Goal: Task Accomplishment & Management: Manage account settings

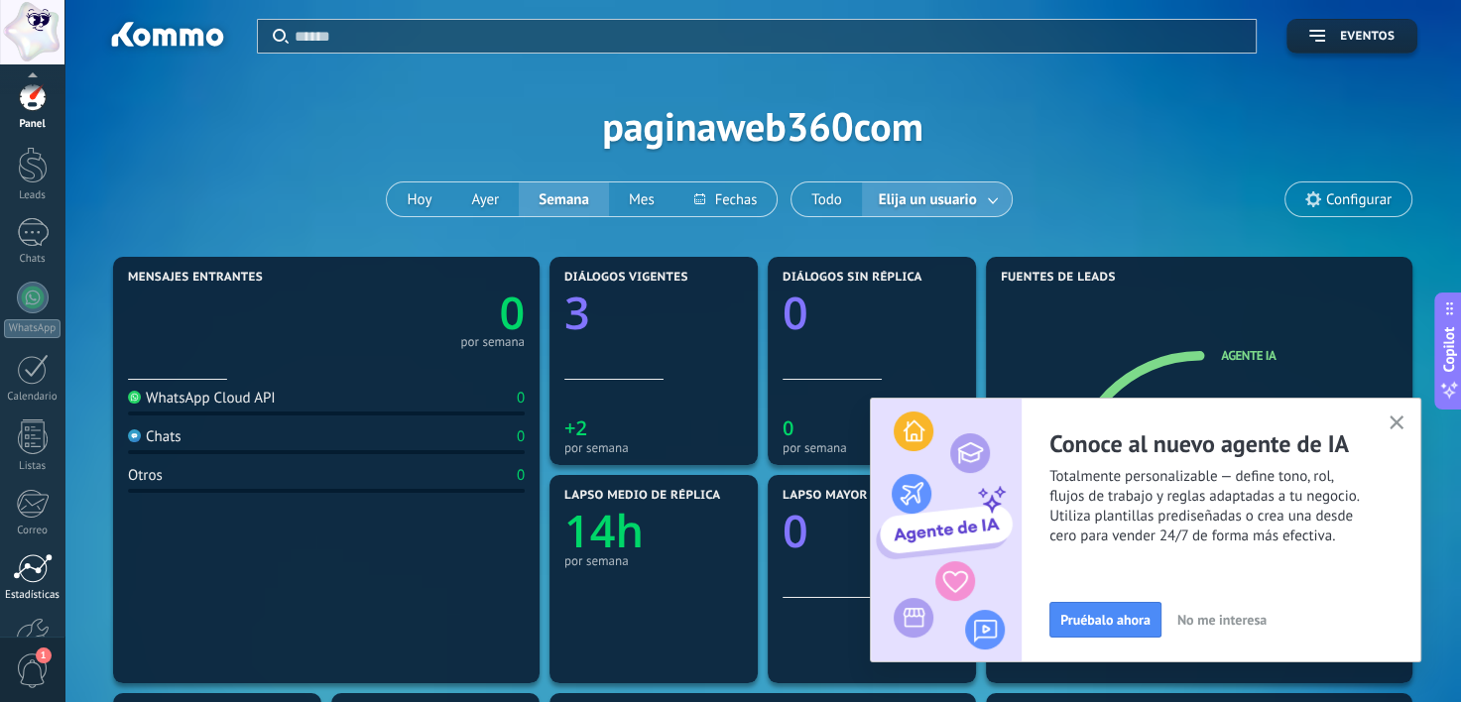
scroll to position [122, 0]
click at [38, 531] on link "Ajustes" at bounding box center [32, 523] width 64 height 54
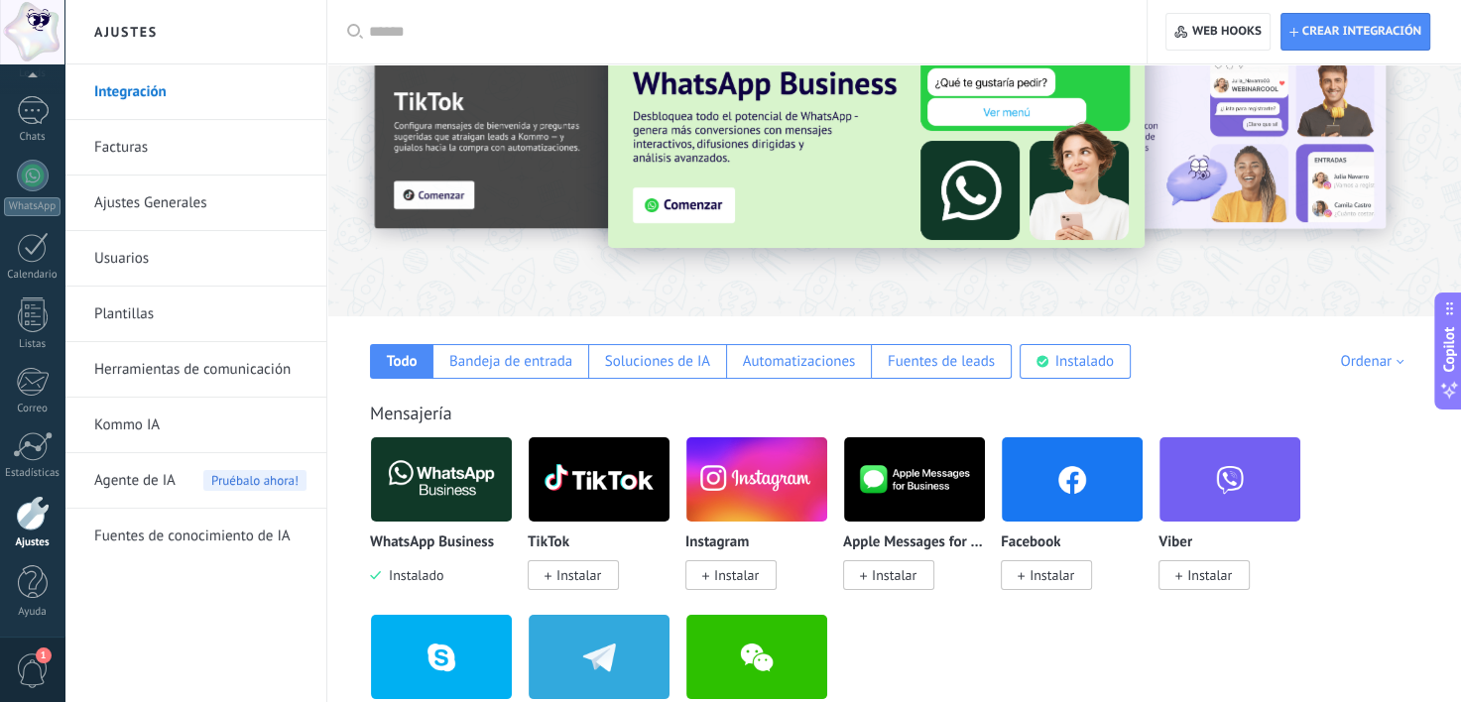
scroll to position [71, 0]
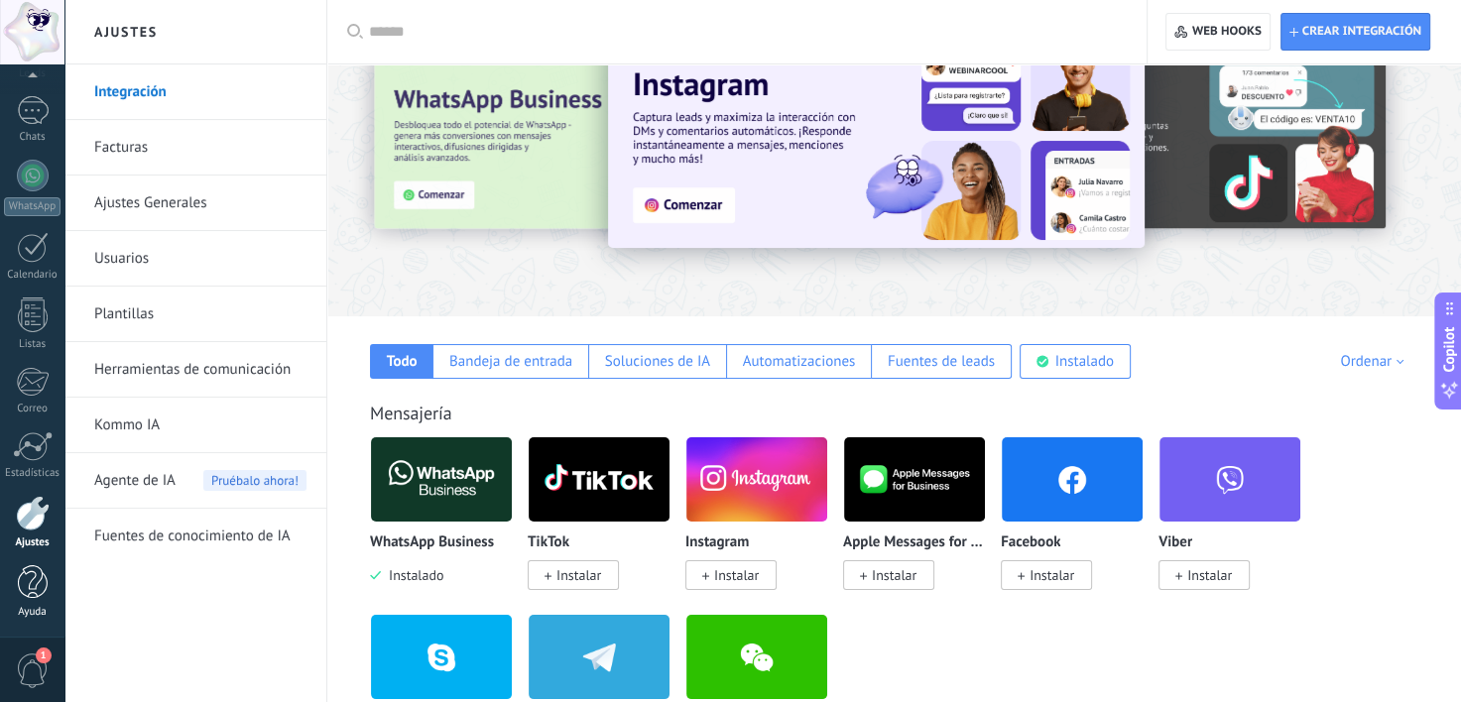
click at [44, 584] on div at bounding box center [33, 582] width 30 height 35
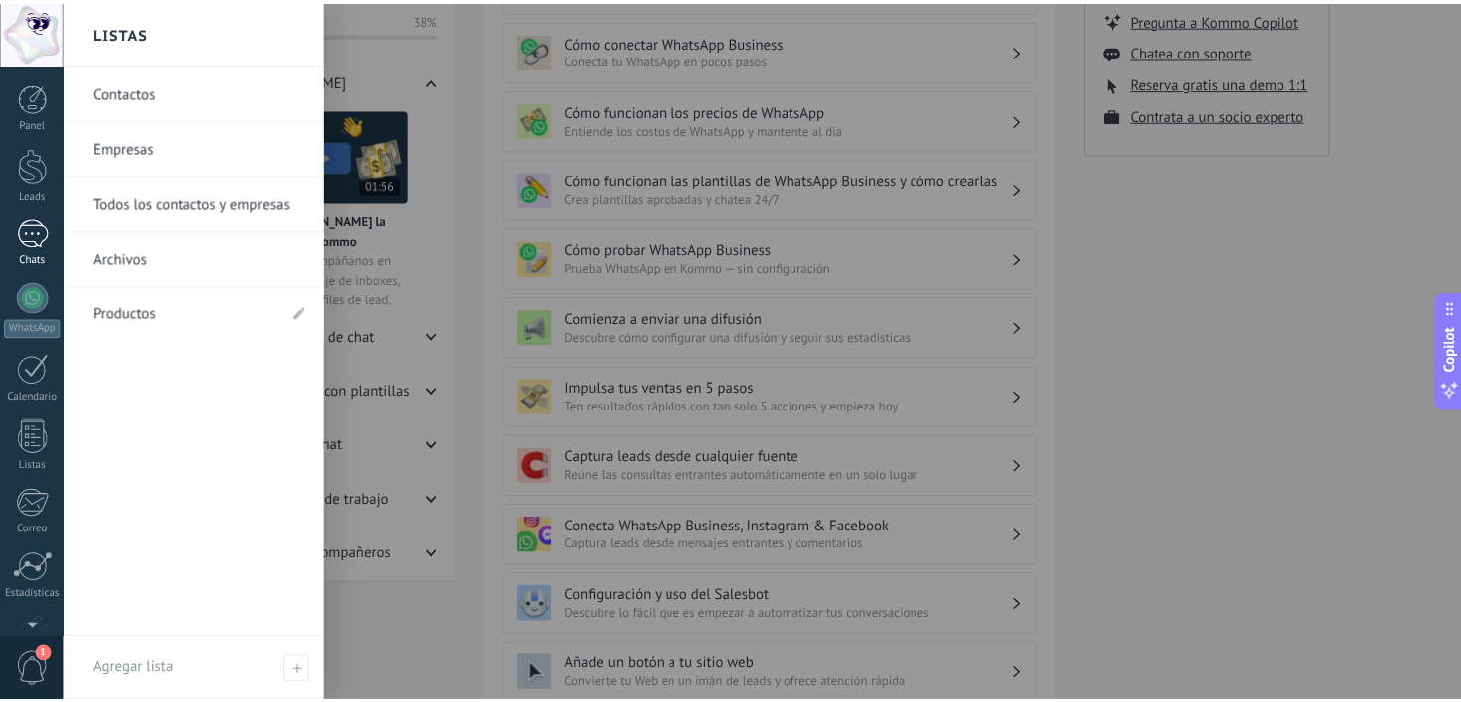
scroll to position [122, 0]
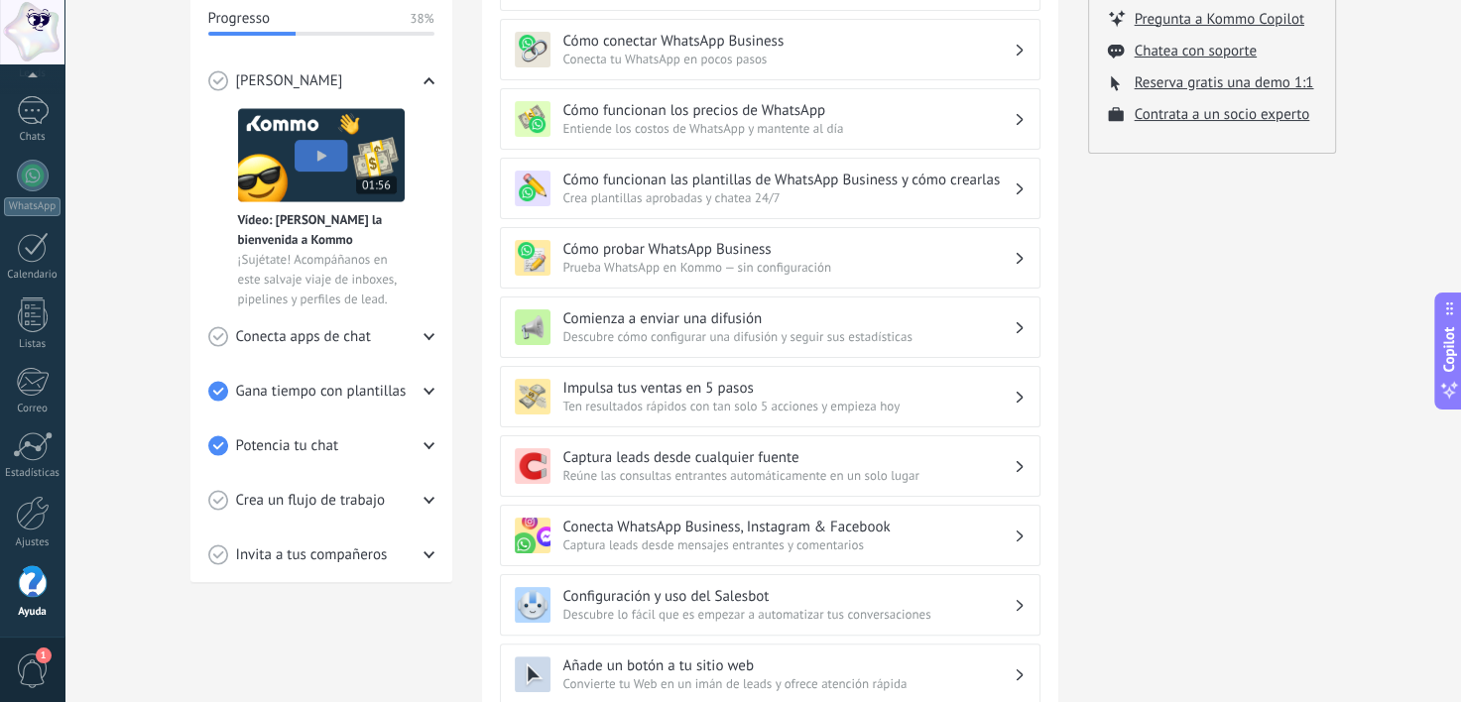
click at [38, 587] on div at bounding box center [33, 582] width 30 height 35
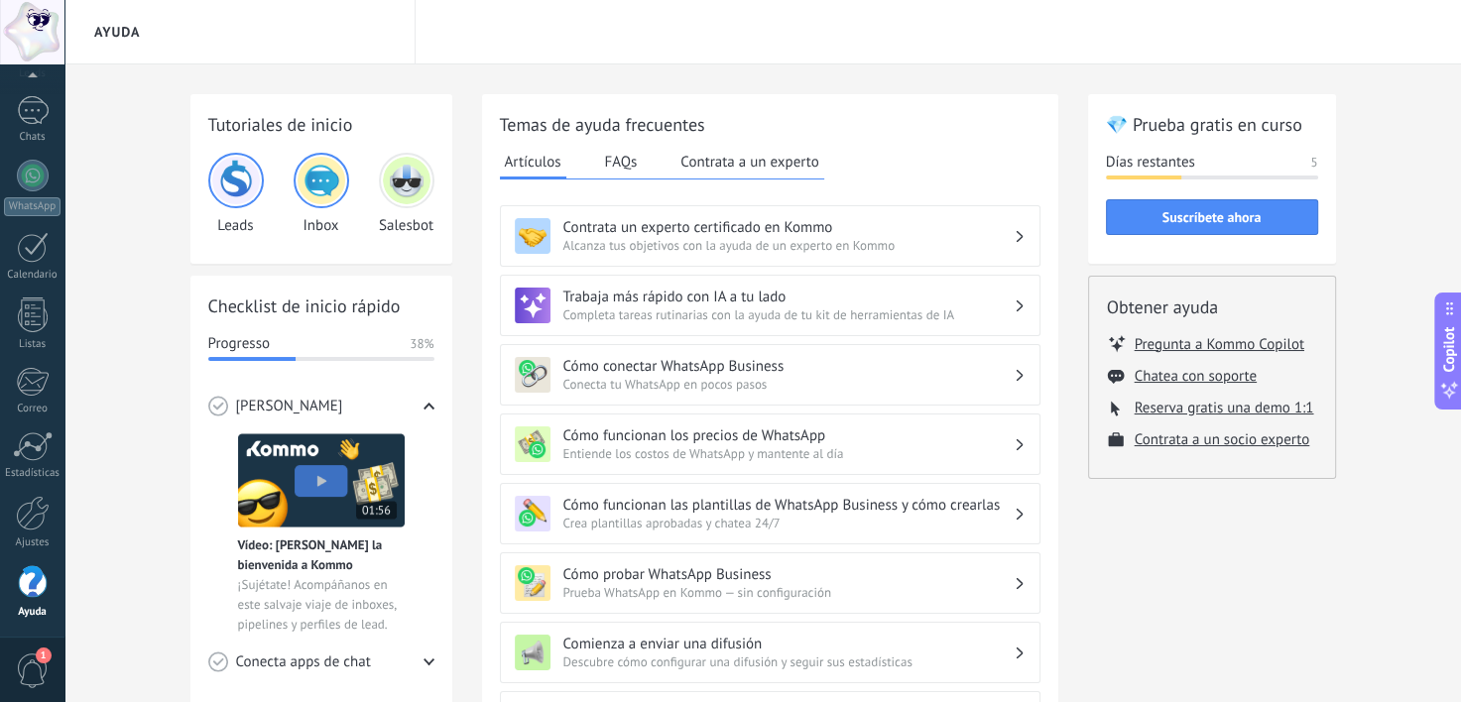
click at [34, 38] on div at bounding box center [32, 32] width 64 height 64
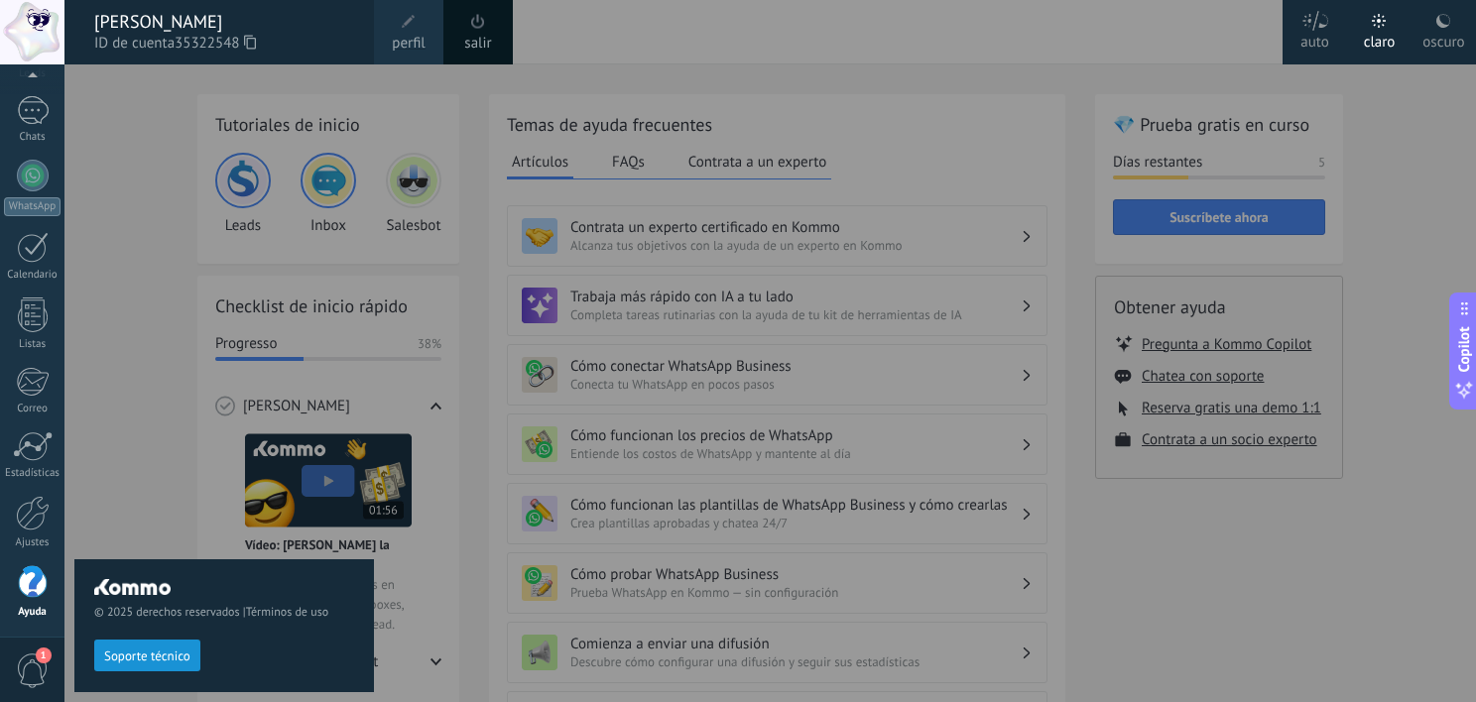
click at [427, 30] on link "perfil" at bounding box center [408, 32] width 69 height 64
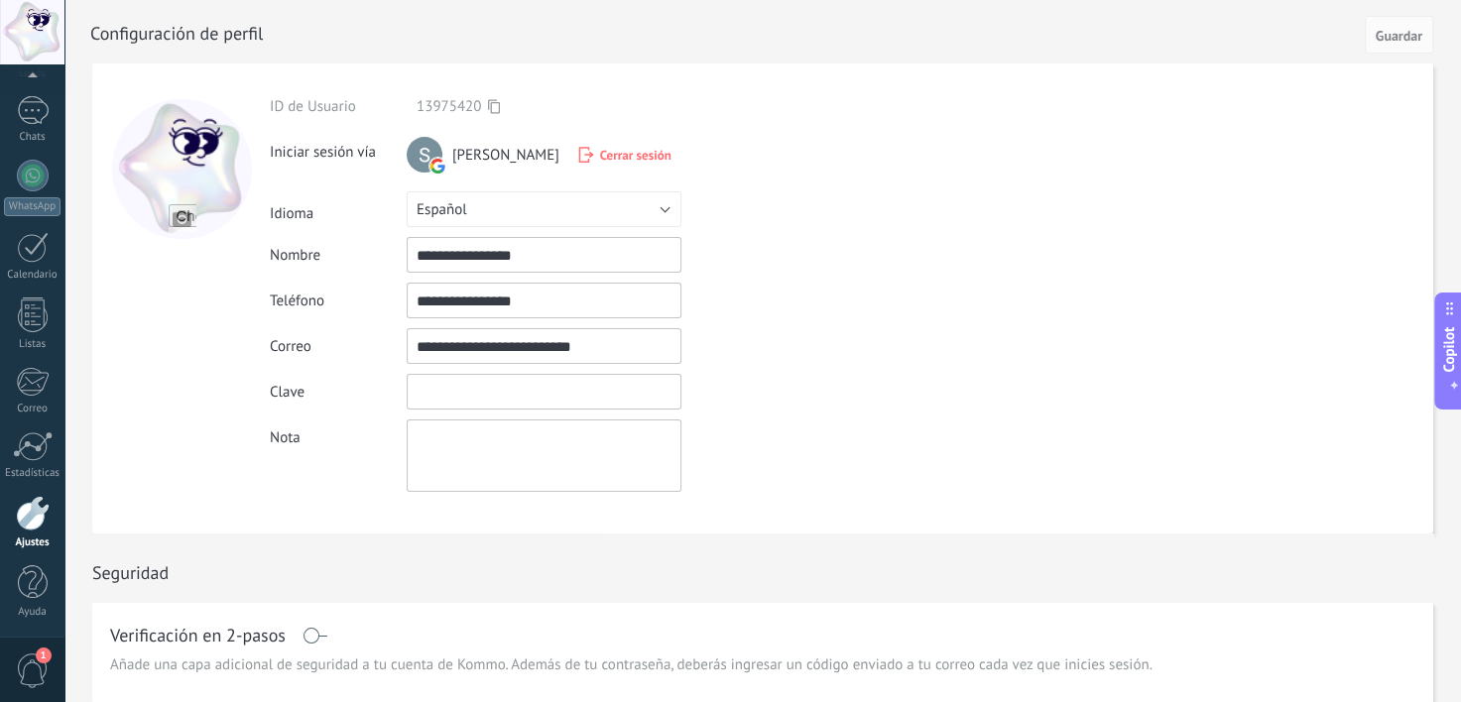
click at [457, 389] on input "textbox" at bounding box center [544, 392] width 275 height 36
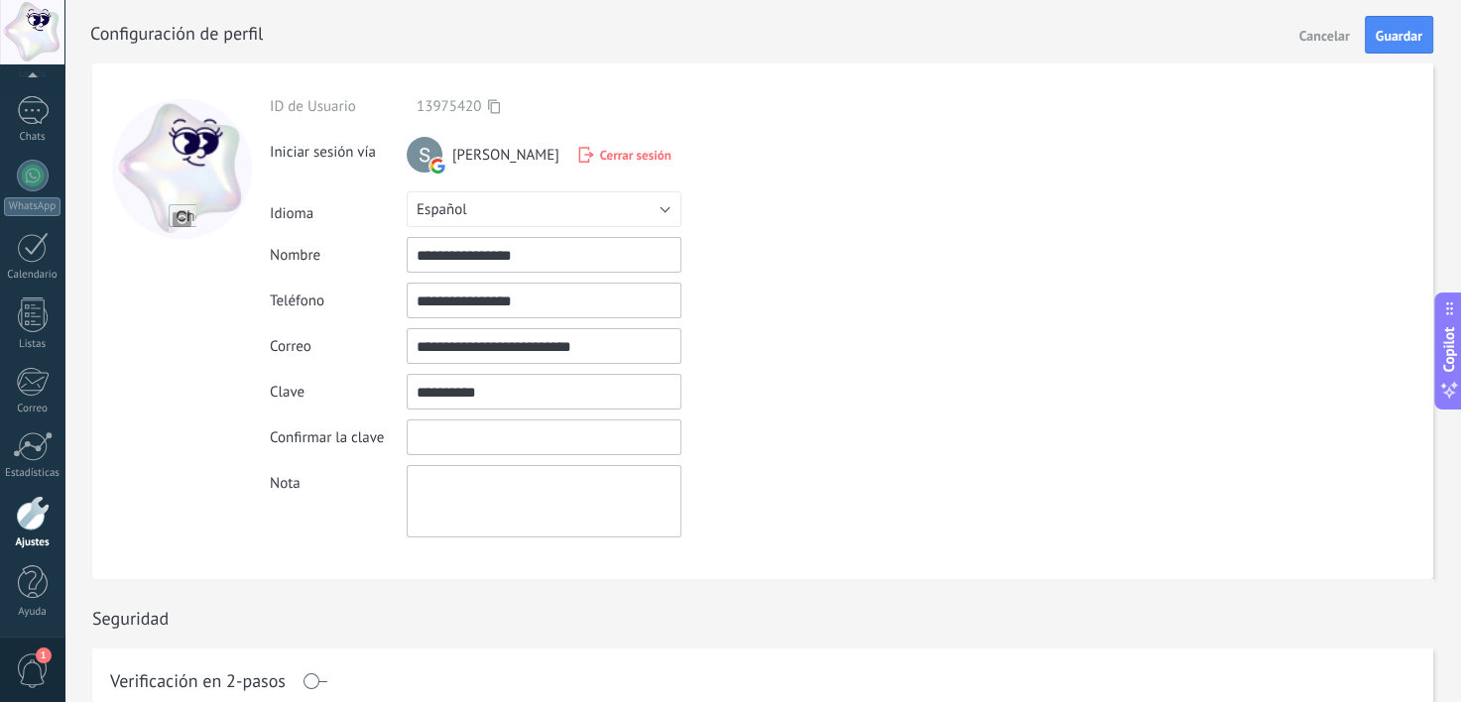
type input "**********"
click at [488, 416] on div "**********" at bounding box center [590, 317] width 641 height 440
click at [493, 428] on input "textbox" at bounding box center [544, 437] width 275 height 36
type input "**********"
click at [1376, 36] on span "Guardar" at bounding box center [1398, 36] width 47 height 14
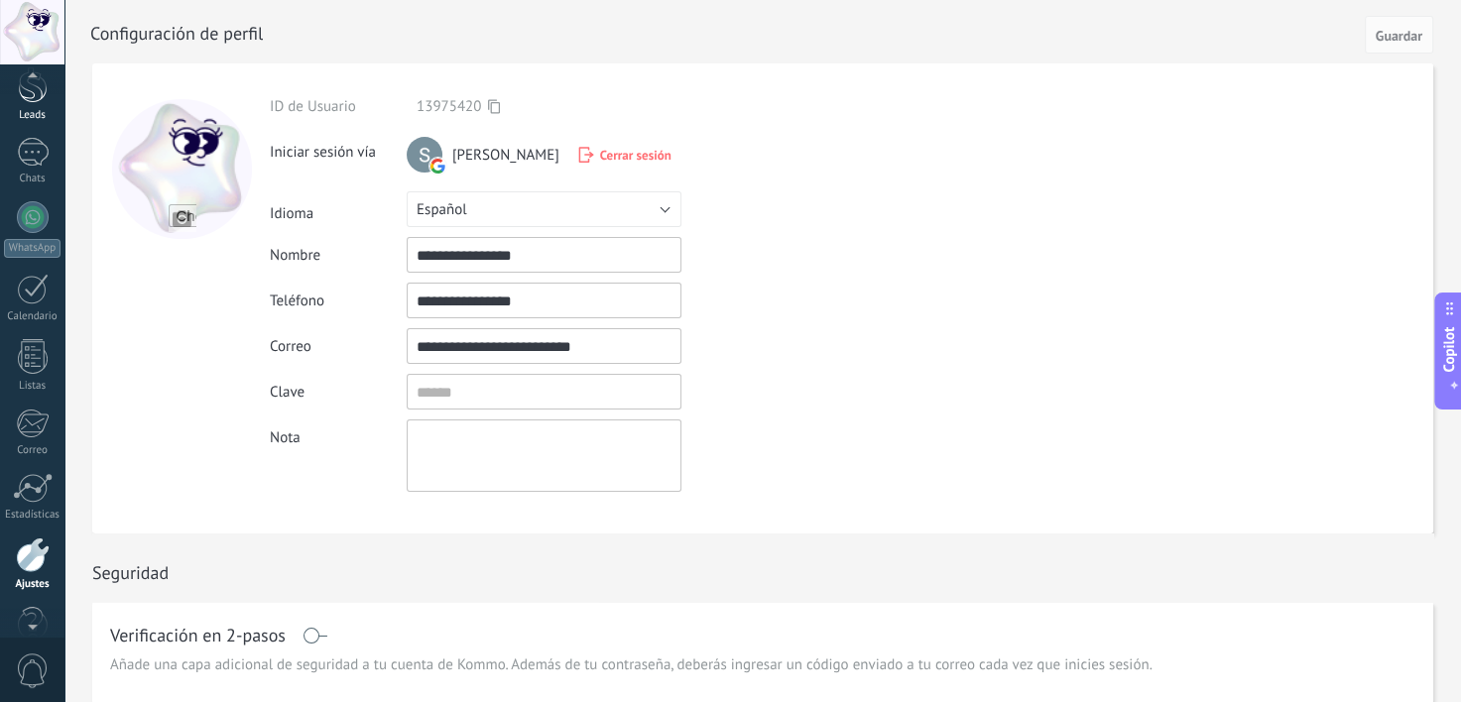
scroll to position [56, 0]
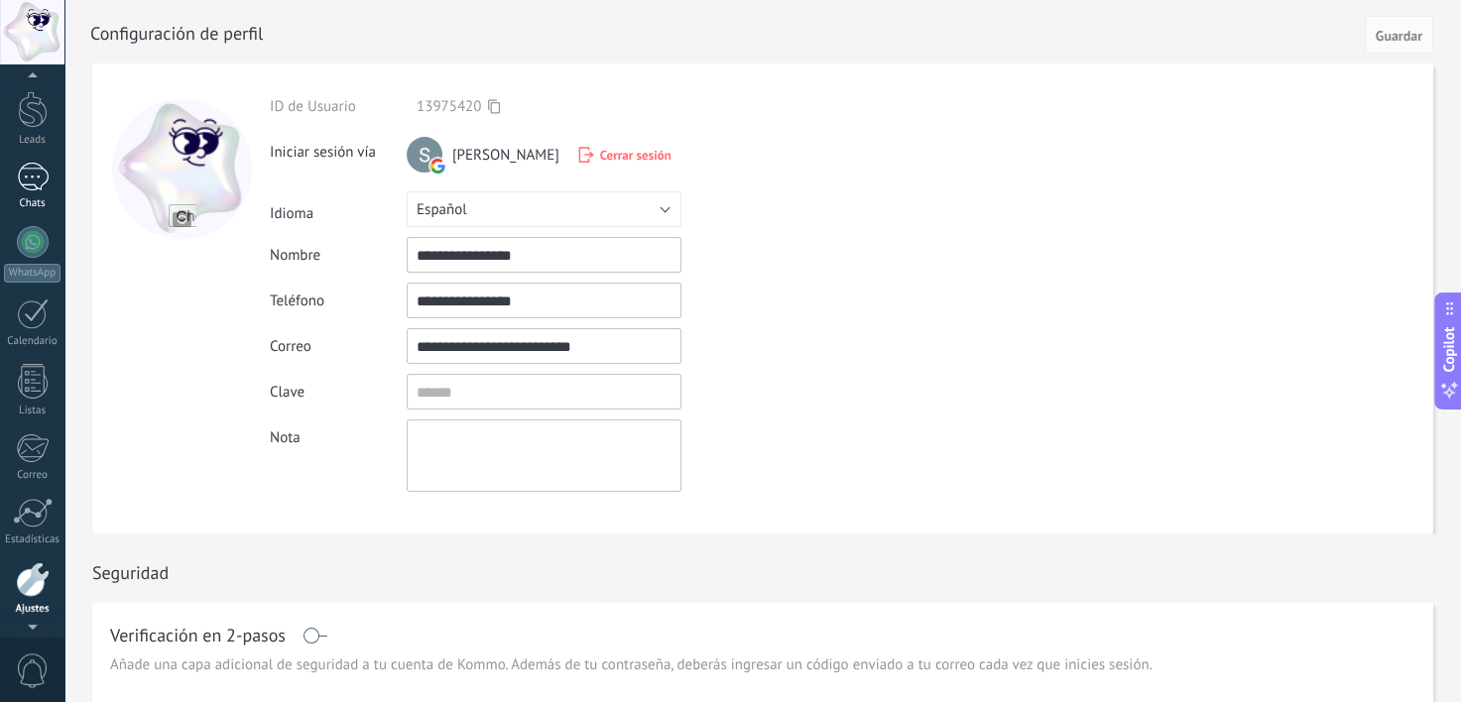
drag, startPoint x: 44, startPoint y: 178, endPoint x: 27, endPoint y: 178, distance: 16.9
click at [27, 178] on div at bounding box center [33, 177] width 32 height 29
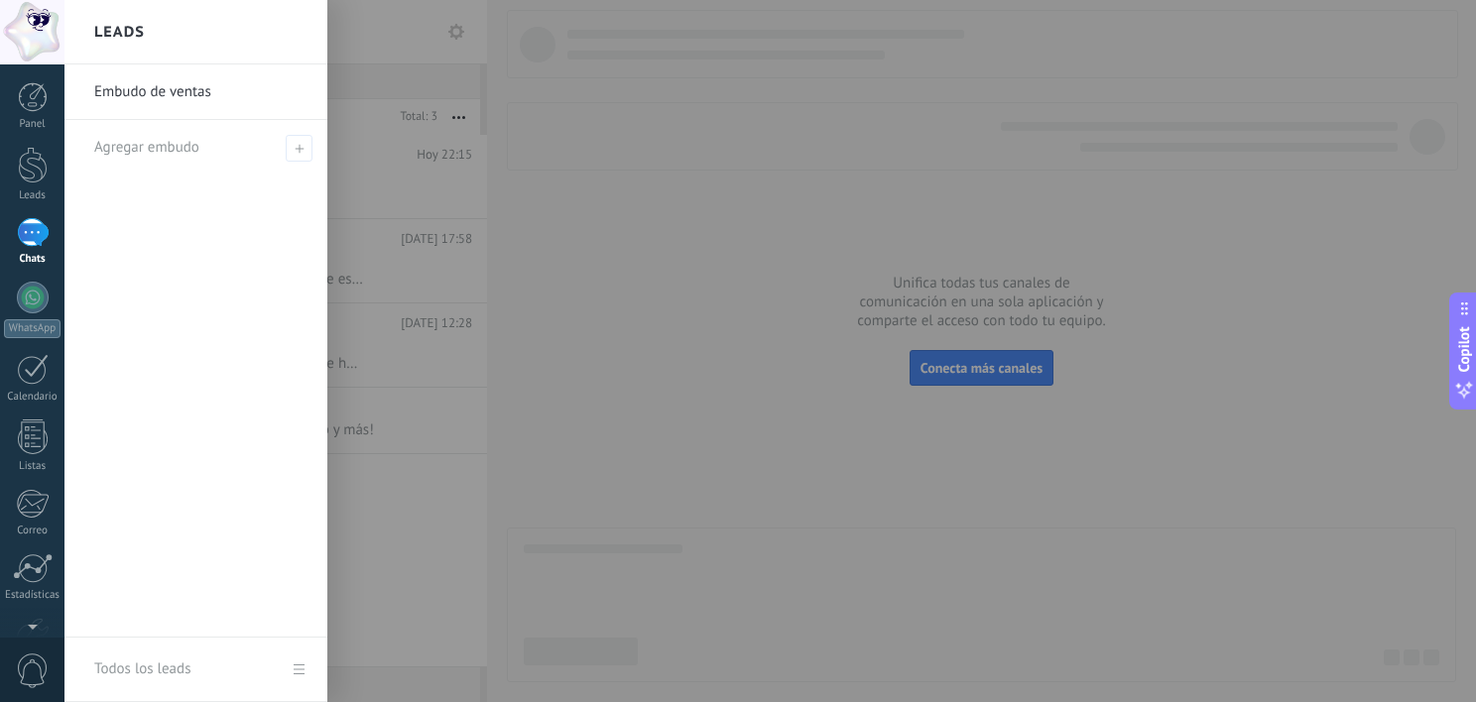
click at [459, 94] on div at bounding box center [802, 351] width 1476 height 702
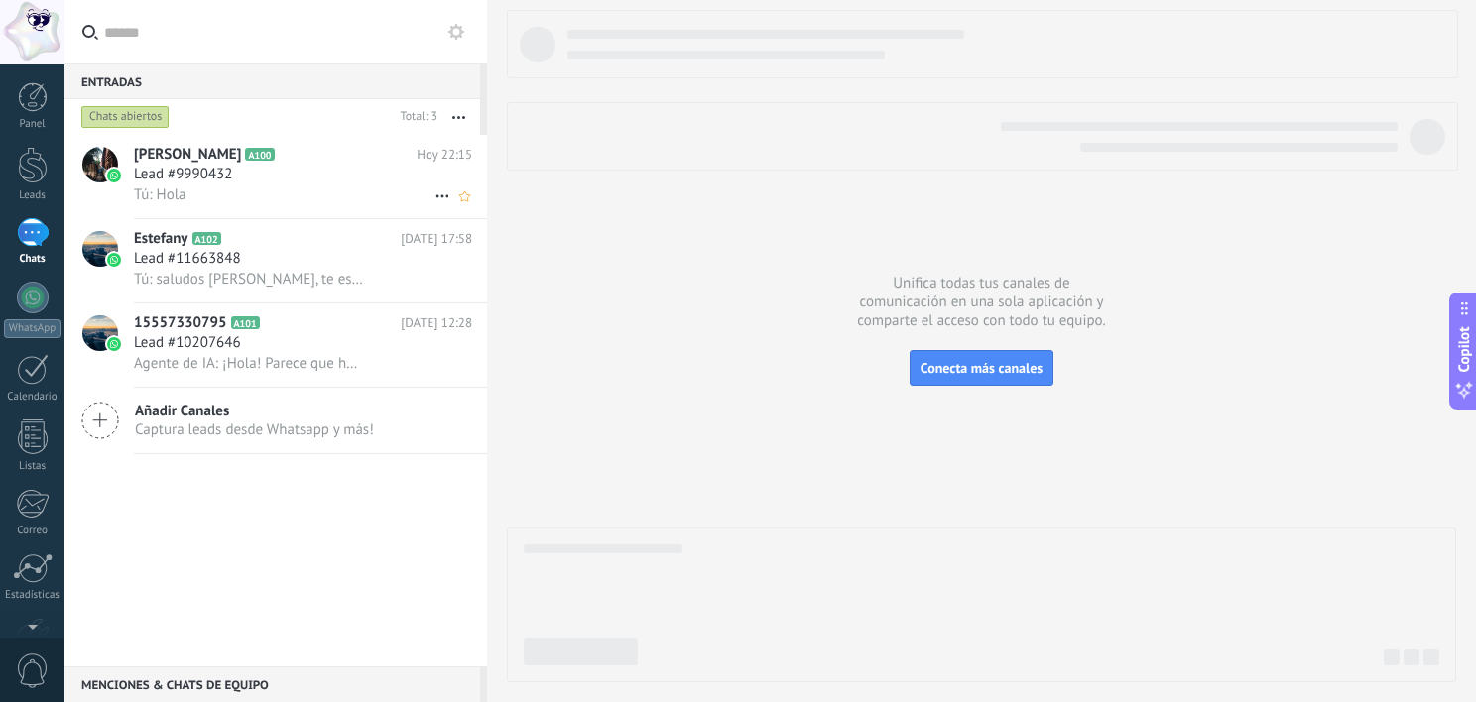
click at [284, 171] on div "Lead #9990432" at bounding box center [303, 175] width 338 height 20
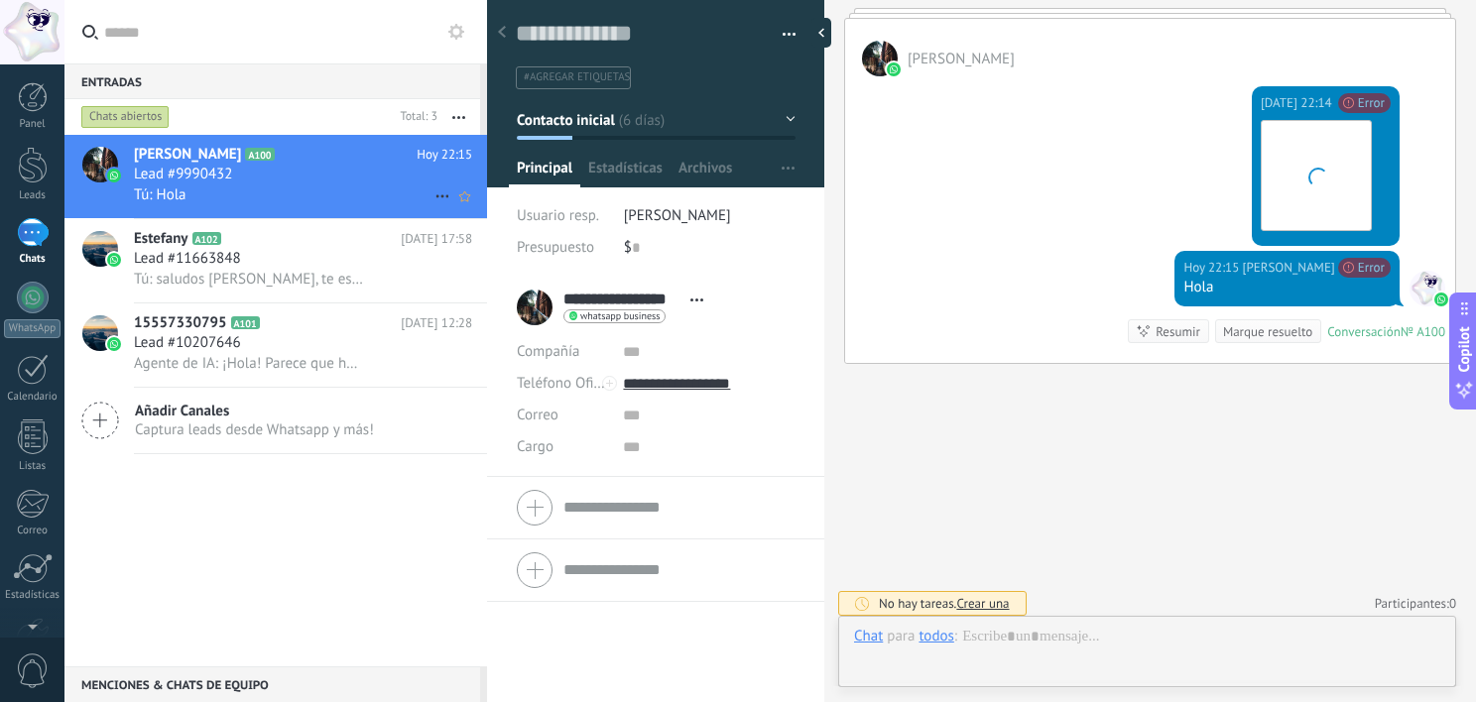
scroll to position [29, 0]
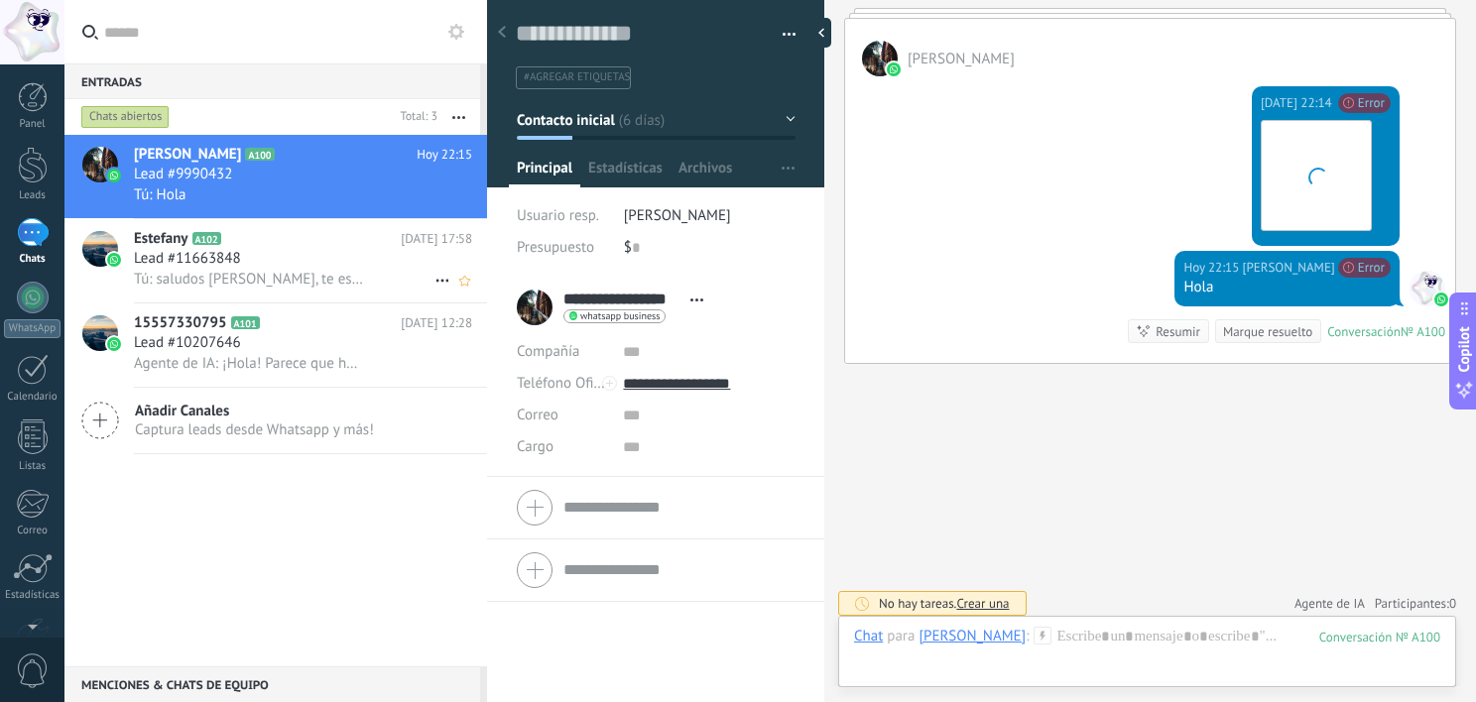
click at [324, 252] on div "Lead #11663848" at bounding box center [303, 259] width 338 height 20
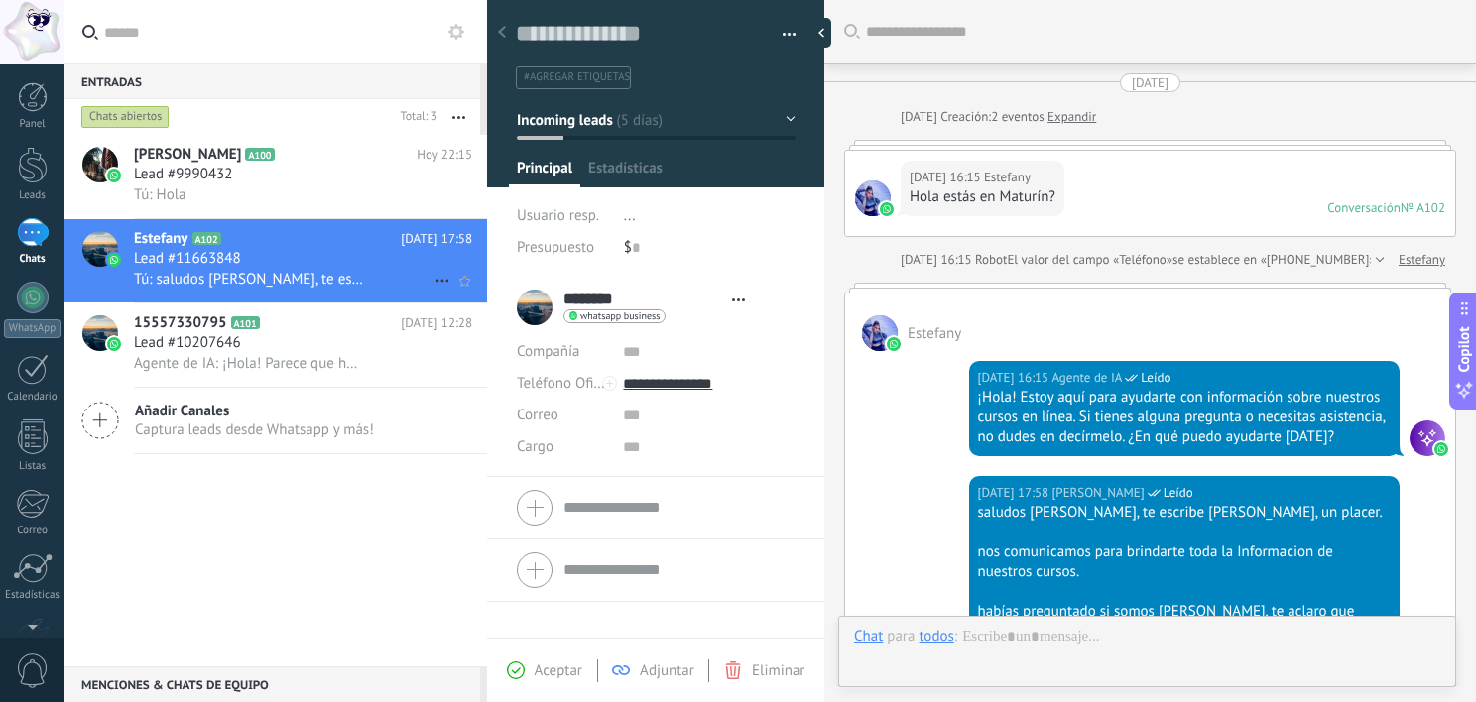
type textarea "**********"
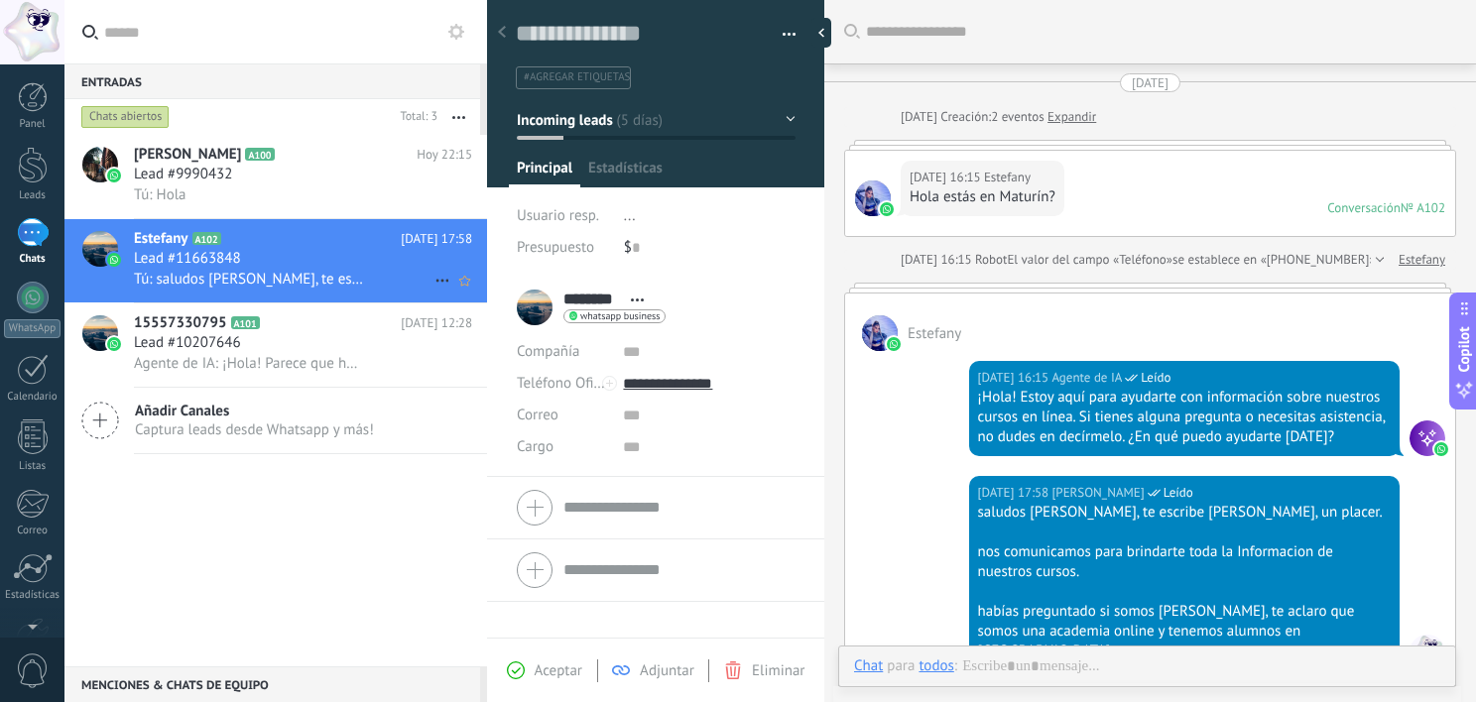
scroll to position [238, 0]
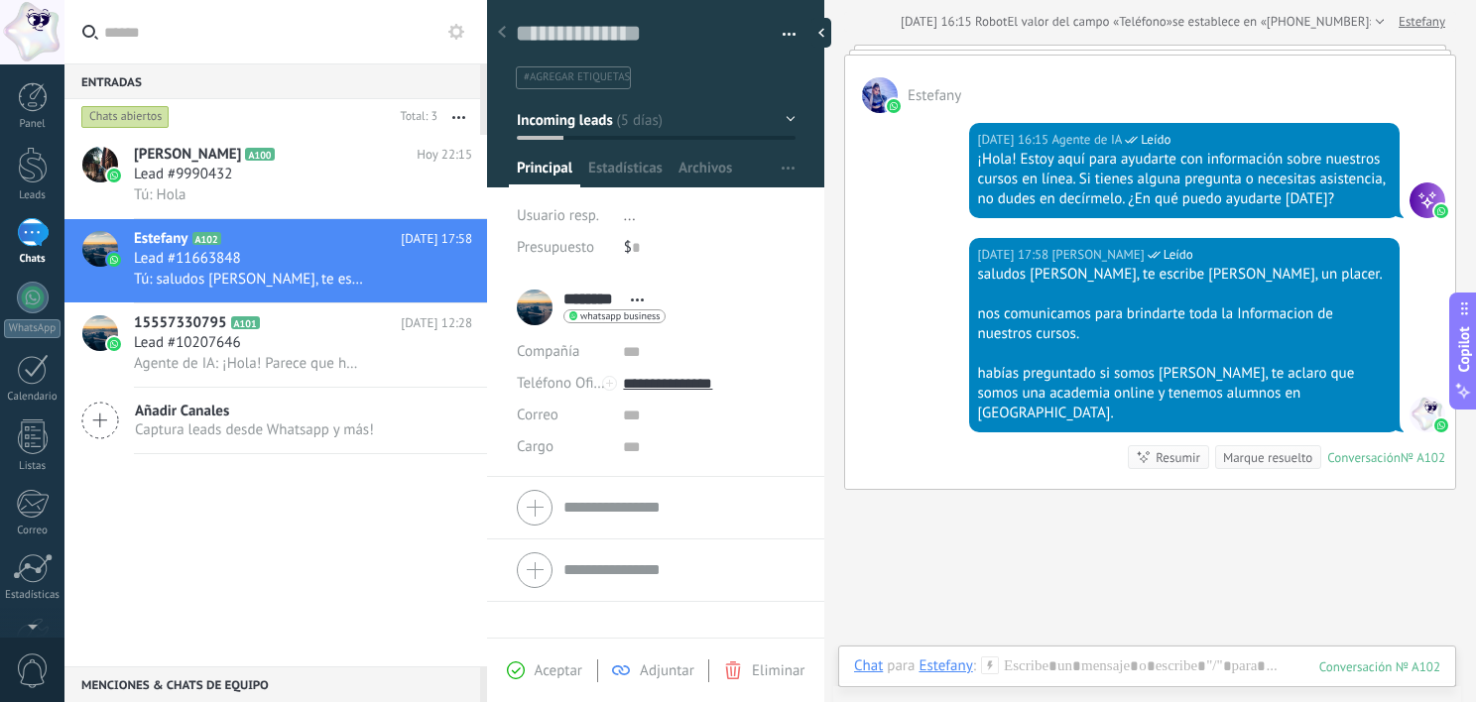
click at [91, 420] on icon at bounding box center [100, 421] width 38 height 38
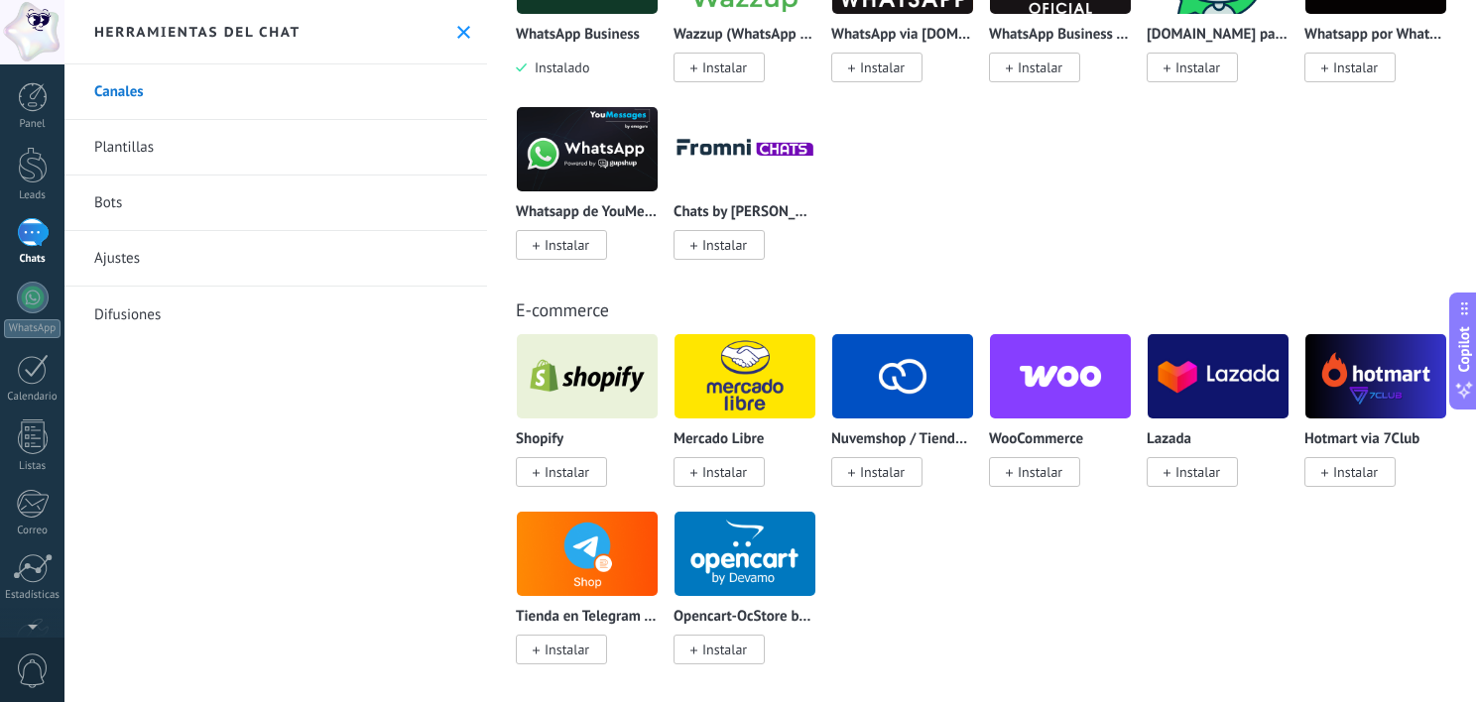
scroll to position [873, 0]
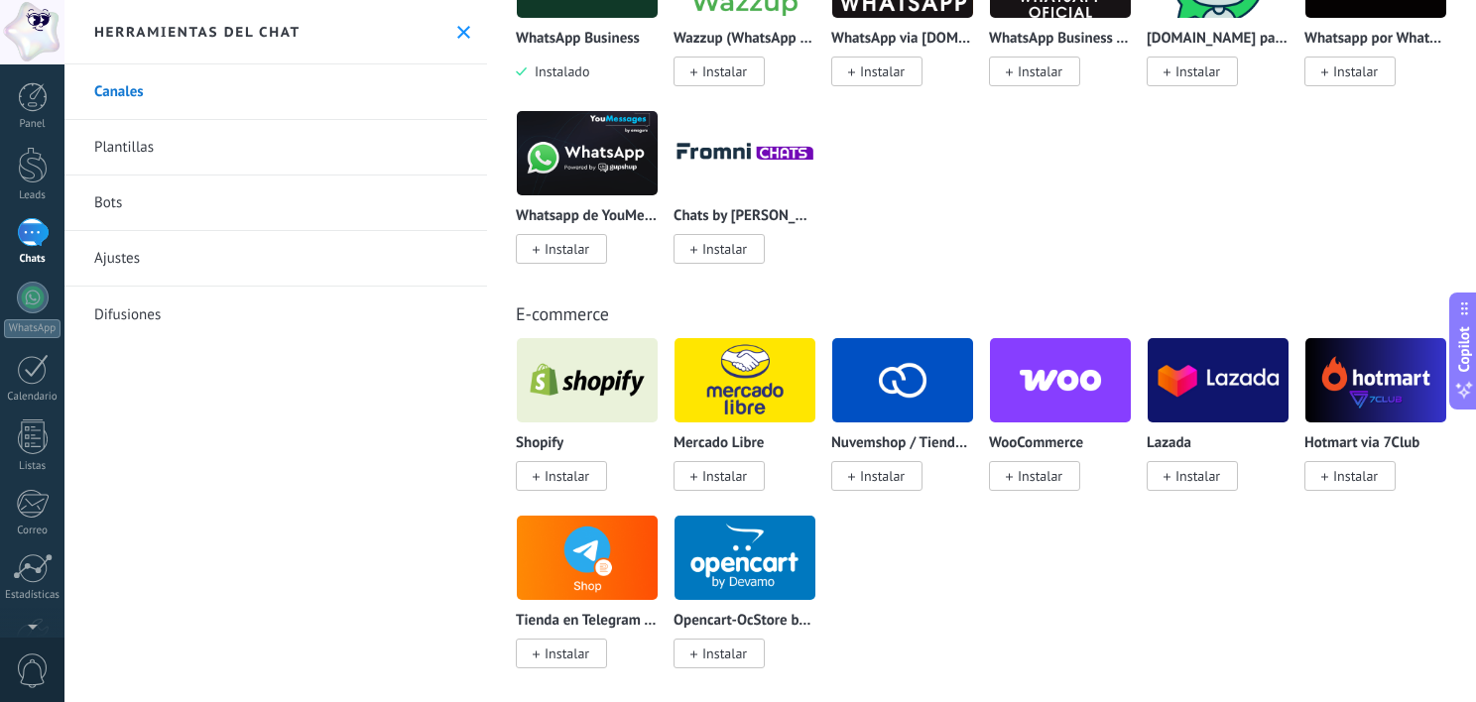
click at [217, 149] on link "Plantillas" at bounding box center [275, 148] width 422 height 56
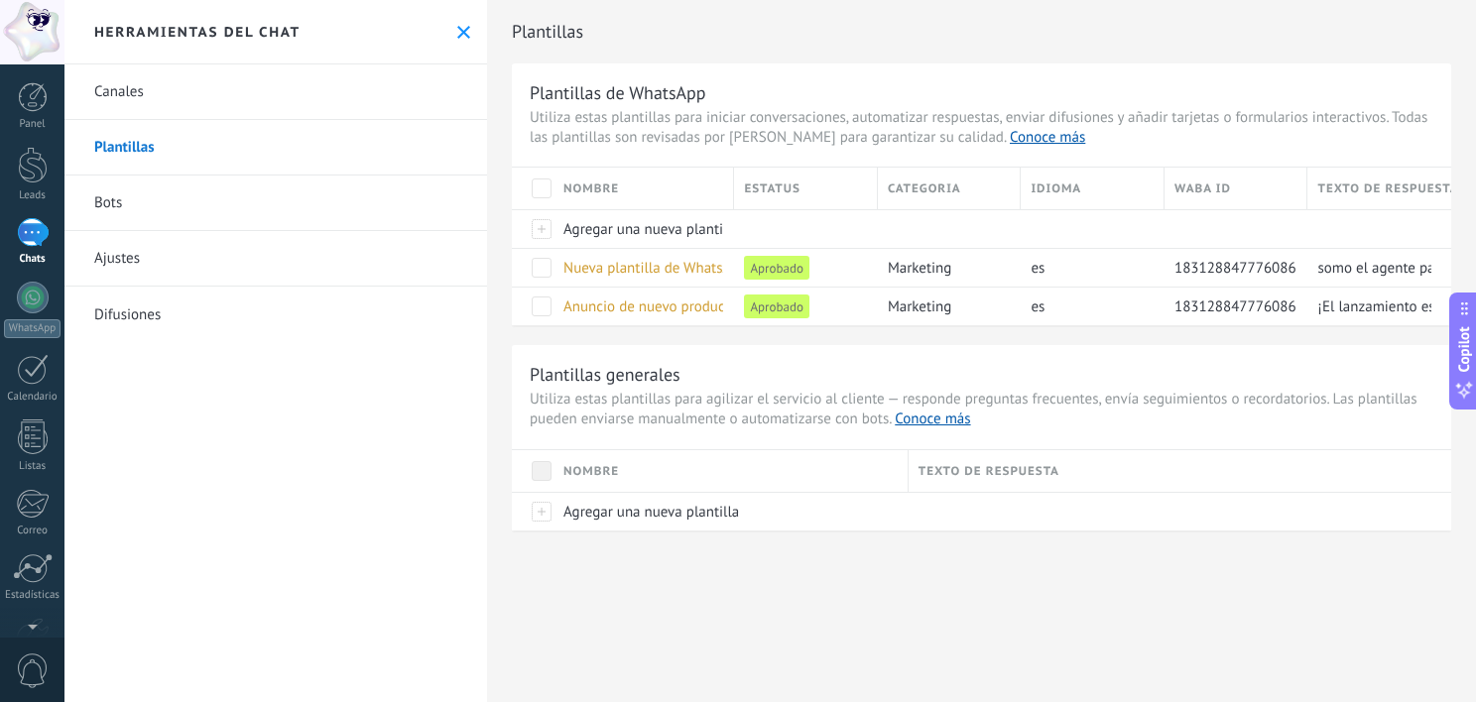
click at [184, 91] on link "Canales" at bounding box center [275, 92] width 422 height 56
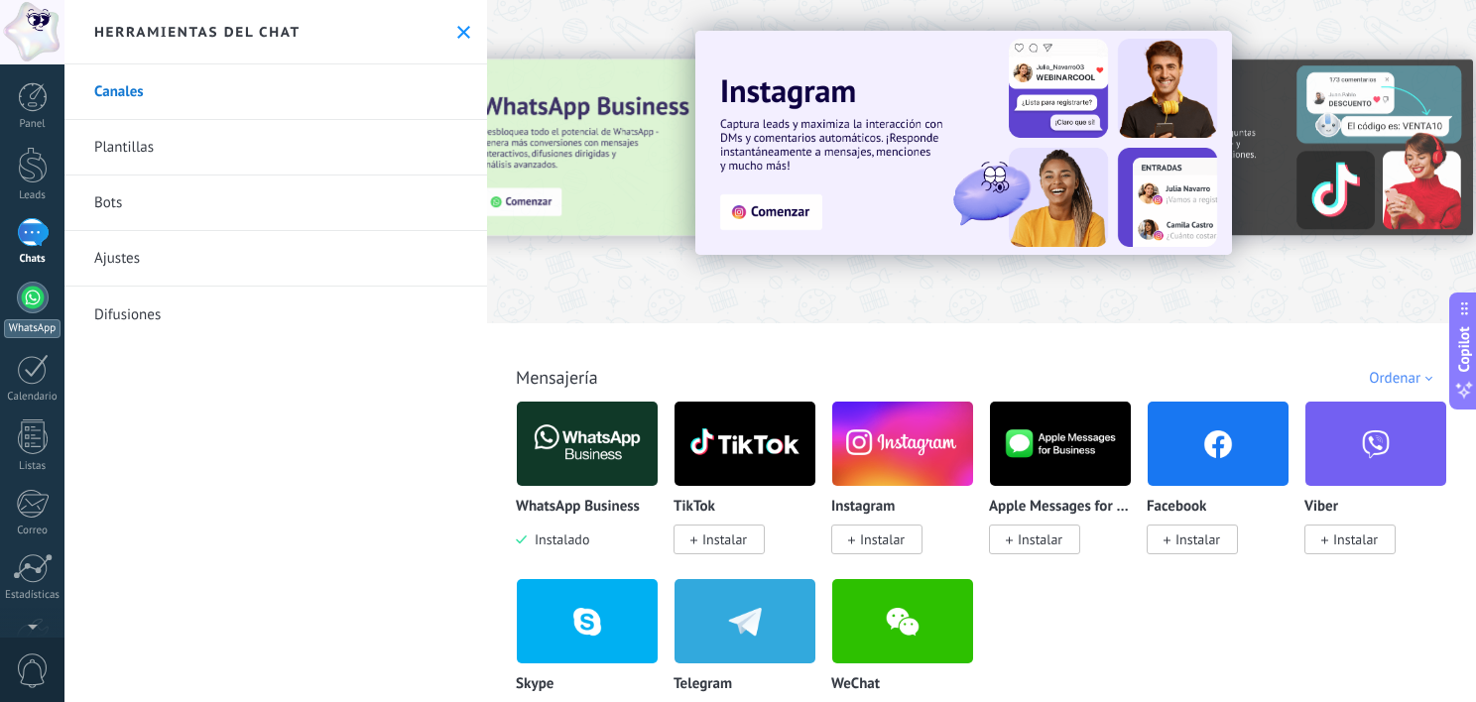
click at [26, 297] on div at bounding box center [33, 298] width 32 height 32
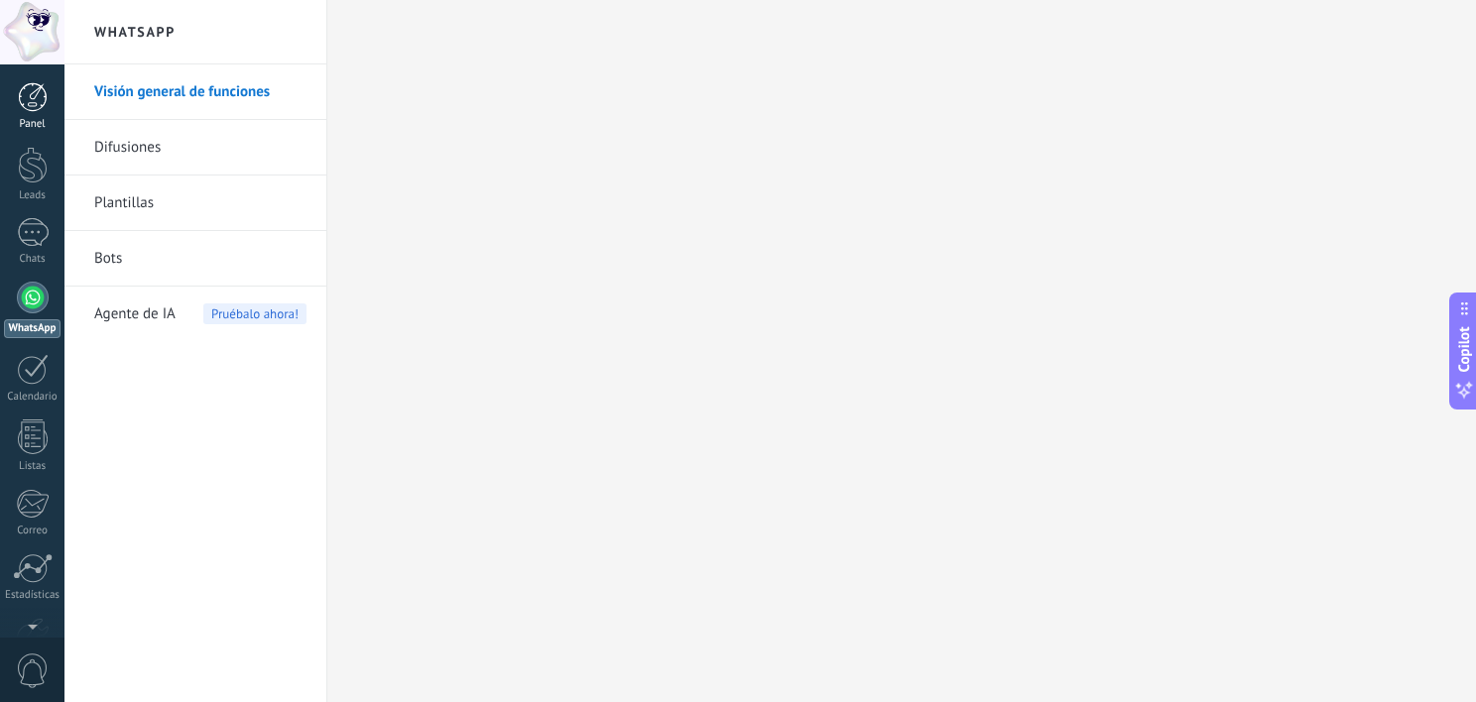
click at [31, 99] on div at bounding box center [33, 97] width 30 height 30
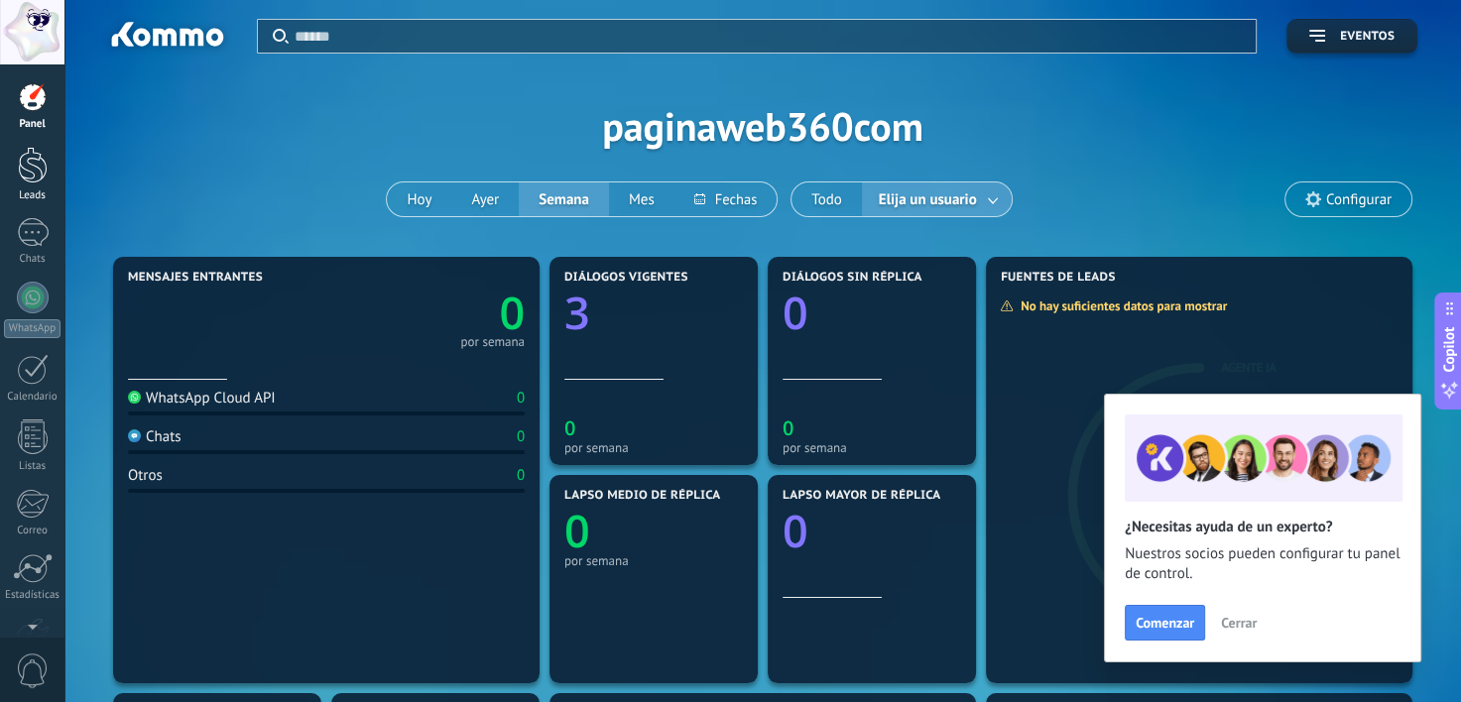
click at [36, 171] on div at bounding box center [33, 165] width 30 height 37
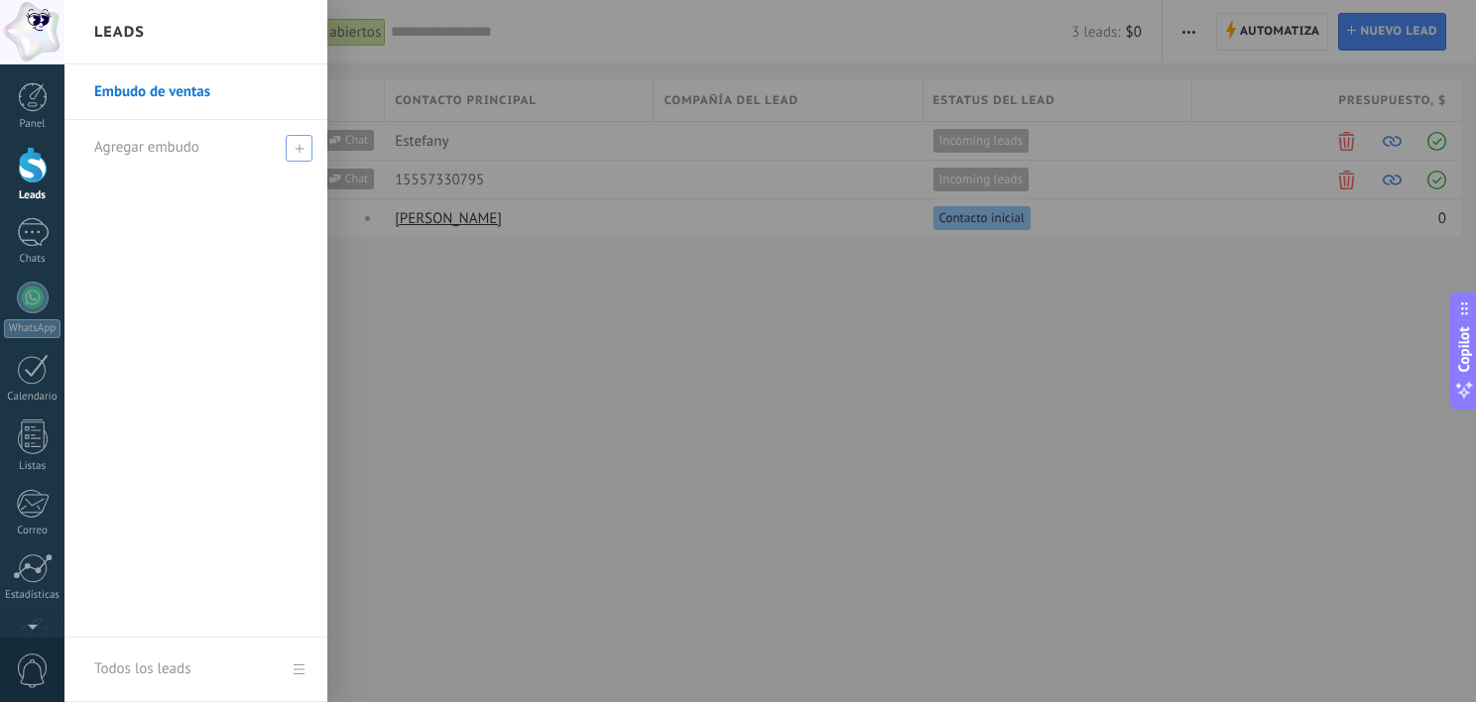
click at [195, 153] on span "Agregar embudo" at bounding box center [146, 147] width 105 height 19
click at [161, 95] on link "Embudo de ventas" at bounding box center [200, 92] width 213 height 56
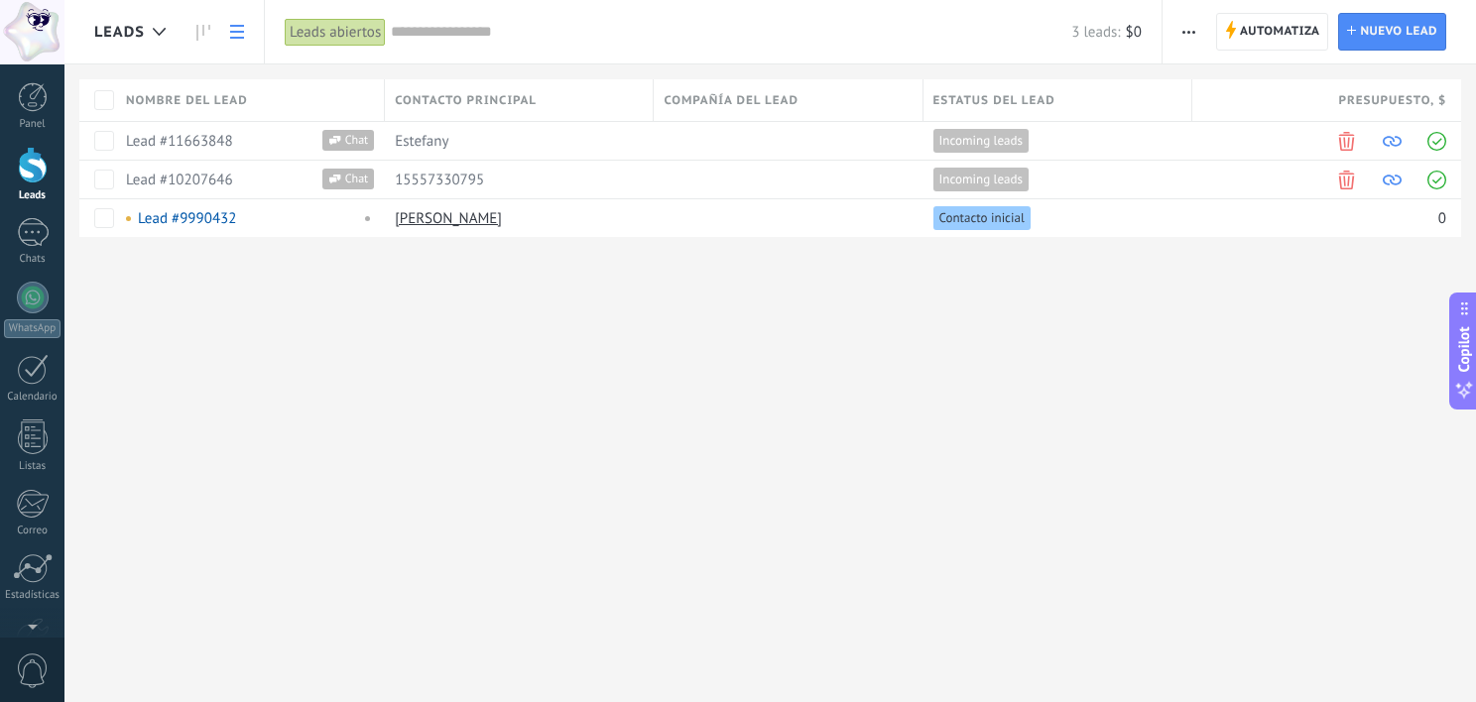
click at [30, 159] on div at bounding box center [33, 165] width 30 height 37
click at [38, 226] on div at bounding box center [33, 232] width 32 height 29
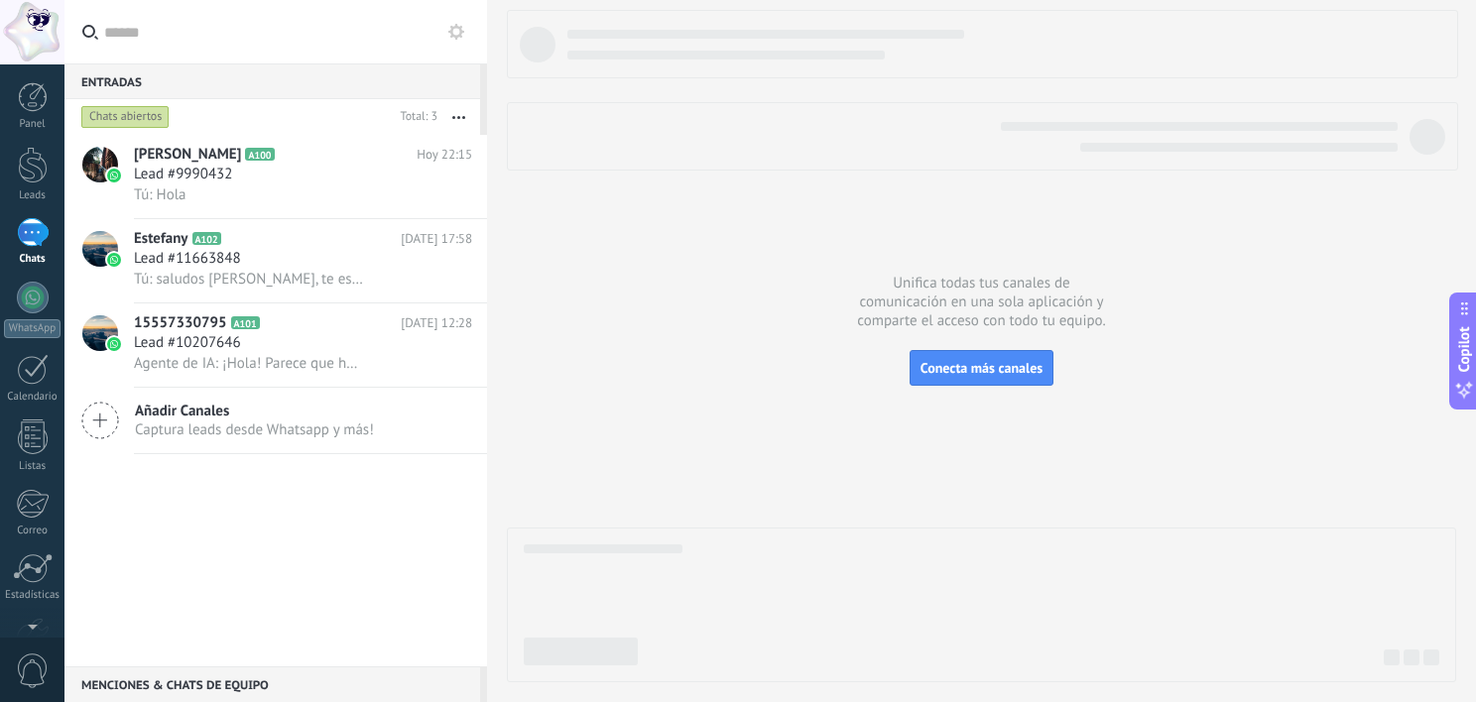
click at [463, 28] on icon at bounding box center [456, 32] width 16 height 16
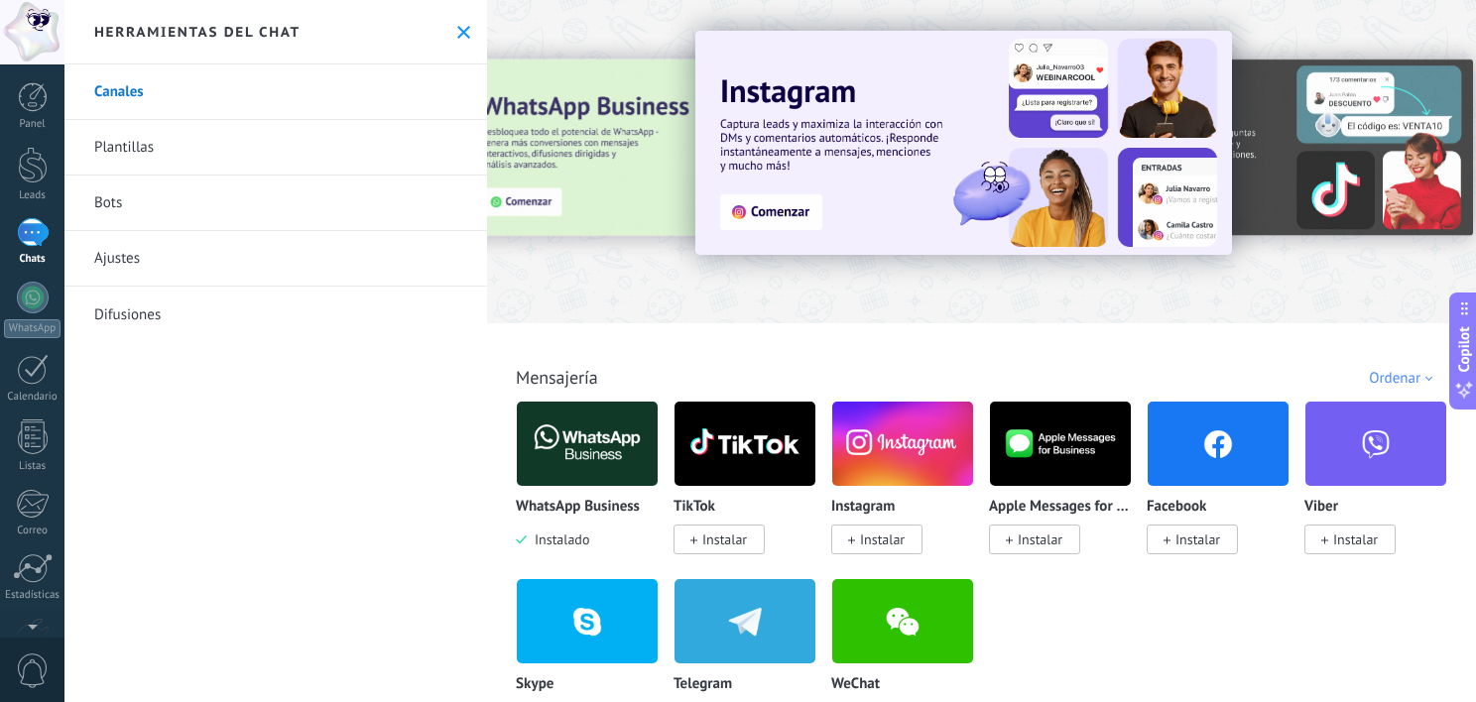
click at [295, 163] on link "Plantillas" at bounding box center [275, 148] width 422 height 56
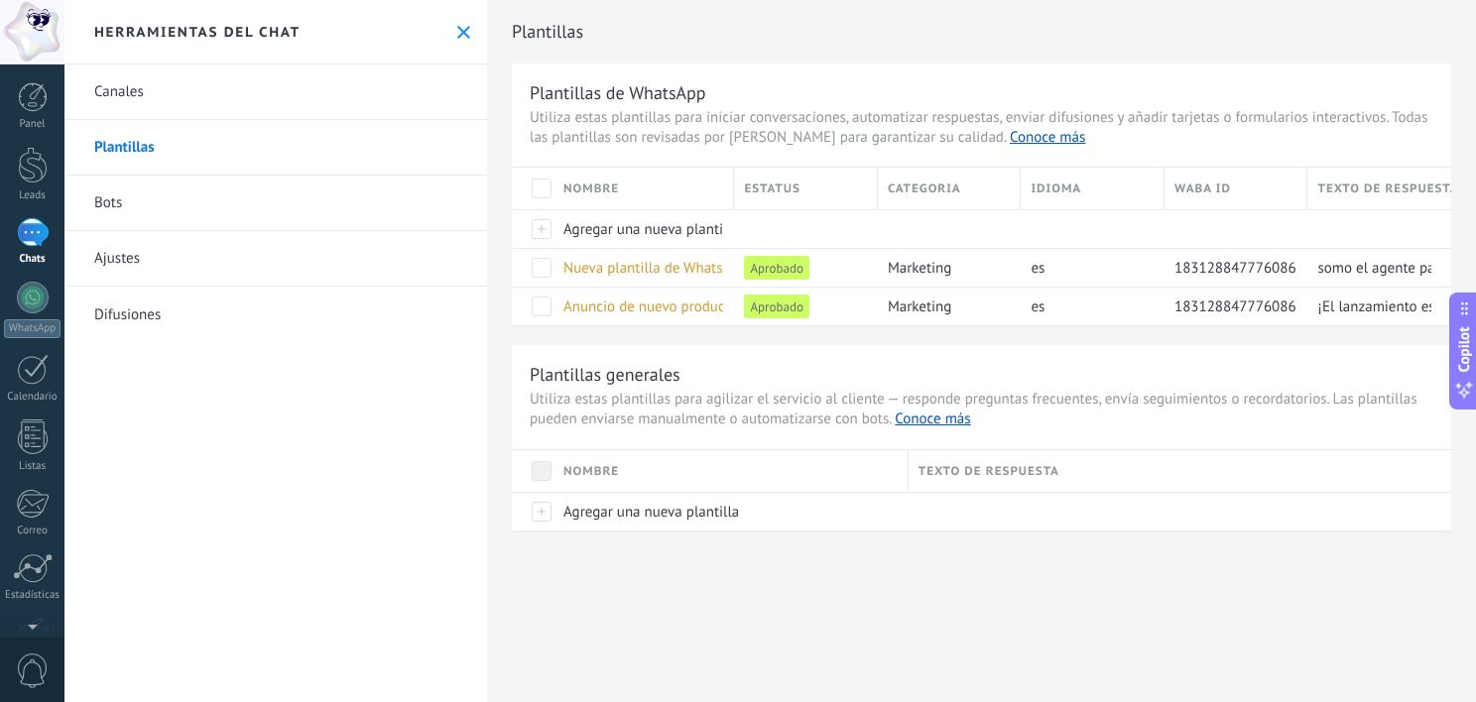
click at [276, 196] on link "Bots" at bounding box center [275, 204] width 422 height 56
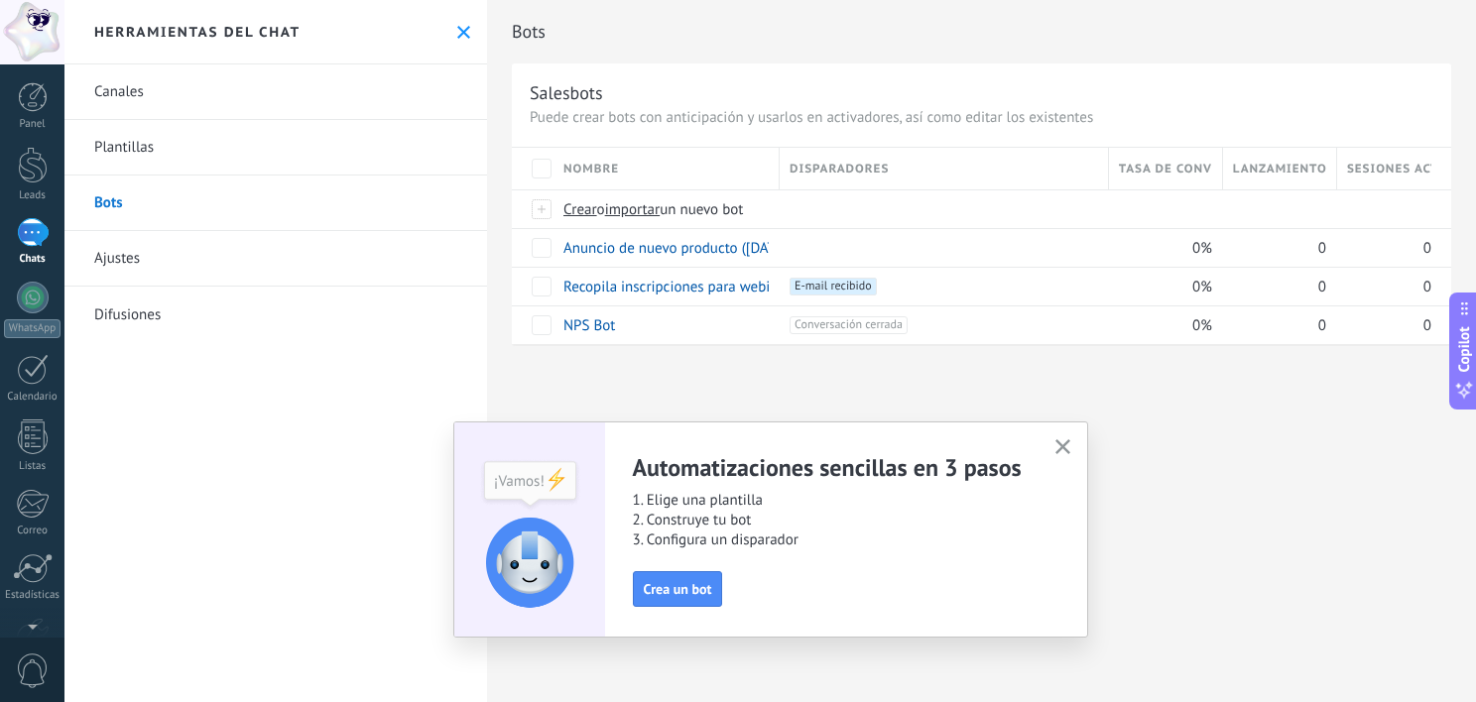
click at [240, 258] on link "Ajustes" at bounding box center [275, 259] width 422 height 56
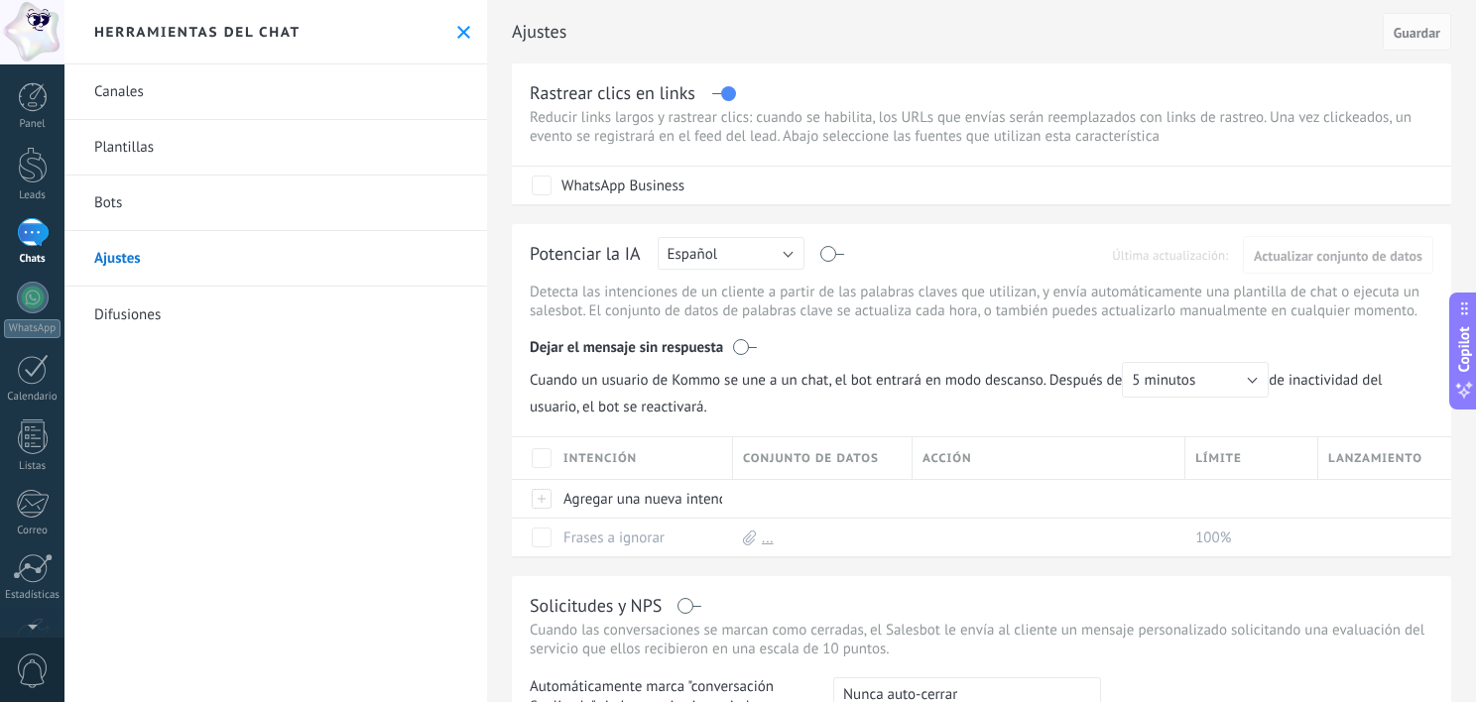
click at [184, 320] on link "Difusiones" at bounding box center [275, 315] width 422 height 56
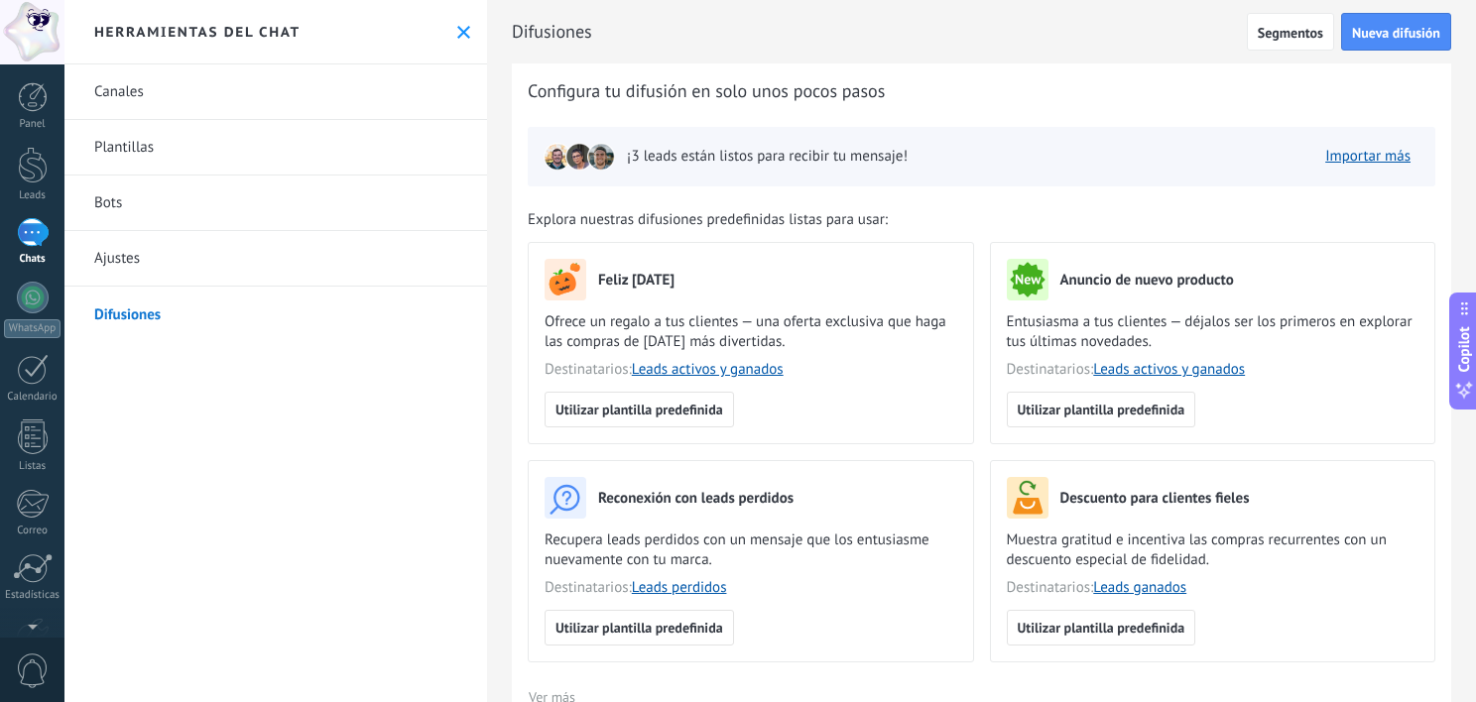
click at [464, 22] on div "Herramientas del chat" at bounding box center [275, 32] width 422 height 64
click at [457, 27] on icon at bounding box center [463, 32] width 13 height 13
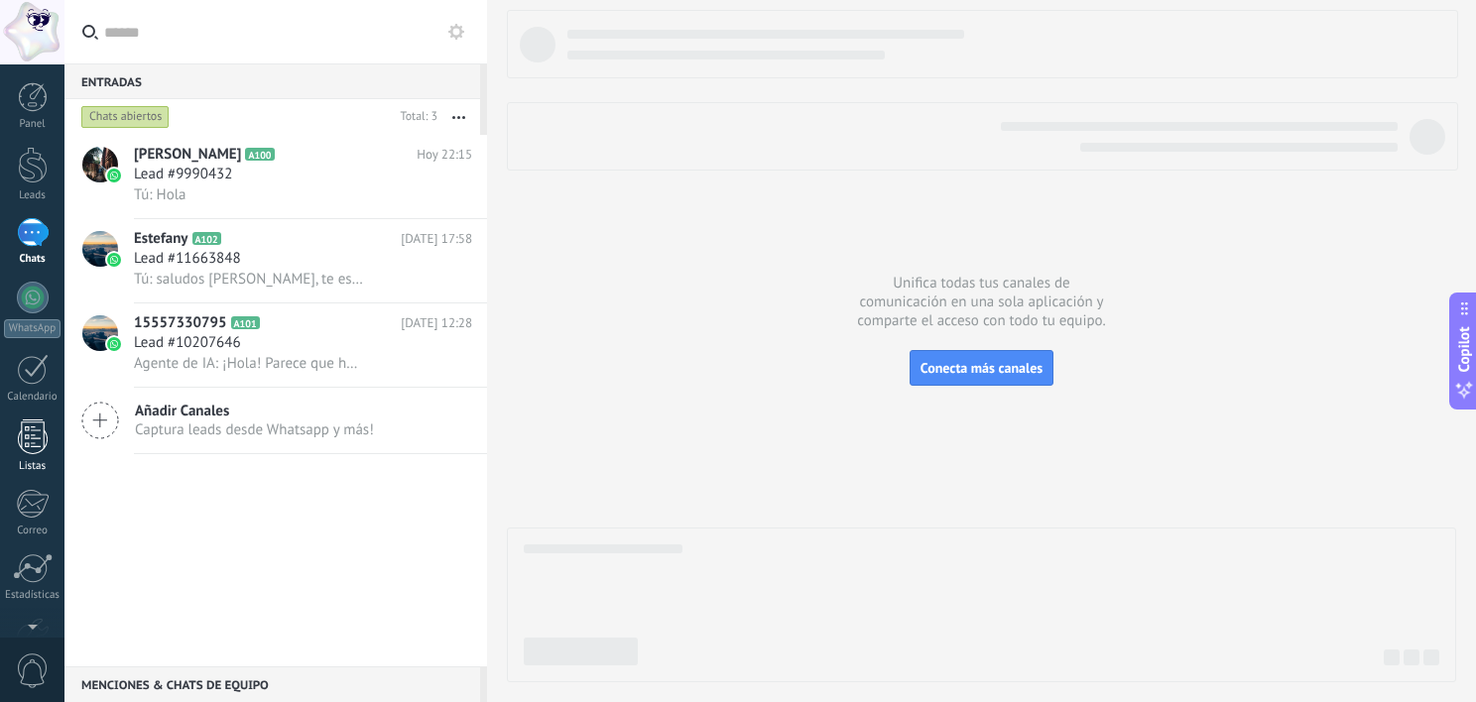
click at [28, 444] on div at bounding box center [33, 436] width 30 height 35
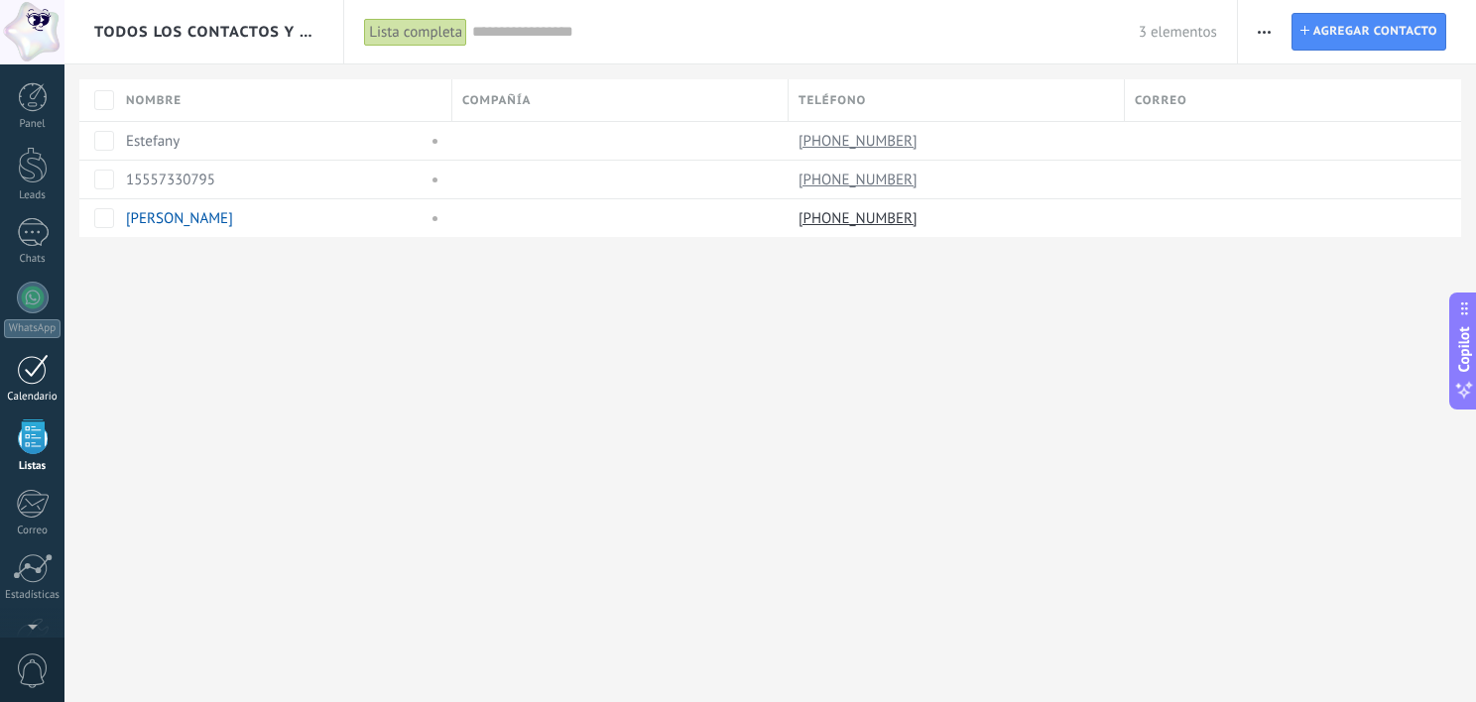
click at [32, 391] on div "Calendario" at bounding box center [33, 397] width 58 height 13
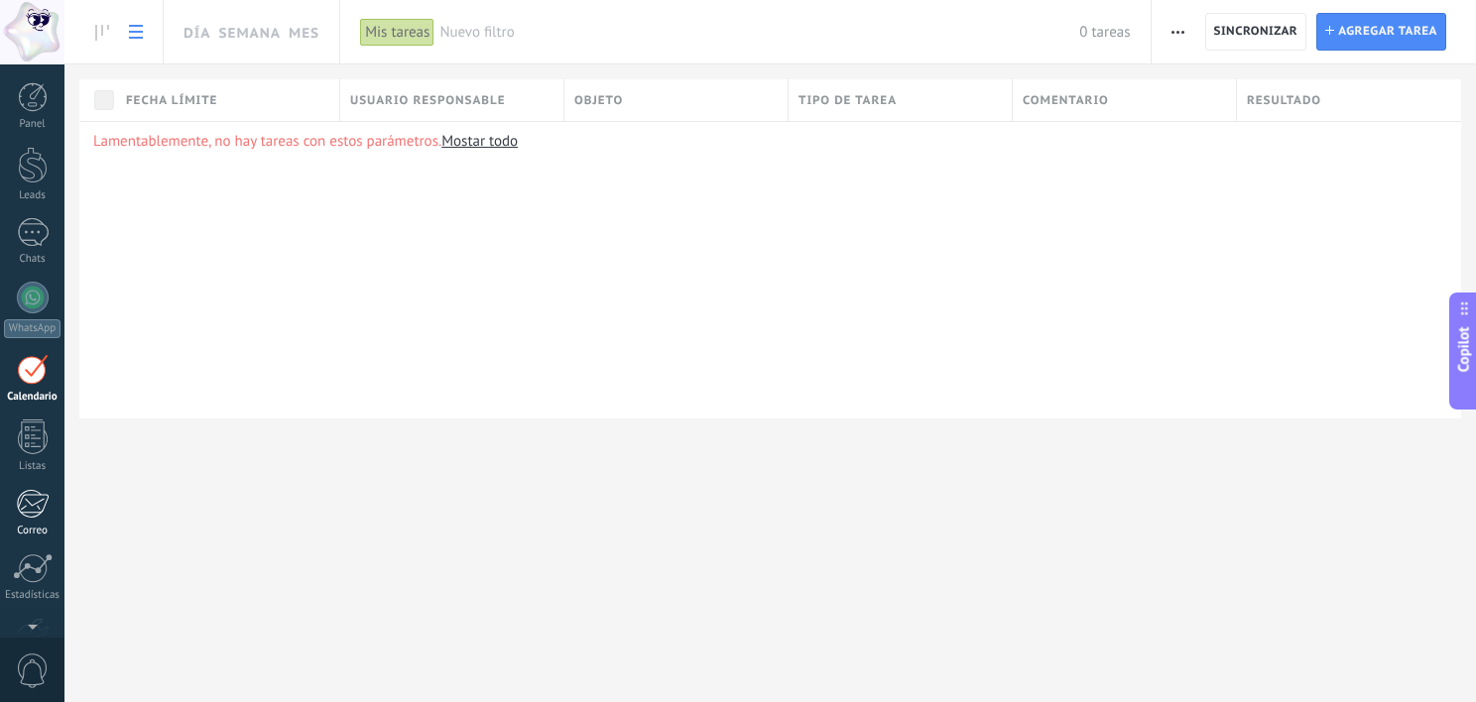
click at [40, 531] on div "Correo" at bounding box center [33, 531] width 58 height 13
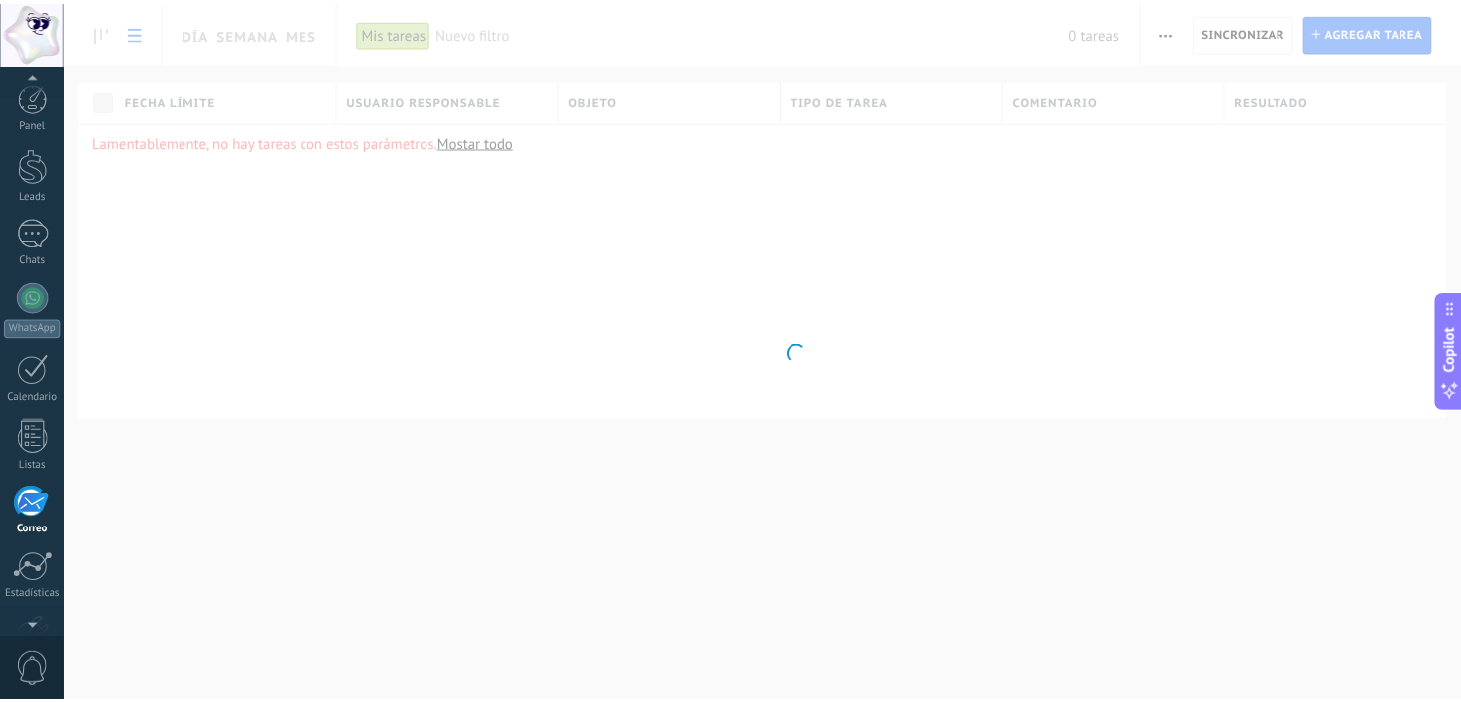
scroll to position [119, 0]
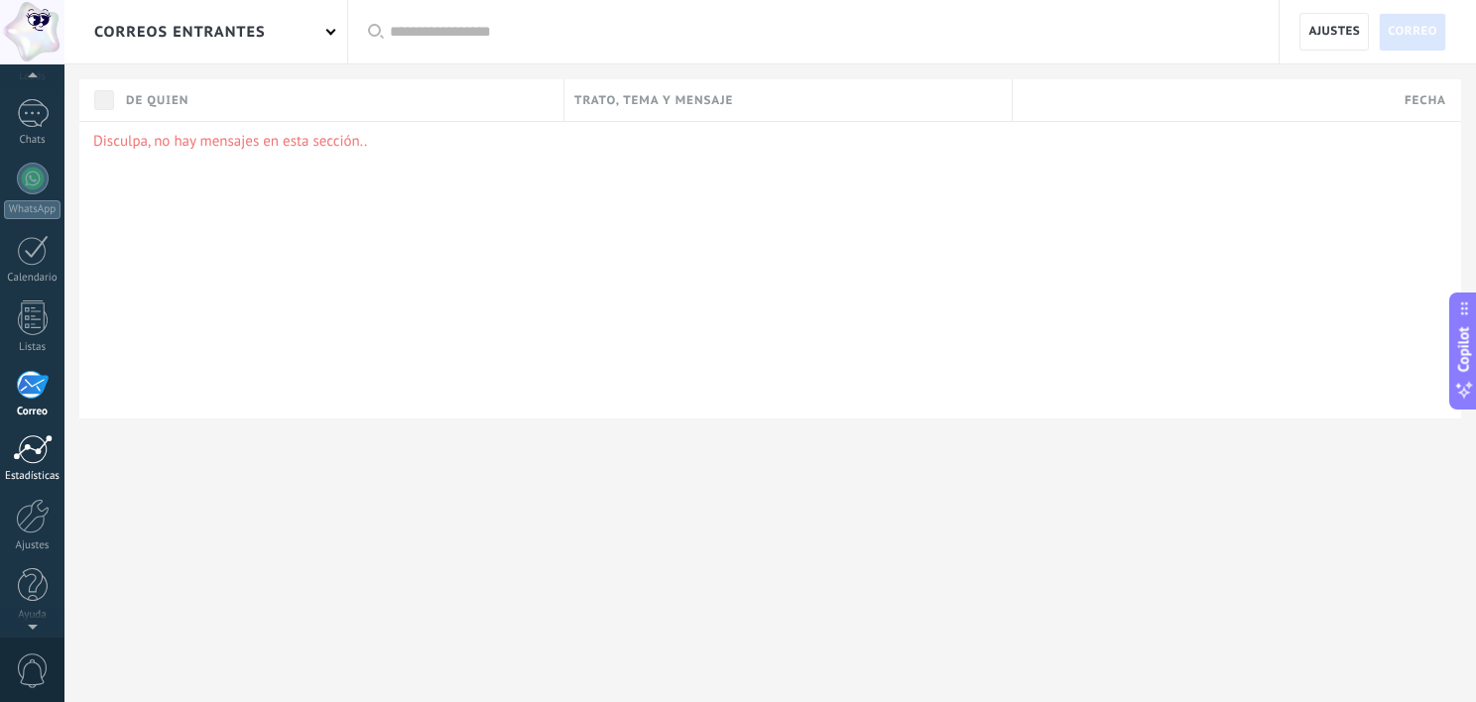
click at [33, 467] on link "Estadísticas" at bounding box center [32, 458] width 64 height 49
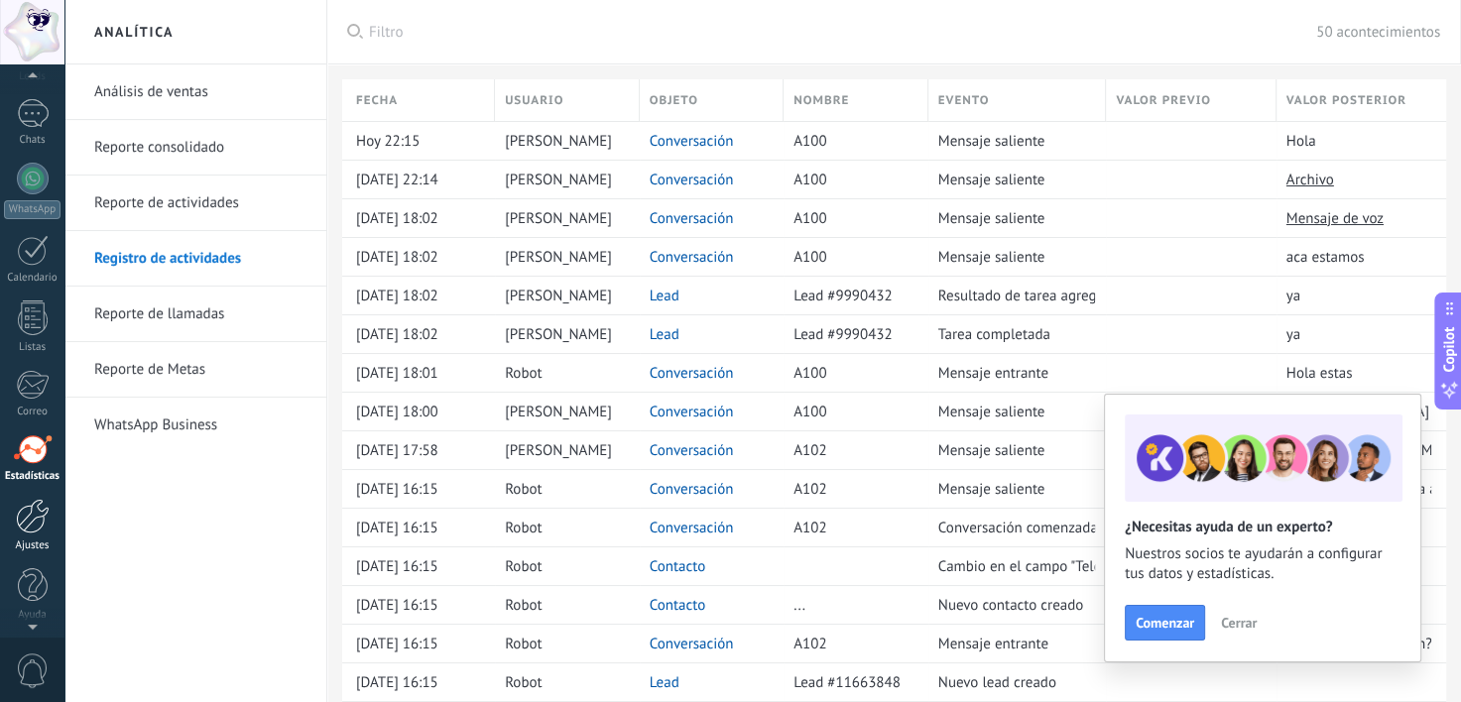
click at [30, 530] on div at bounding box center [33, 516] width 34 height 35
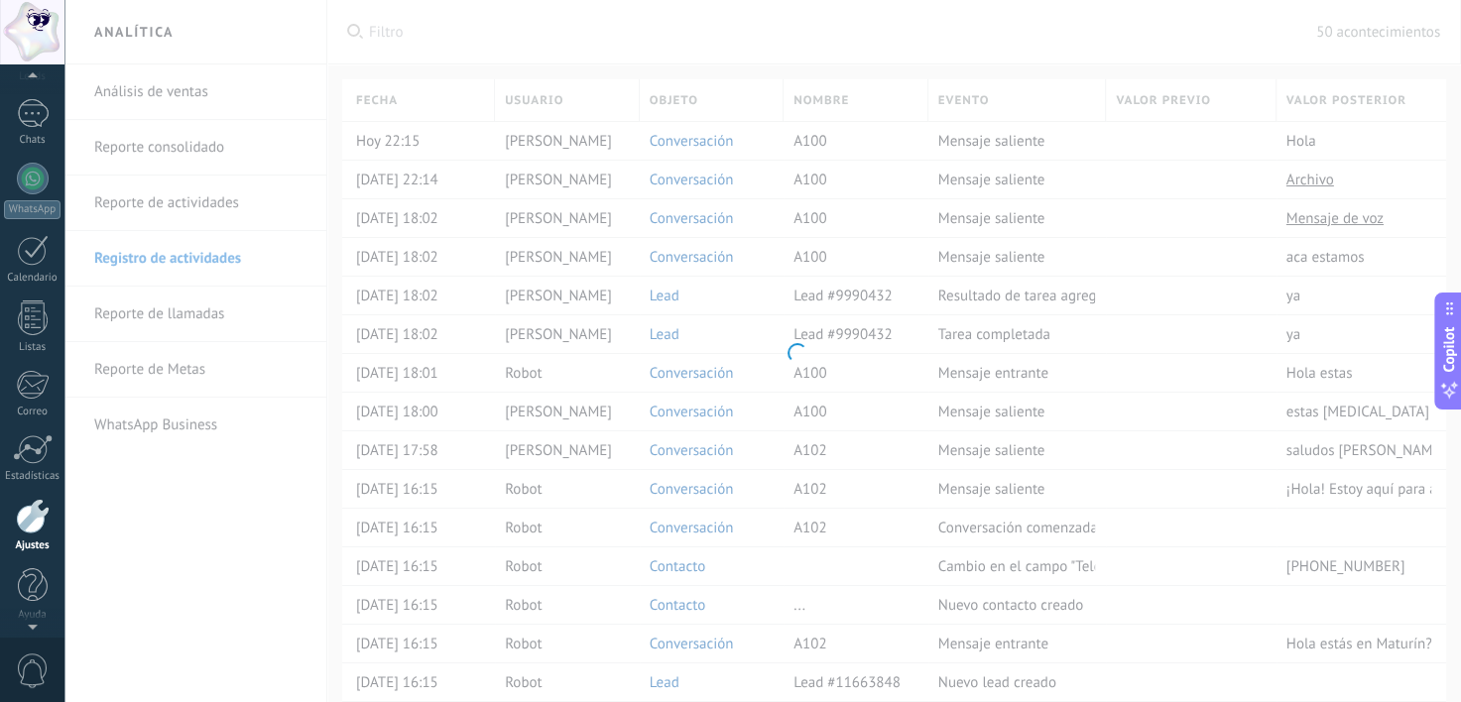
scroll to position [122, 0]
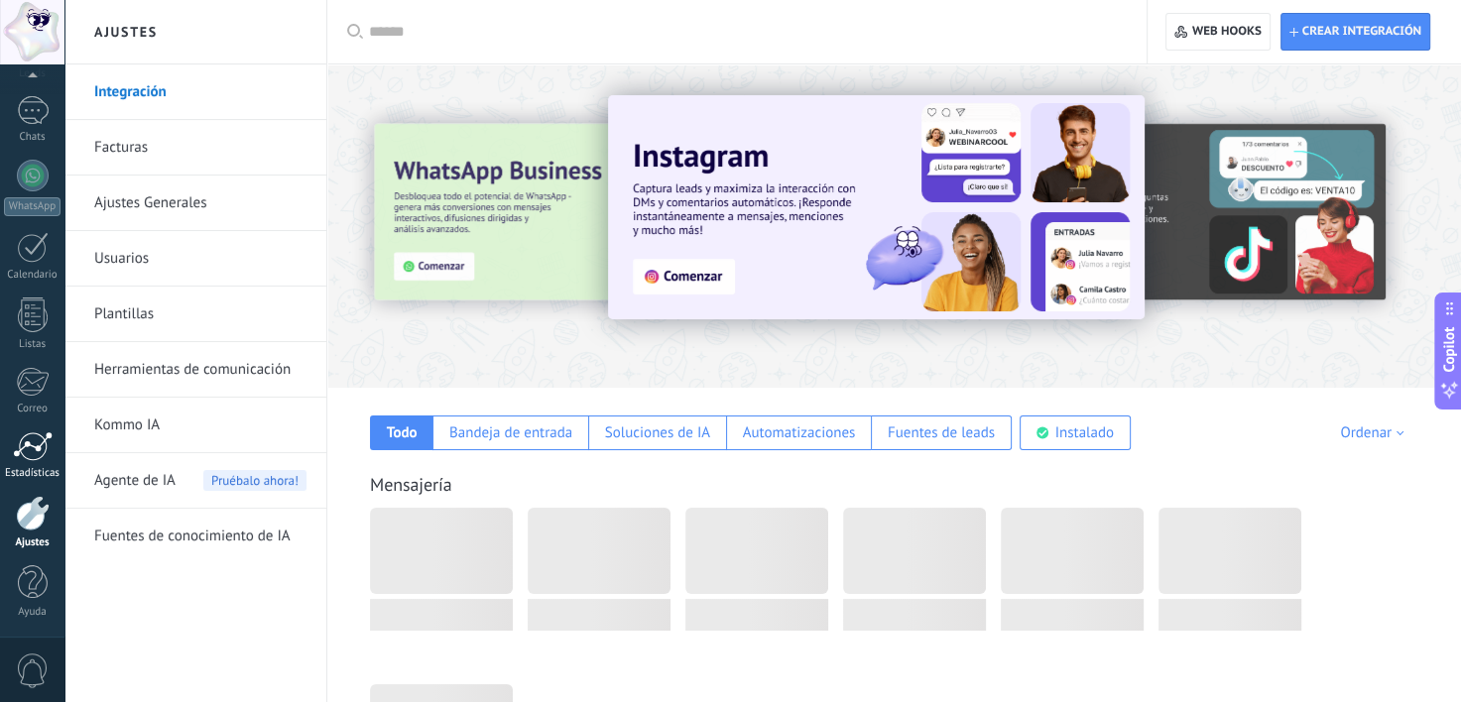
click at [28, 476] on div "Estadísticas" at bounding box center [33, 473] width 58 height 13
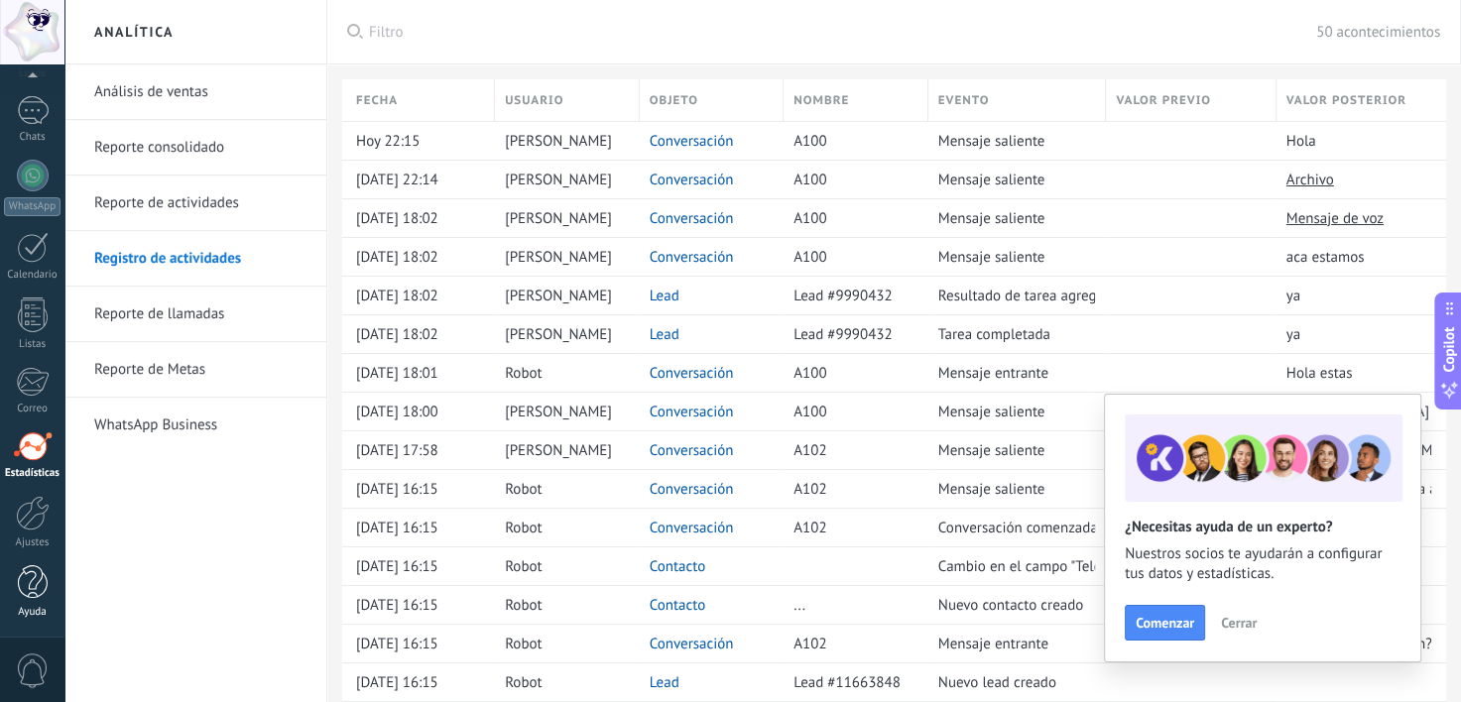
click at [33, 565] on div at bounding box center [33, 582] width 30 height 35
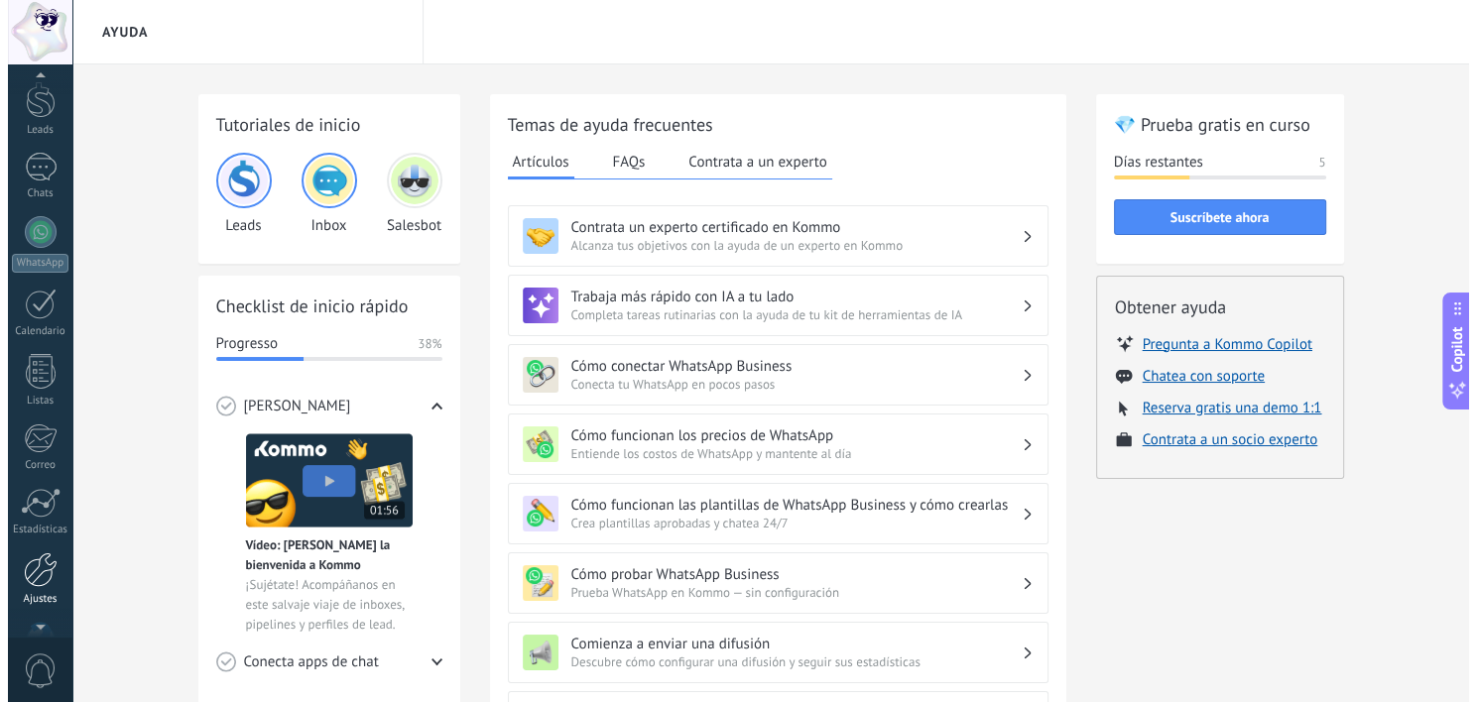
scroll to position [122, 0]
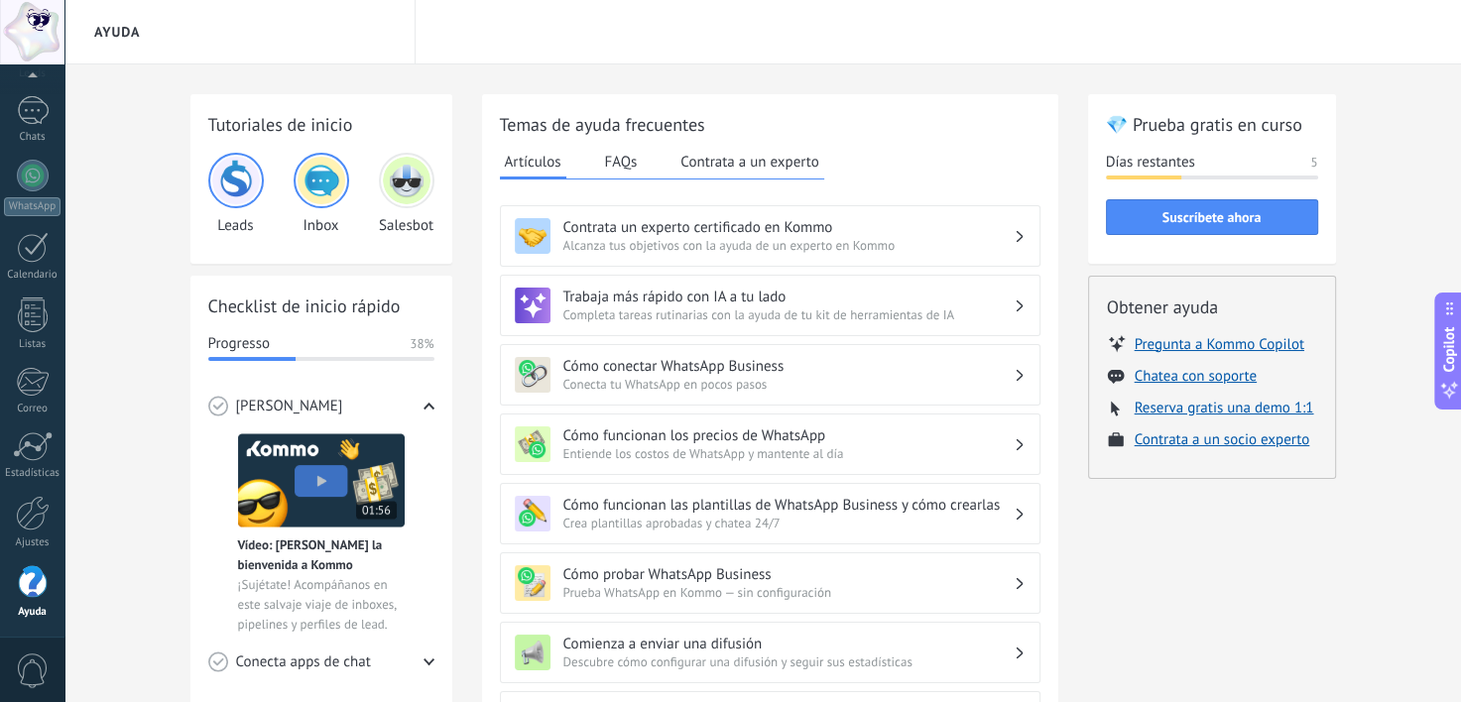
click at [35, 683] on span "0" at bounding box center [33, 670] width 34 height 35
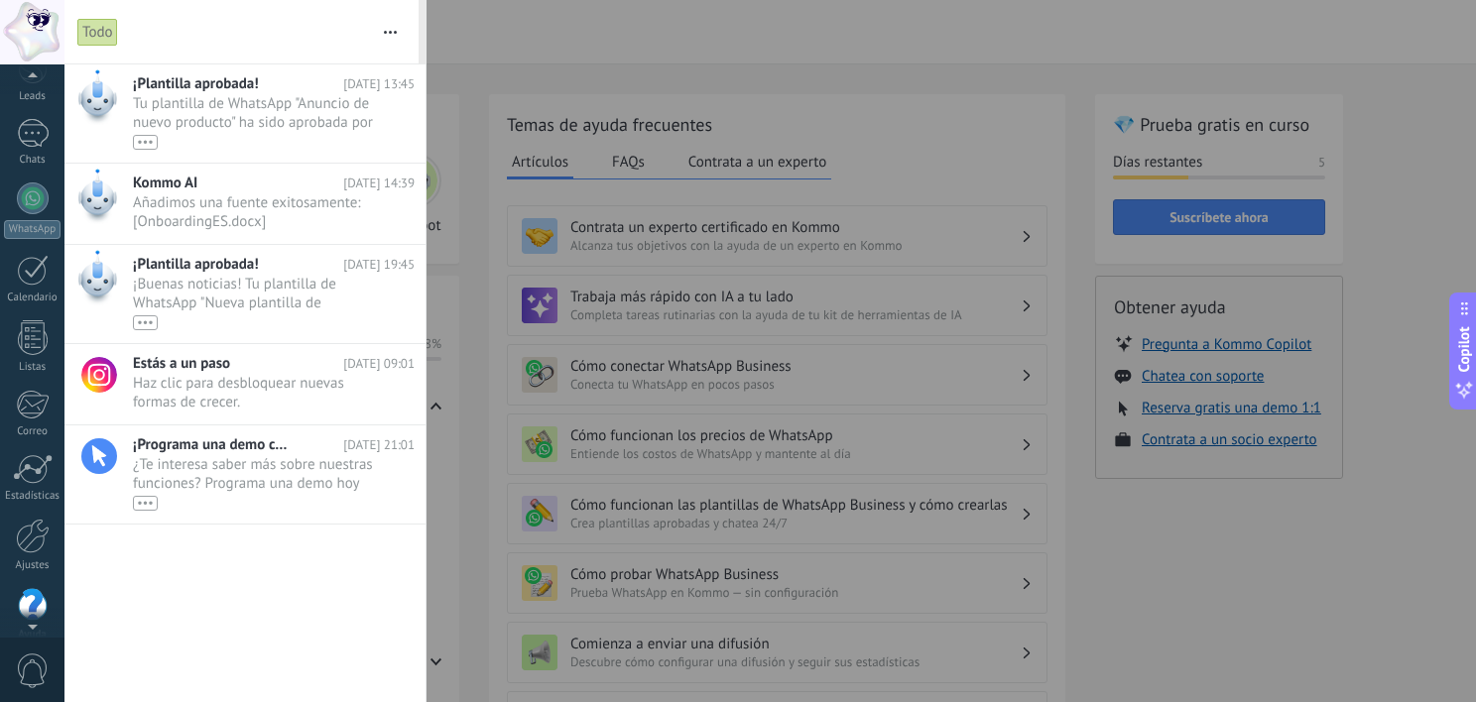
scroll to position [64, 0]
click at [31, 100] on div at bounding box center [33, 100] width 30 height 37
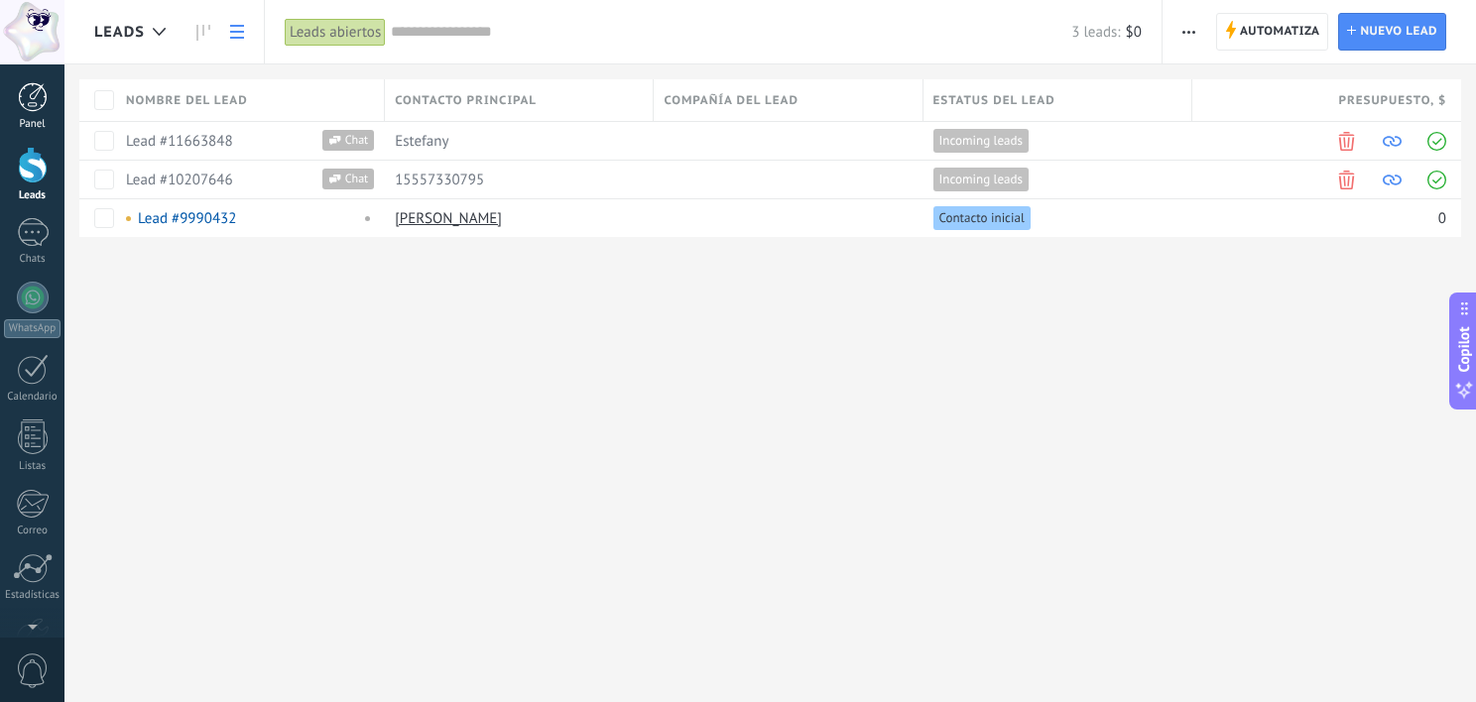
click at [20, 109] on div at bounding box center [33, 97] width 30 height 30
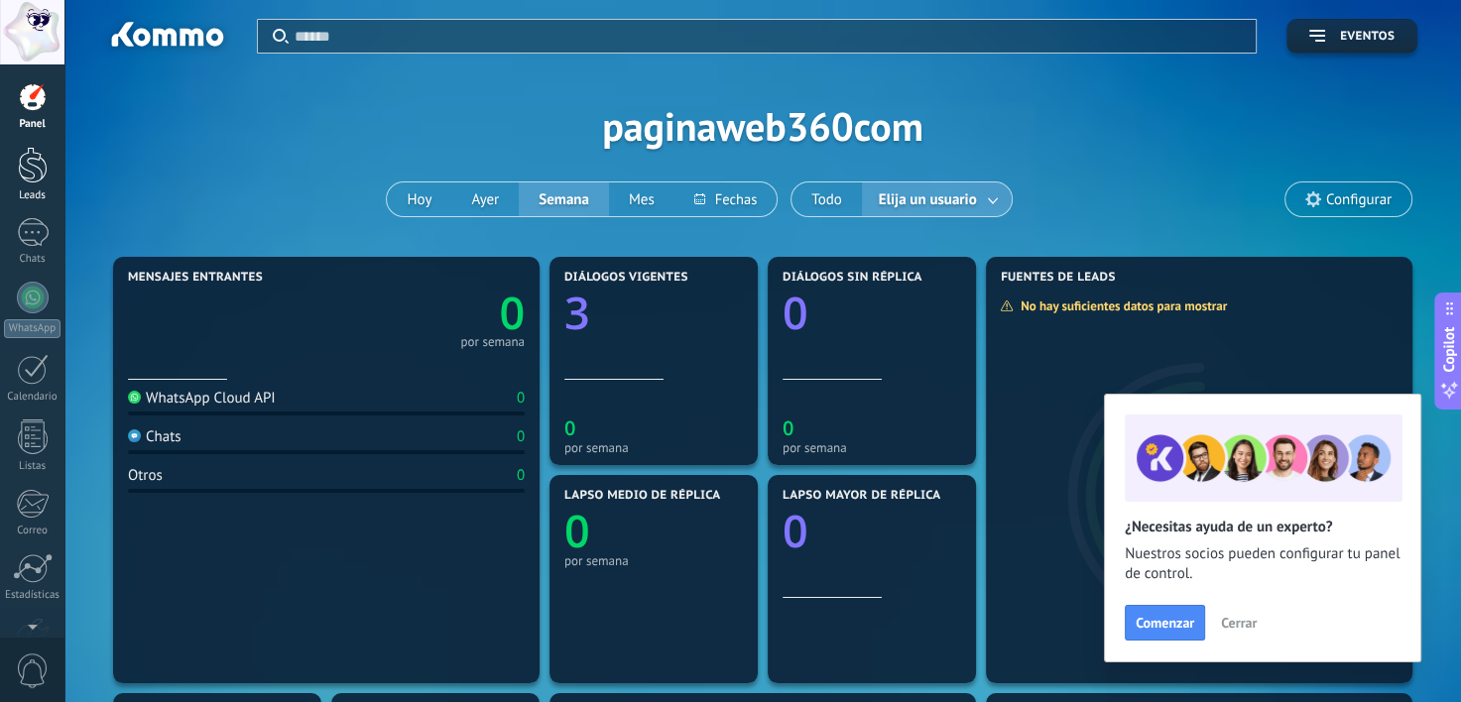
click at [17, 184] on link "Leads" at bounding box center [32, 175] width 64 height 56
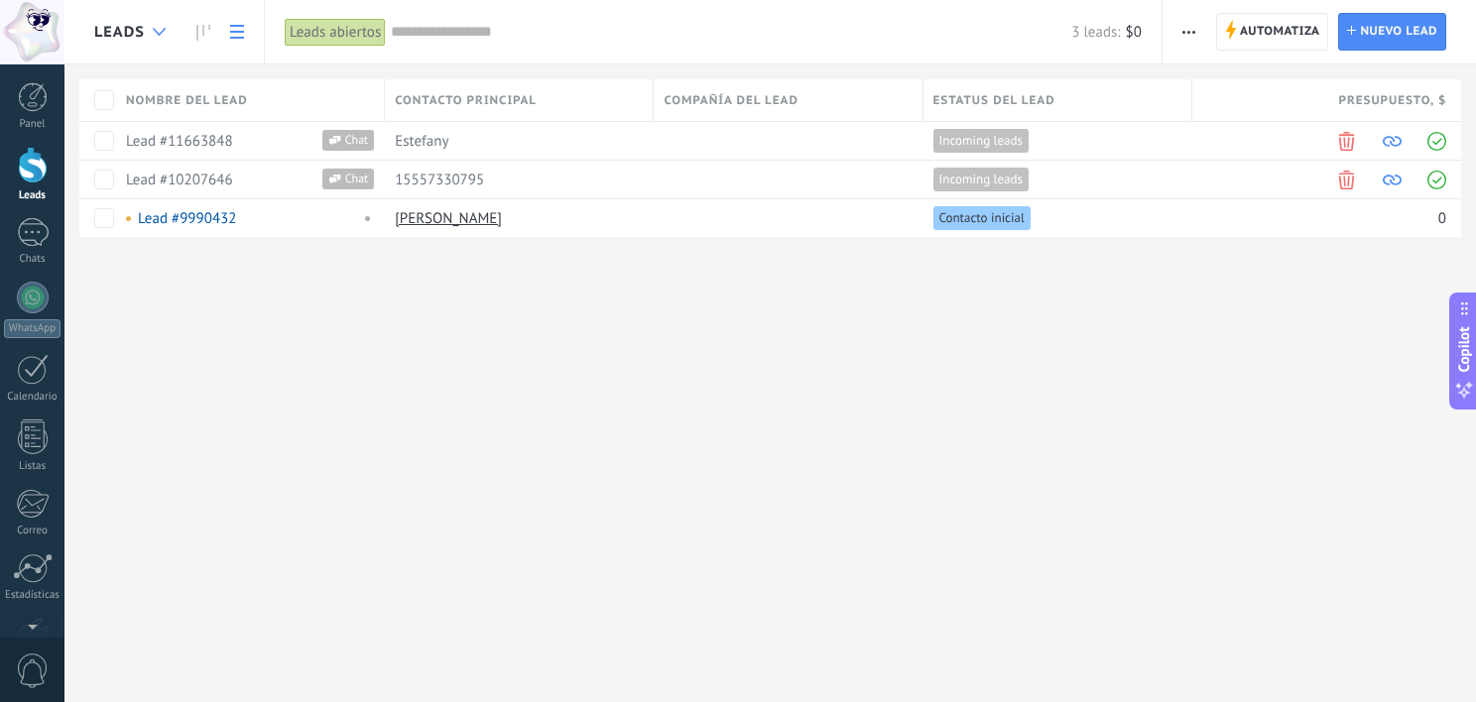
click at [163, 43] on div at bounding box center [159, 32] width 33 height 39
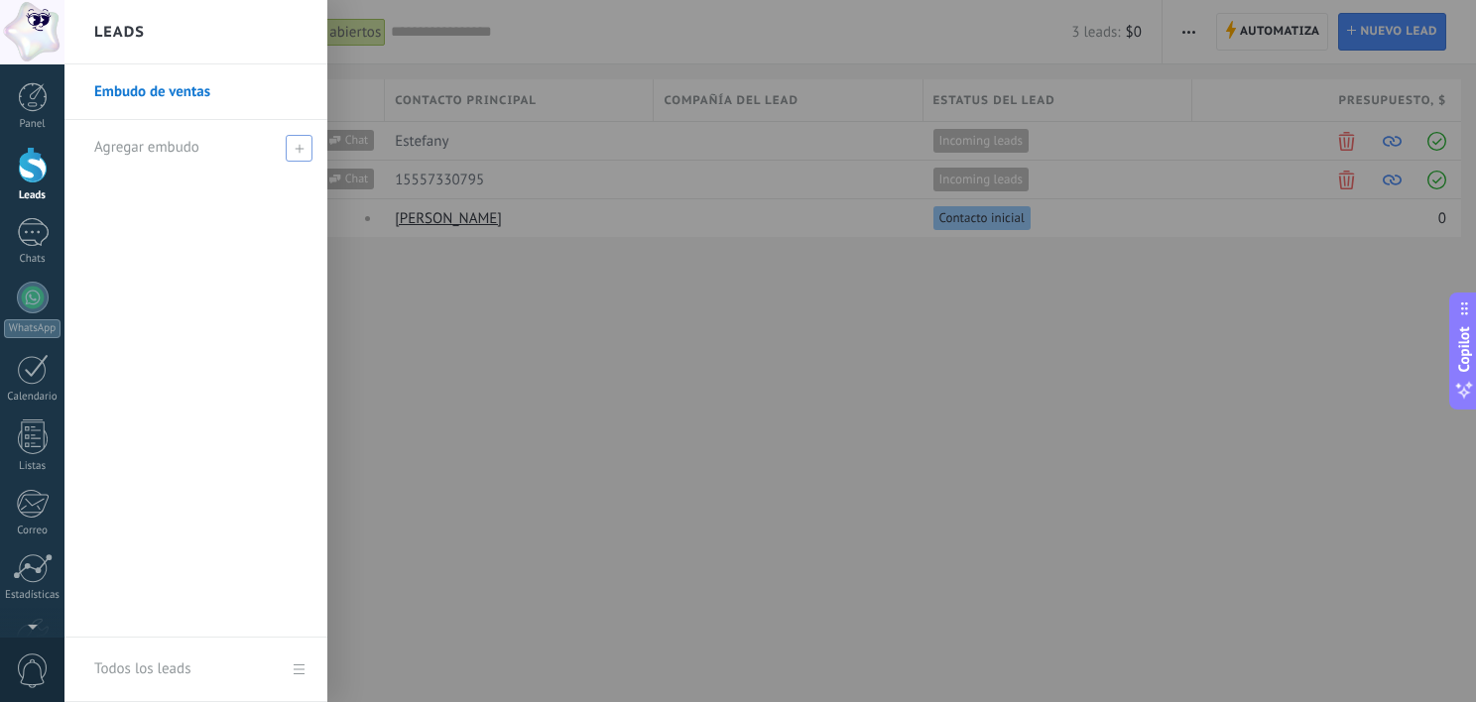
click at [180, 159] on div "Agregar embudo" at bounding box center [200, 147] width 213 height 55
click at [209, 158] on input "text" at bounding box center [187, 148] width 186 height 32
click at [431, 308] on div at bounding box center [802, 351] width 1476 height 702
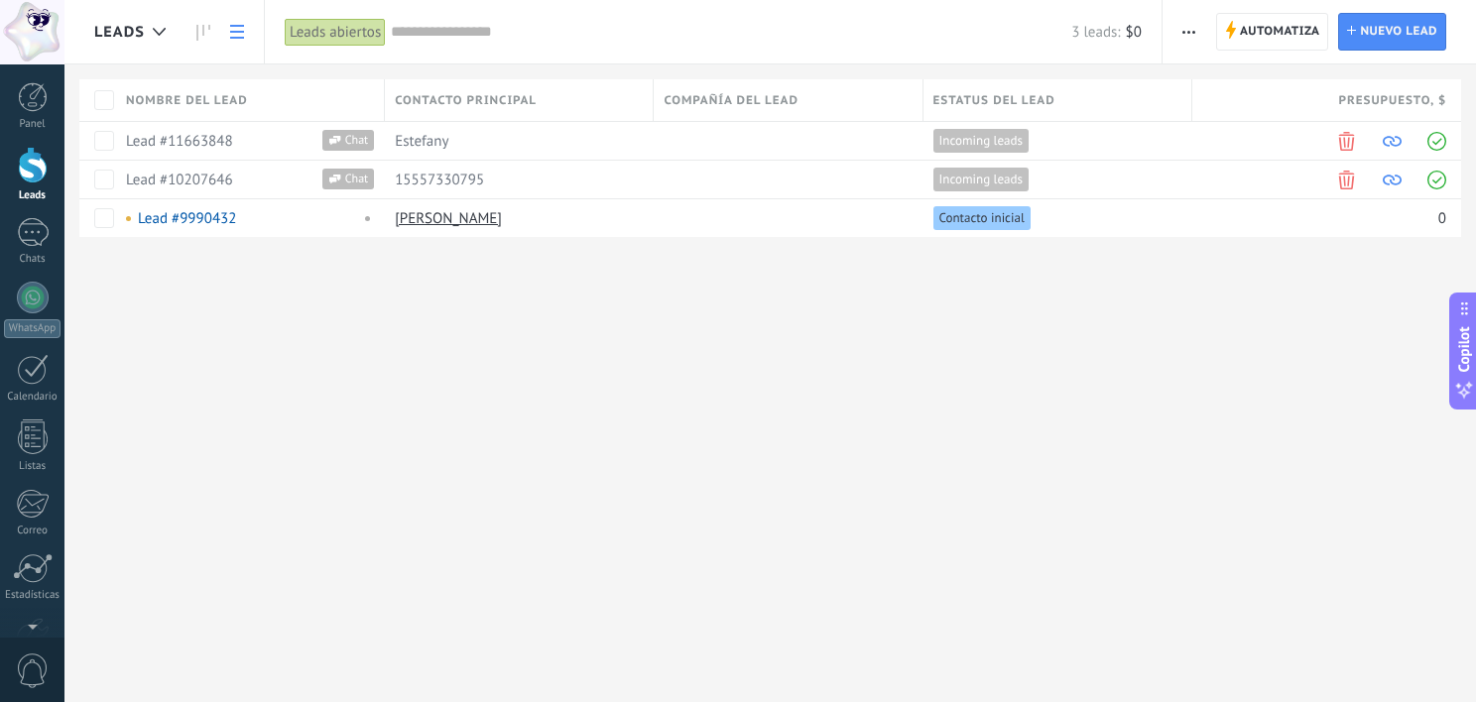
click at [38, 177] on div at bounding box center [33, 165] width 30 height 37
click at [34, 246] on div at bounding box center [33, 232] width 32 height 29
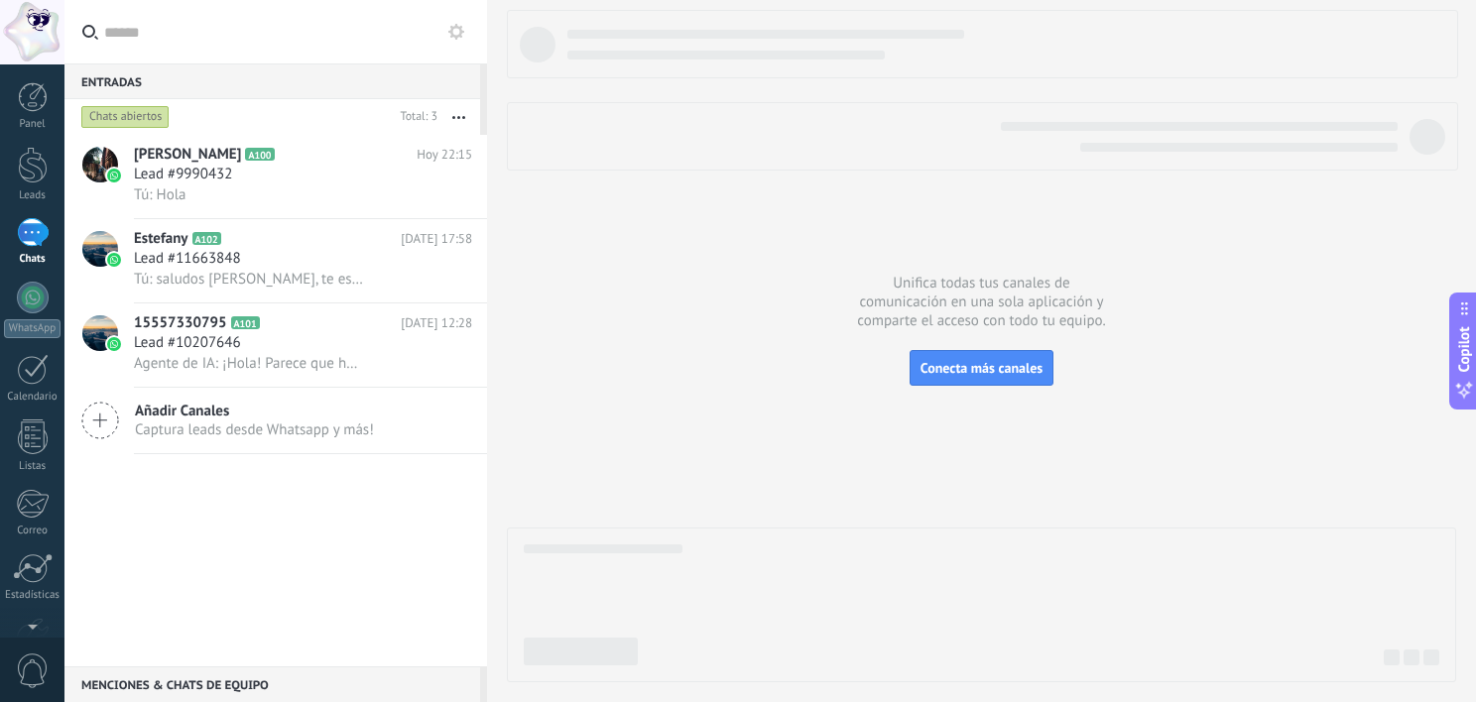
click at [454, 35] on use at bounding box center [456, 32] width 16 height 16
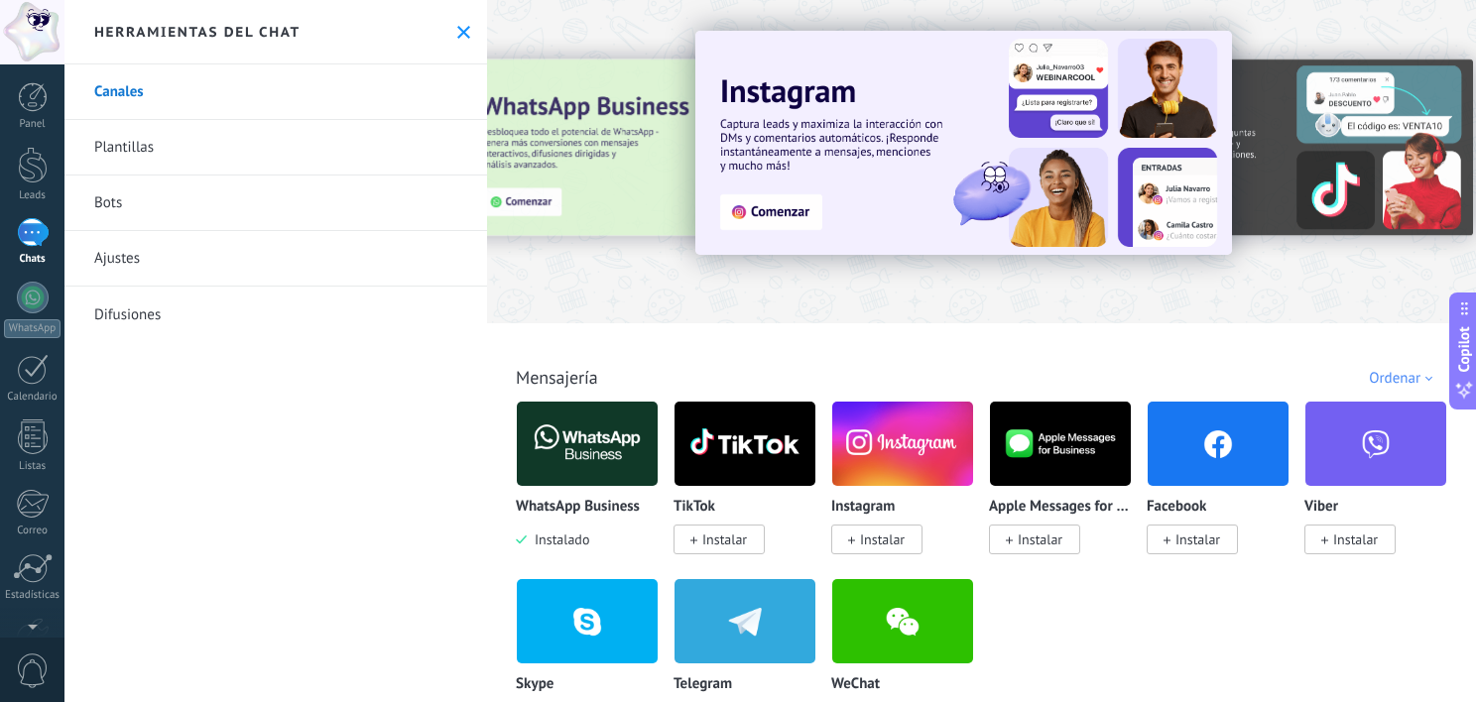
click at [457, 35] on use at bounding box center [463, 32] width 13 height 13
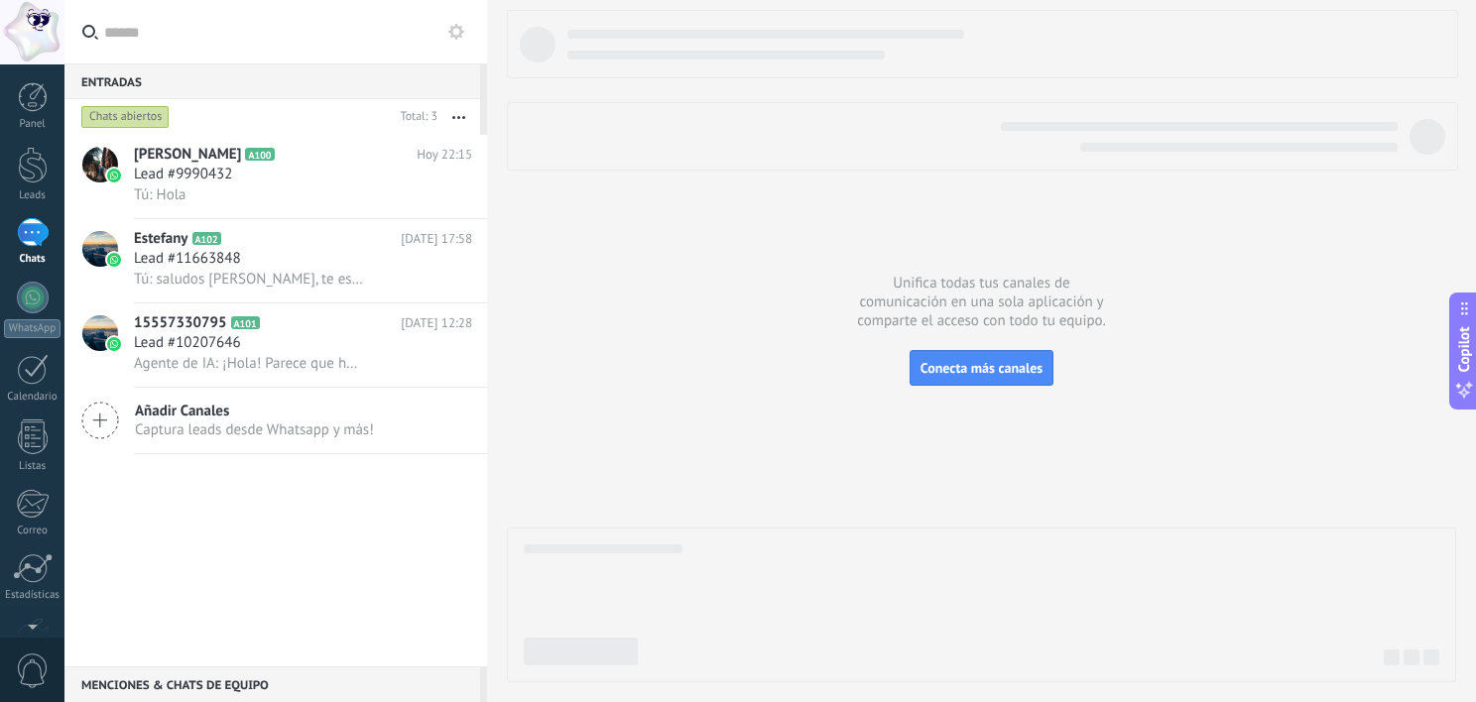
click at [1120, 383] on div at bounding box center [981, 346] width 949 height 672
drag, startPoint x: 1120, startPoint y: 383, endPoint x: 1046, endPoint y: 413, distance: 79.2
click at [1046, 413] on div at bounding box center [981, 346] width 949 height 672
click at [989, 370] on span "Conecta más canales" at bounding box center [981, 368] width 122 height 18
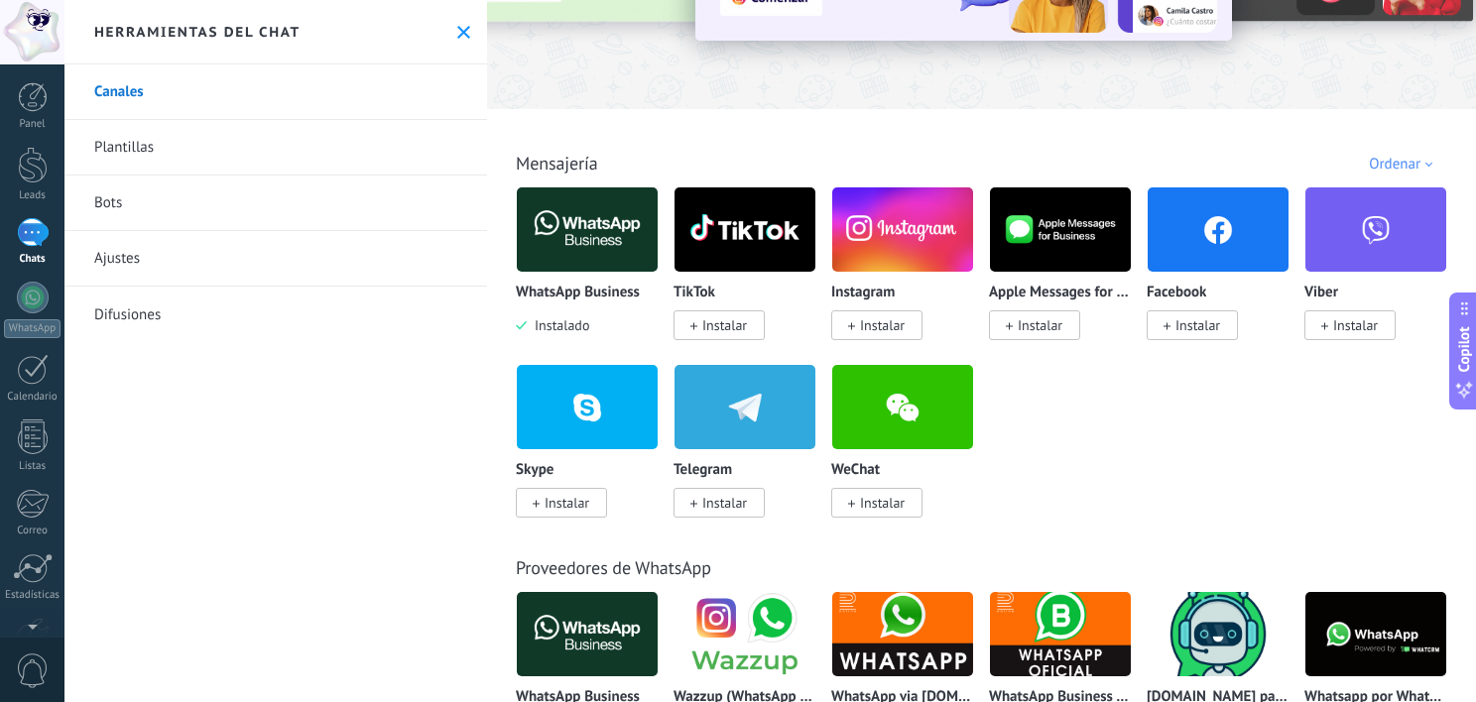
scroll to position [214, 0]
click at [217, 289] on link "Difusiones" at bounding box center [275, 315] width 422 height 56
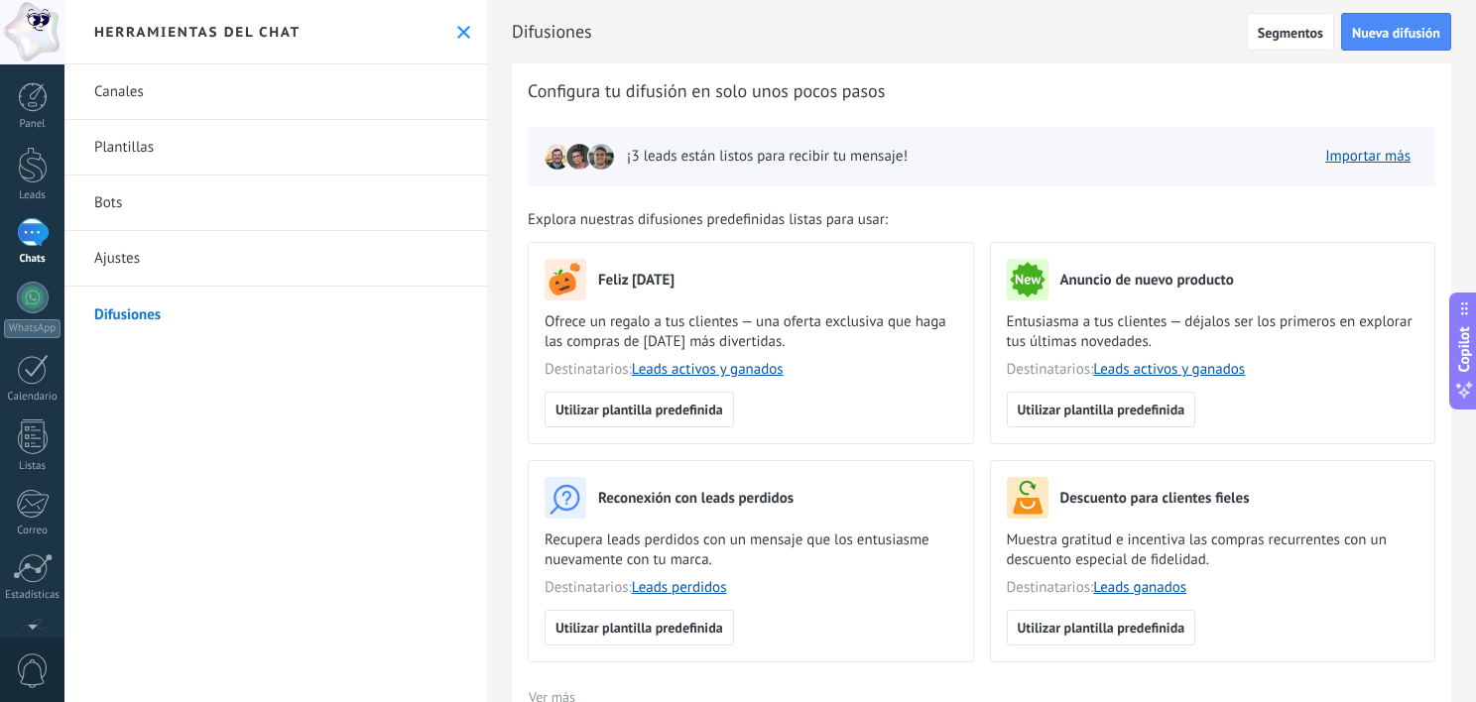
click at [167, 286] on link "Ajustes" at bounding box center [275, 259] width 422 height 56
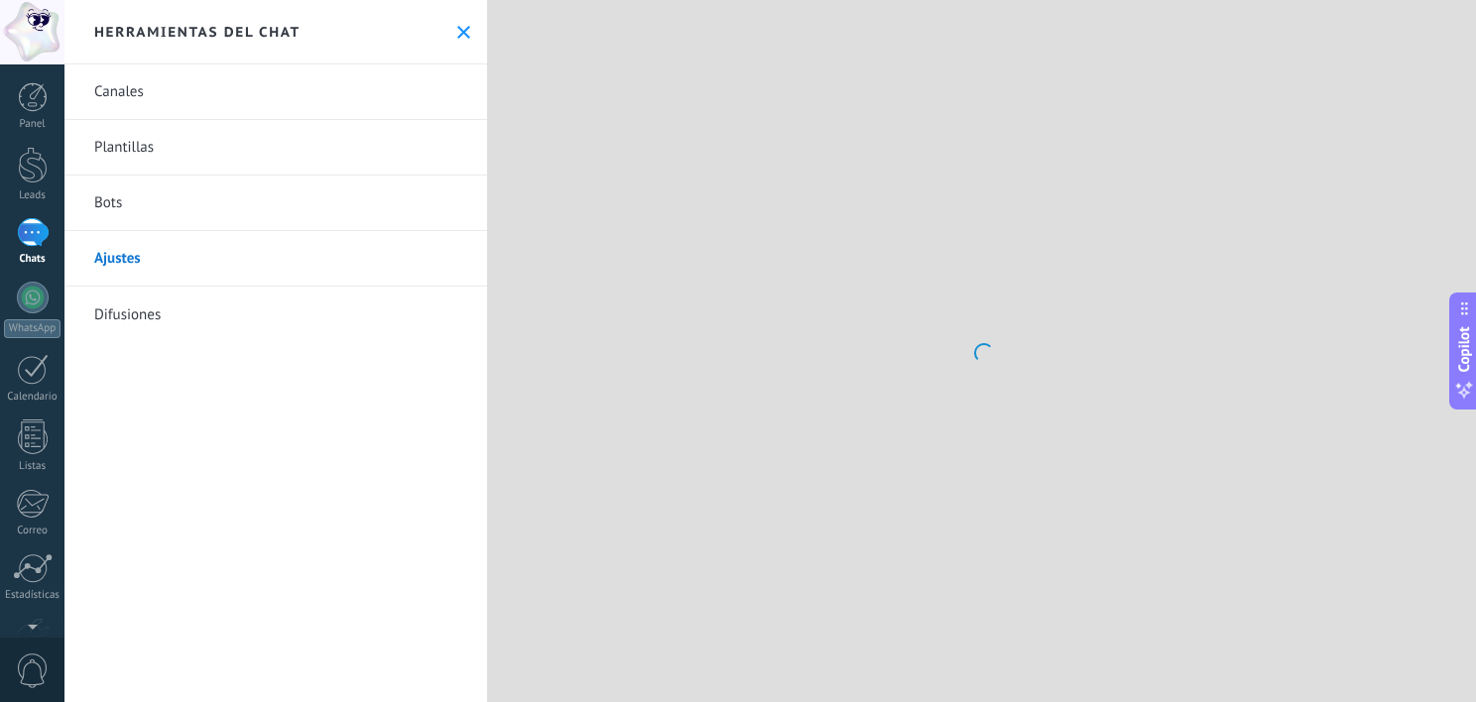
click at [148, 270] on link "Ajustes" at bounding box center [275, 259] width 422 height 56
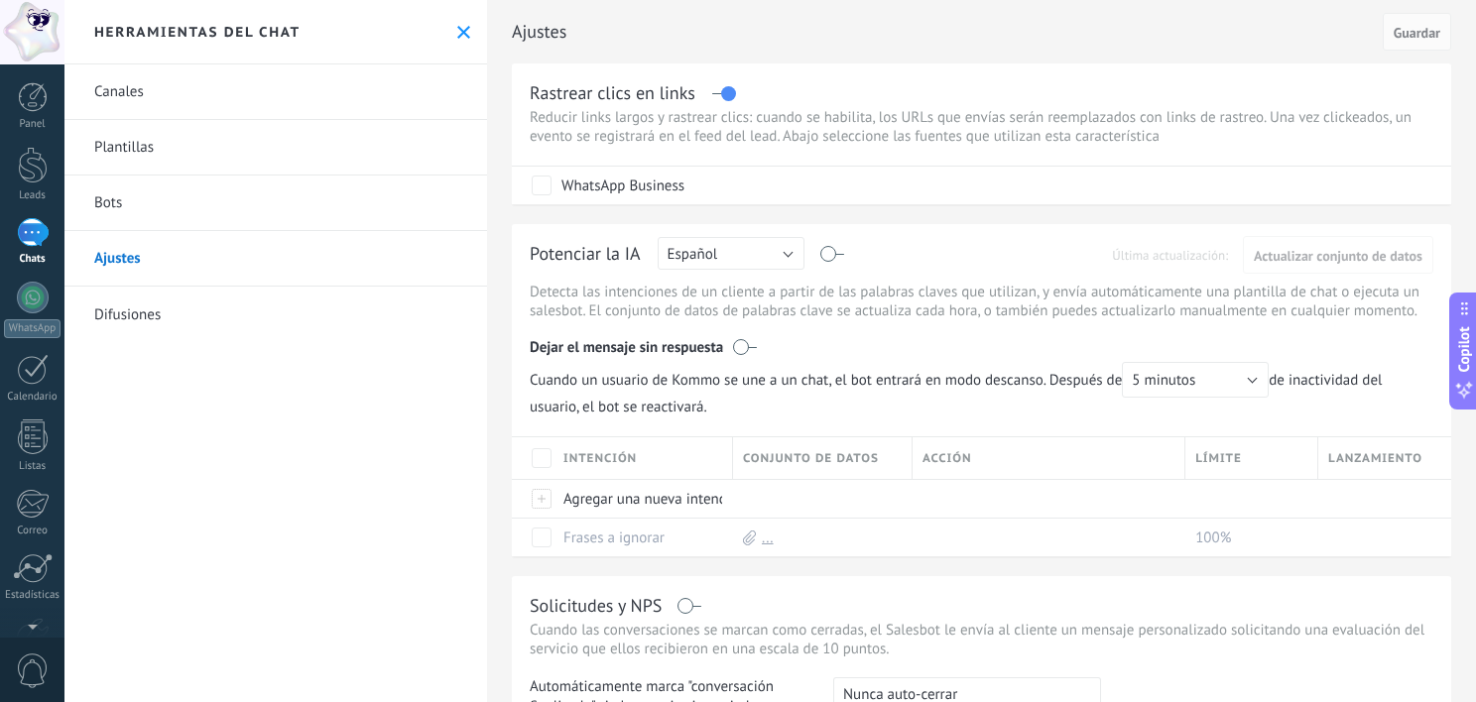
click at [224, 190] on link "Bots" at bounding box center [275, 204] width 422 height 56
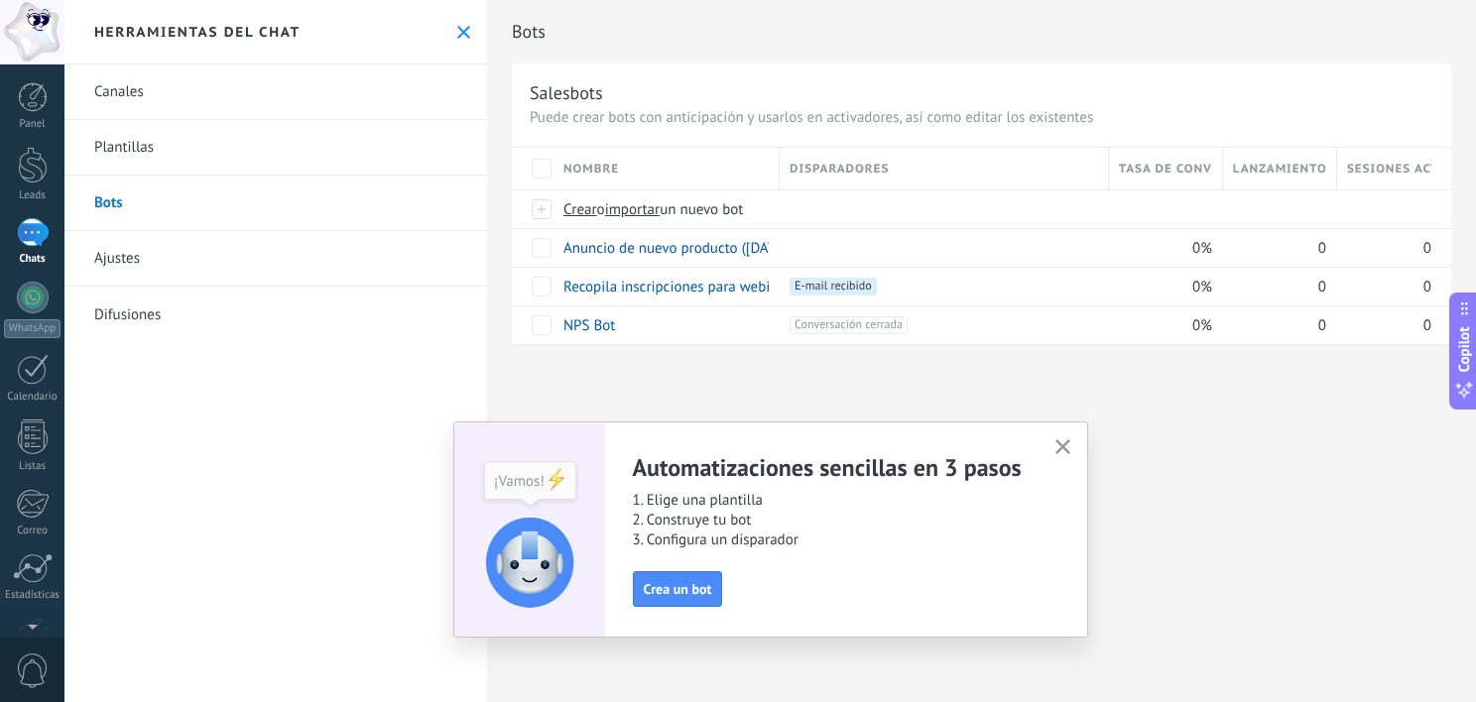
click at [180, 160] on link "Plantillas" at bounding box center [275, 148] width 422 height 56
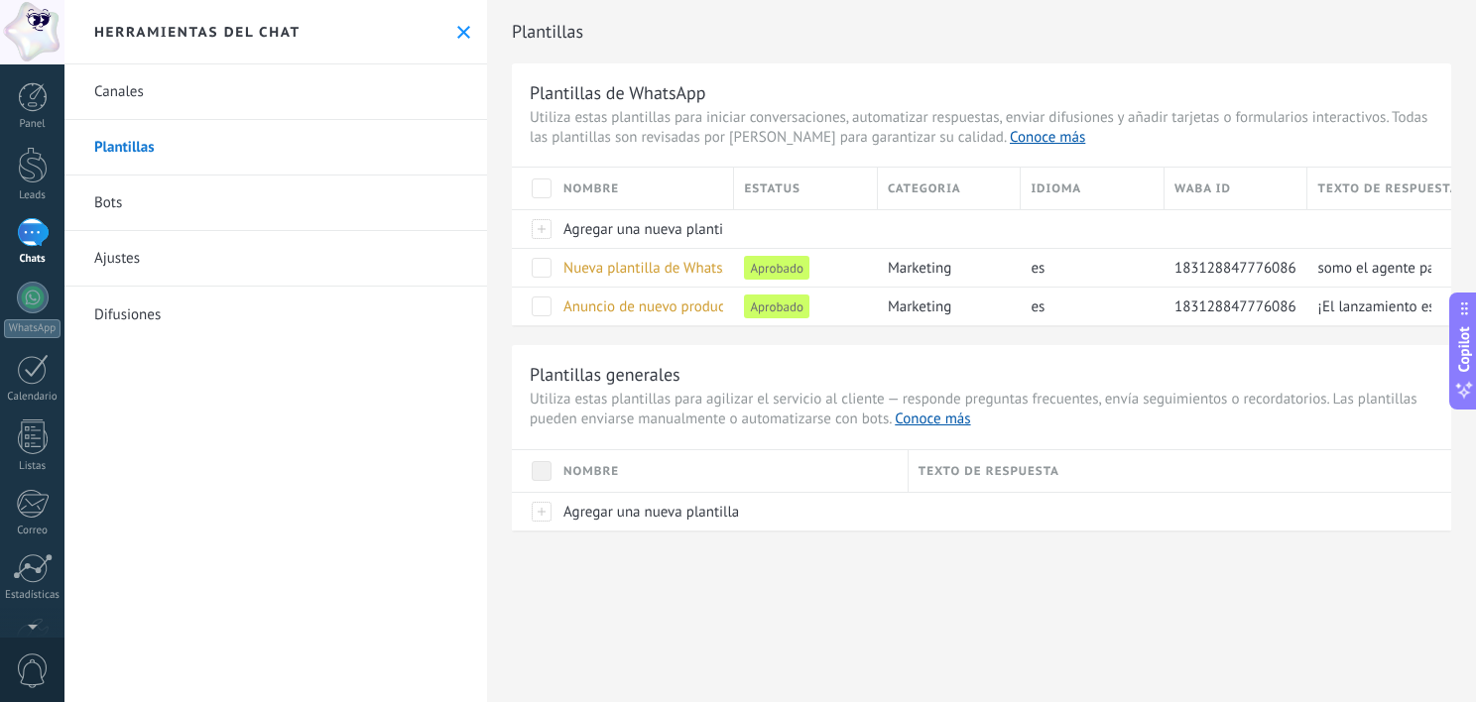
click at [164, 117] on link "Canales" at bounding box center [275, 92] width 422 height 56
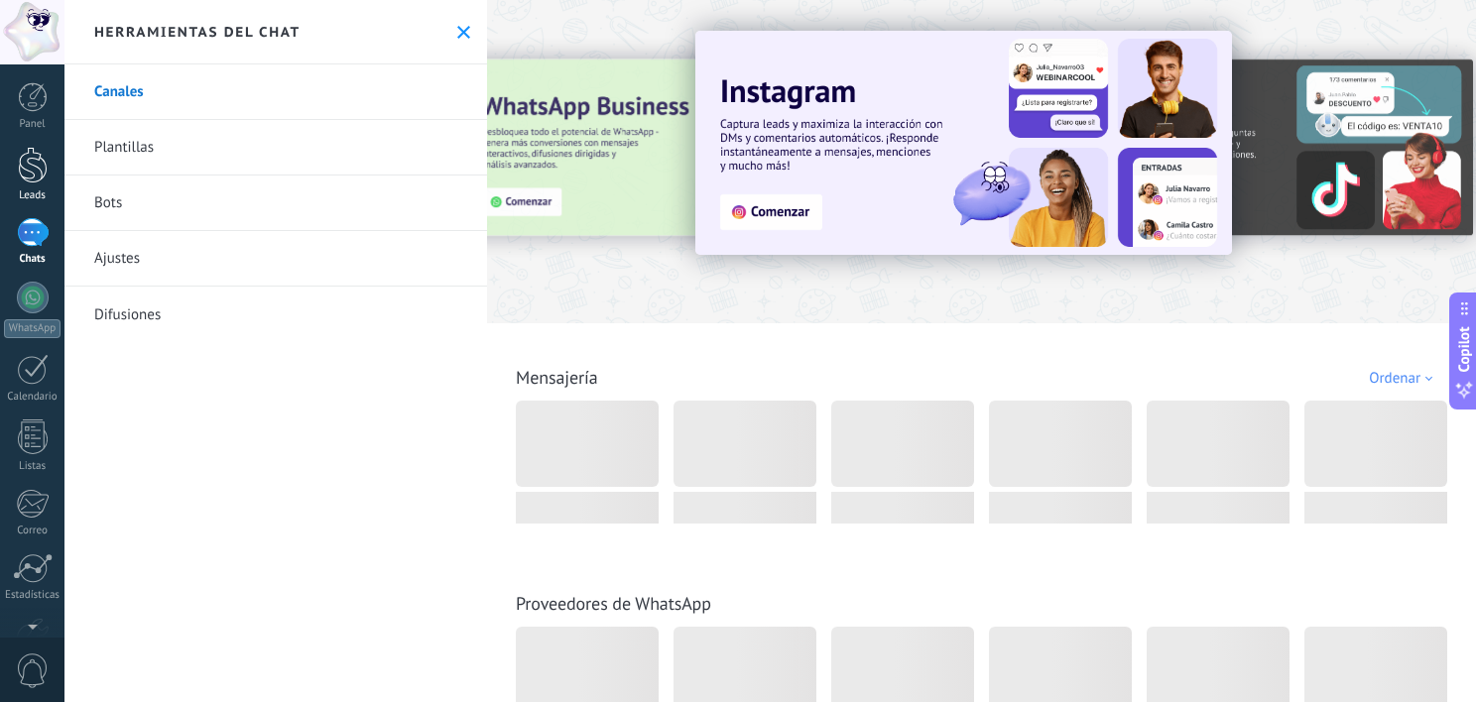
click at [34, 170] on div at bounding box center [33, 165] width 30 height 37
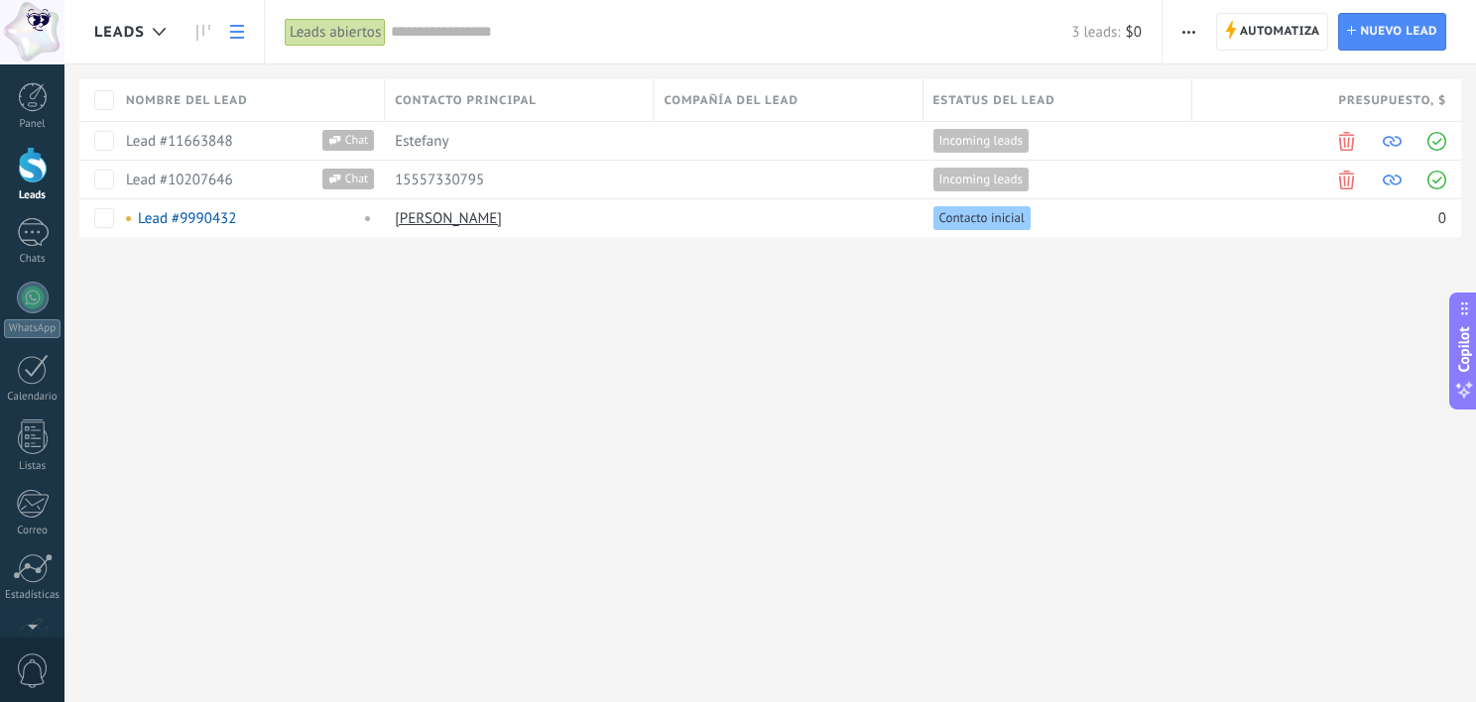
click at [480, 328] on div "Leads Automatiza Nueva difusión Editar embudo [PERSON_NAME] de la lista Importa…" at bounding box center [769, 351] width 1411 height 702
click at [29, 280] on div "Panel Leads Chats WhatsApp Clientes" at bounding box center [32, 421] width 64 height 678
click at [35, 297] on div at bounding box center [33, 298] width 32 height 32
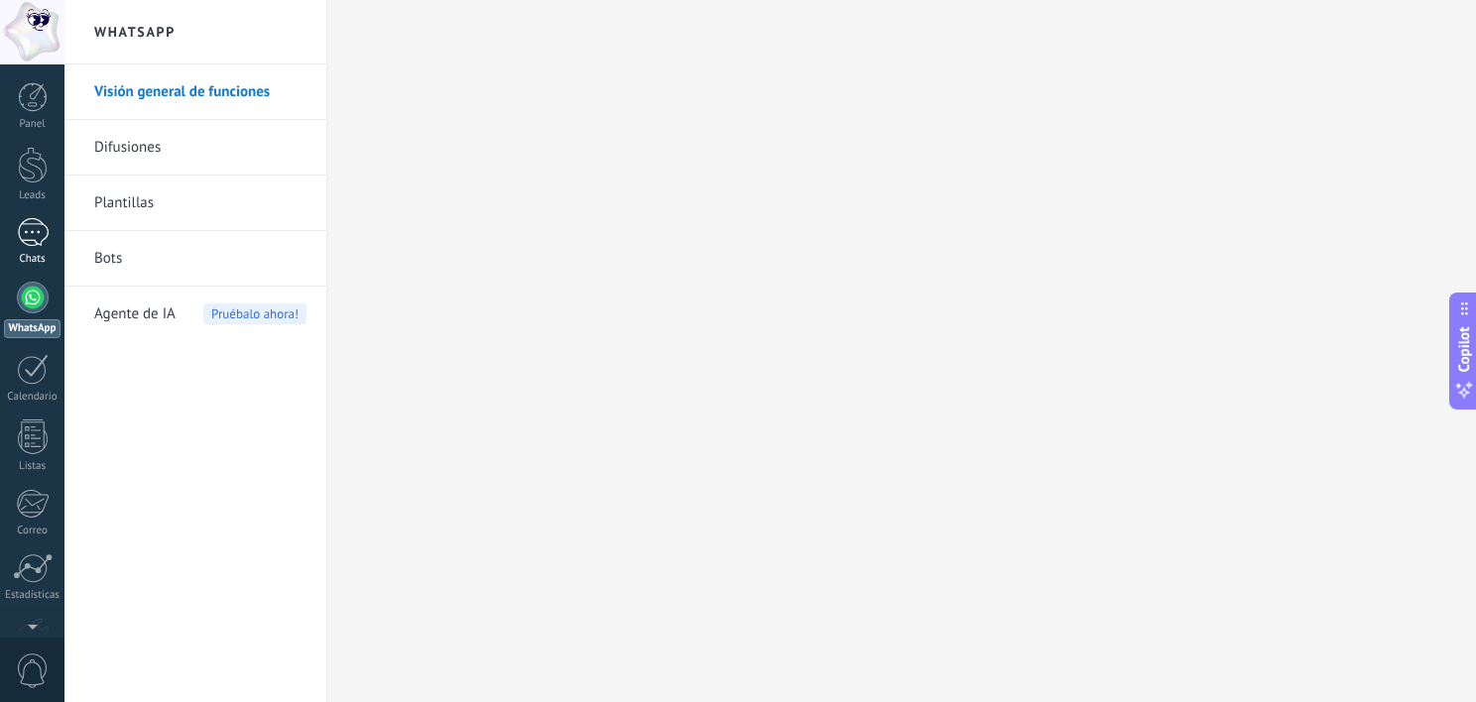
click at [35, 242] on div at bounding box center [33, 232] width 32 height 29
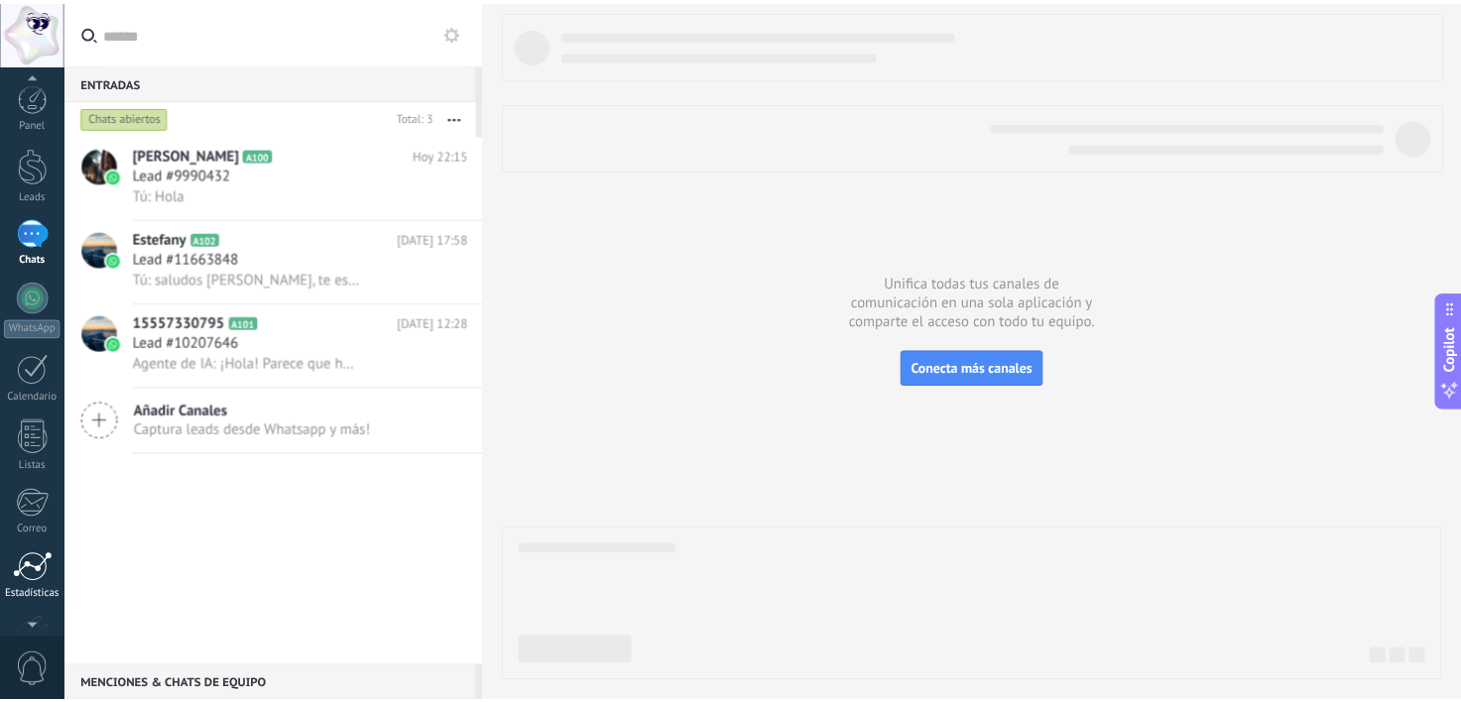
scroll to position [122, 0]
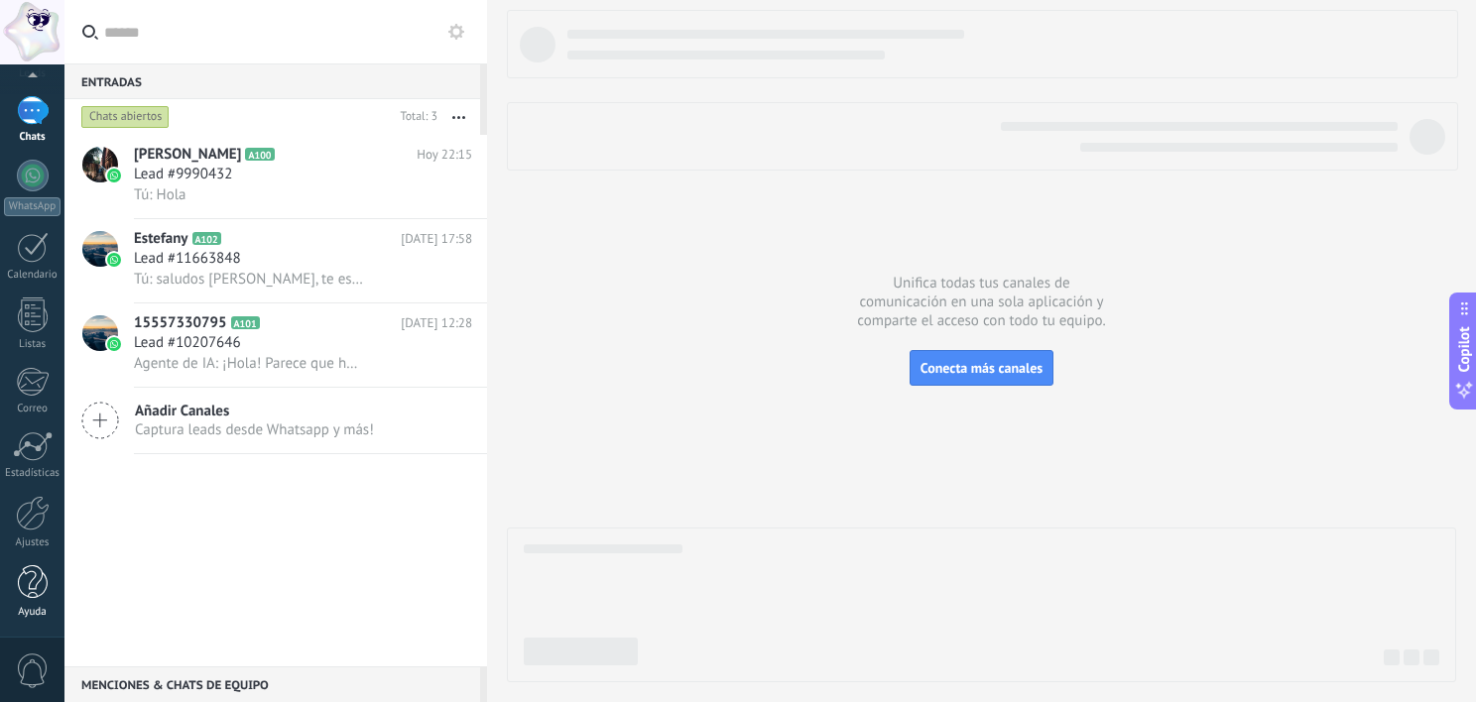
click at [37, 581] on div at bounding box center [33, 582] width 30 height 35
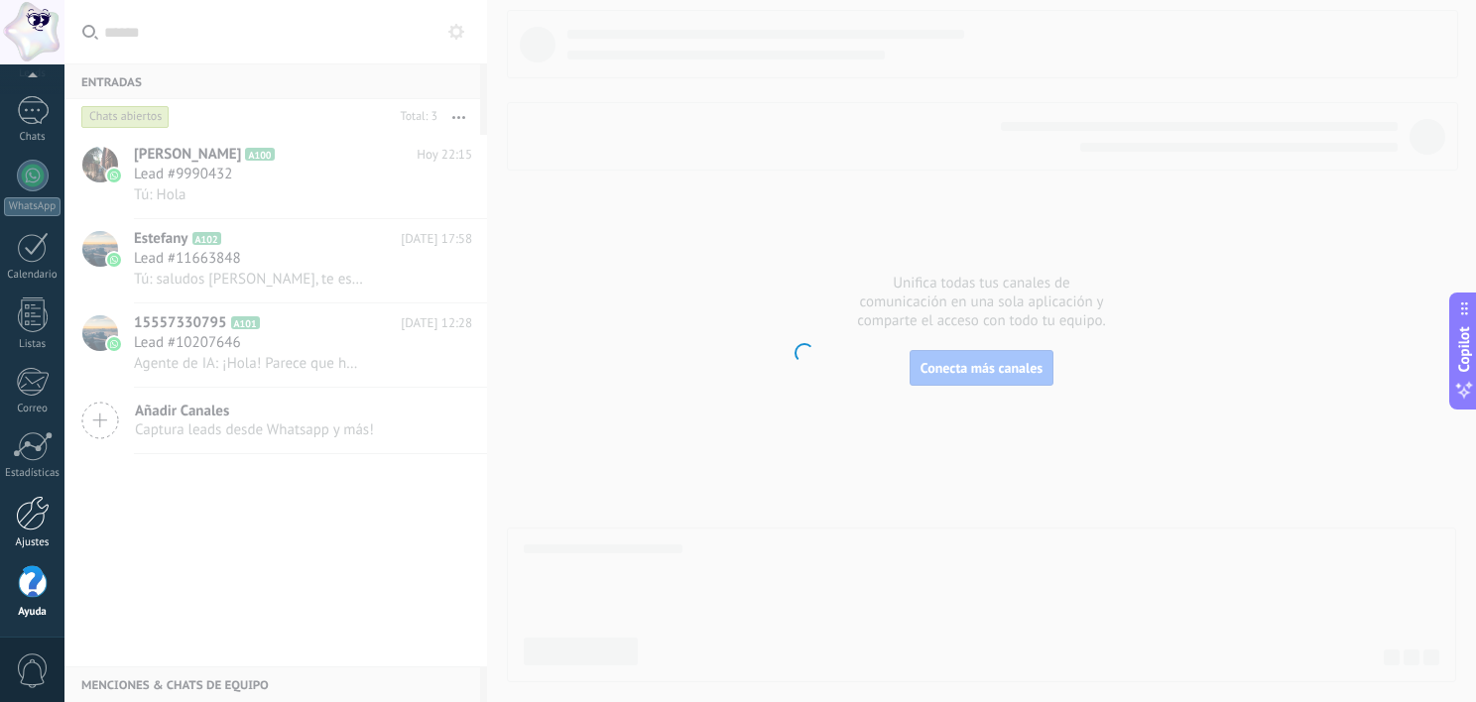
click at [33, 537] on div "Ajustes" at bounding box center [33, 542] width 58 height 13
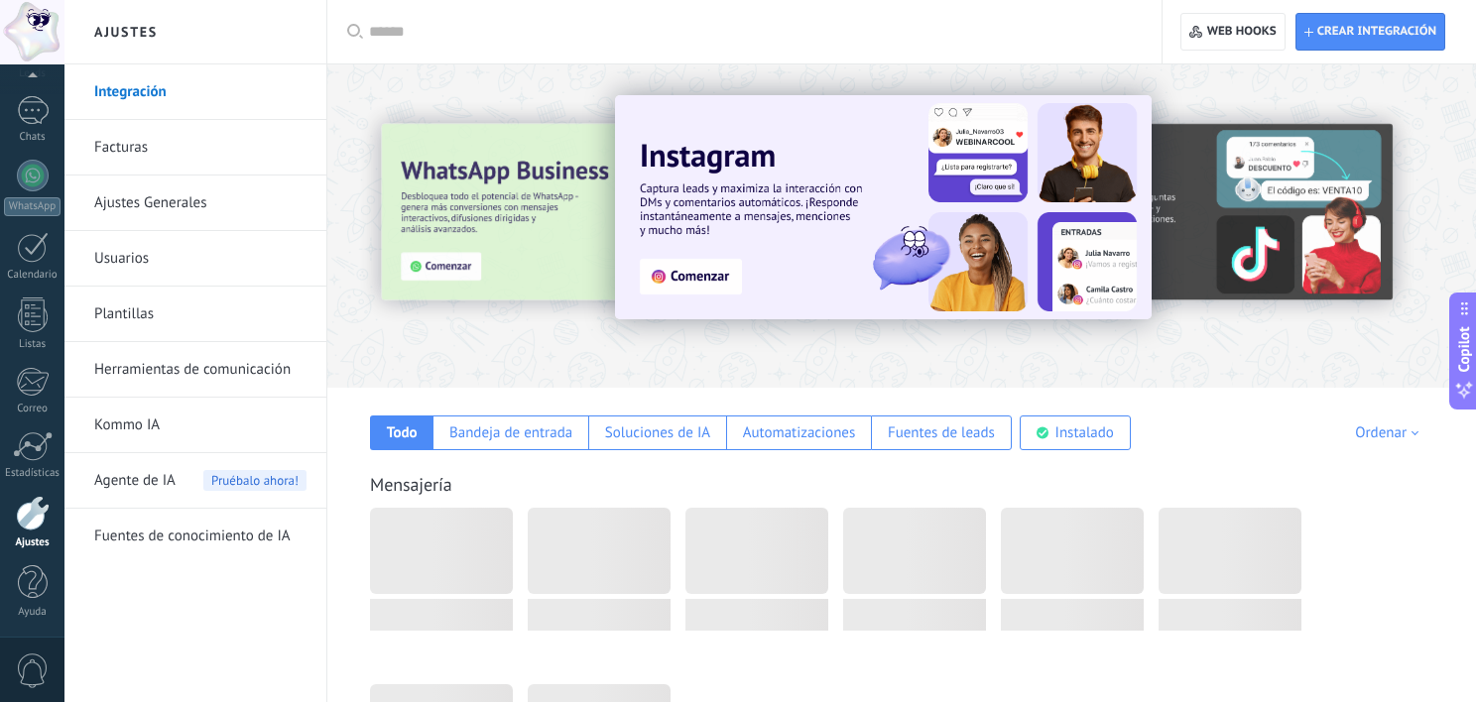
click at [33, 537] on div "Ajustes" at bounding box center [33, 542] width 58 height 13
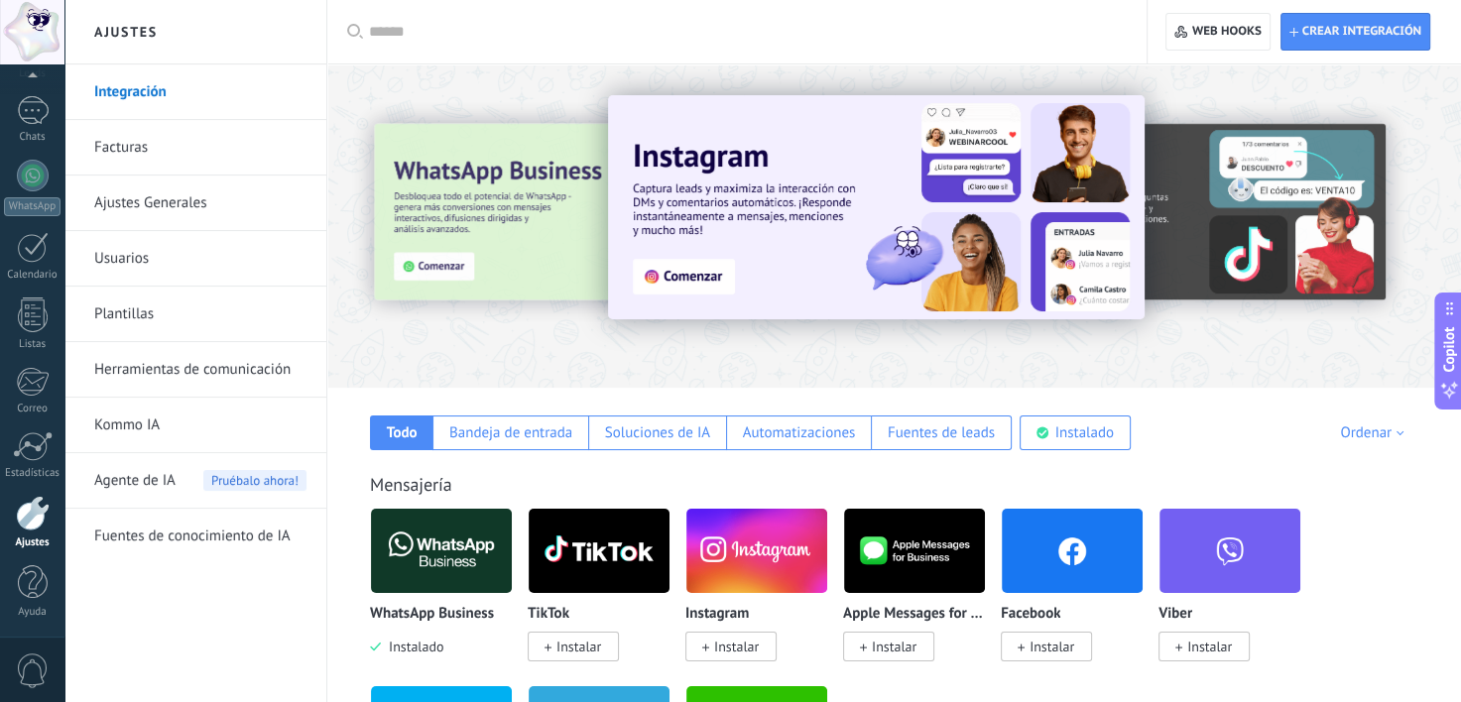
click at [171, 484] on span "Agente de IA" at bounding box center [134, 481] width 81 height 56
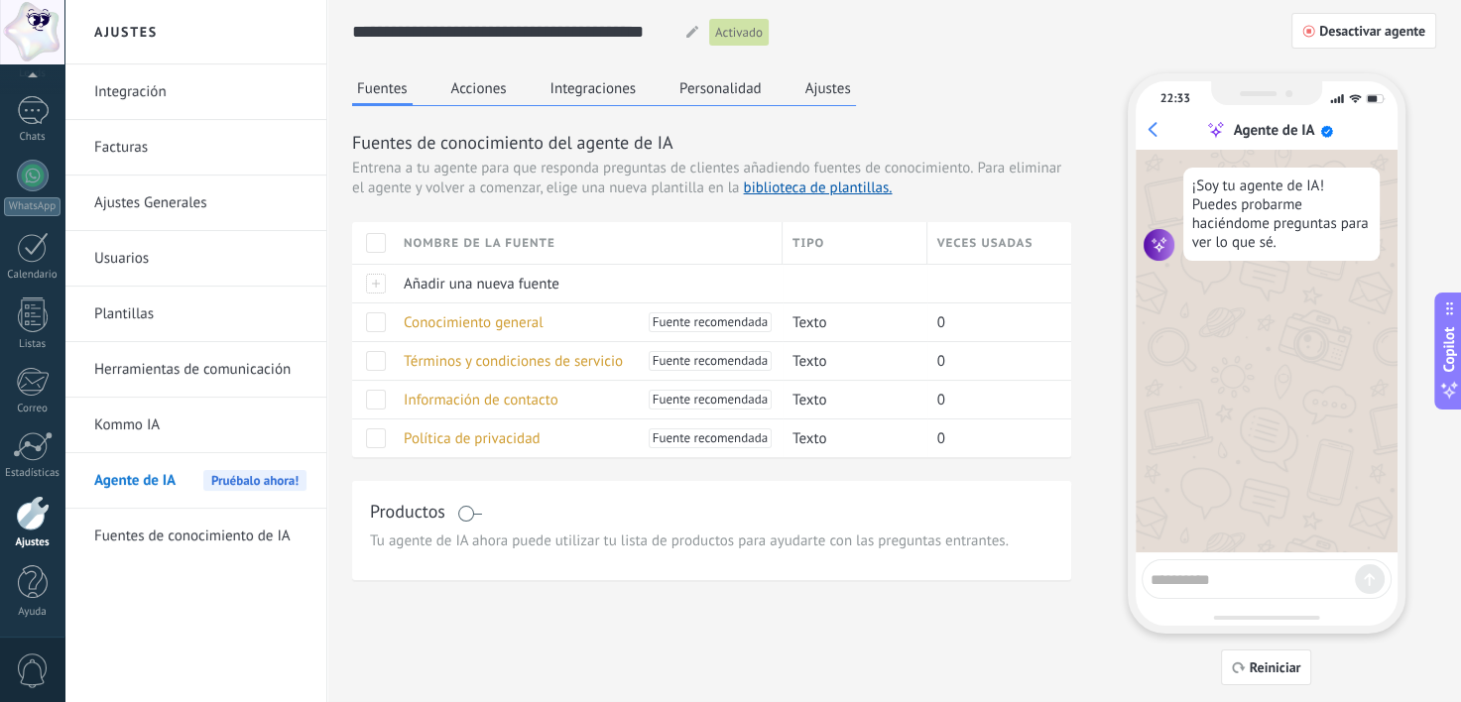
click at [478, 91] on button "Acciones" at bounding box center [478, 88] width 65 height 30
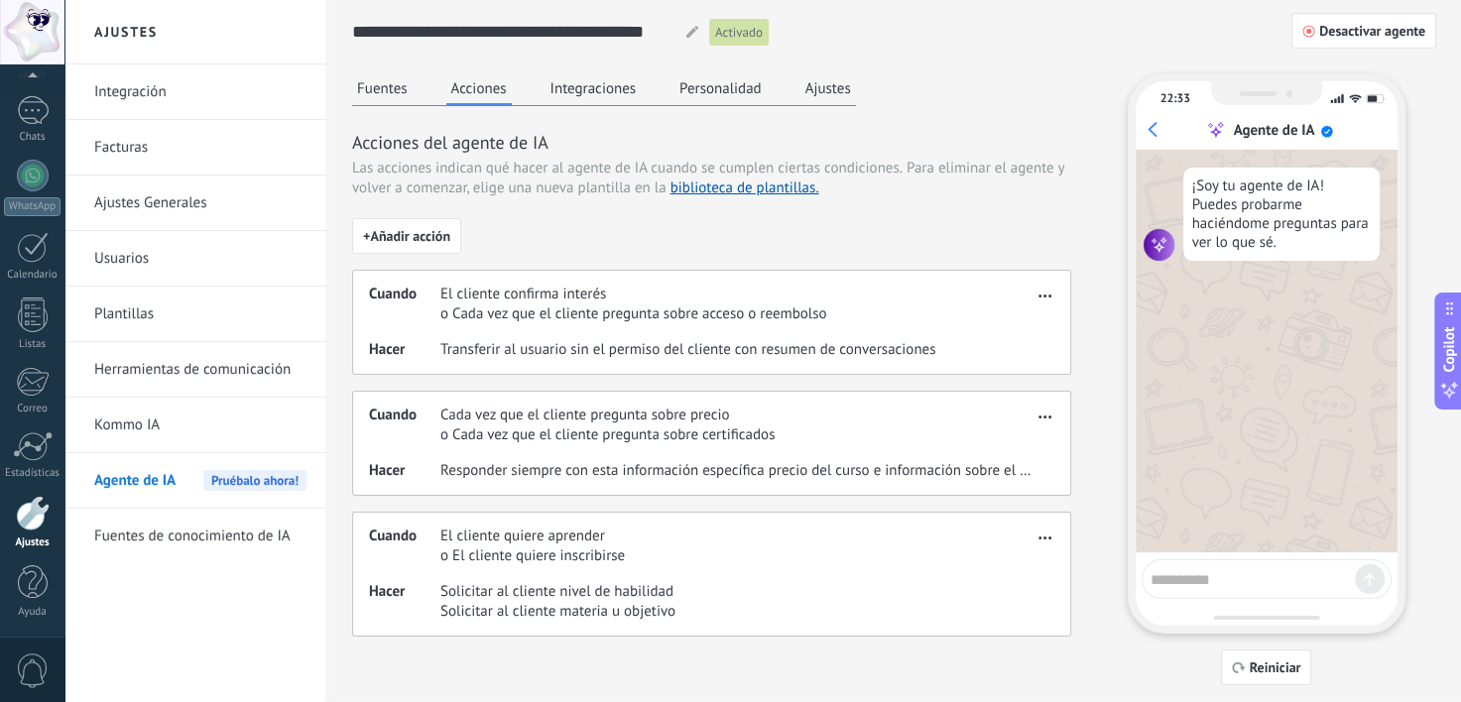
click at [623, 92] on button "Integraciones" at bounding box center [593, 88] width 96 height 30
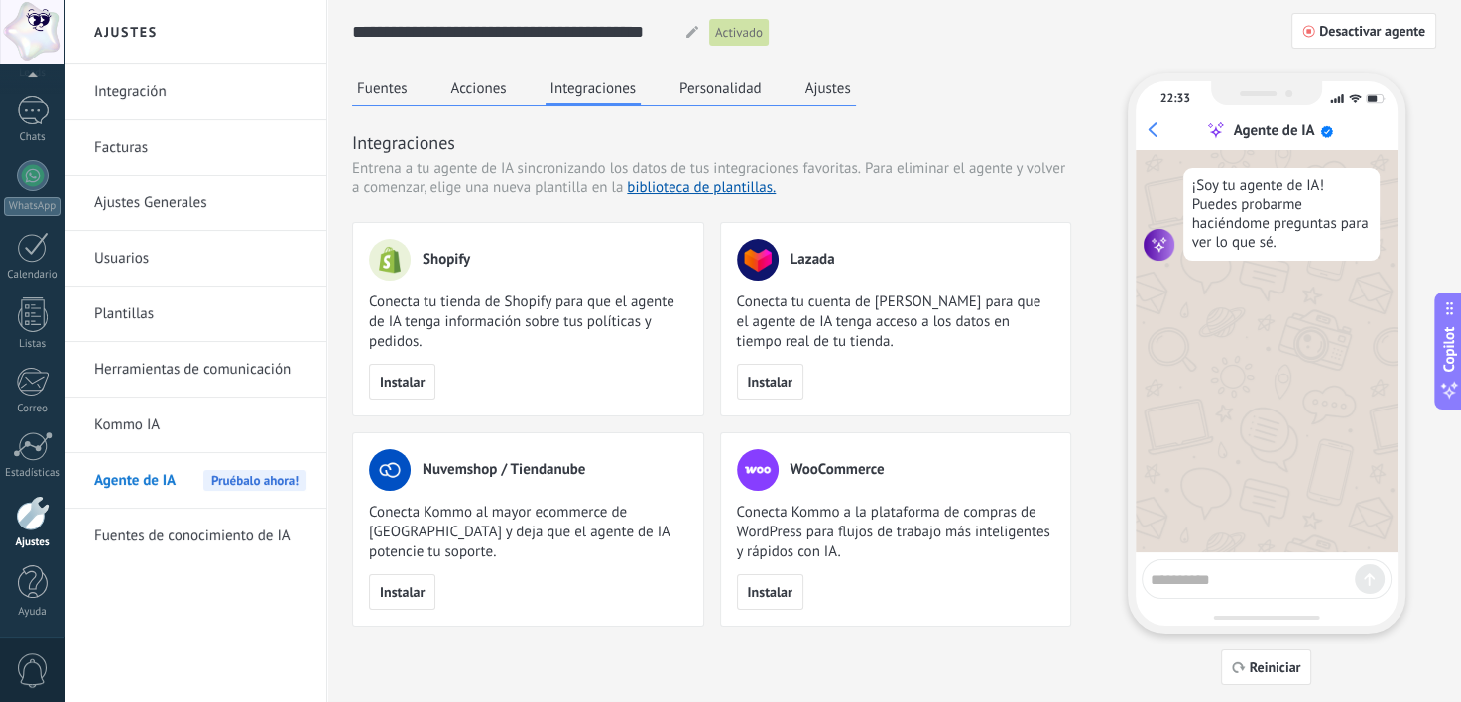
click at [717, 89] on button "Personalidad" at bounding box center [720, 88] width 92 height 30
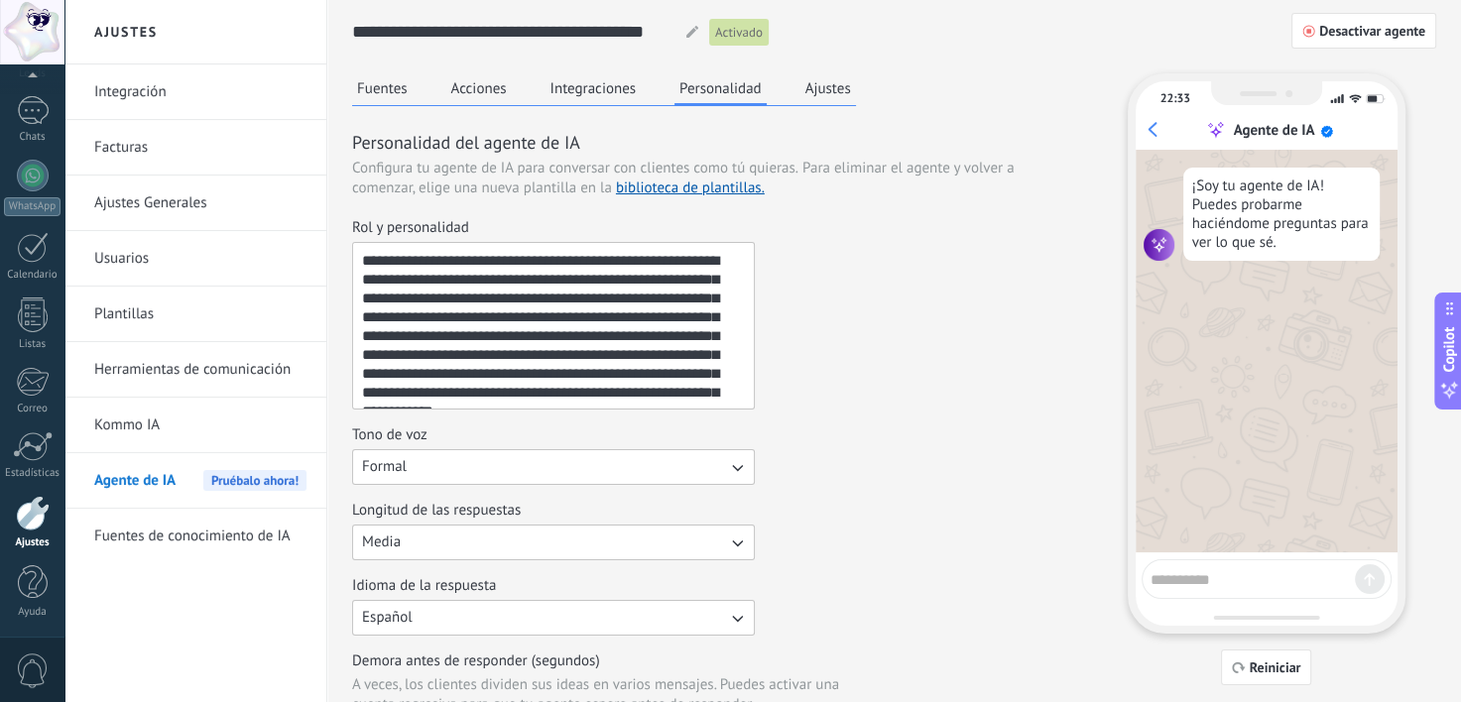
click at [832, 88] on button "Ajustes" at bounding box center [828, 88] width 56 height 30
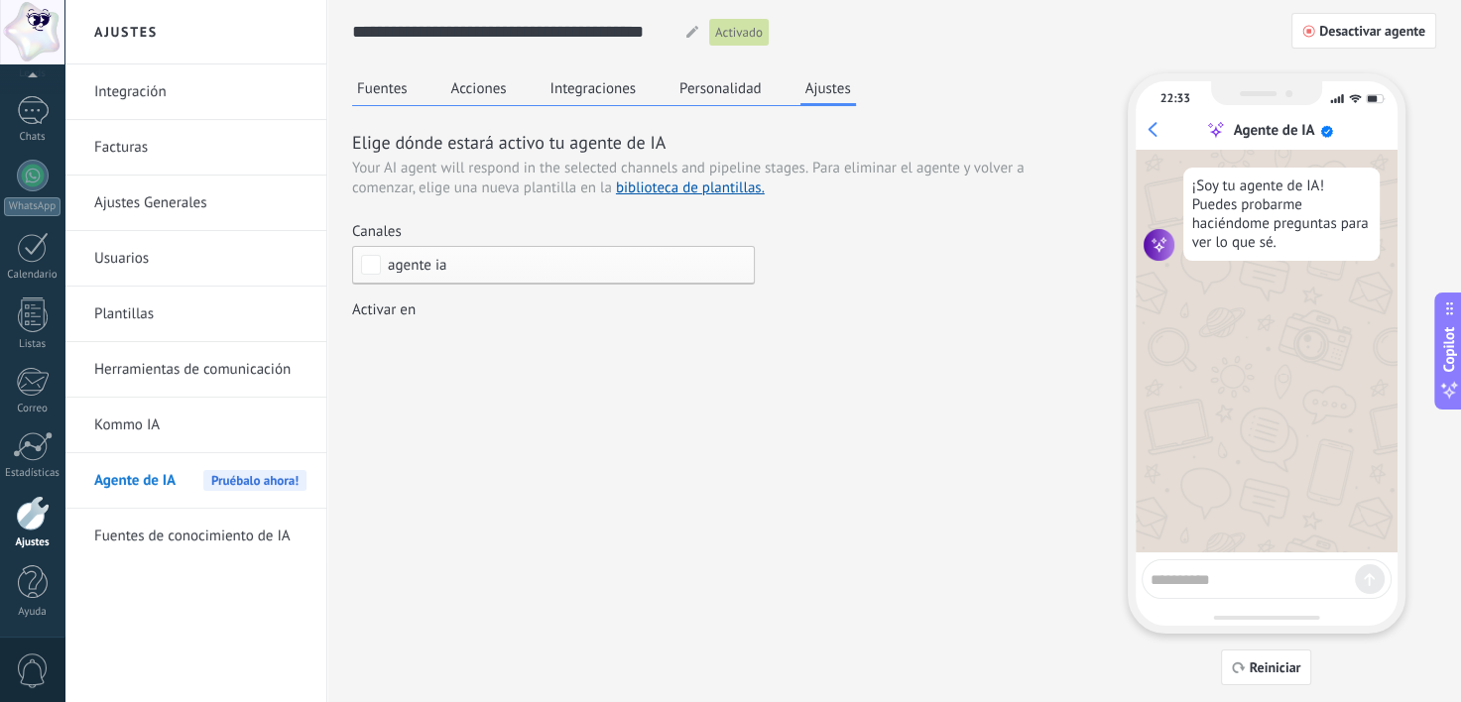
click at [202, 423] on link "Kommo IA" at bounding box center [200, 426] width 212 height 56
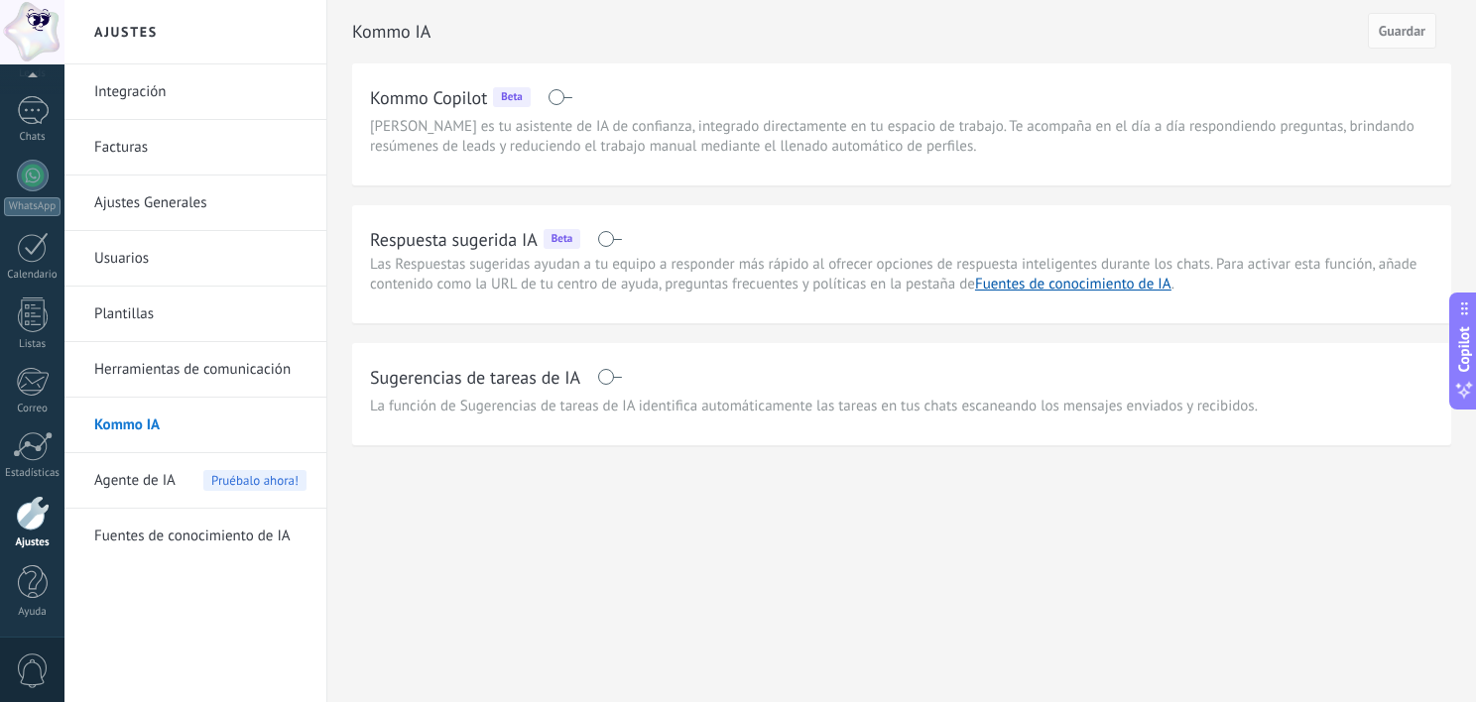
click at [171, 91] on link "Integración" at bounding box center [200, 92] width 212 height 56
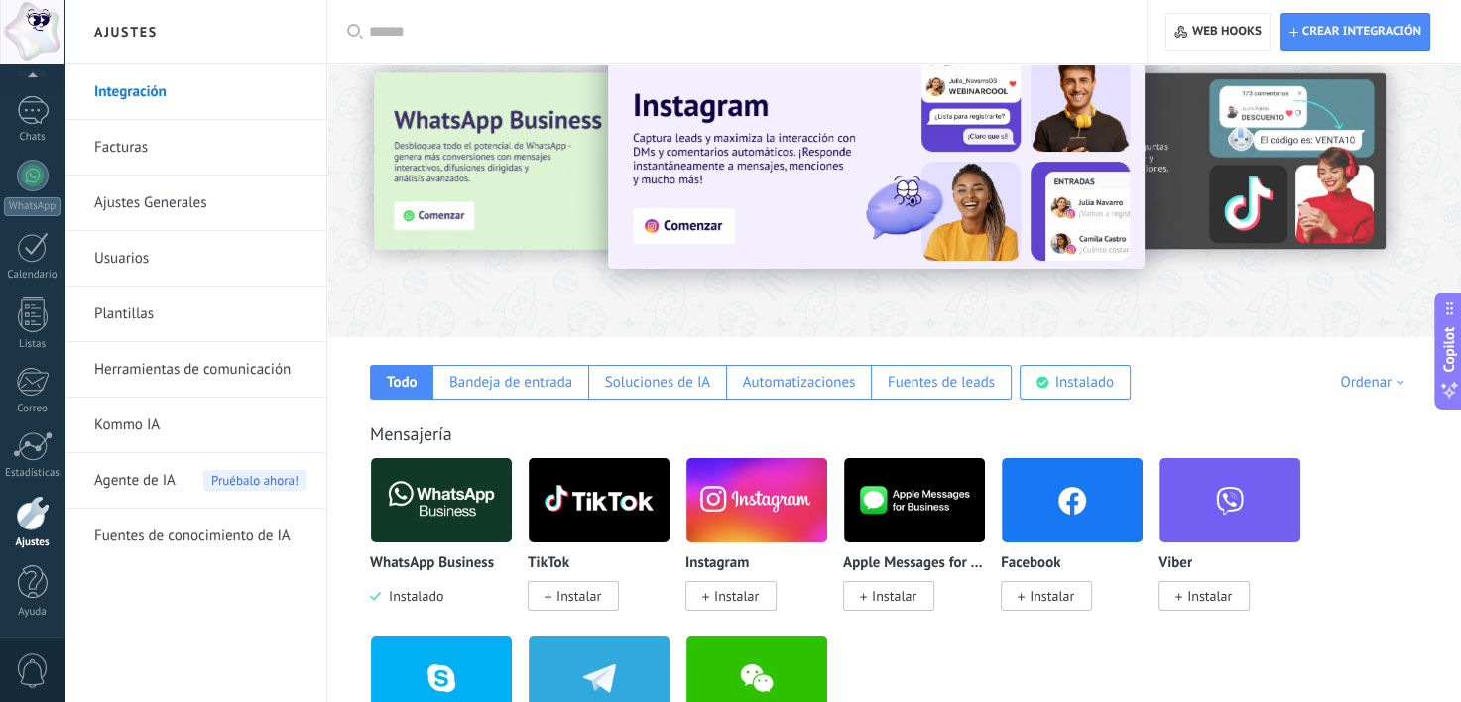
scroll to position [52, 0]
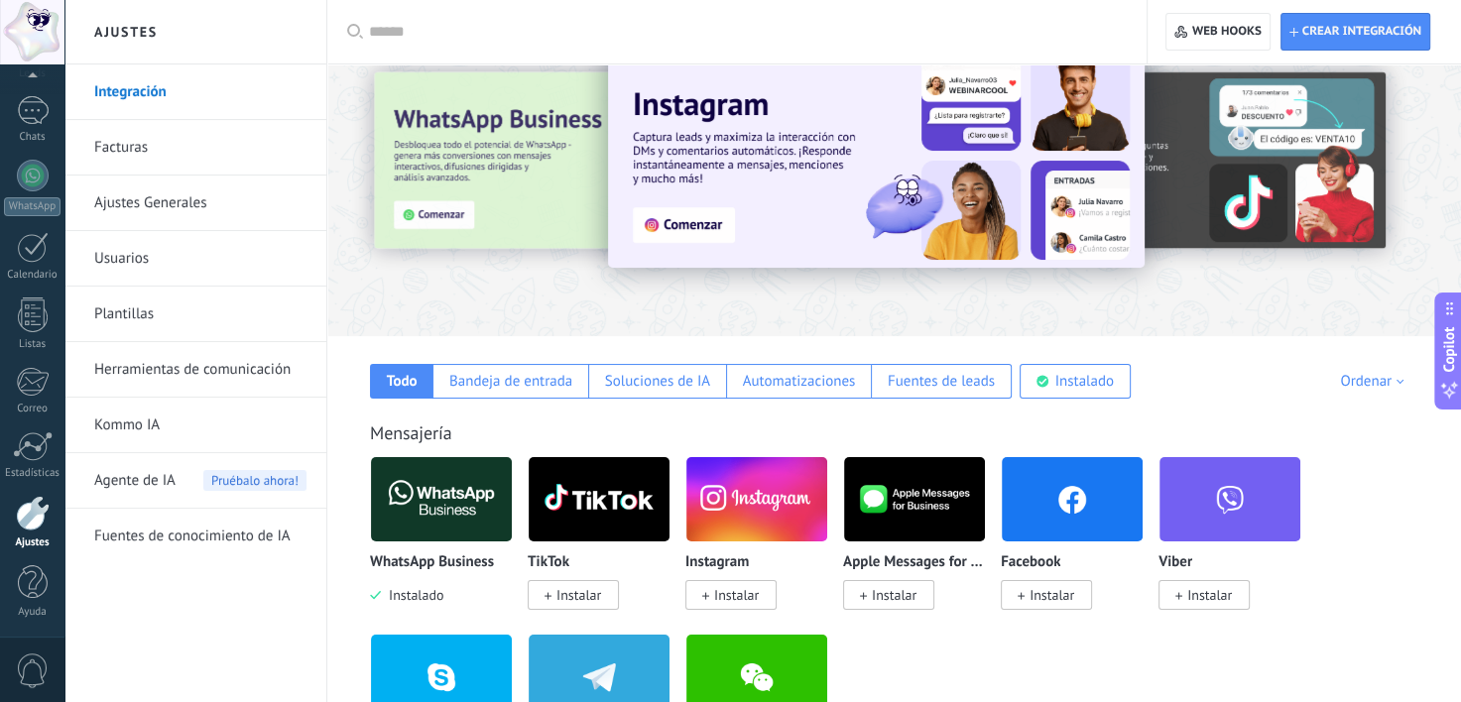
click at [163, 132] on link "Facturas" at bounding box center [200, 148] width 212 height 56
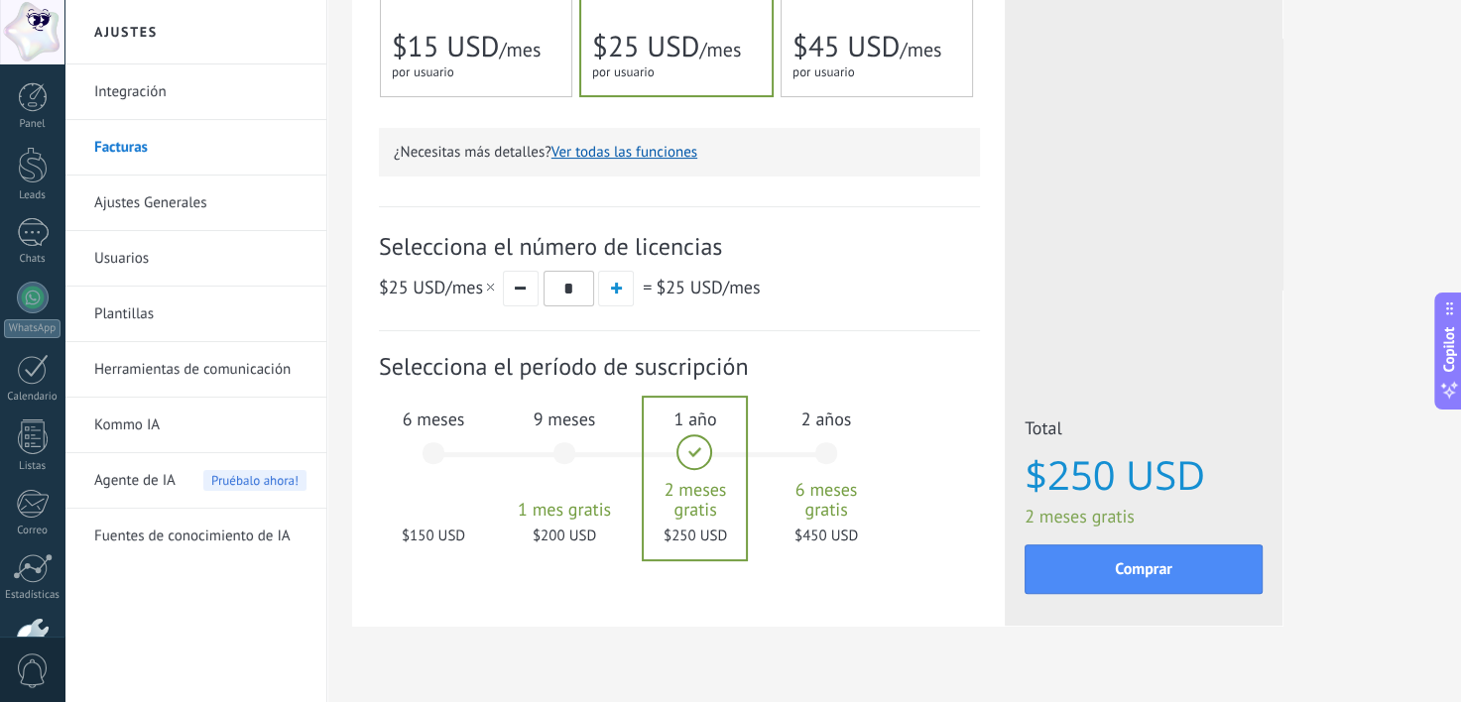
scroll to position [531, 0]
click at [628, 290] on button "button" at bounding box center [616, 288] width 36 height 36
click at [619, 290] on span "button" at bounding box center [616, 287] width 11 height 11
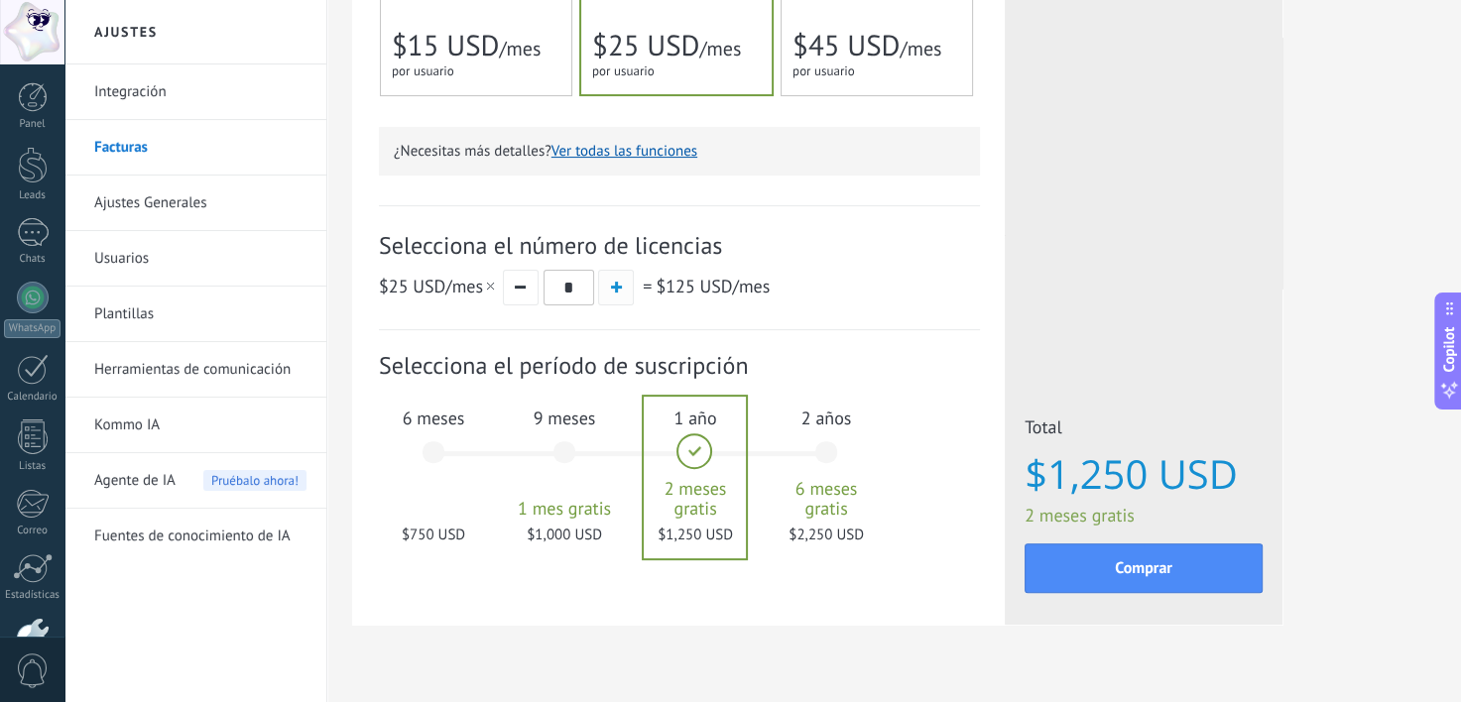
click at [619, 290] on span "button" at bounding box center [616, 287] width 11 height 11
type input "*"
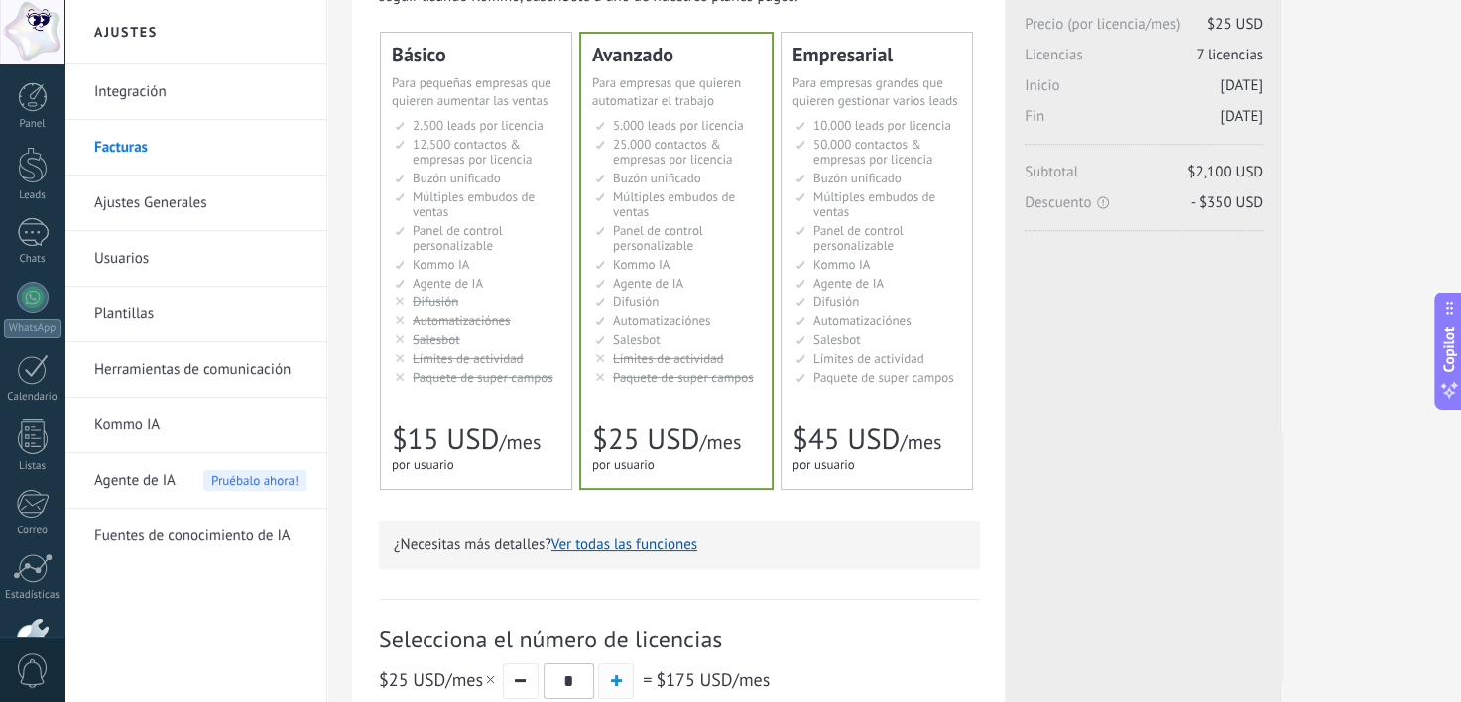
scroll to position [499, 0]
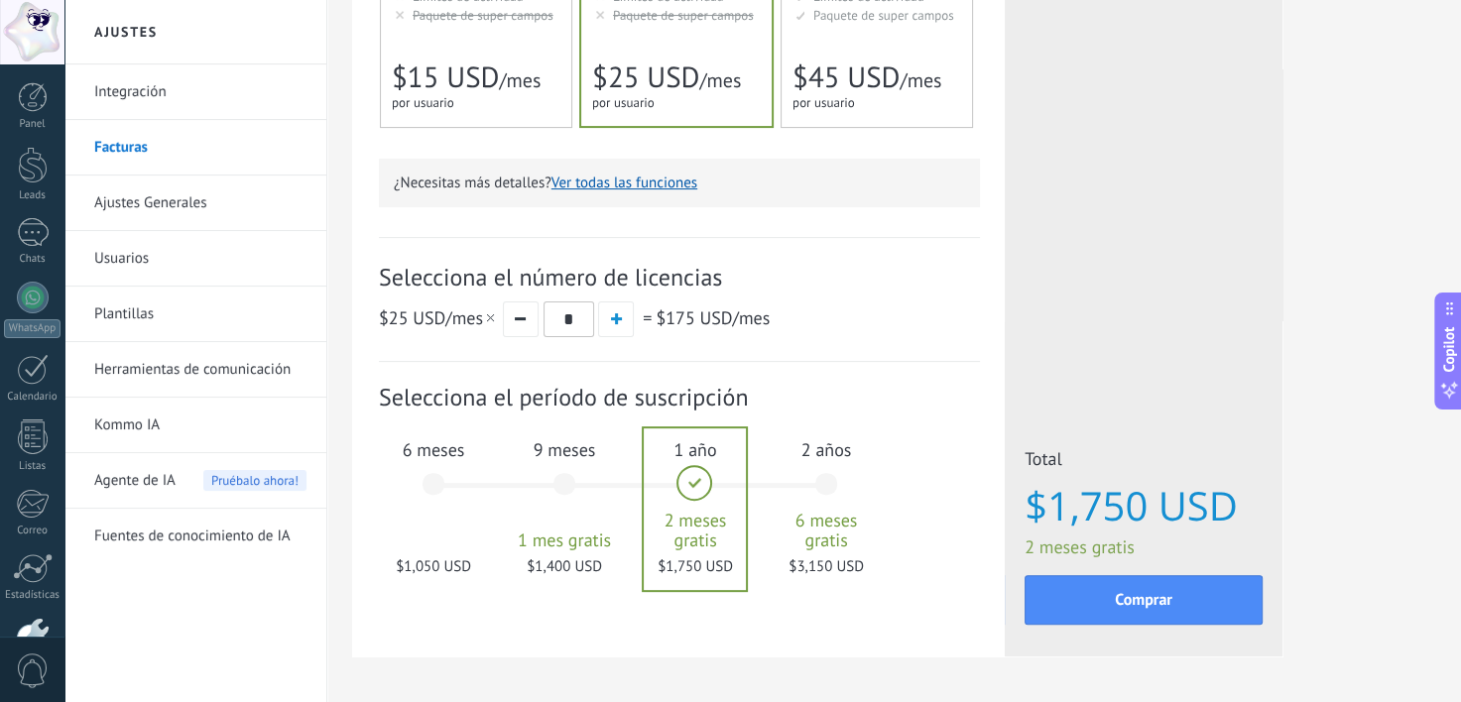
click at [564, 483] on div "9 meses 1 mes gratis $1,400 USD" at bounding box center [564, 493] width 107 height 140
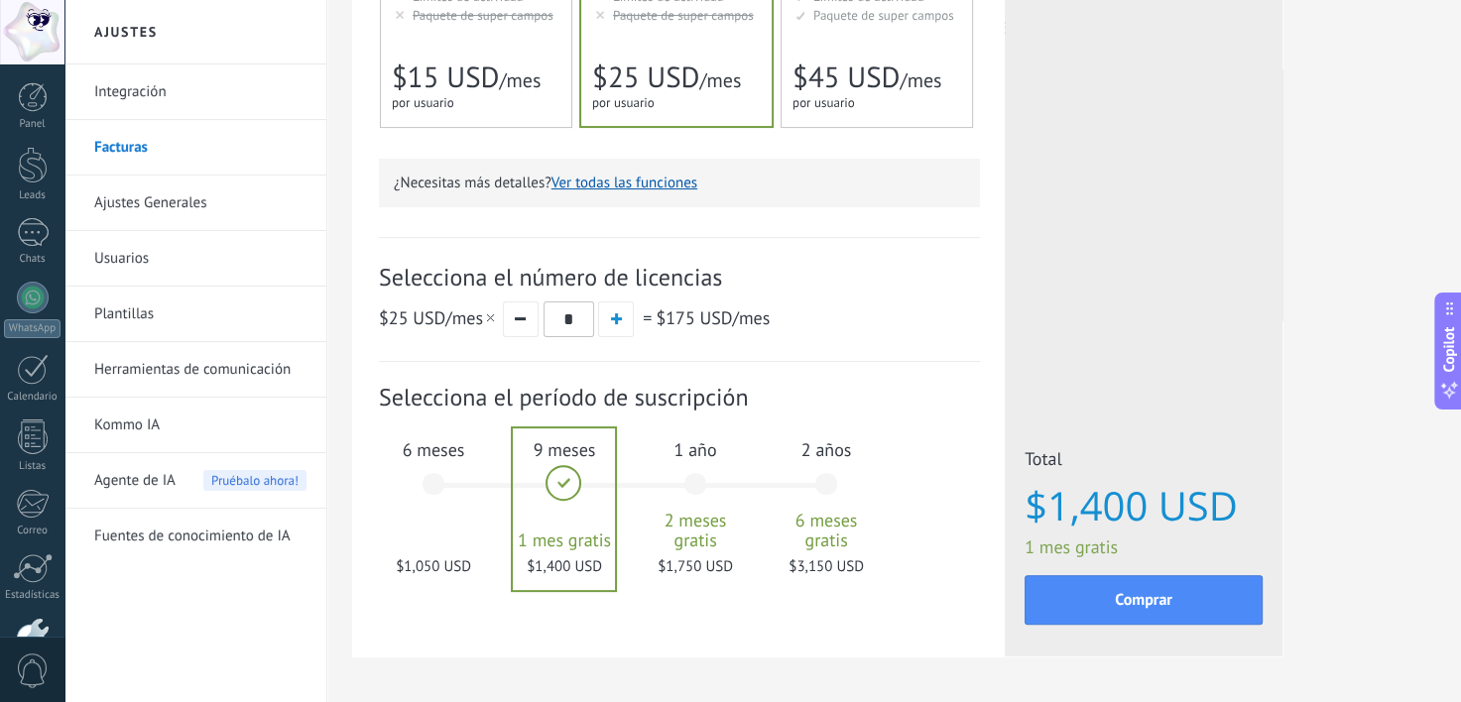
click at [682, 496] on div "1 año 2 meses gratis $1,750 USD" at bounding box center [695, 493] width 107 height 140
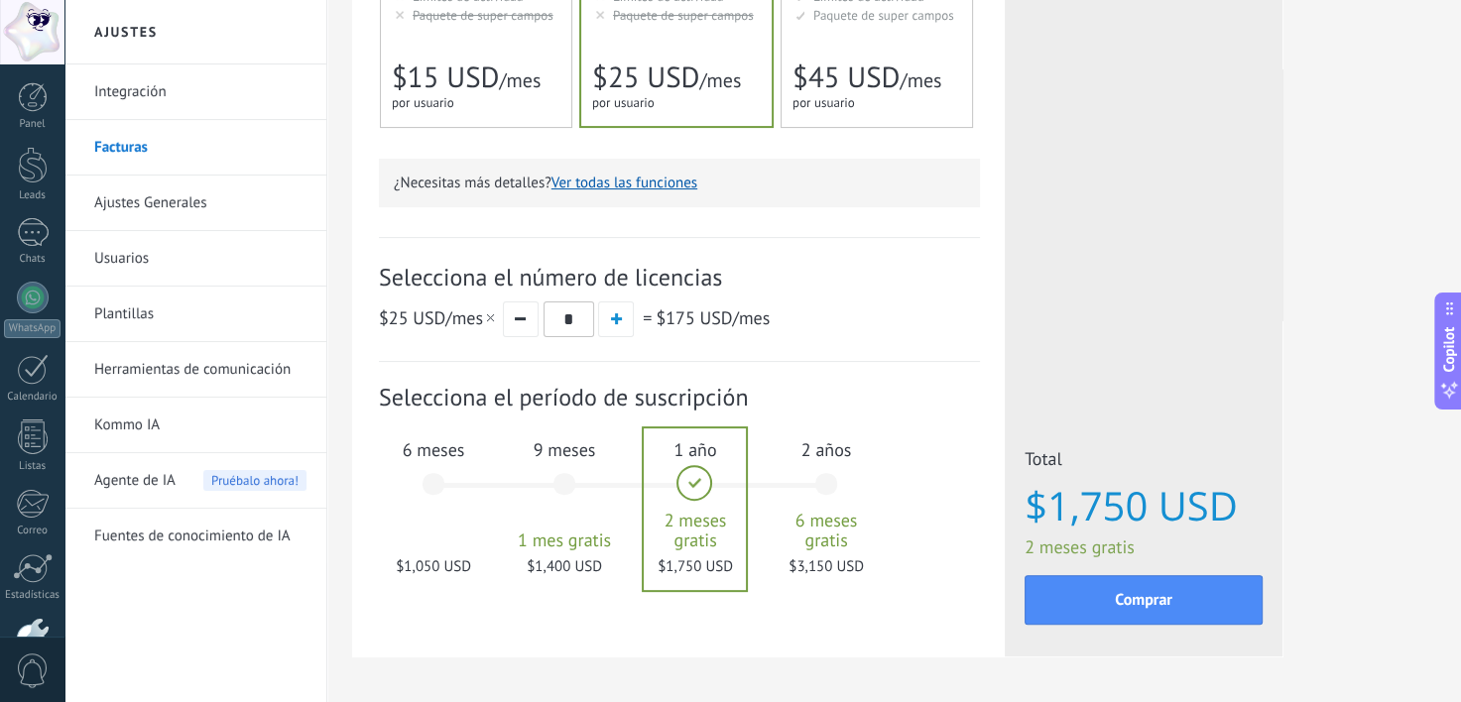
click at [808, 516] on span "6 meses gratis" at bounding box center [825, 531] width 107 height 40
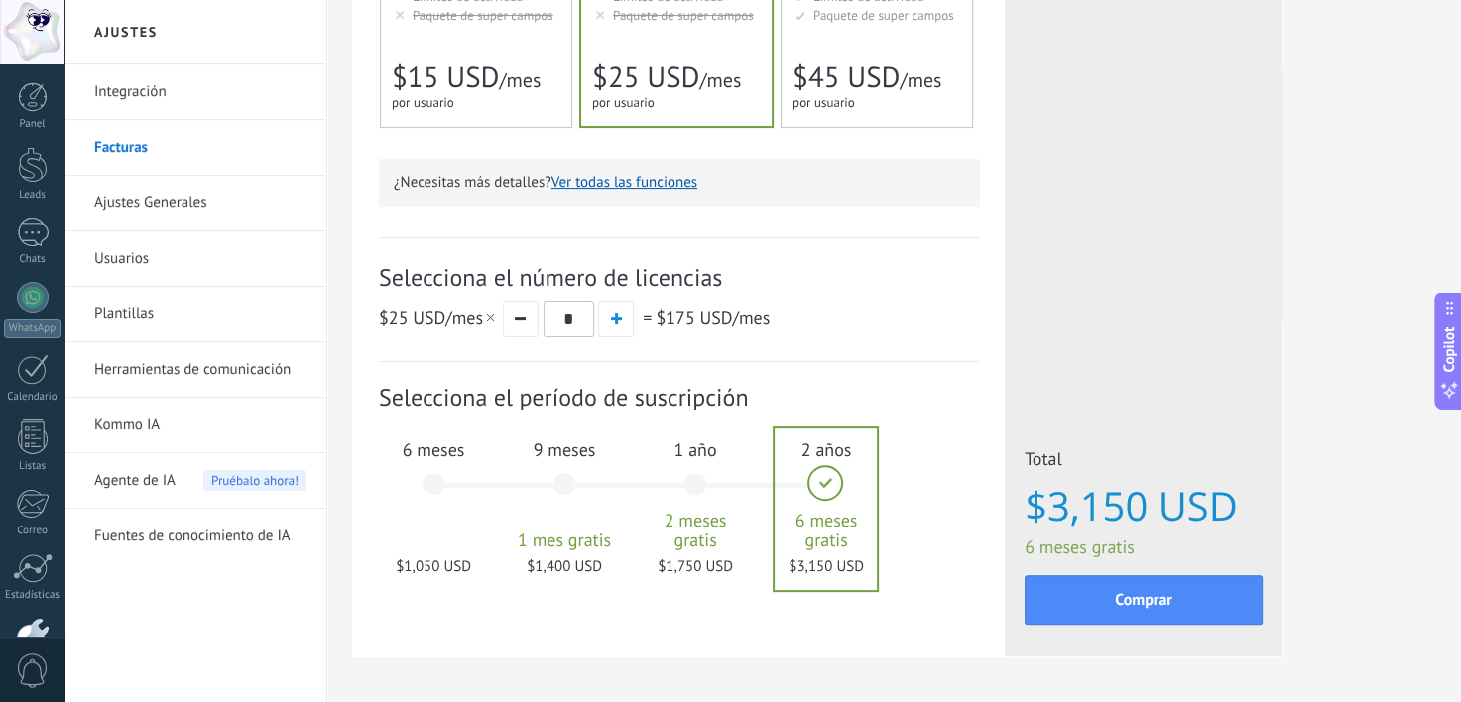
click at [689, 611] on div "Suscripción: Selecciona el período de suscripción 1 mes" at bounding box center [679, 495] width 601 height 266
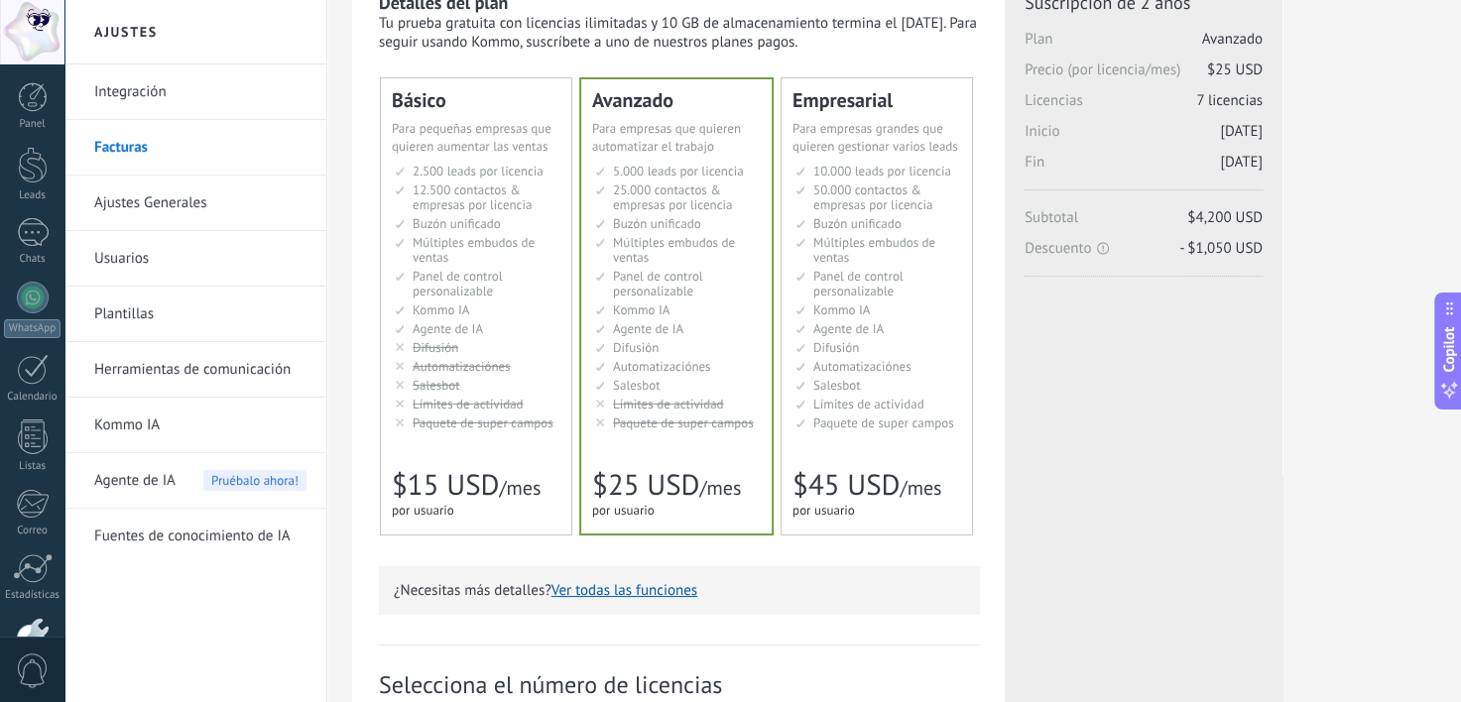
scroll to position [95, 0]
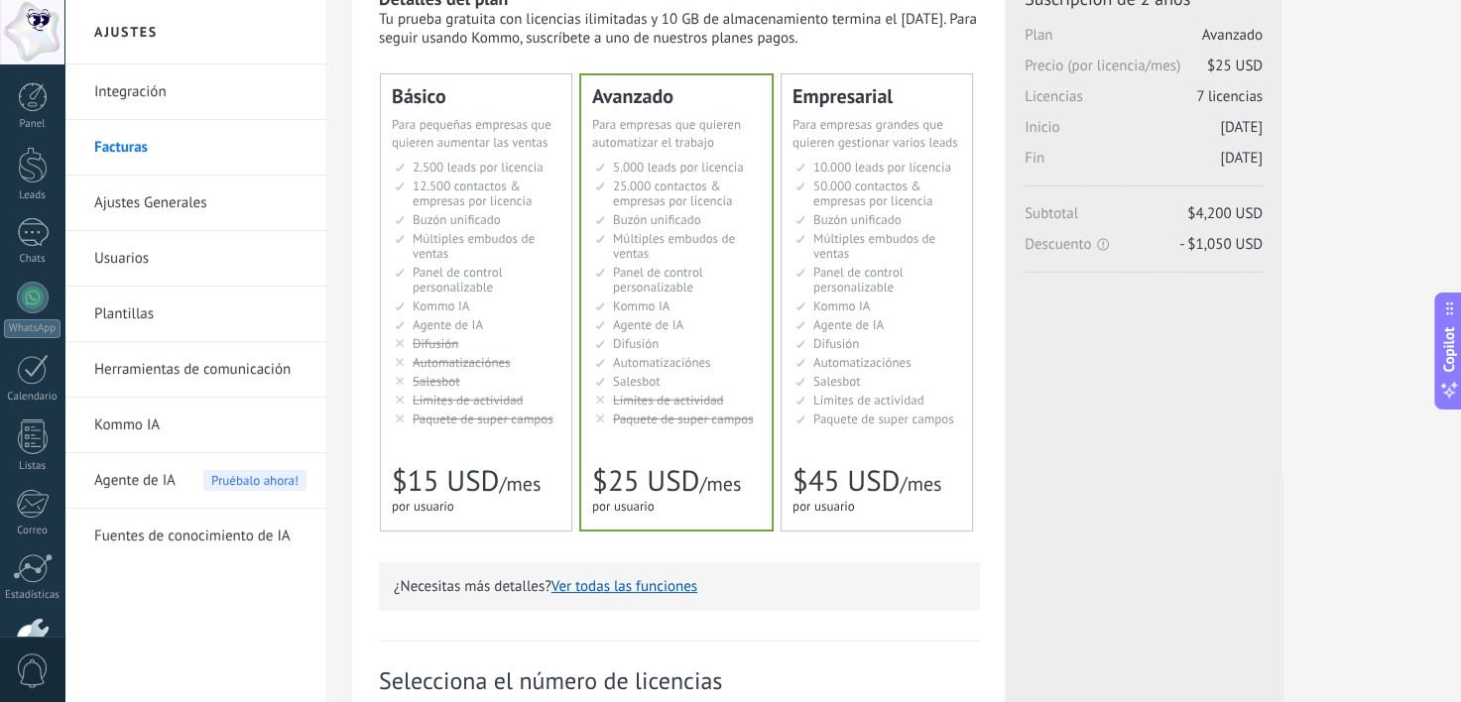
click at [241, 540] on link "Fuentes de conocimiento de IA" at bounding box center [200, 537] width 212 height 56
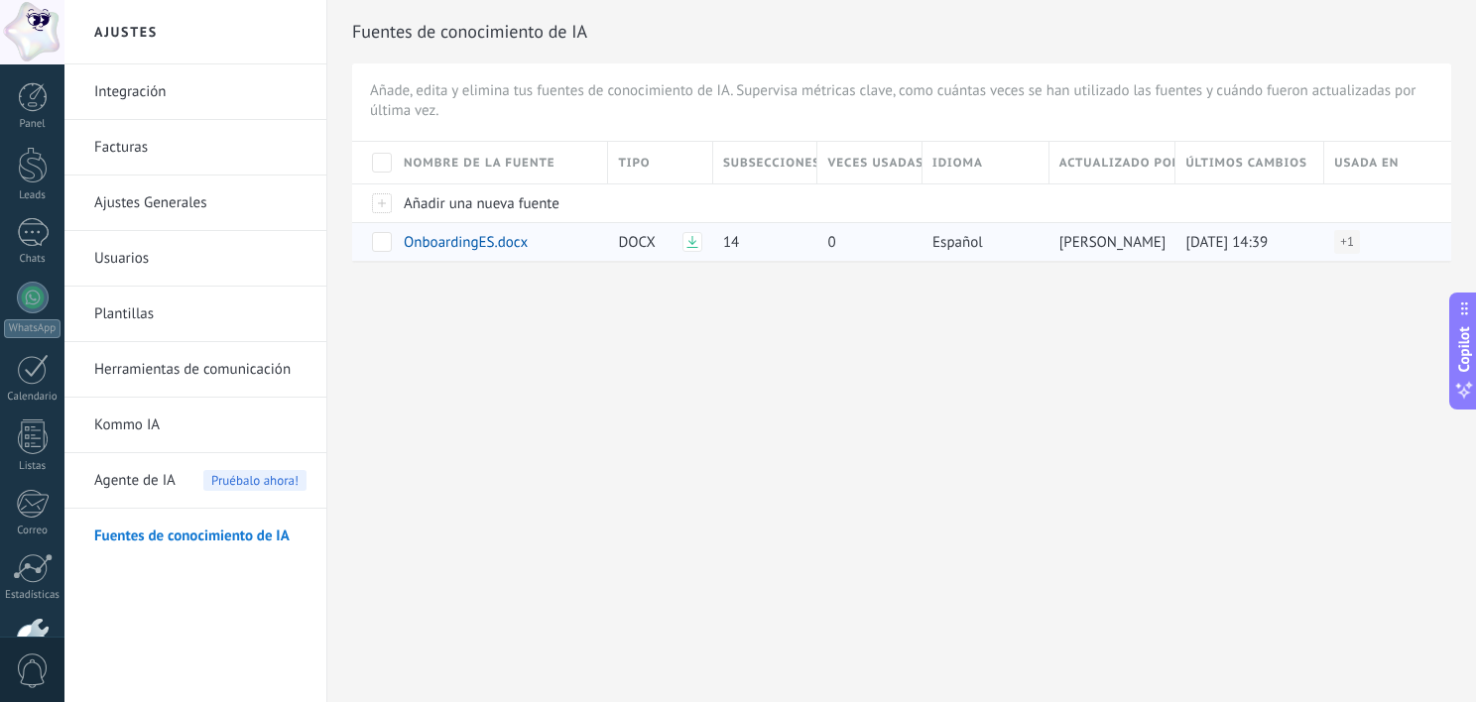
click at [976, 248] on span "Español" at bounding box center [957, 242] width 51 height 19
click at [446, 236] on span "OnboardingES.docx" at bounding box center [466, 242] width 124 height 19
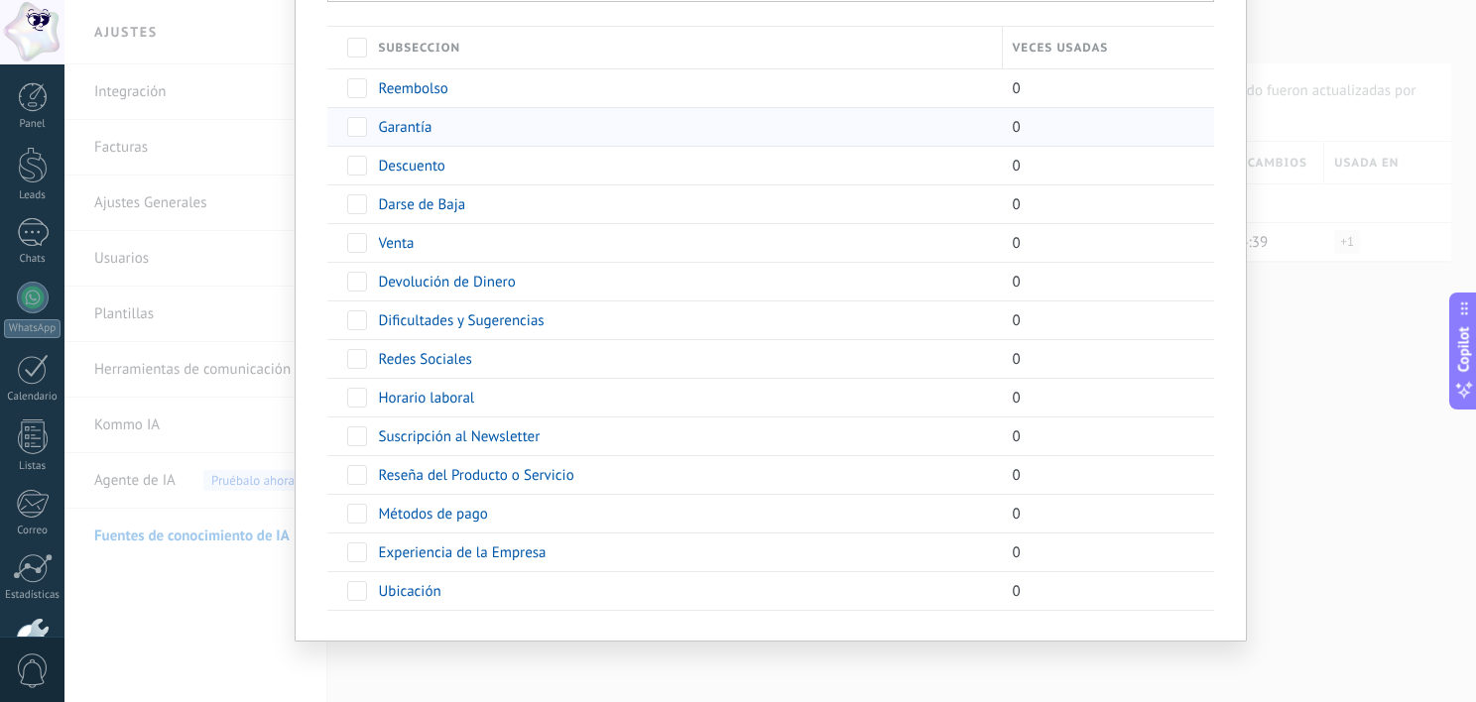
scroll to position [294, 0]
click at [443, 400] on span "Horario laboral" at bounding box center [427, 399] width 96 height 19
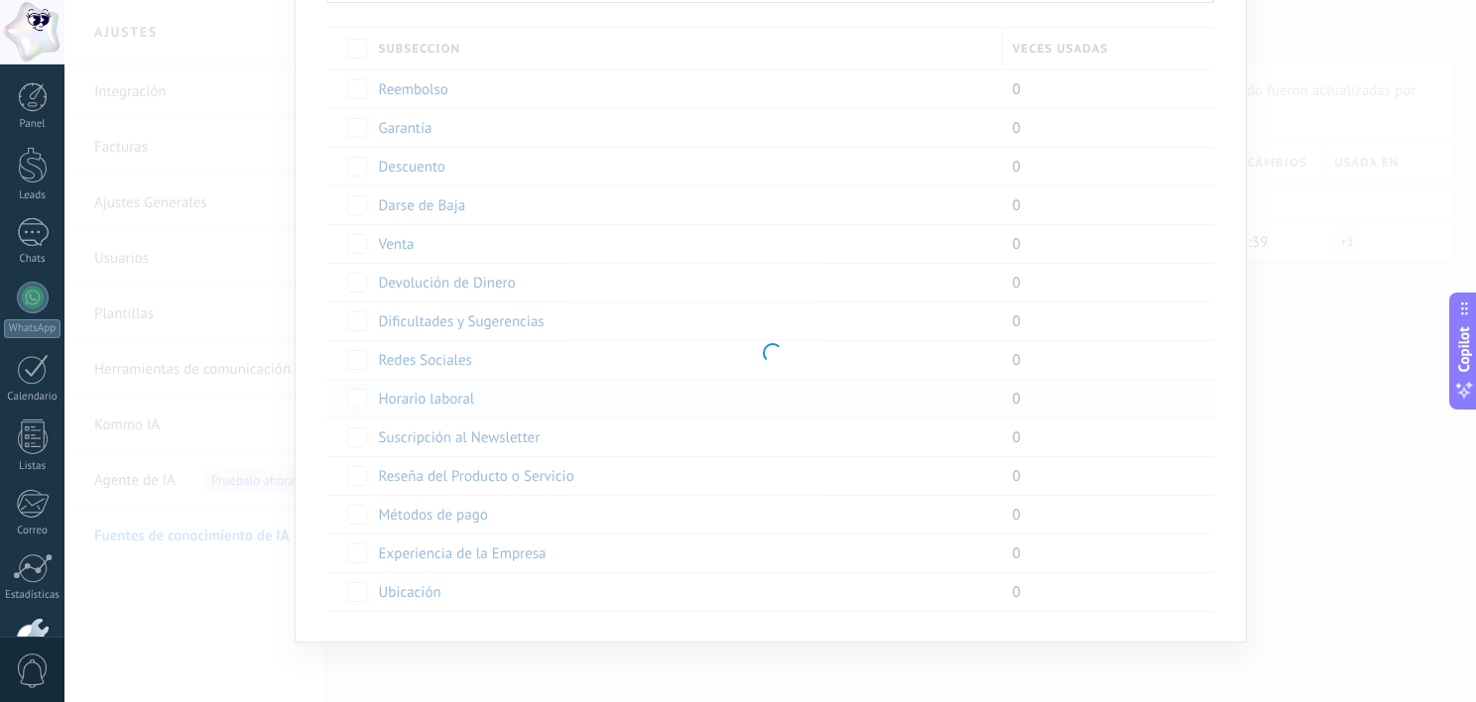
type input "**********"
type textarea "**********"
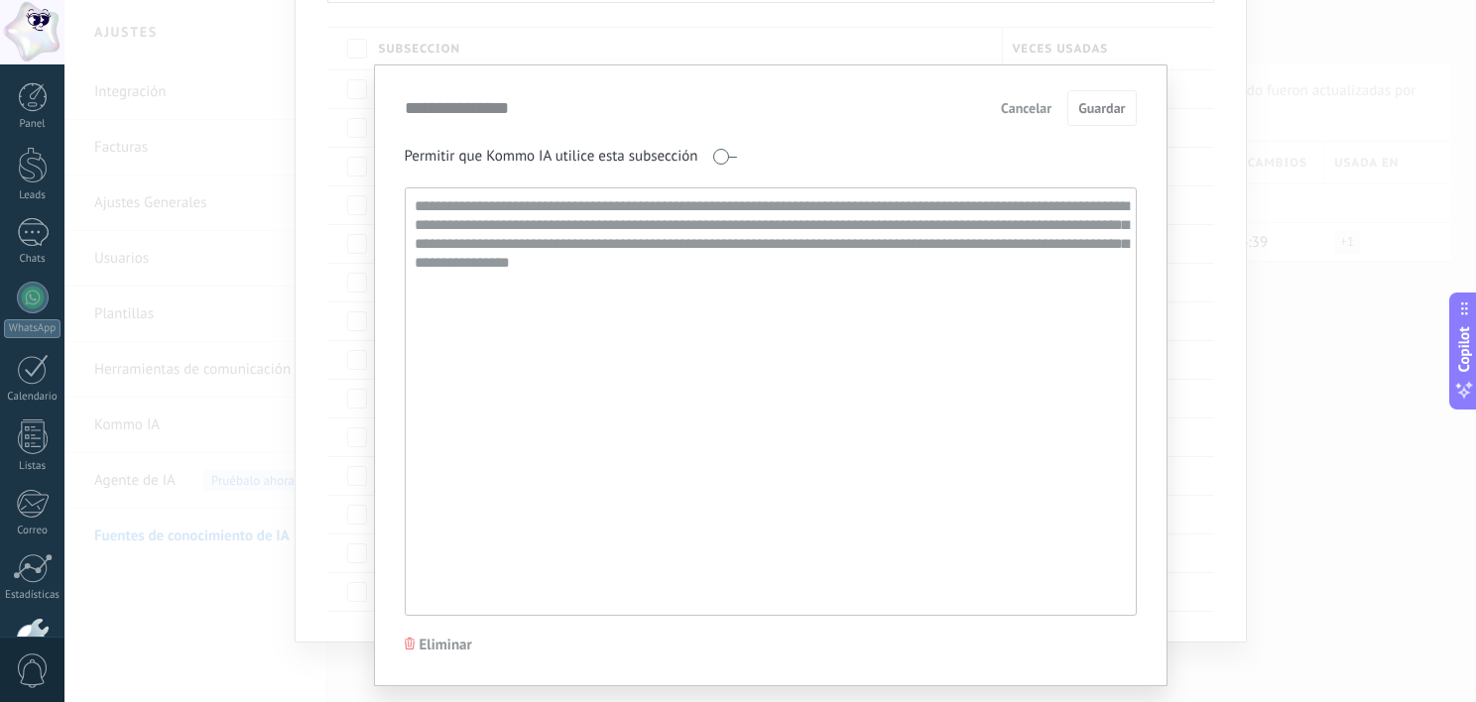
click at [1019, 110] on span "Cancelar" at bounding box center [1026, 108] width 51 height 14
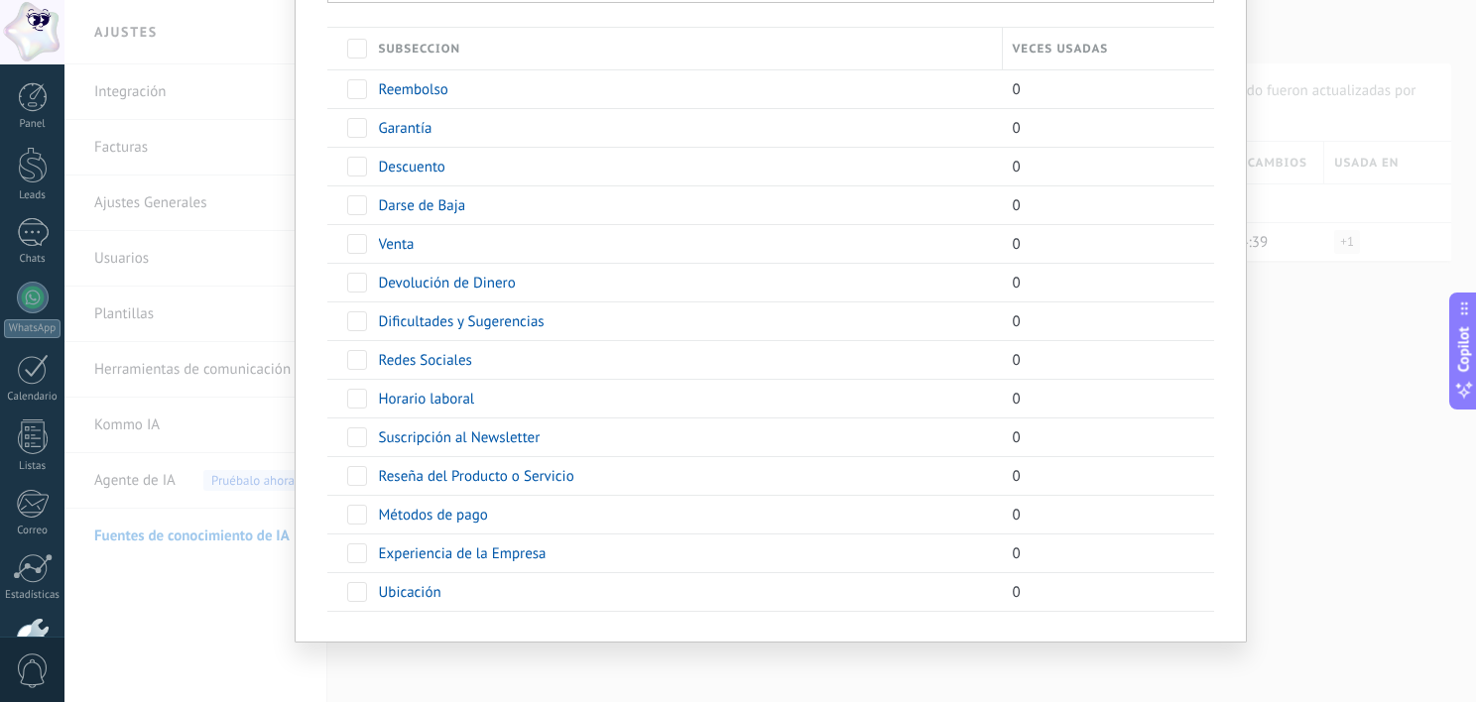
click at [249, 601] on div "**********" at bounding box center [769, 351] width 1411 height 702
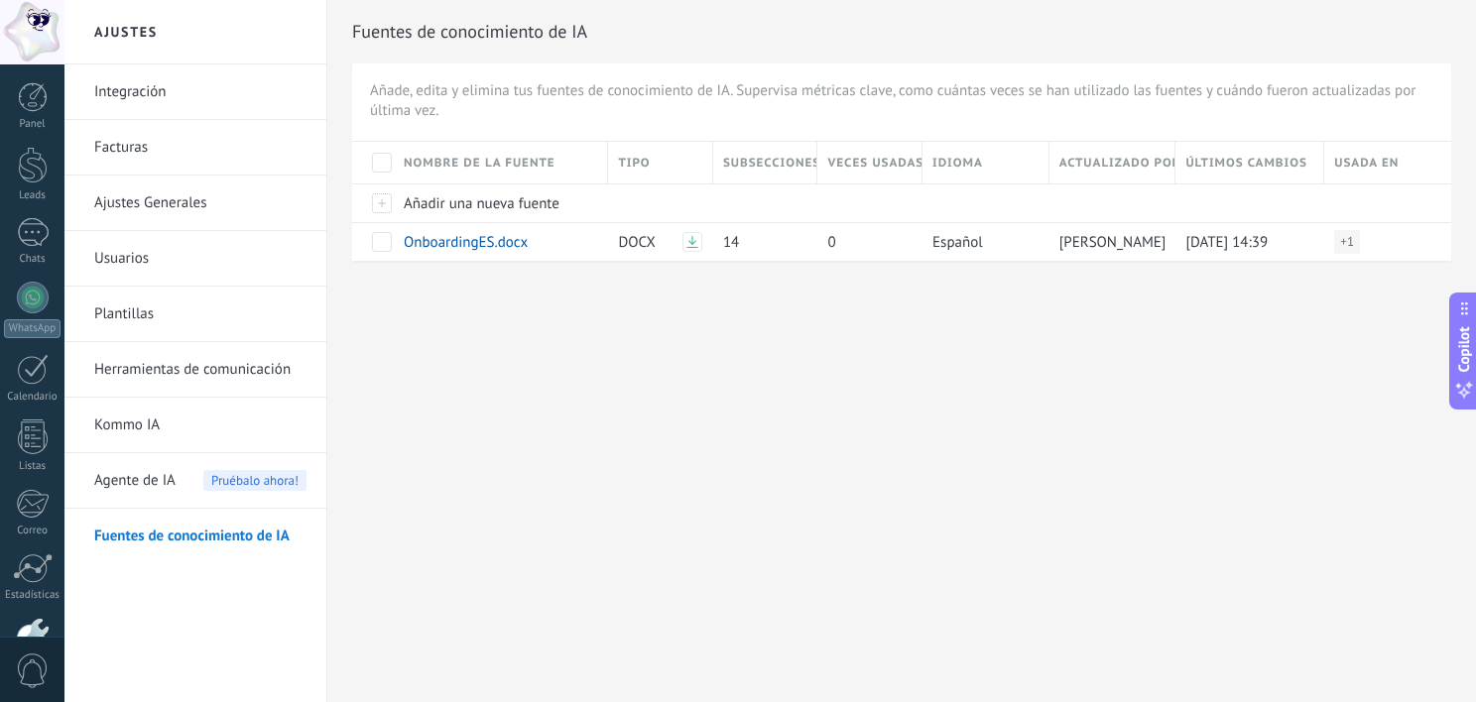
click at [196, 84] on link "Integración" at bounding box center [200, 92] width 212 height 56
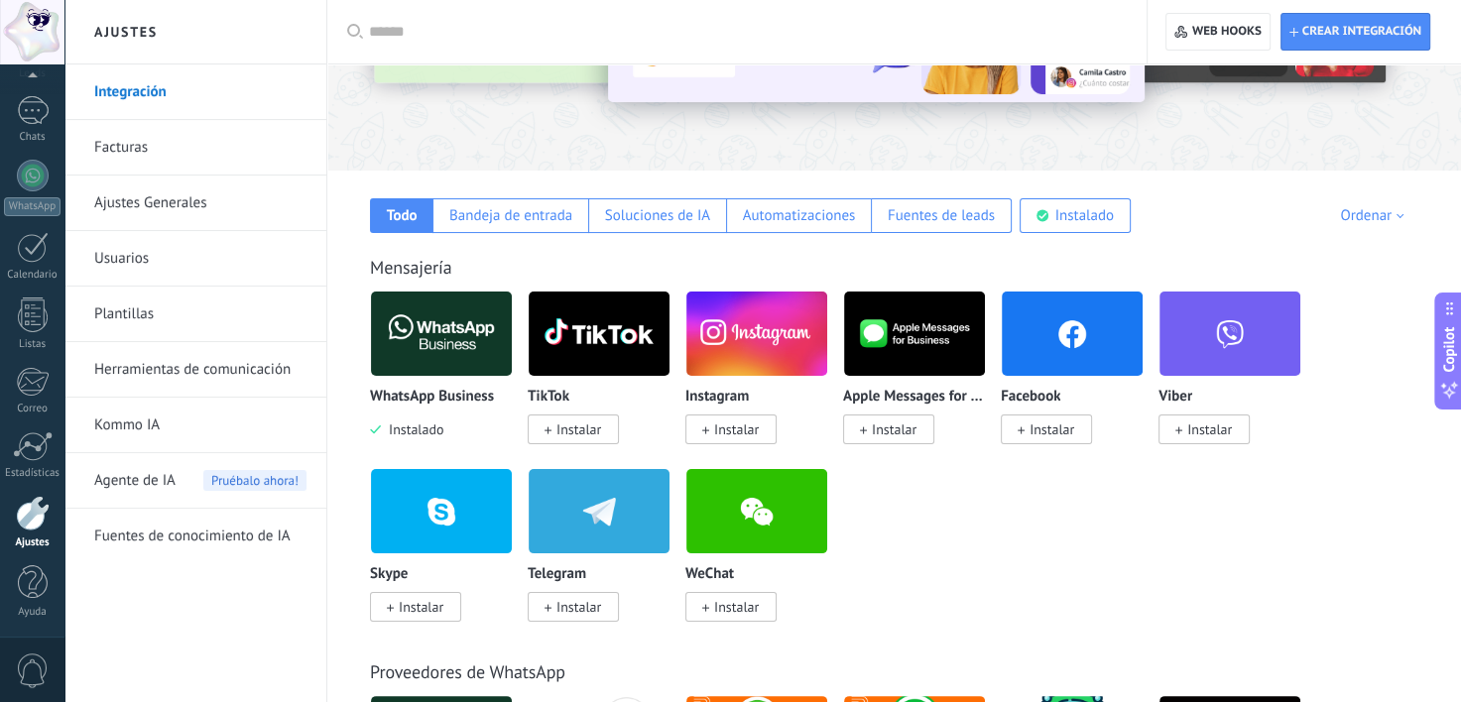
scroll to position [216, 0]
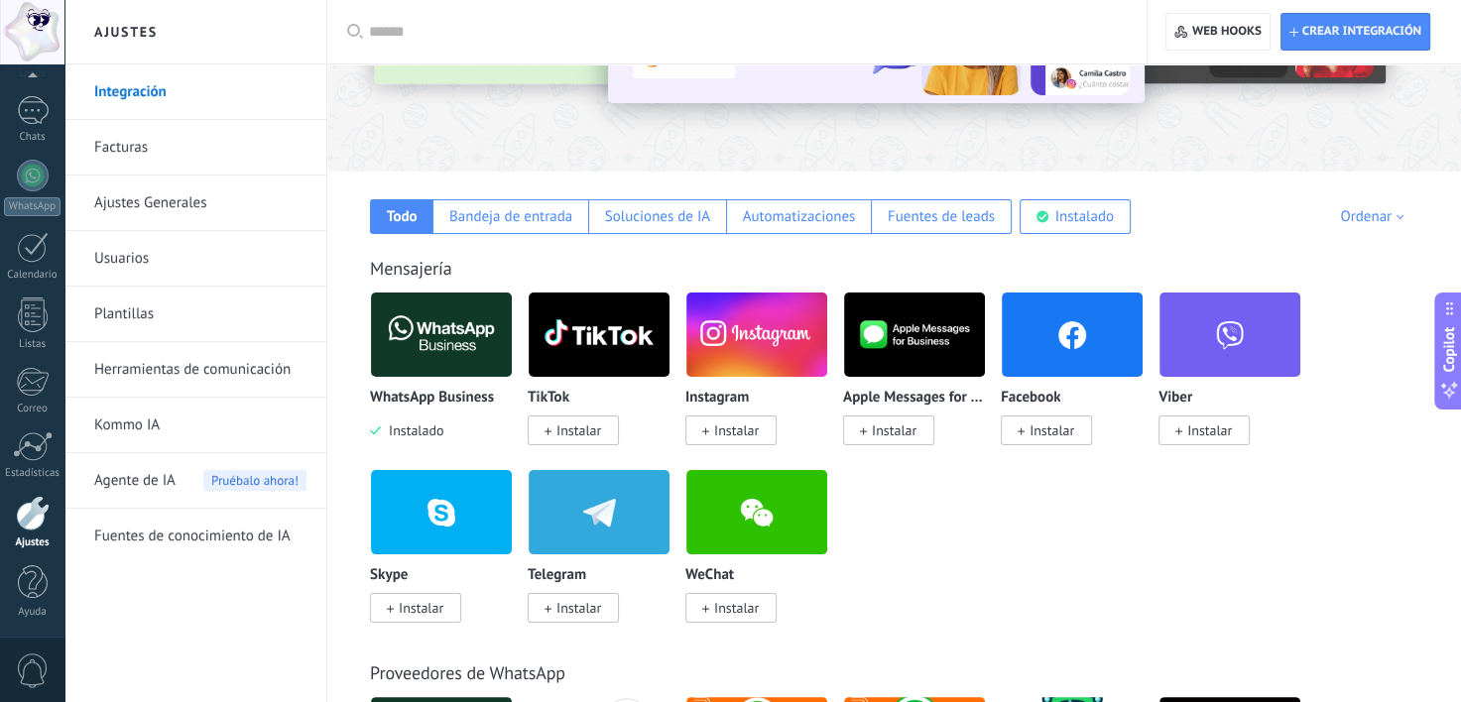
click at [198, 205] on link "Ajustes Generales" at bounding box center [200, 204] width 212 height 56
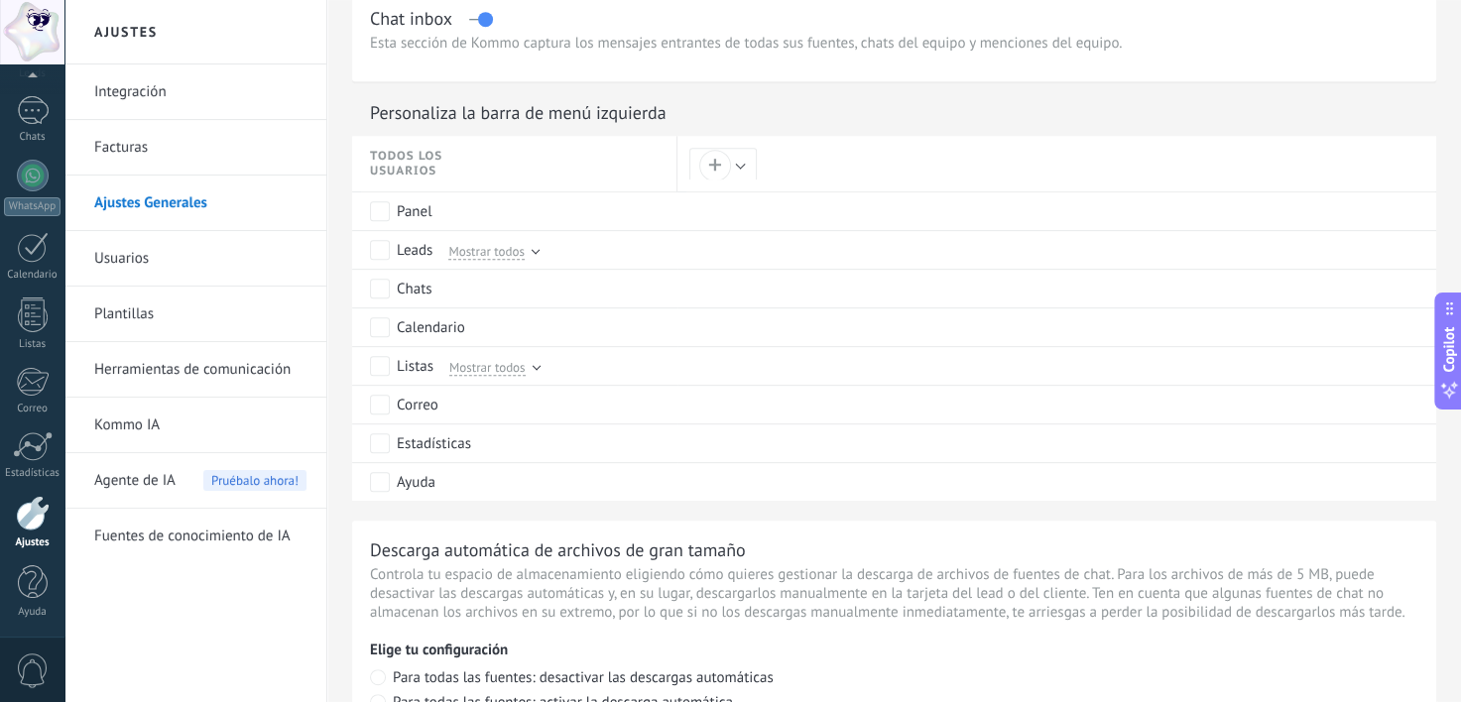
scroll to position [908, 0]
click at [179, 265] on link "Usuarios" at bounding box center [200, 259] width 212 height 56
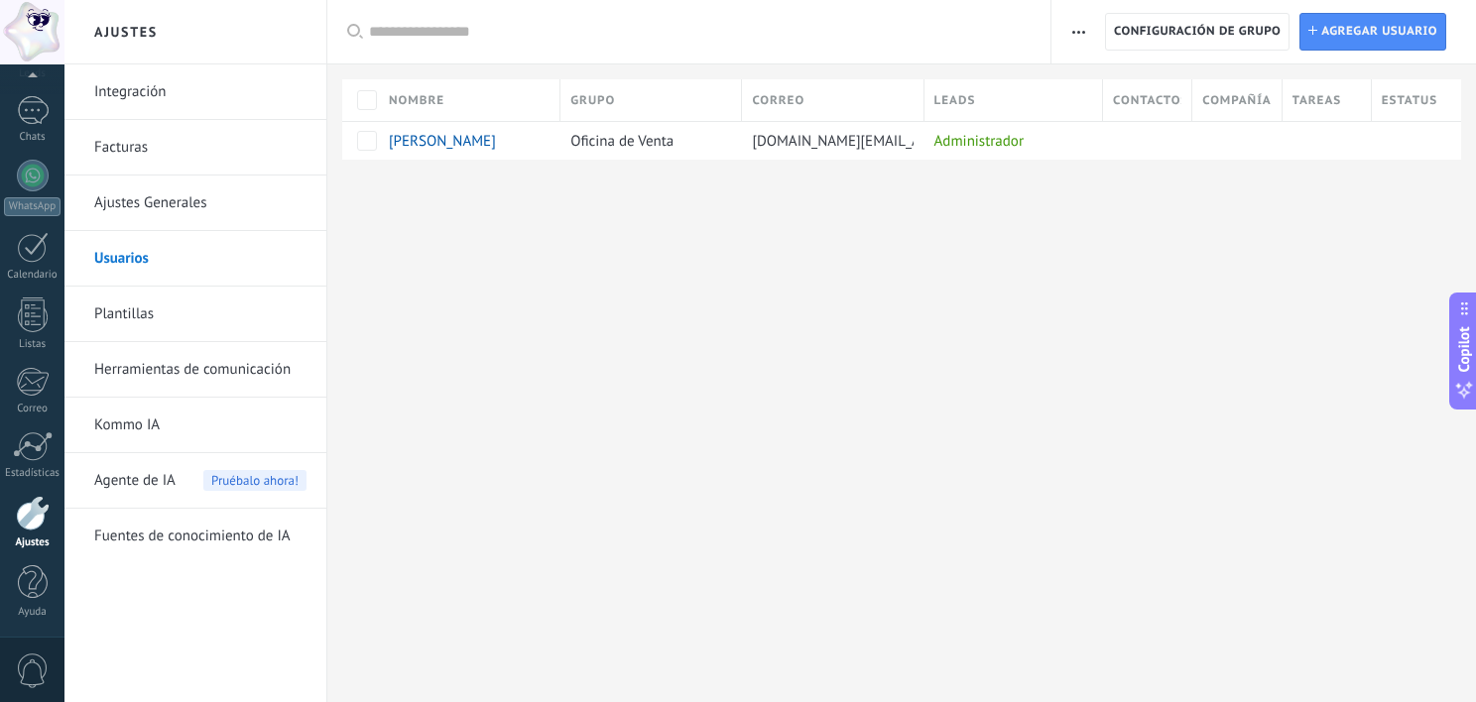
click at [143, 323] on link "Plantillas" at bounding box center [200, 315] width 212 height 56
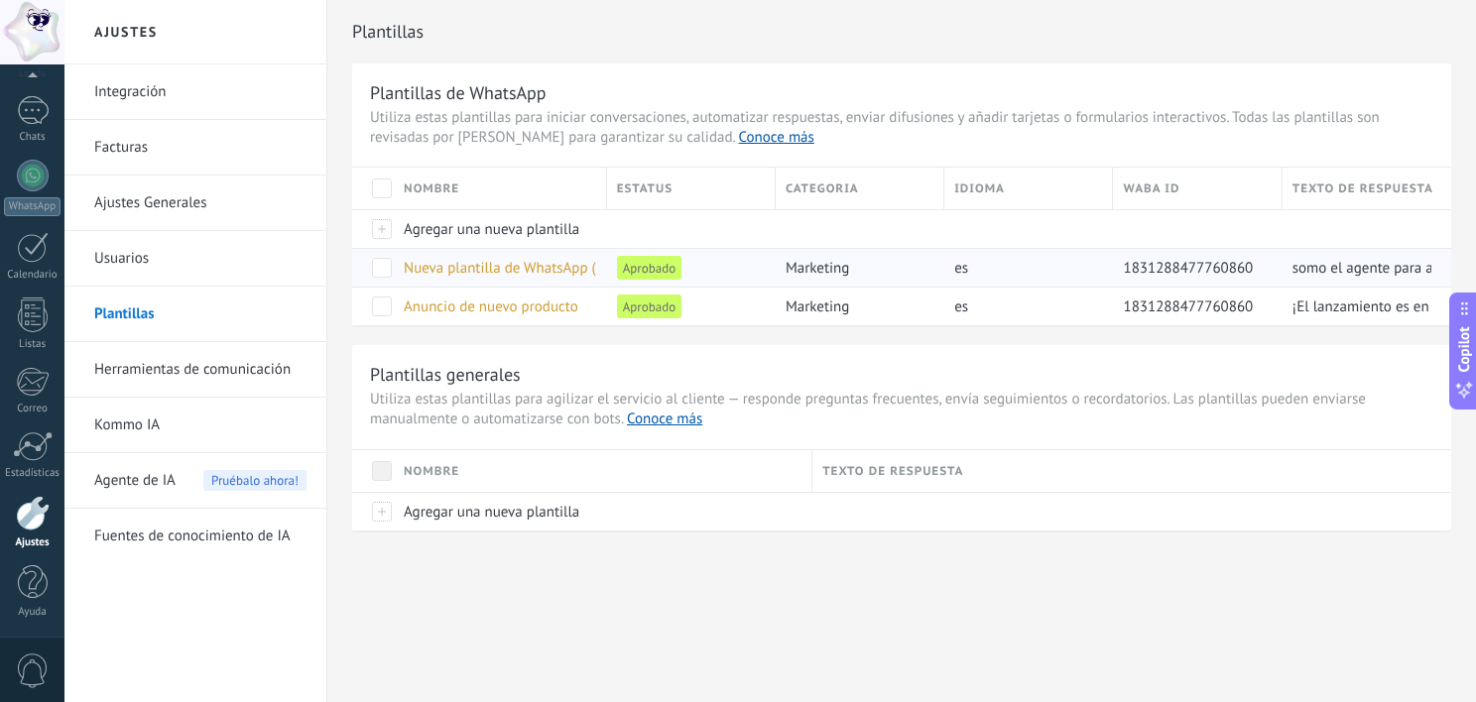
click at [525, 263] on span "Nueva plantilla de WhatsApp ([DATE] 20:43)" at bounding box center [543, 268] width 279 height 19
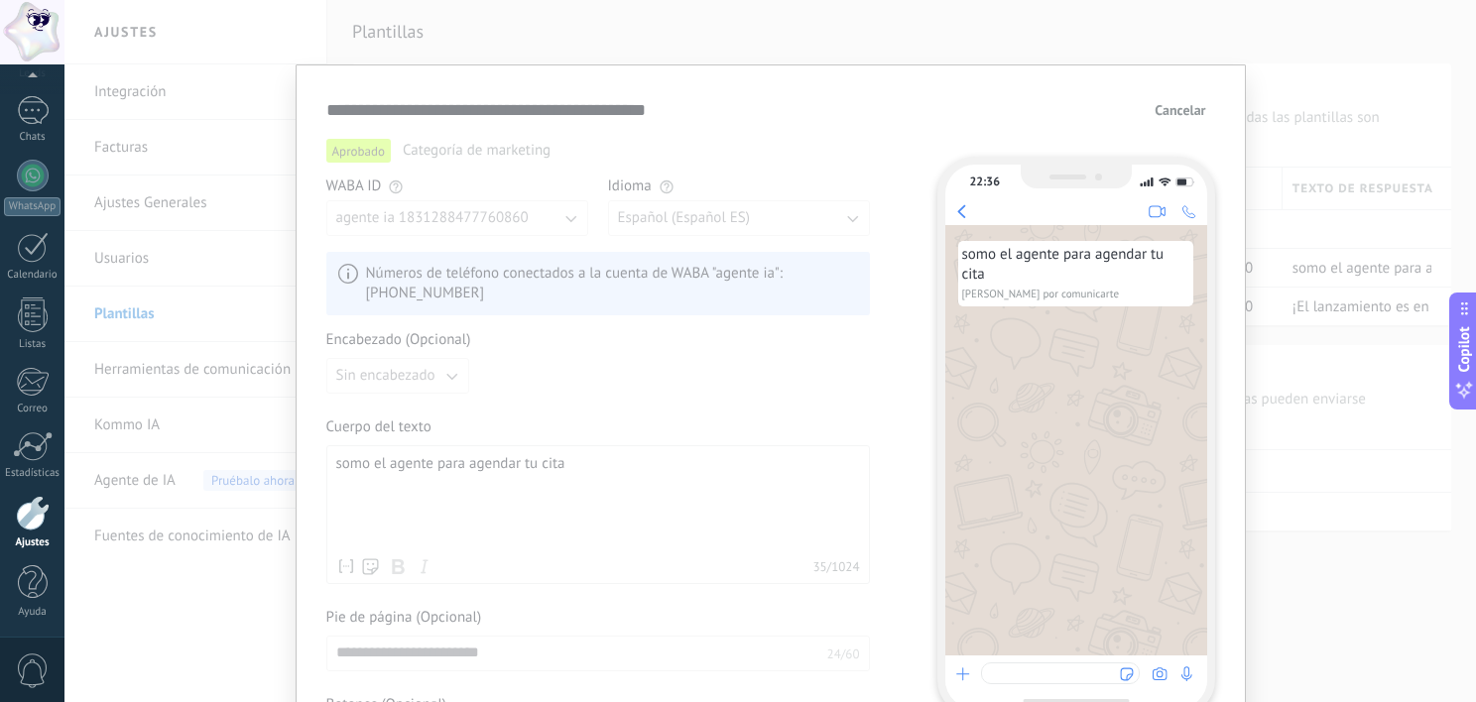
click at [1199, 114] on span "Cancelar" at bounding box center [1179, 110] width 51 height 14
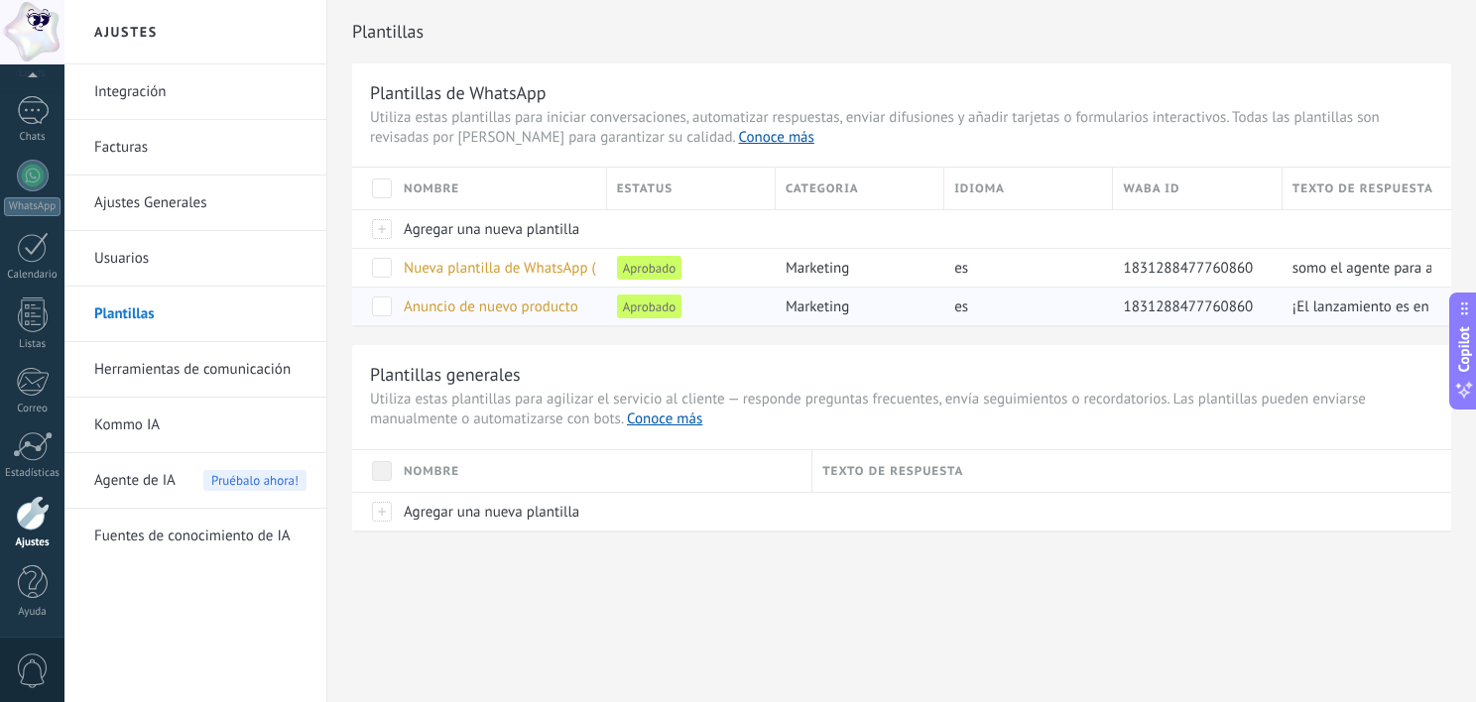
click at [512, 304] on span "Anuncio de nuevo producto" at bounding box center [491, 306] width 175 height 19
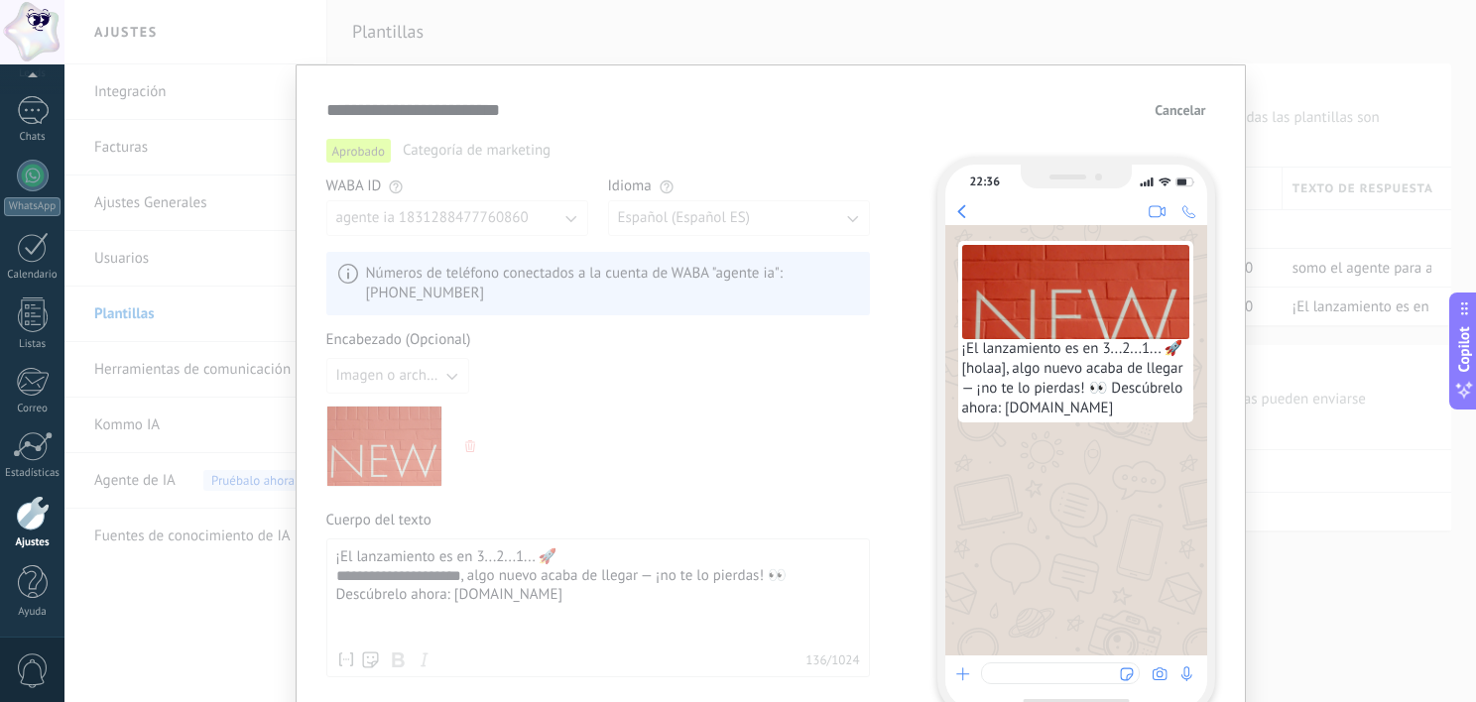
click at [1172, 119] on button "Cancelar" at bounding box center [1179, 110] width 68 height 30
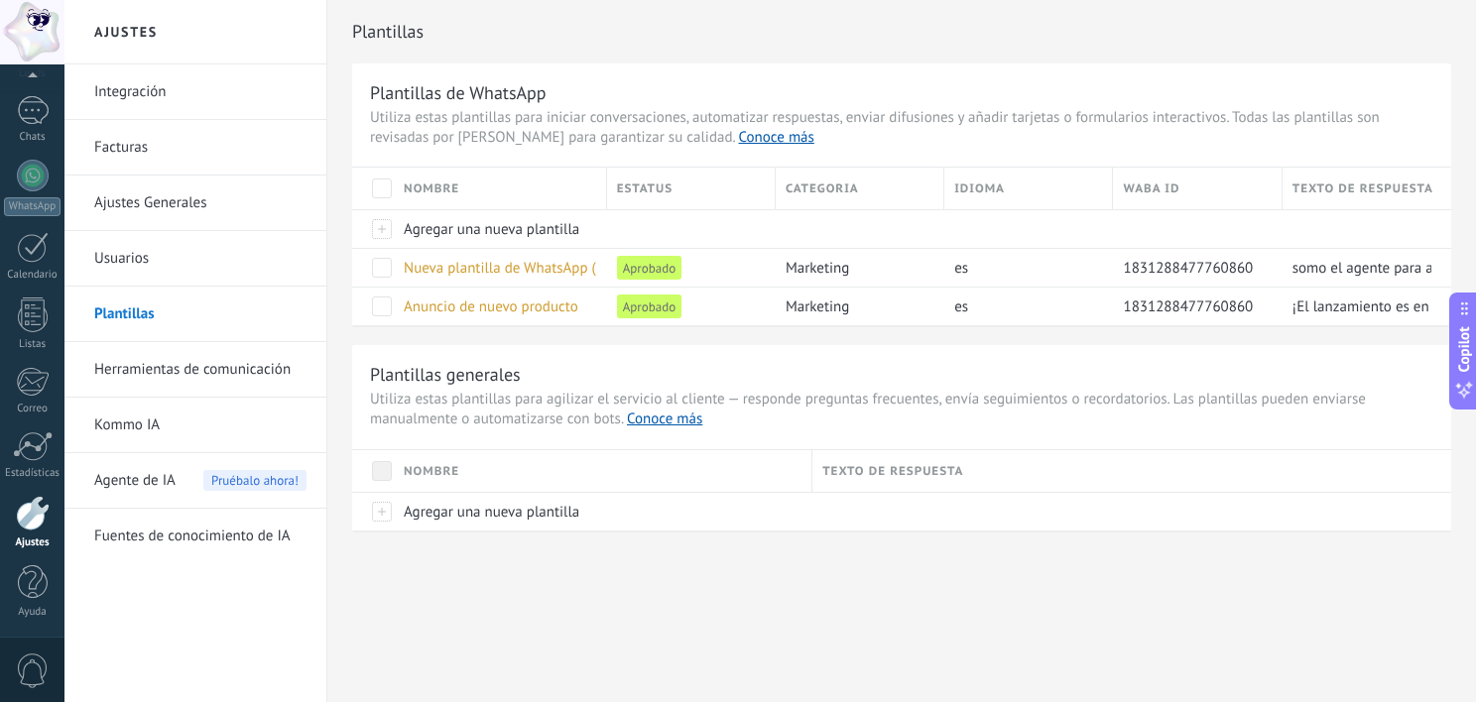
click at [282, 372] on link "Herramientas de comunicación" at bounding box center [200, 370] width 212 height 56
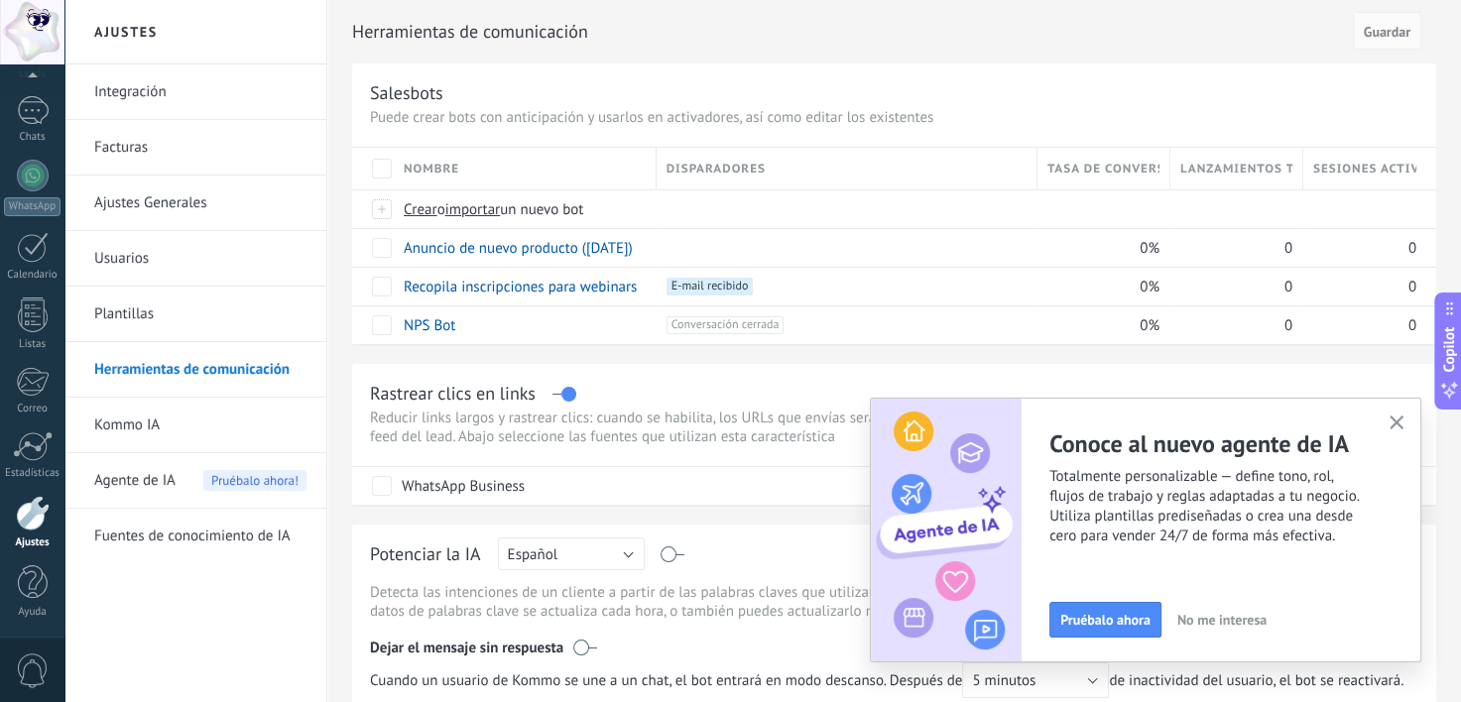
click at [1396, 423] on use "button" at bounding box center [1396, 422] width 15 height 15
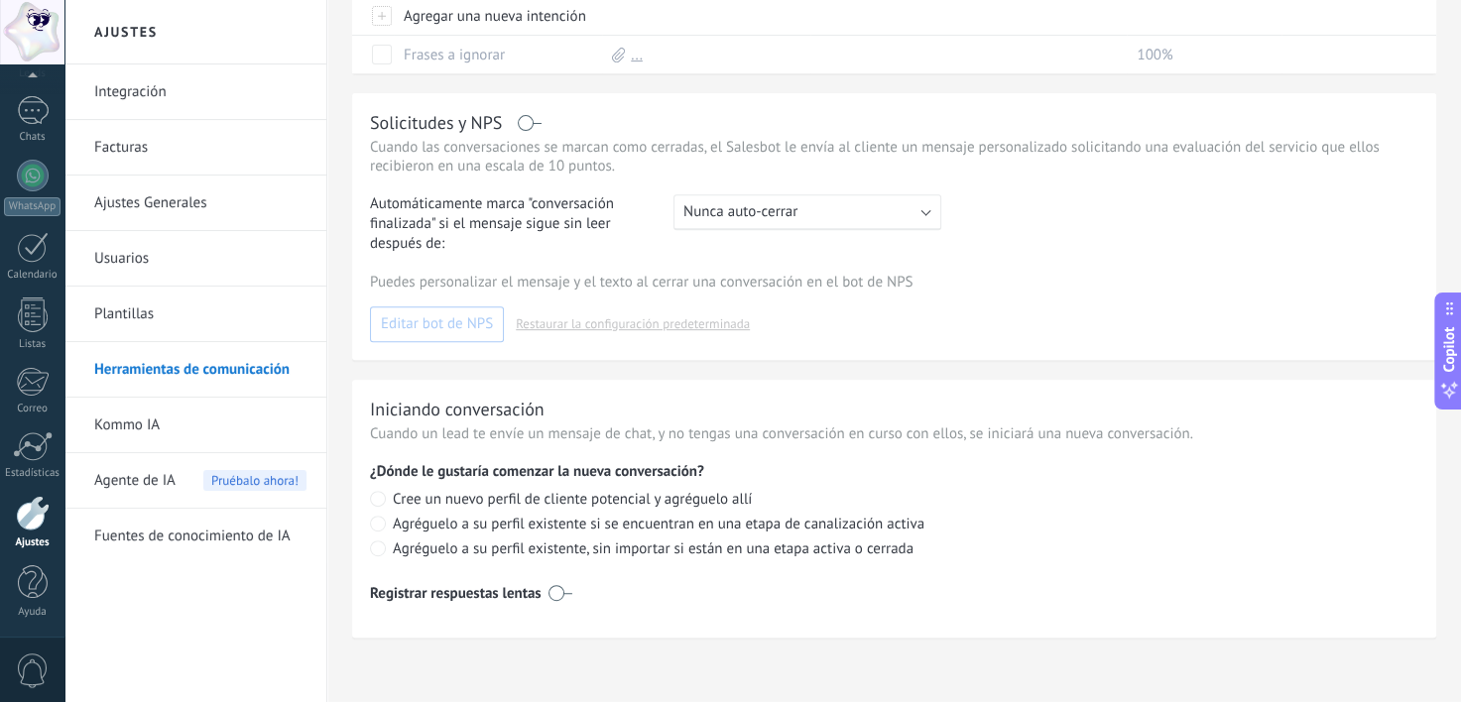
scroll to position [785, 0]
click at [154, 424] on link "Kommo IA" at bounding box center [200, 426] width 212 height 56
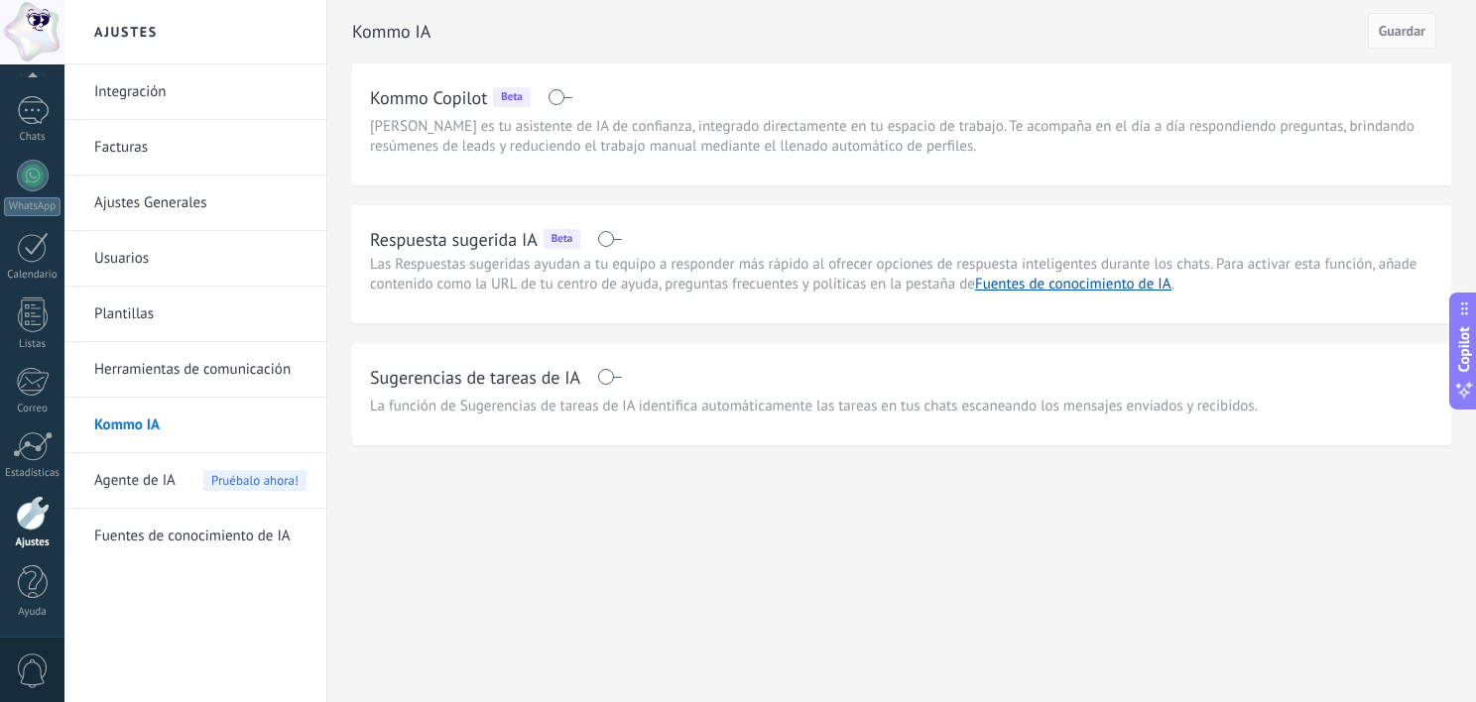
click at [145, 491] on span "Agente de IA" at bounding box center [134, 481] width 81 height 56
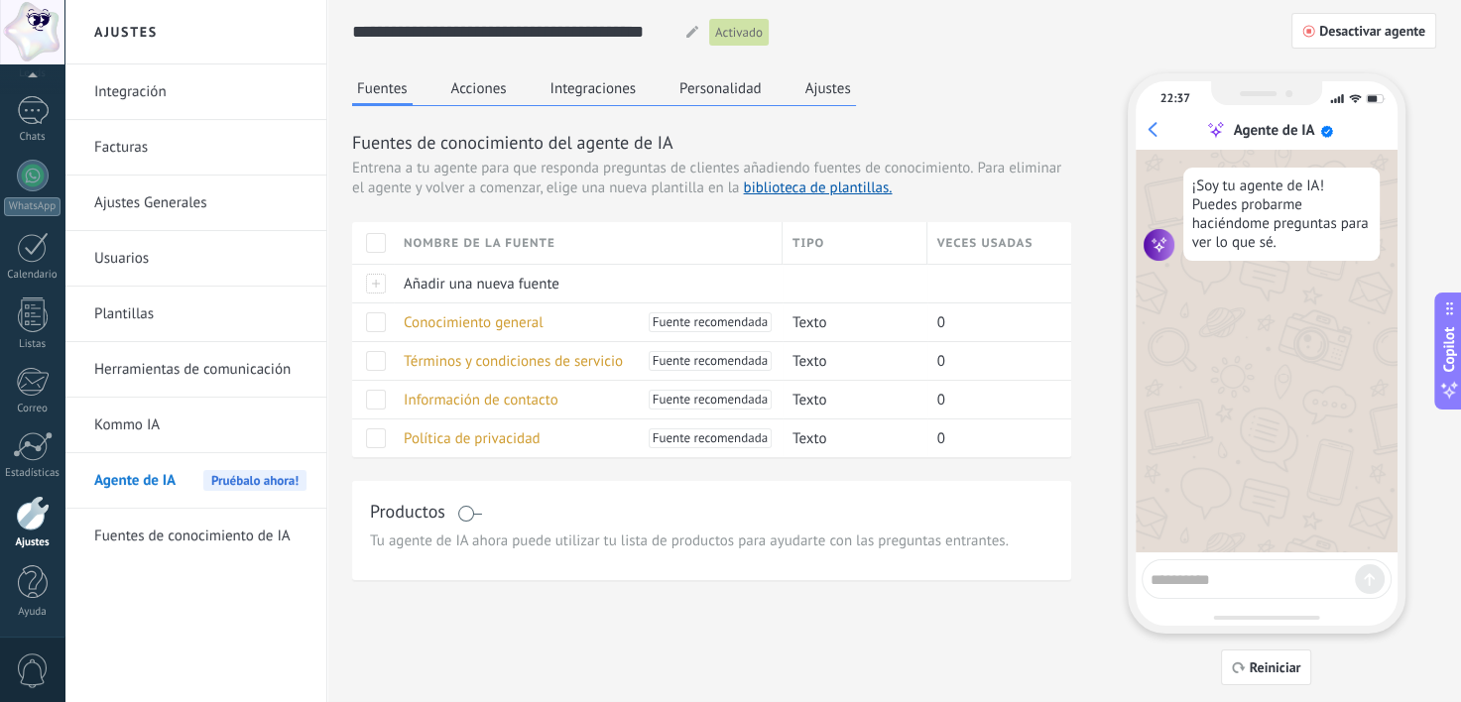
click at [500, 86] on button "Acciones" at bounding box center [478, 88] width 65 height 30
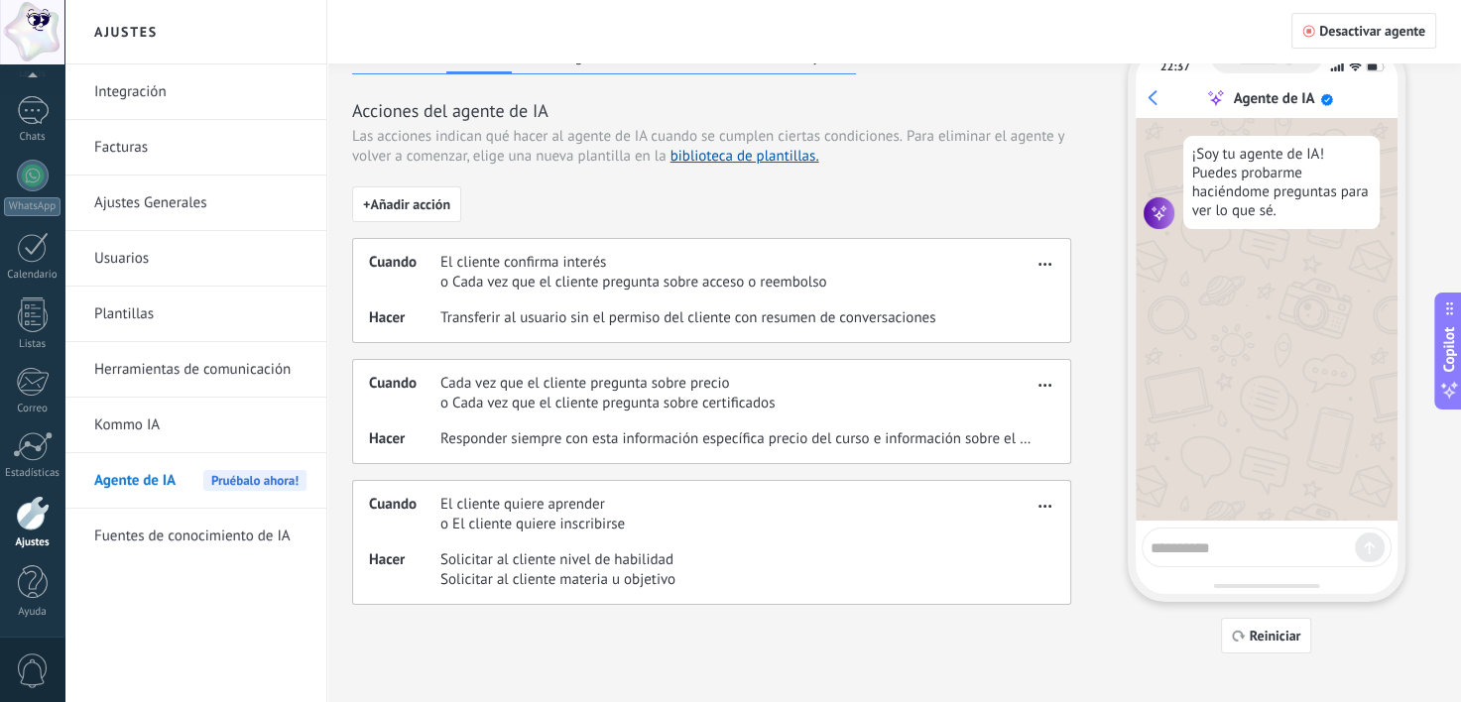
scroll to position [38, 0]
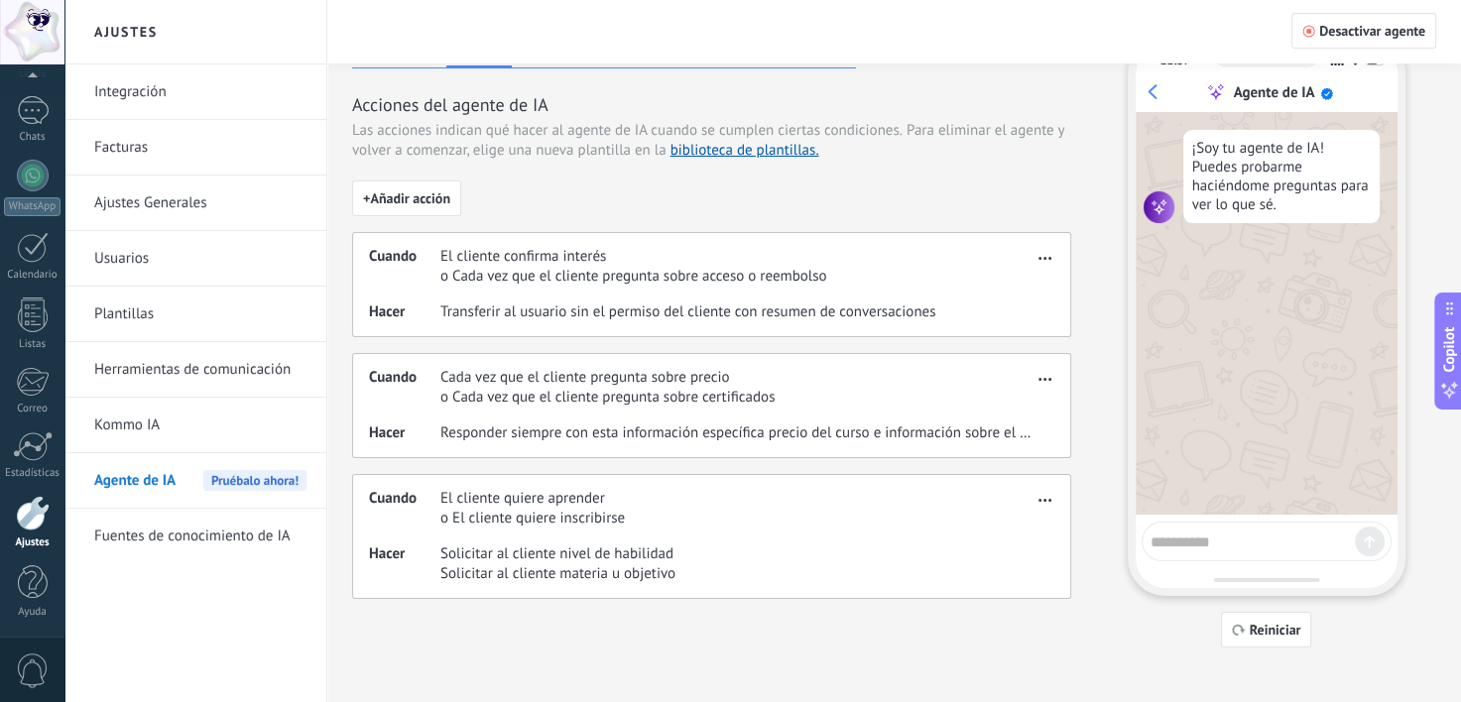
click at [526, 247] on span "El cliente confirma interés" at bounding box center [633, 257] width 386 height 20
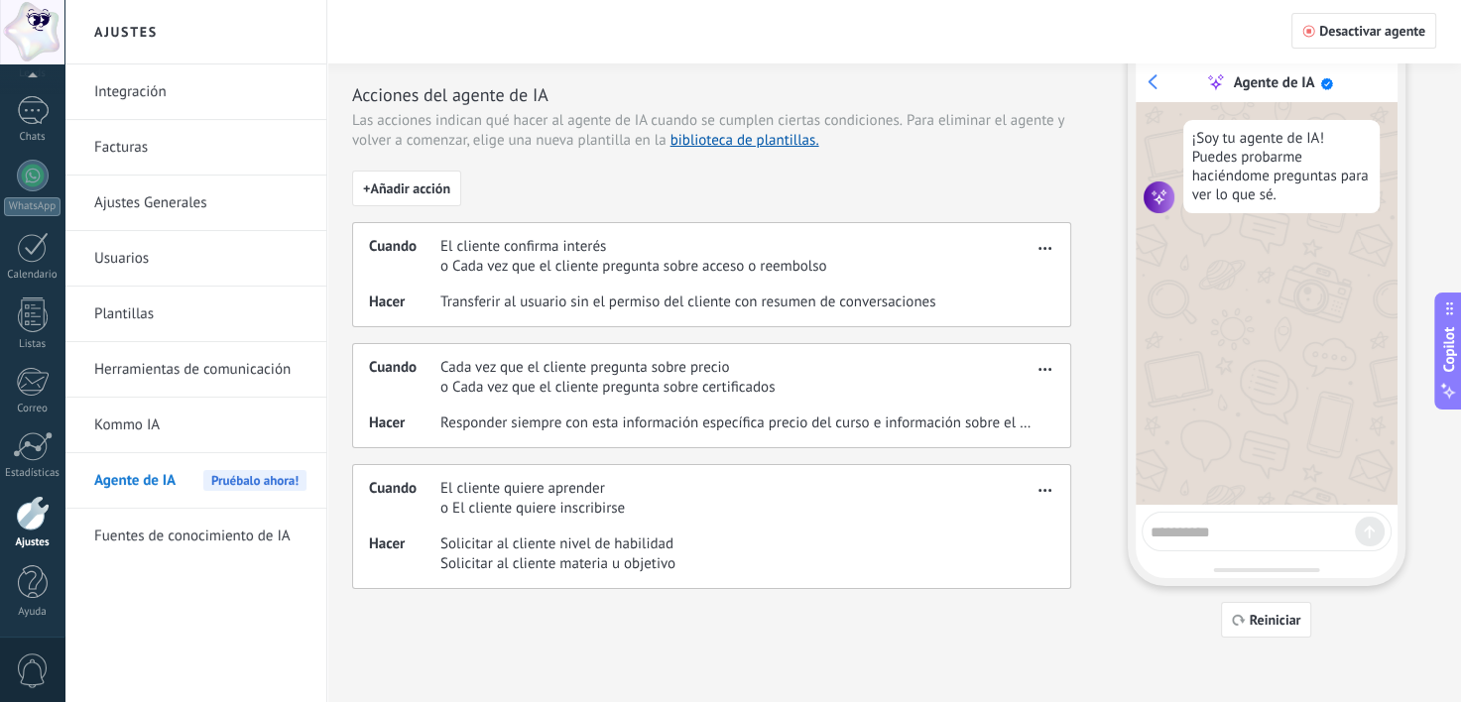
scroll to position [0, 0]
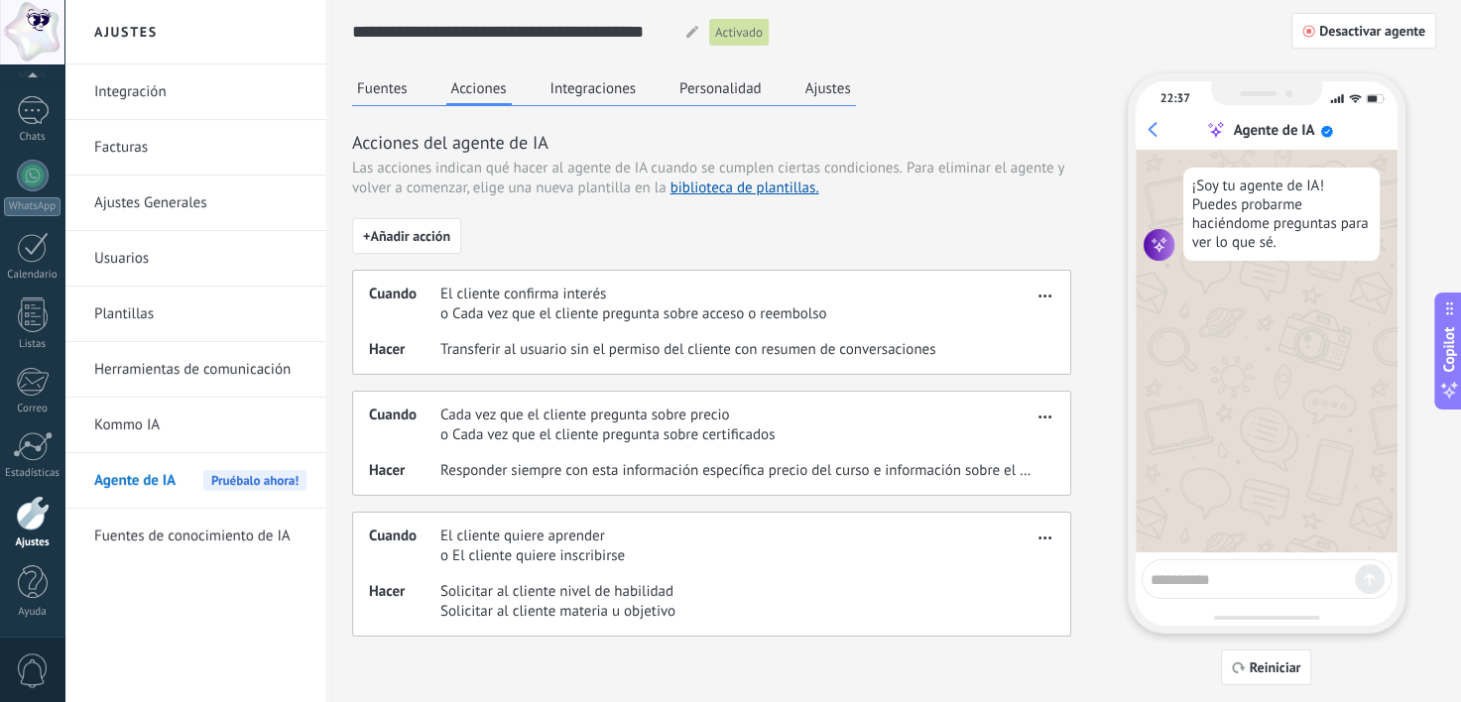
click at [579, 79] on button "Integraciones" at bounding box center [593, 88] width 96 height 30
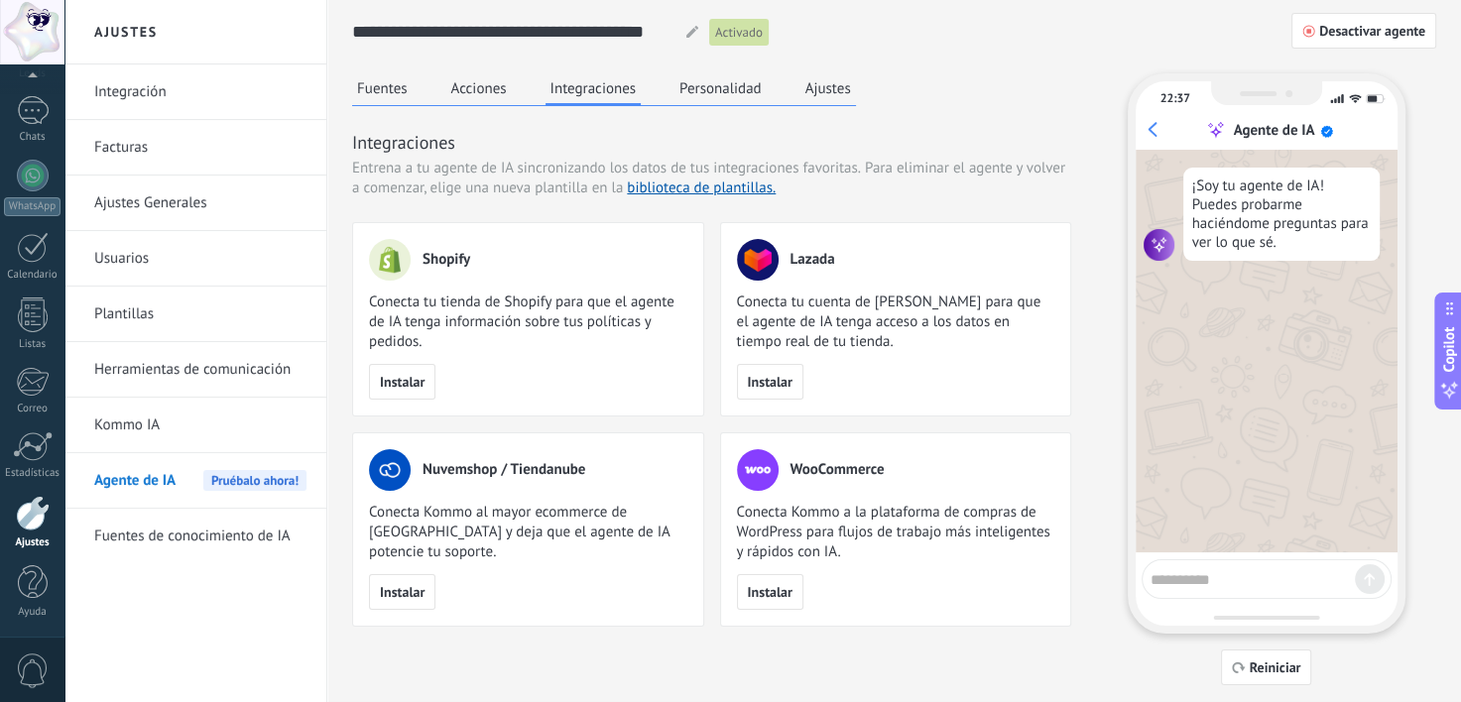
click at [709, 89] on button "Personalidad" at bounding box center [720, 88] width 92 height 30
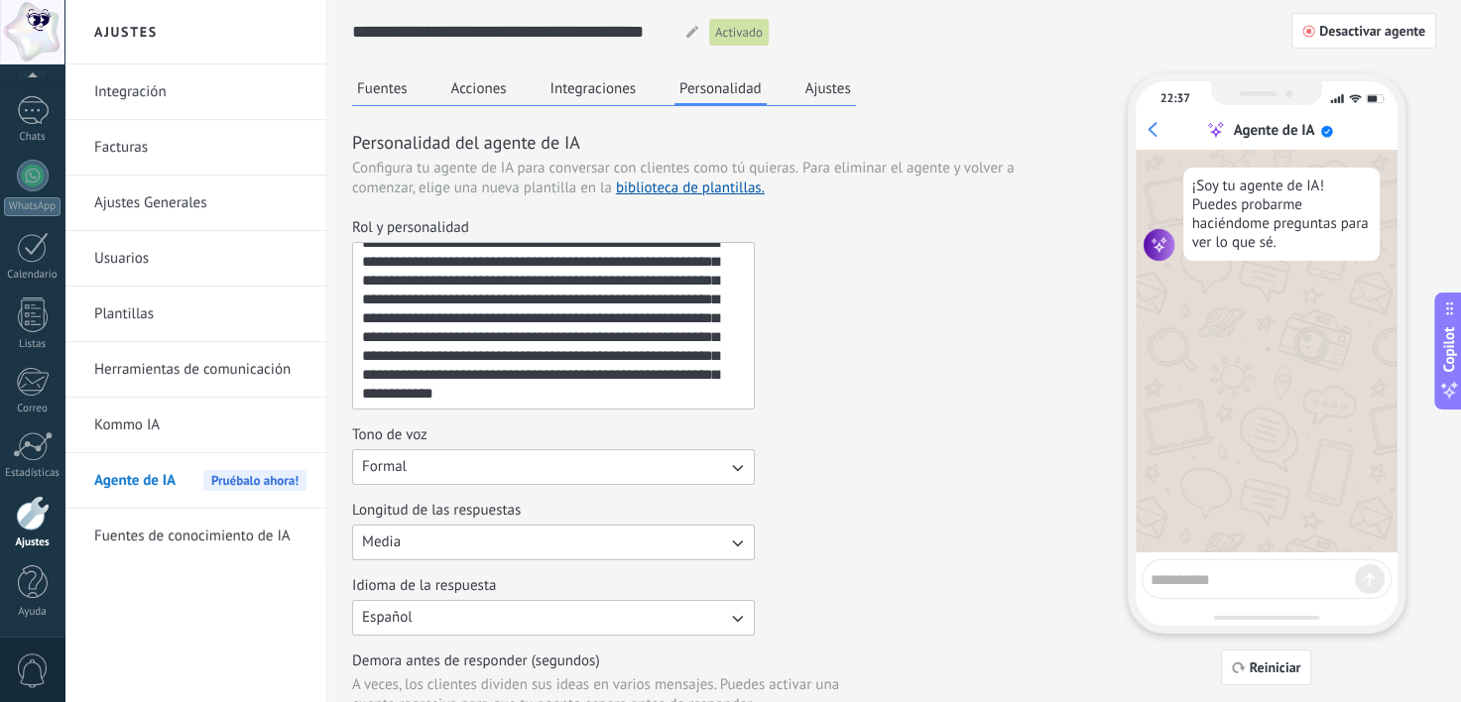
click at [244, 374] on link "Herramientas de comunicación" at bounding box center [200, 370] width 212 height 56
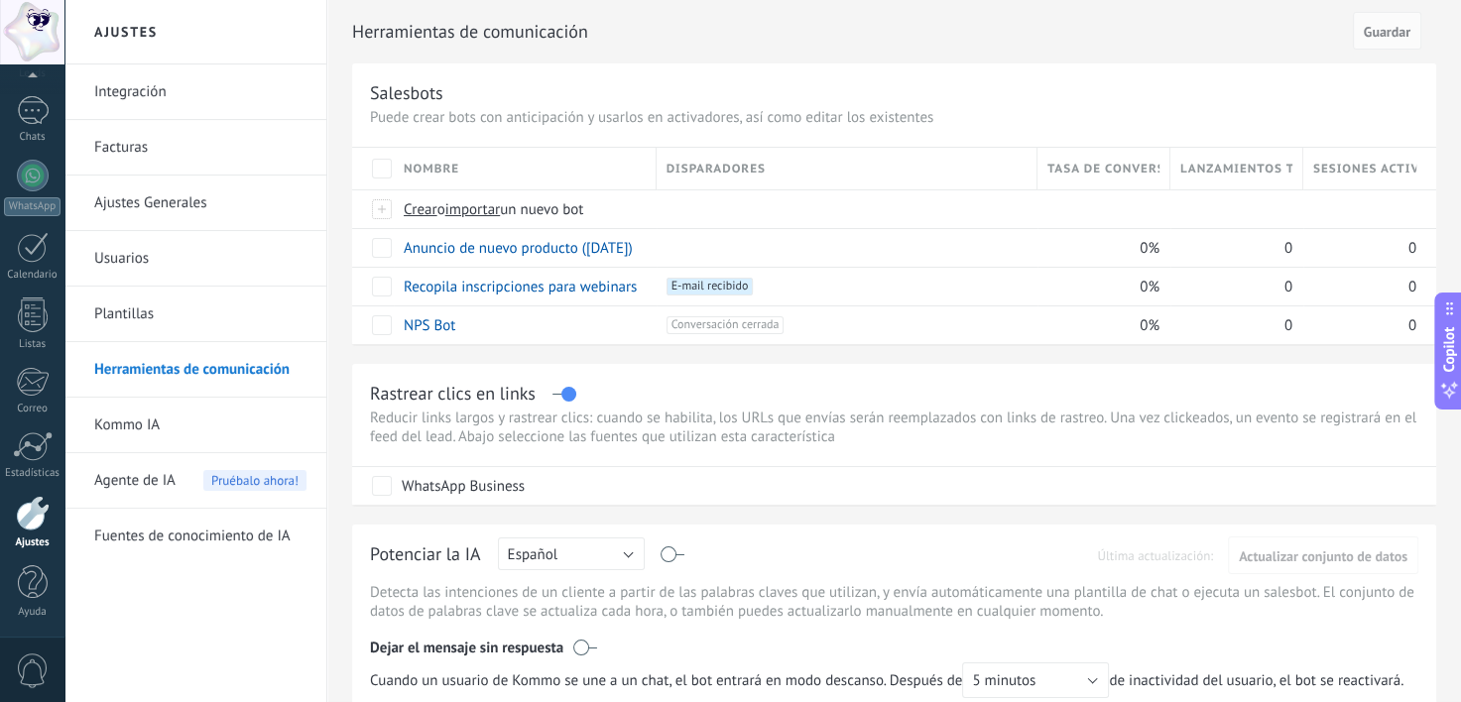
click at [180, 422] on link "Kommo IA" at bounding box center [200, 426] width 212 height 56
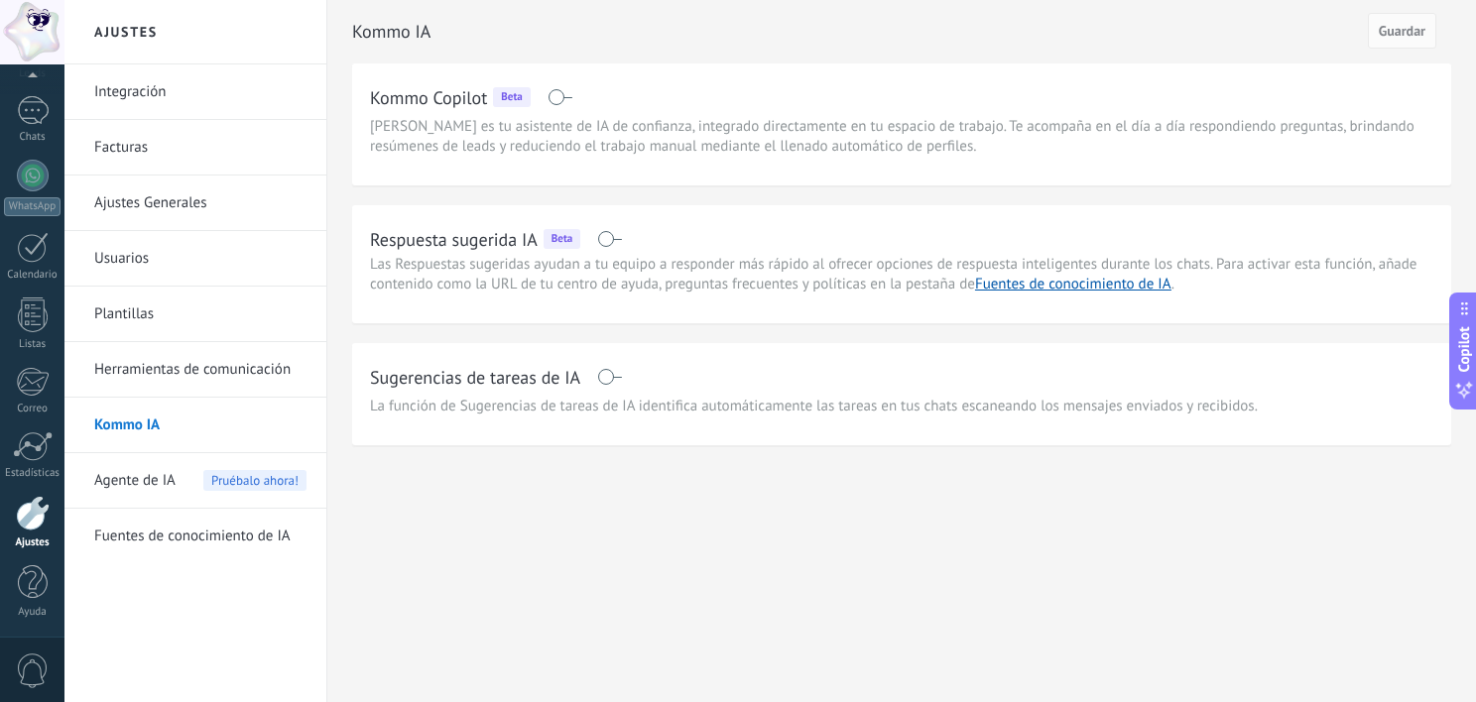
click at [168, 488] on span "Agente de IA" at bounding box center [134, 481] width 81 height 56
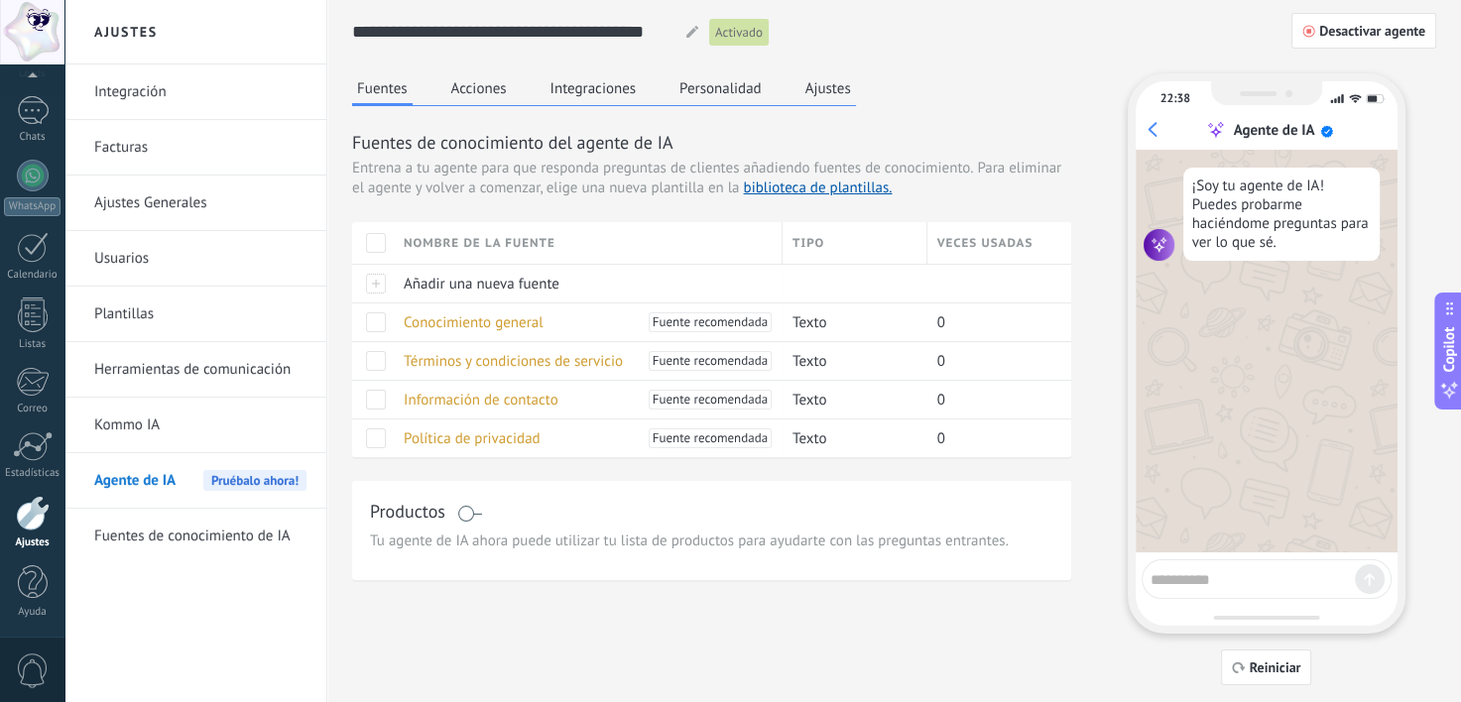
click at [502, 88] on button "Acciones" at bounding box center [478, 88] width 65 height 30
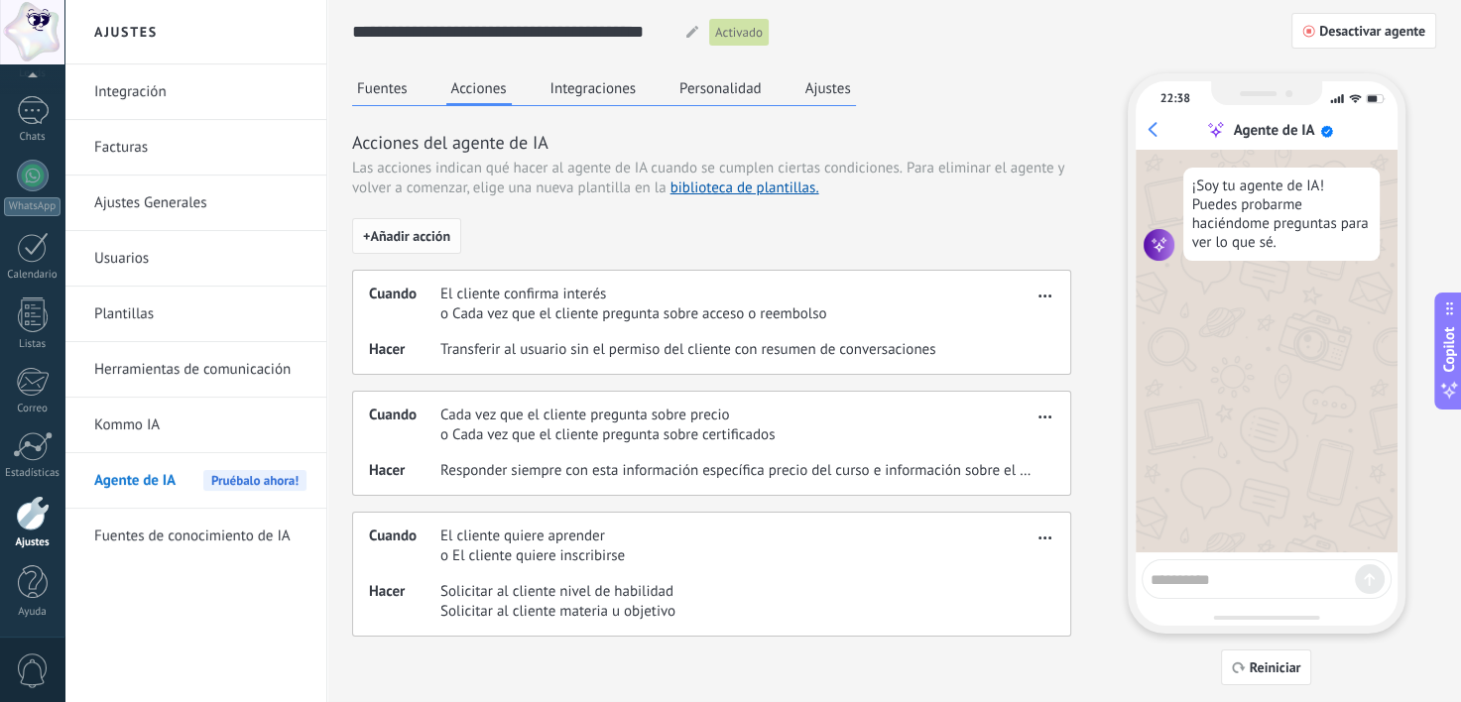
click at [424, 246] on button "+ Añadir acción" at bounding box center [406, 236] width 109 height 36
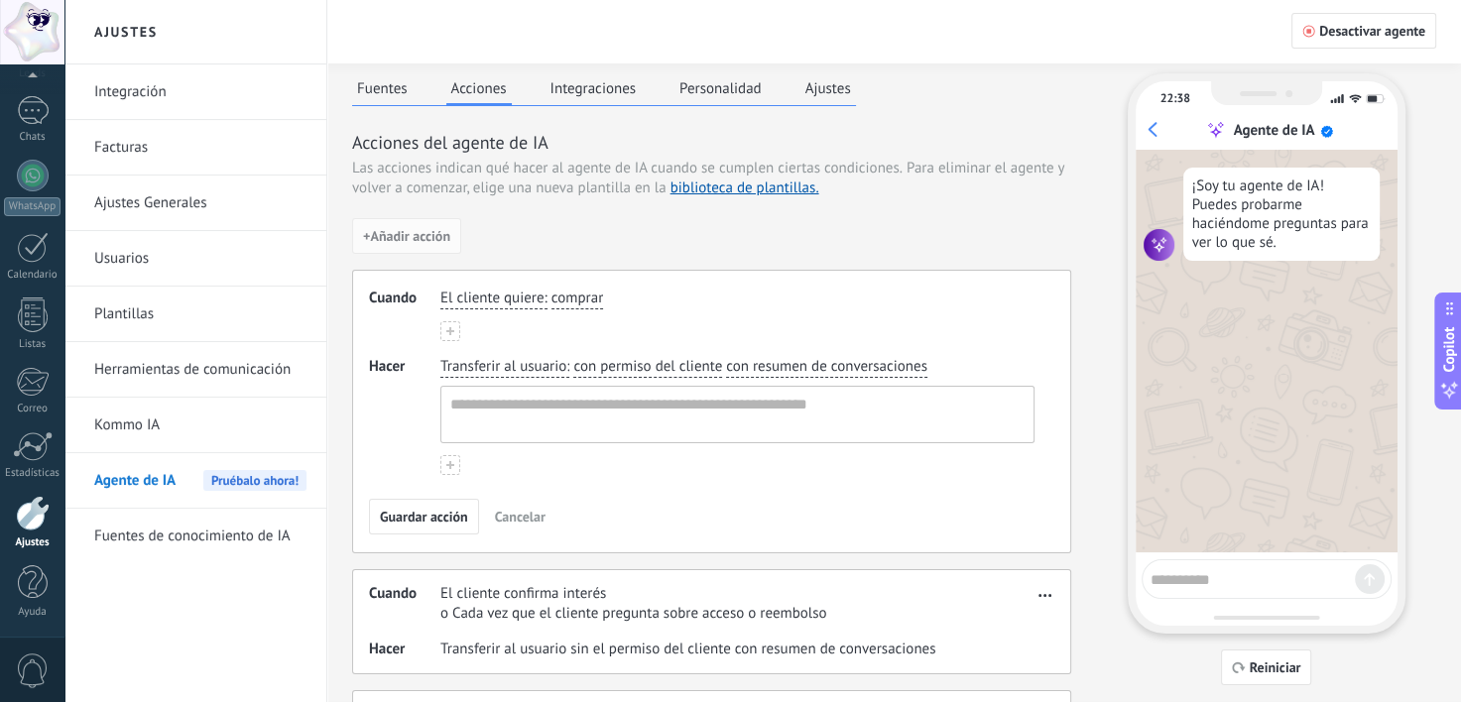
scroll to position [59, 0]
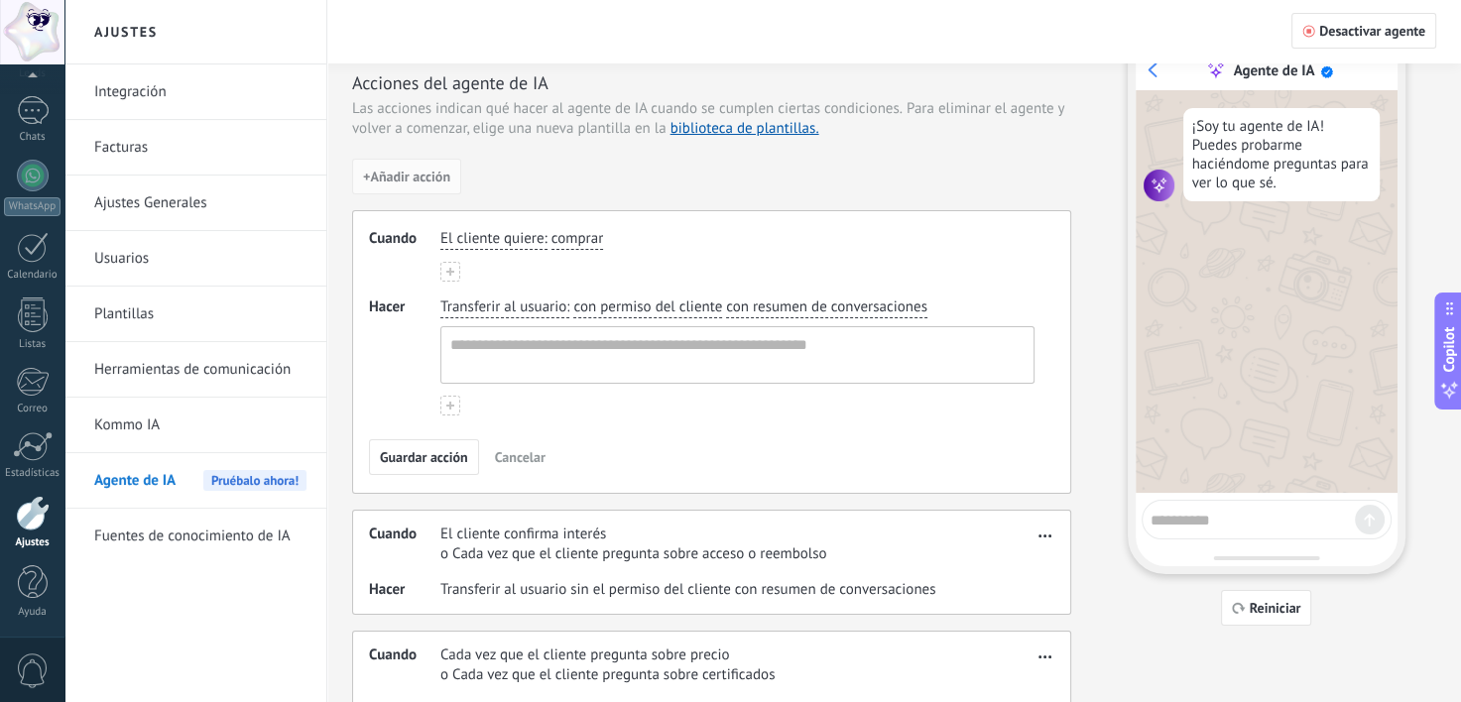
click at [470, 241] on span "El cliente quiere" at bounding box center [491, 239] width 103 height 20
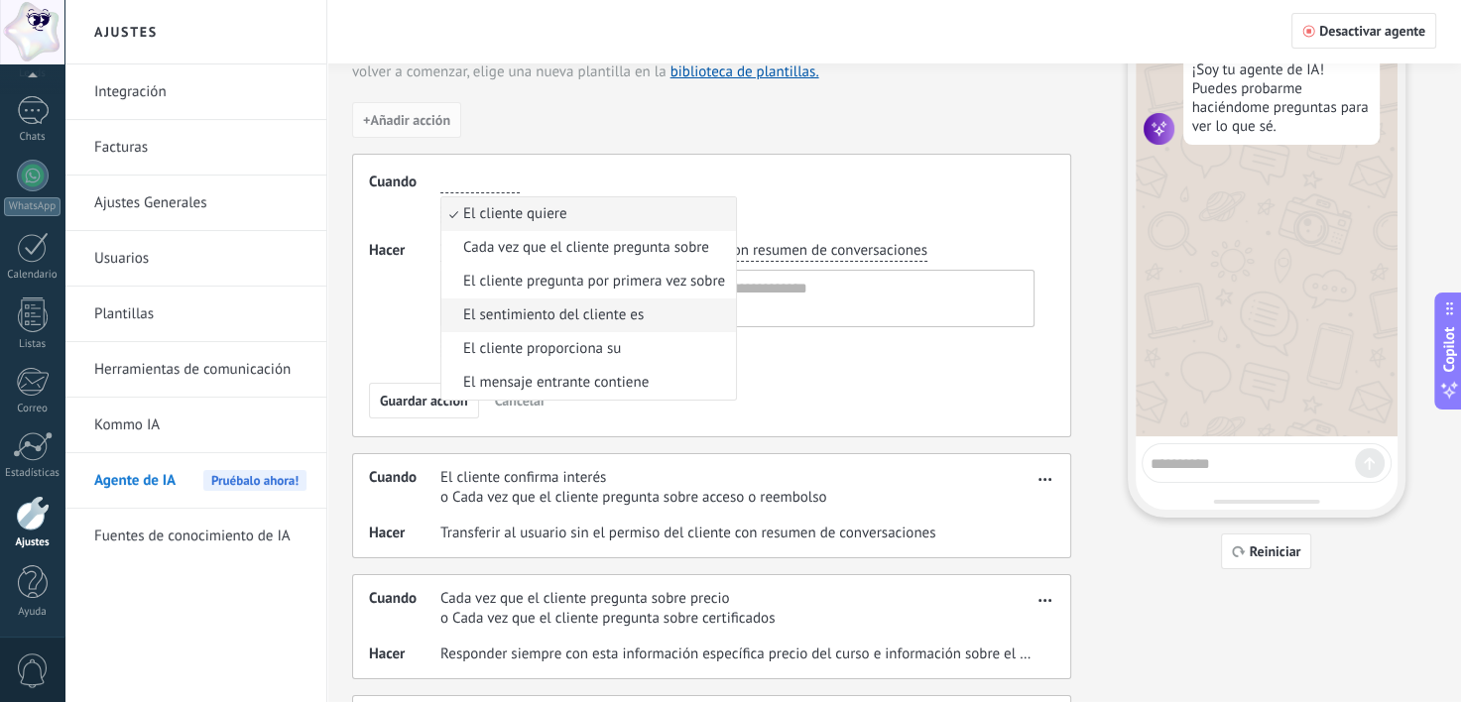
scroll to position [115, 0]
click at [629, 381] on span "El mensaje entrante contiene" at bounding box center [555, 384] width 185 height 20
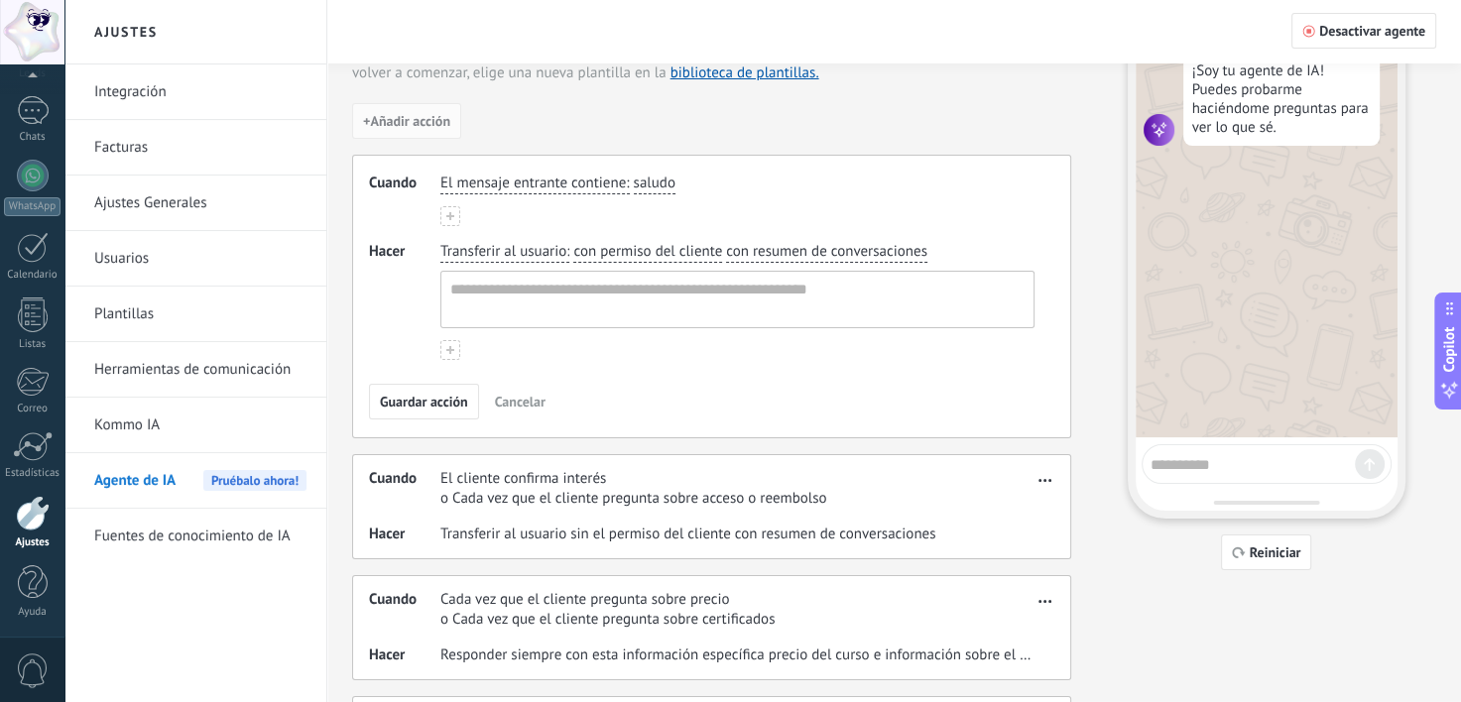
click at [643, 189] on span "saludo" at bounding box center [655, 184] width 42 height 20
click at [558, 201] on div "El mensaje entrante contiene : saludo saludo lenguaje ofensivo url / enlace" at bounding box center [737, 200] width 594 height 53
click at [515, 181] on span "El mensaje entrante contiene" at bounding box center [532, 184] width 185 height 20
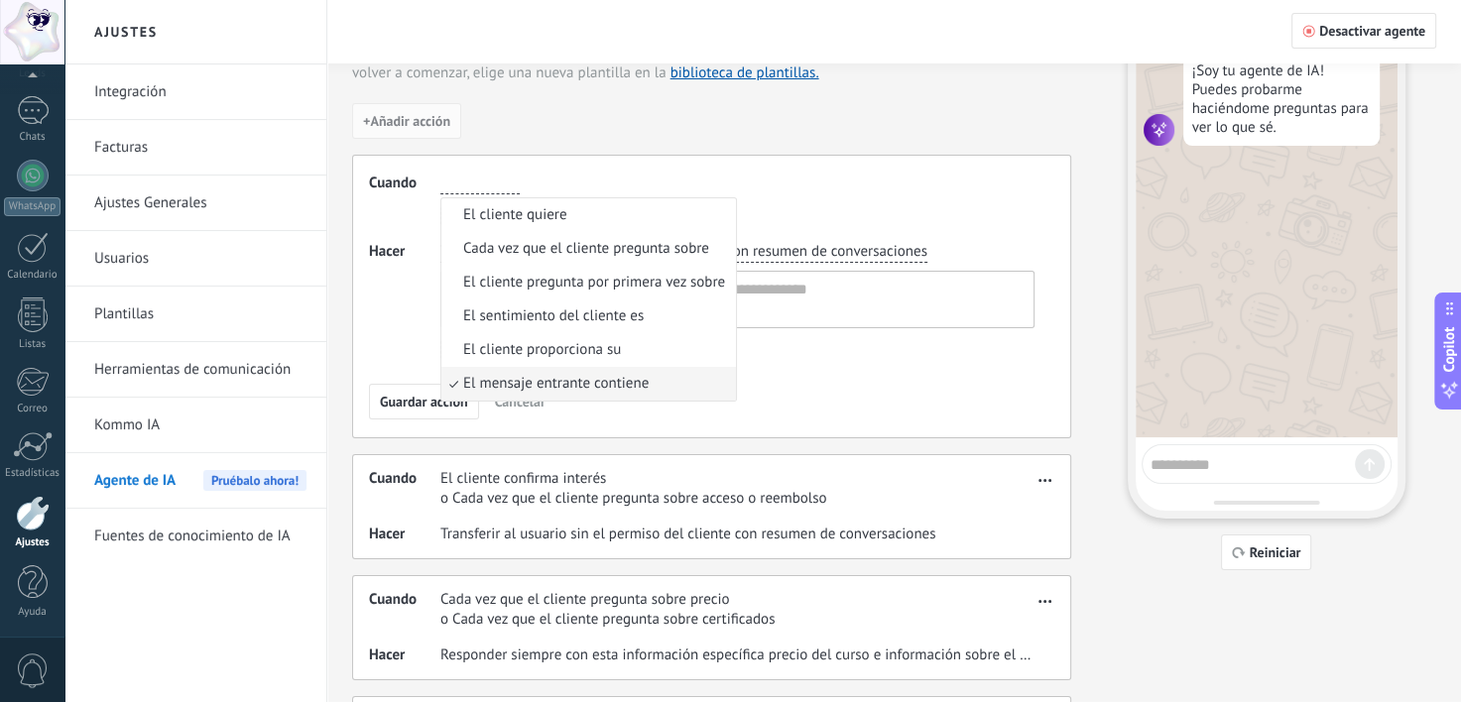
click at [515, 181] on input "button" at bounding box center [479, 184] width 79 height 20
click at [458, 266] on li "El cliente pregunta por primera vez sobre" at bounding box center [588, 283] width 295 height 34
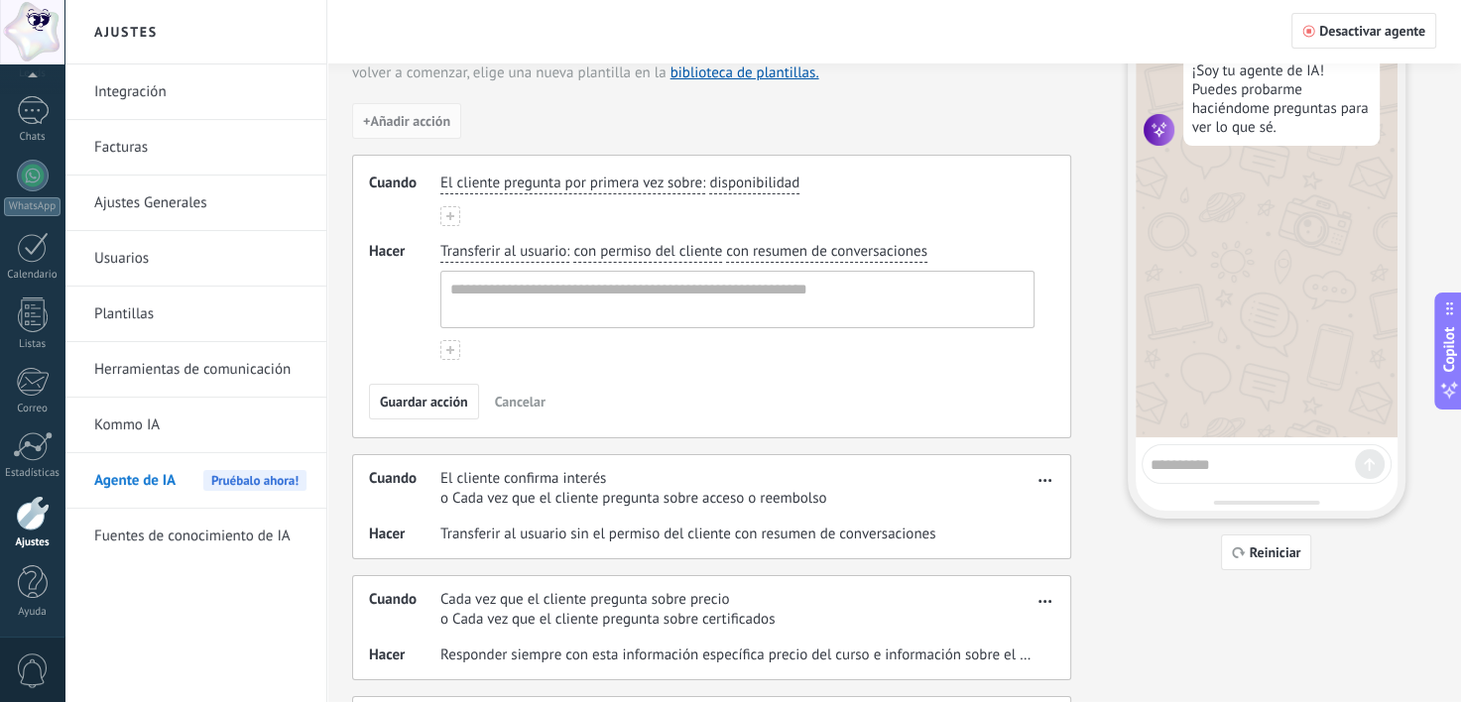
click at [402, 256] on span "Hacer" at bounding box center [404, 301] width 71 height 118
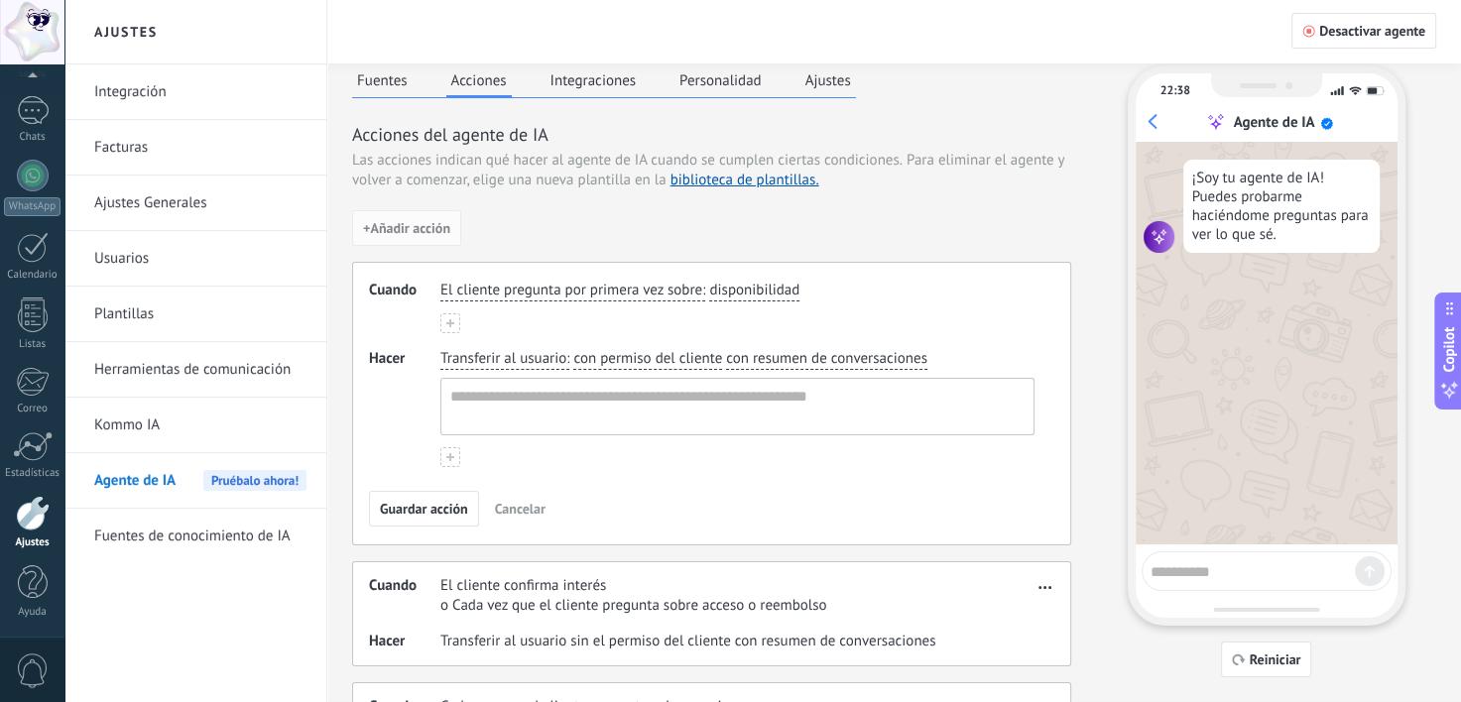
scroll to position [0, 0]
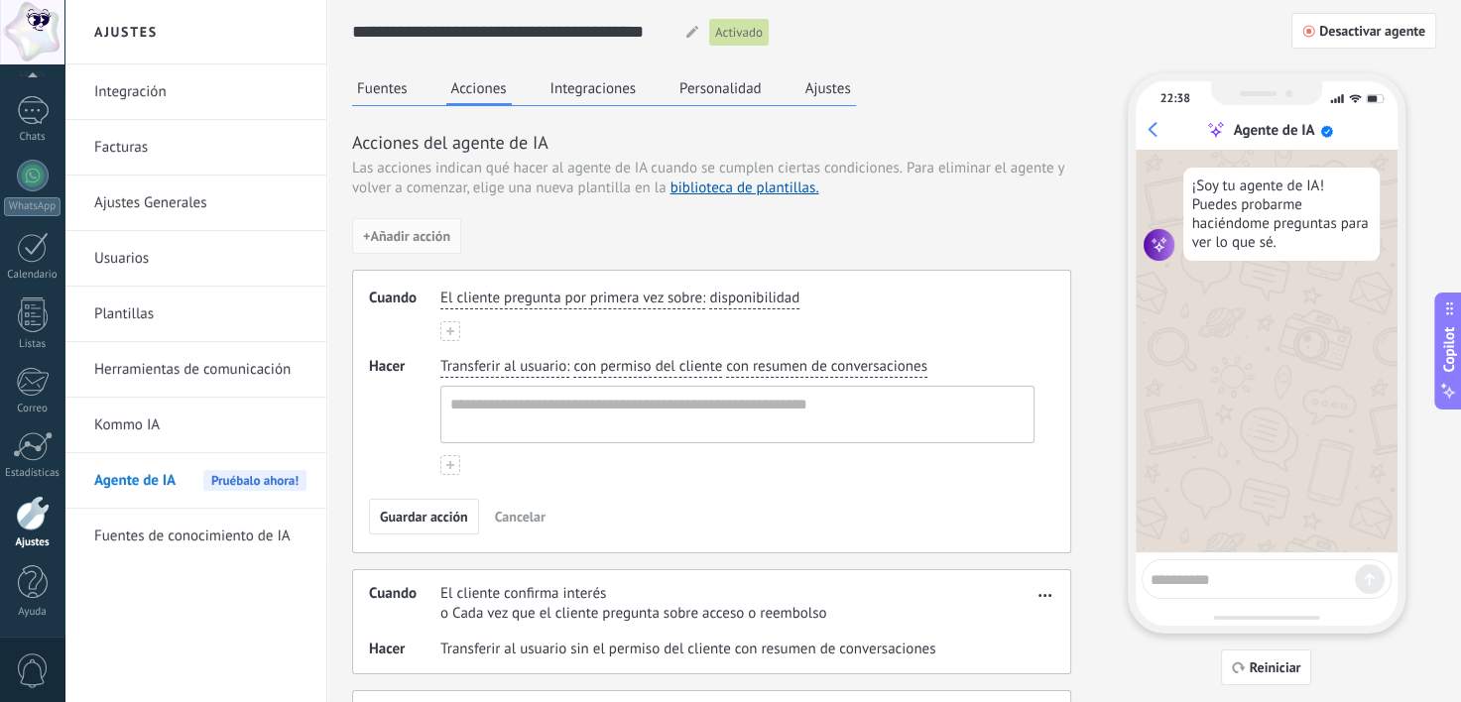
click at [414, 83] on div "Fuentes Acciones Integraciones Personalidad Ajustes" at bounding box center [604, 89] width 504 height 33
click at [706, 77] on button "Personalidad" at bounding box center [720, 88] width 92 height 30
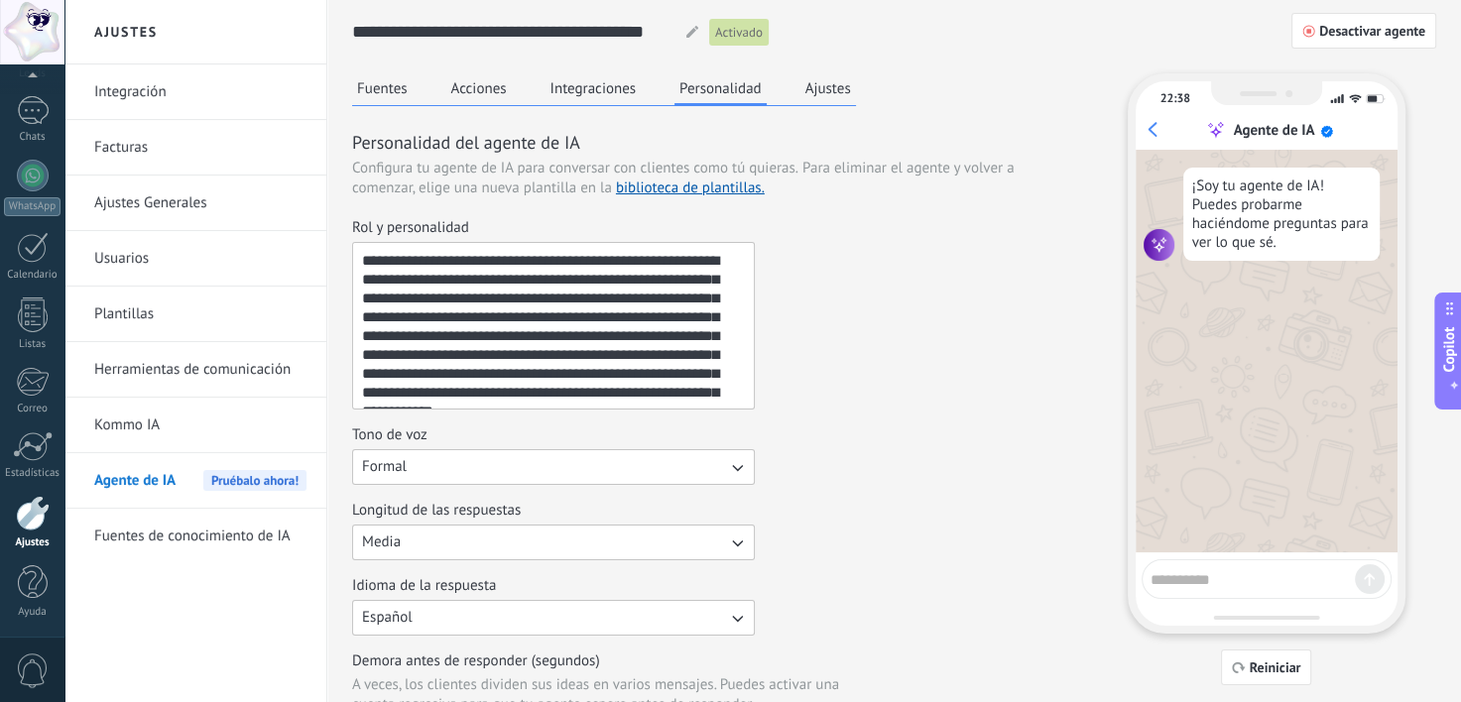
click at [837, 89] on button "Ajustes" at bounding box center [828, 88] width 56 height 30
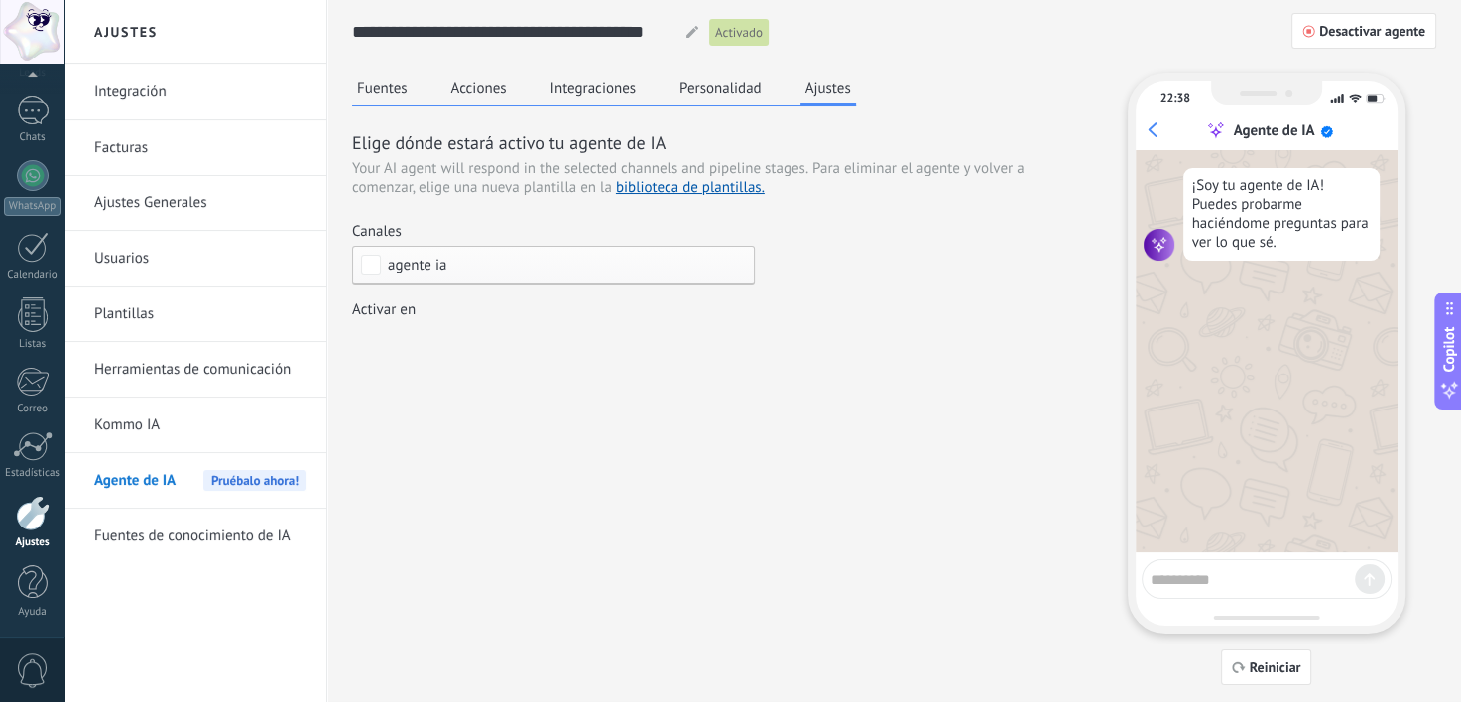
click at [428, 317] on div "Activar en" at bounding box center [553, 310] width 403 height 20
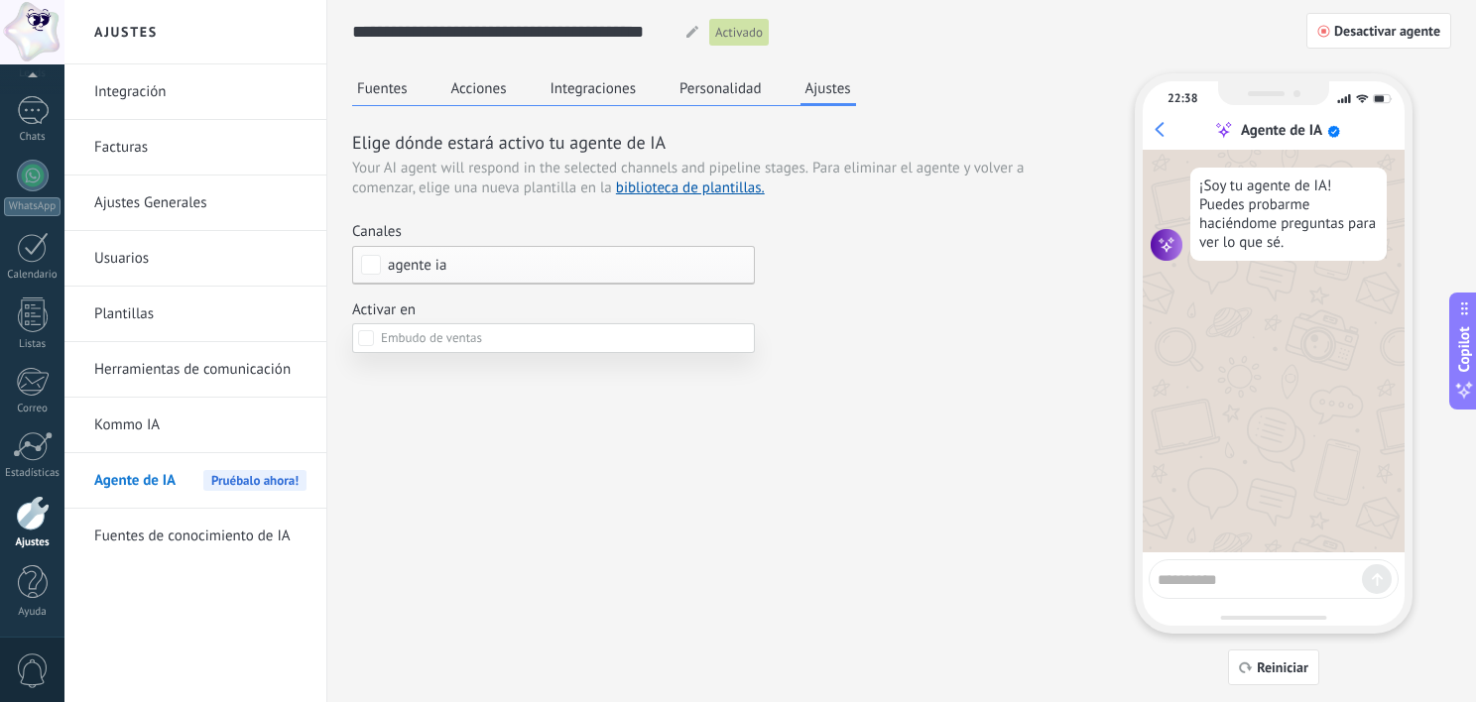
click at [488, 303] on div at bounding box center [769, 351] width 1411 height 702
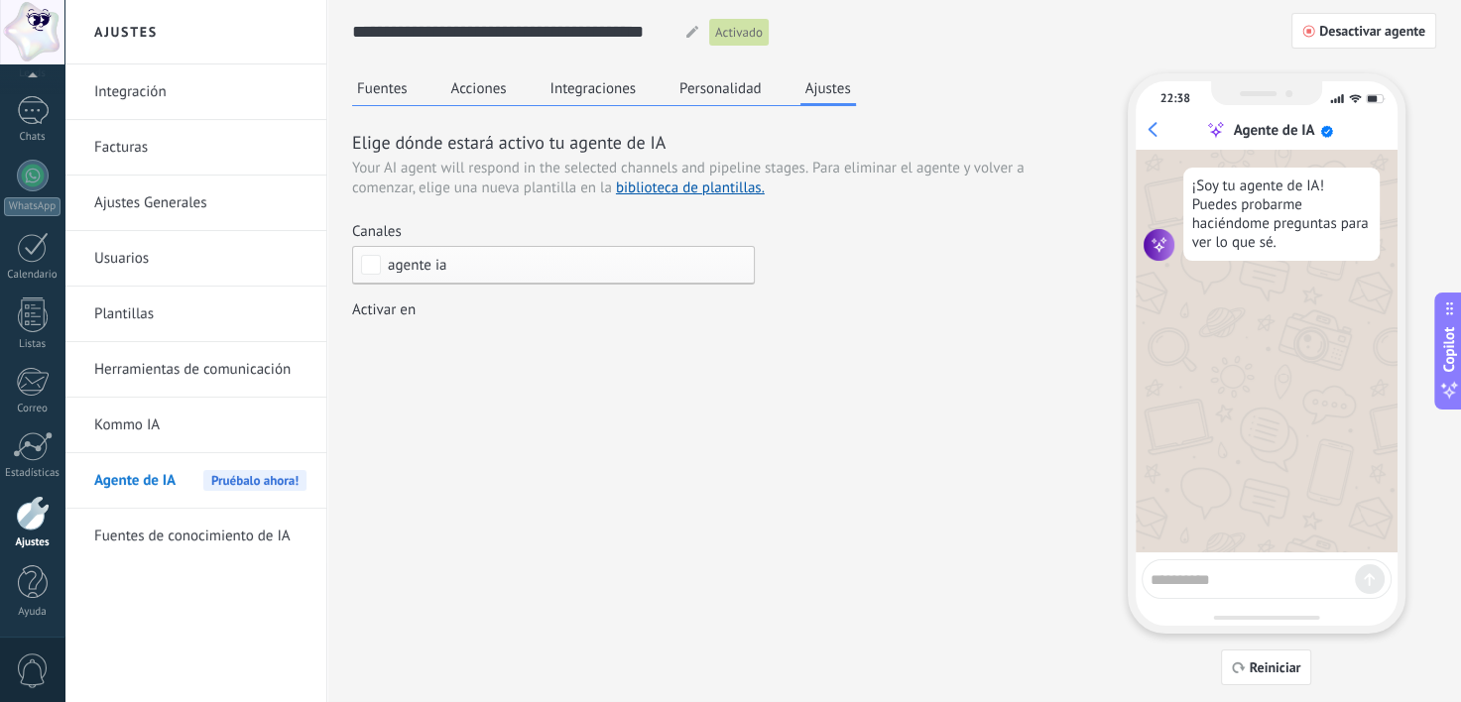
click at [0, 0] on div "Incoming leads Contacto inicial Negociación Debate contractual Discusión de con…" at bounding box center [0, 0] width 0 height 0
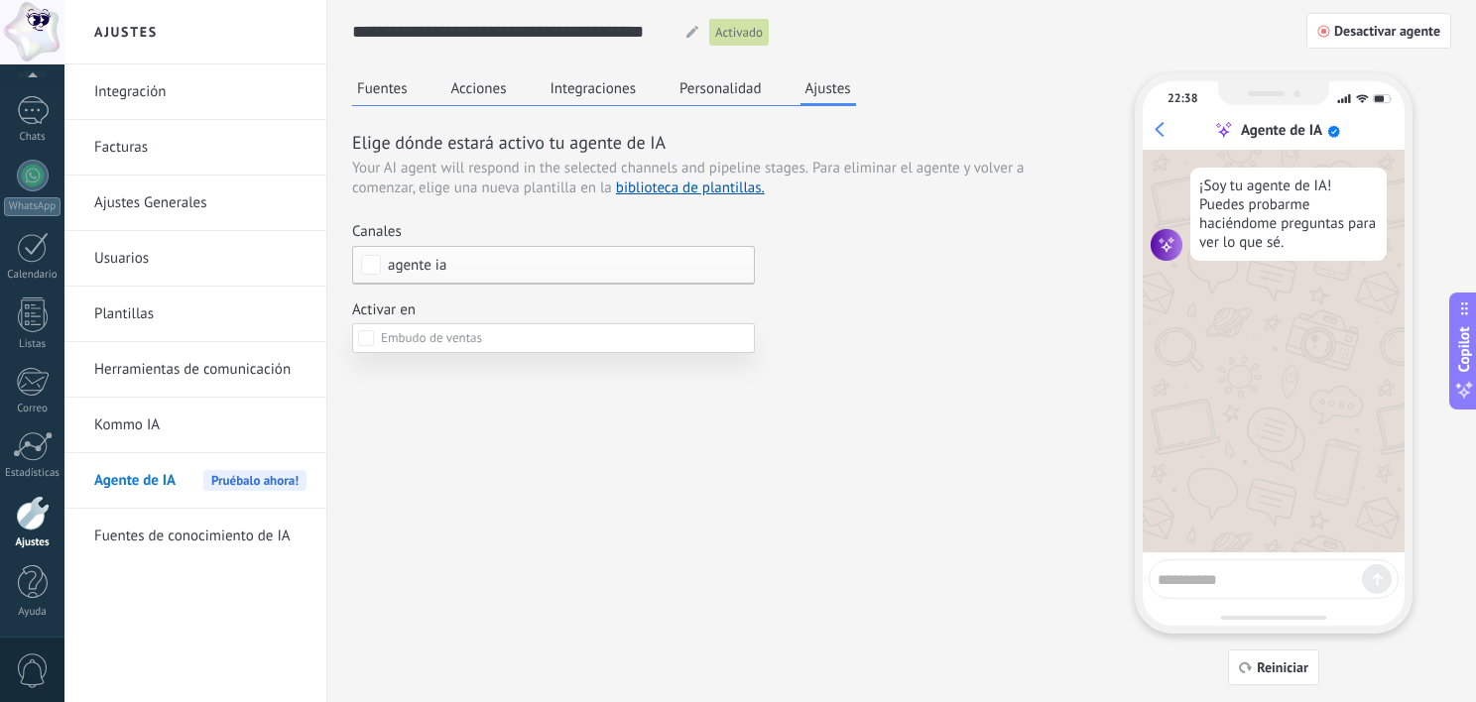
click at [523, 601] on div "Incoming leads Contacto inicial Negociación Debate contractual Discusión de con…" at bounding box center [553, 508] width 403 height 371
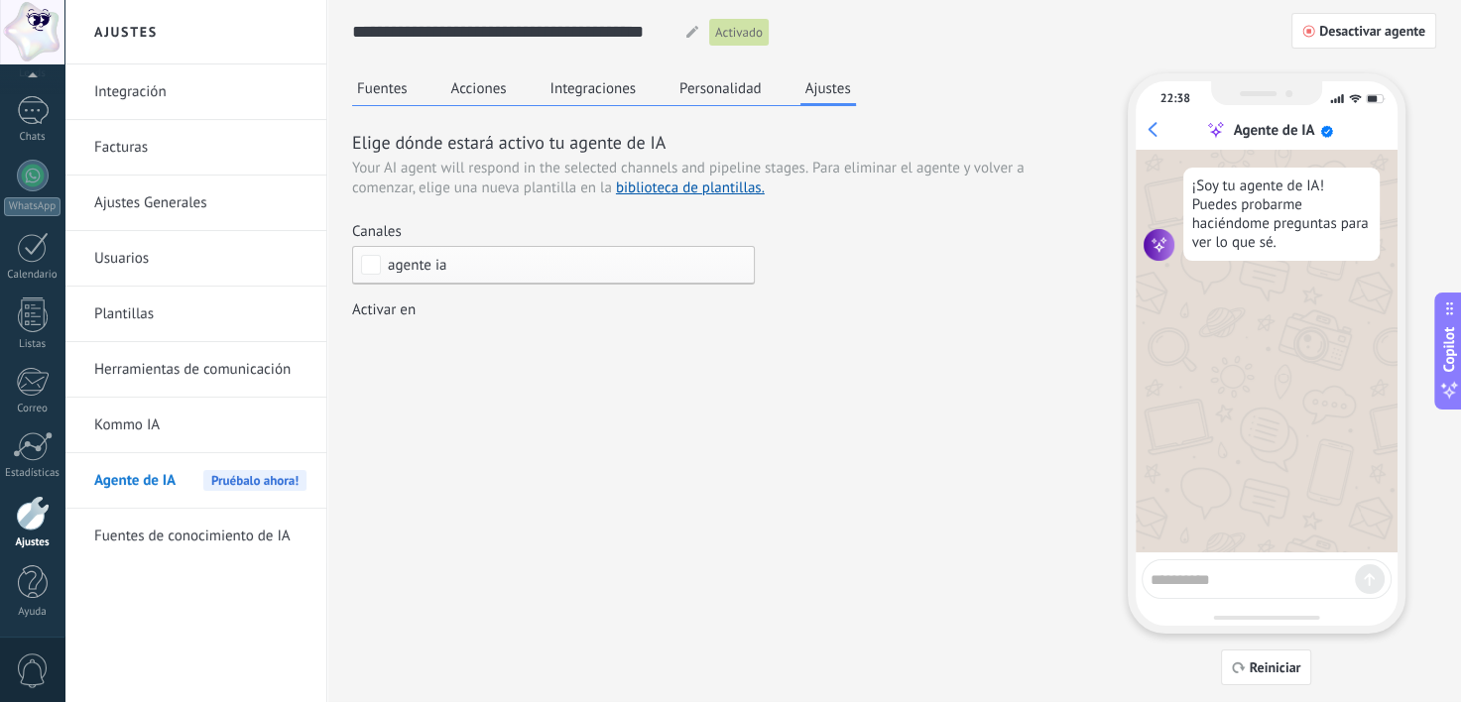
click at [147, 313] on link "Plantillas" at bounding box center [200, 315] width 212 height 56
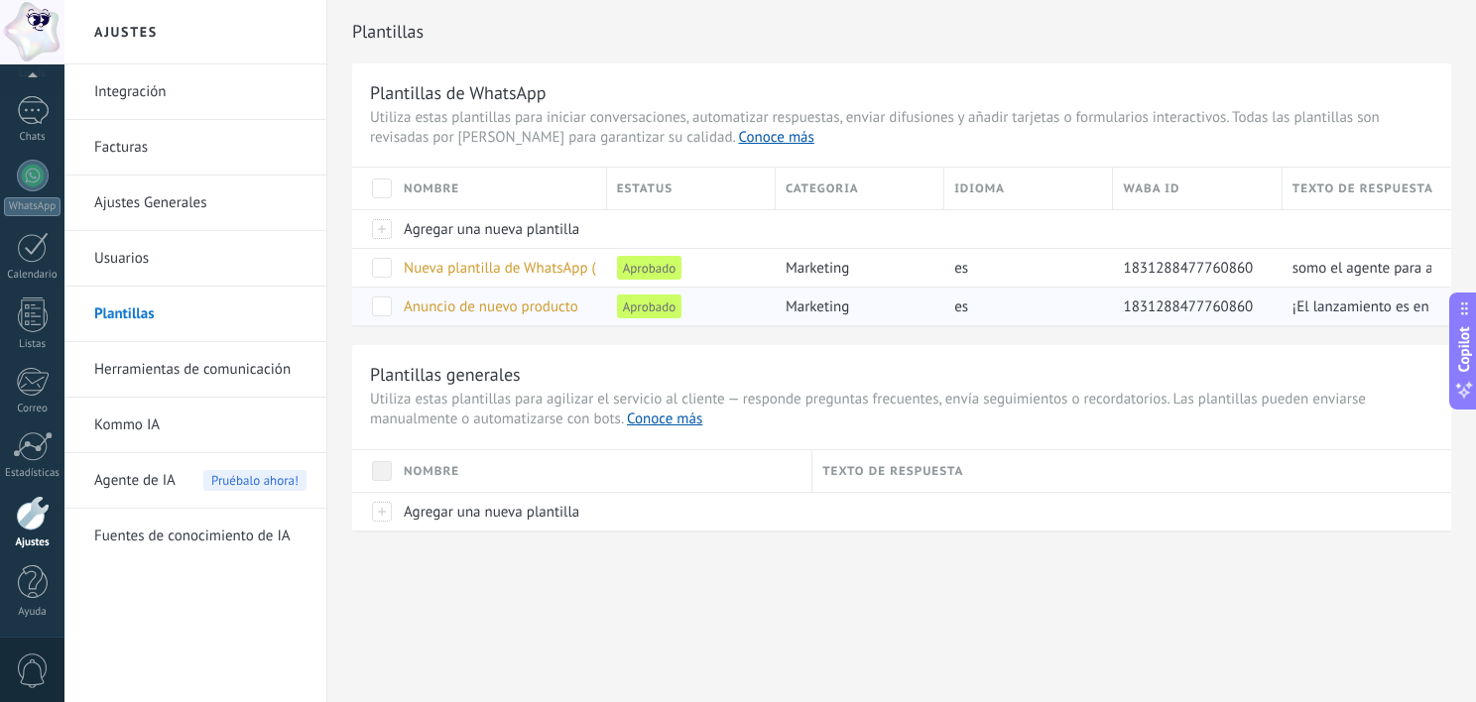
click at [551, 308] on span "Anuncio de nuevo producto" at bounding box center [491, 306] width 175 height 19
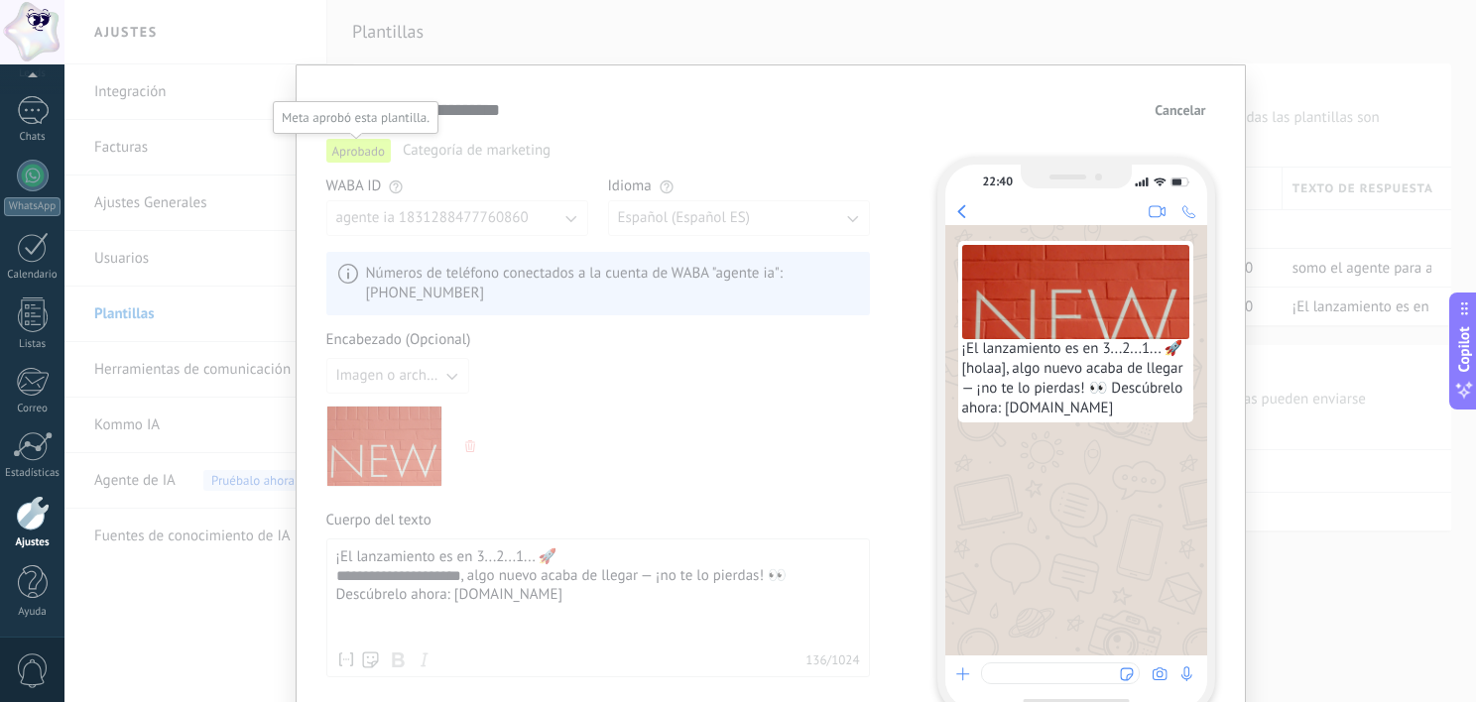
click at [332, 152] on span "Aprobado" at bounding box center [358, 151] width 64 height 24
click at [515, 290] on span "Números de teléfono conectados a la cuenta de WABA "agente ia": +54 9 11 7215-6…" at bounding box center [612, 284] width 492 height 40
click at [718, 441] on div "Imagen o archivo" at bounding box center [597, 422] width 543 height 129
click at [401, 452] on img at bounding box center [383, 446] width 119 height 79
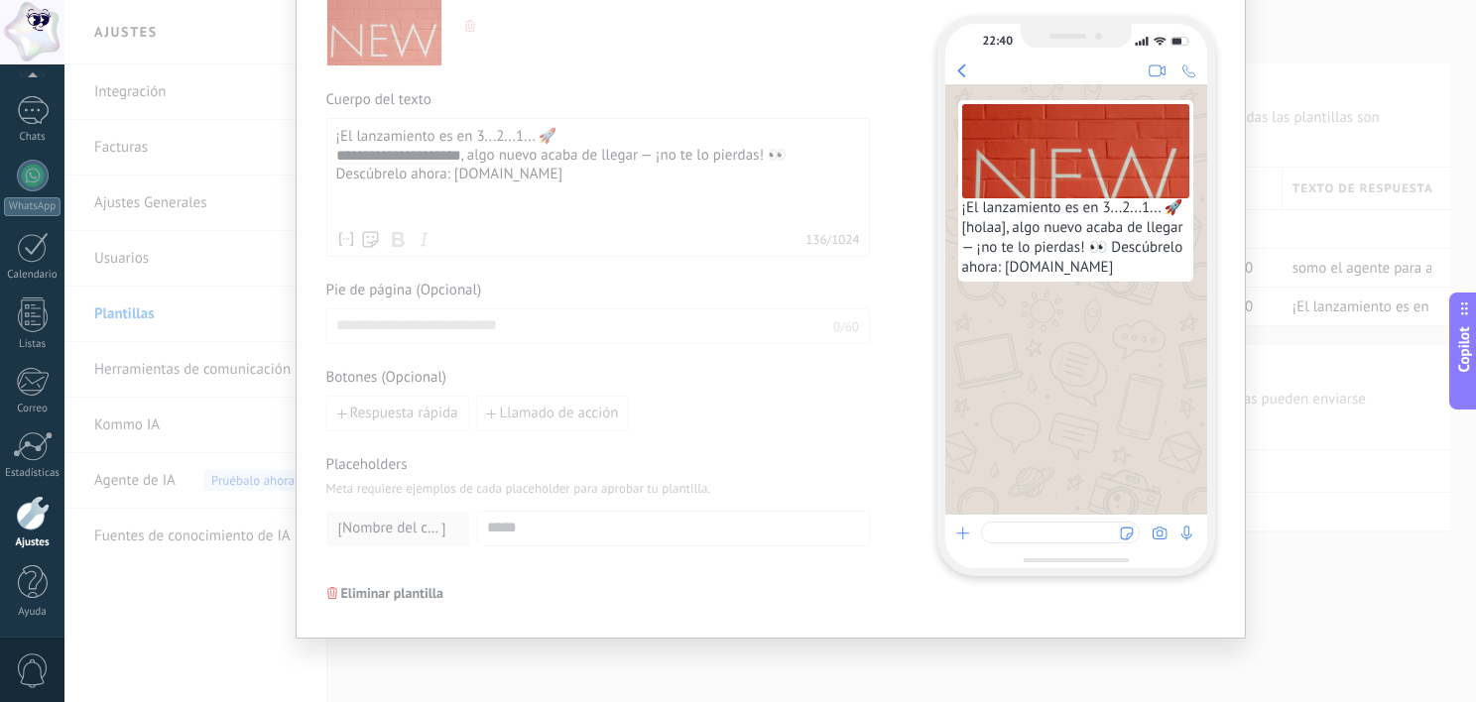
drag, startPoint x: 585, startPoint y: 337, endPoint x: 540, endPoint y: 479, distance: 148.7
click at [540, 479] on span "Meta requiere ejemplos de cada placeholder para aprobar tu plantilla." at bounding box center [597, 489] width 543 height 20
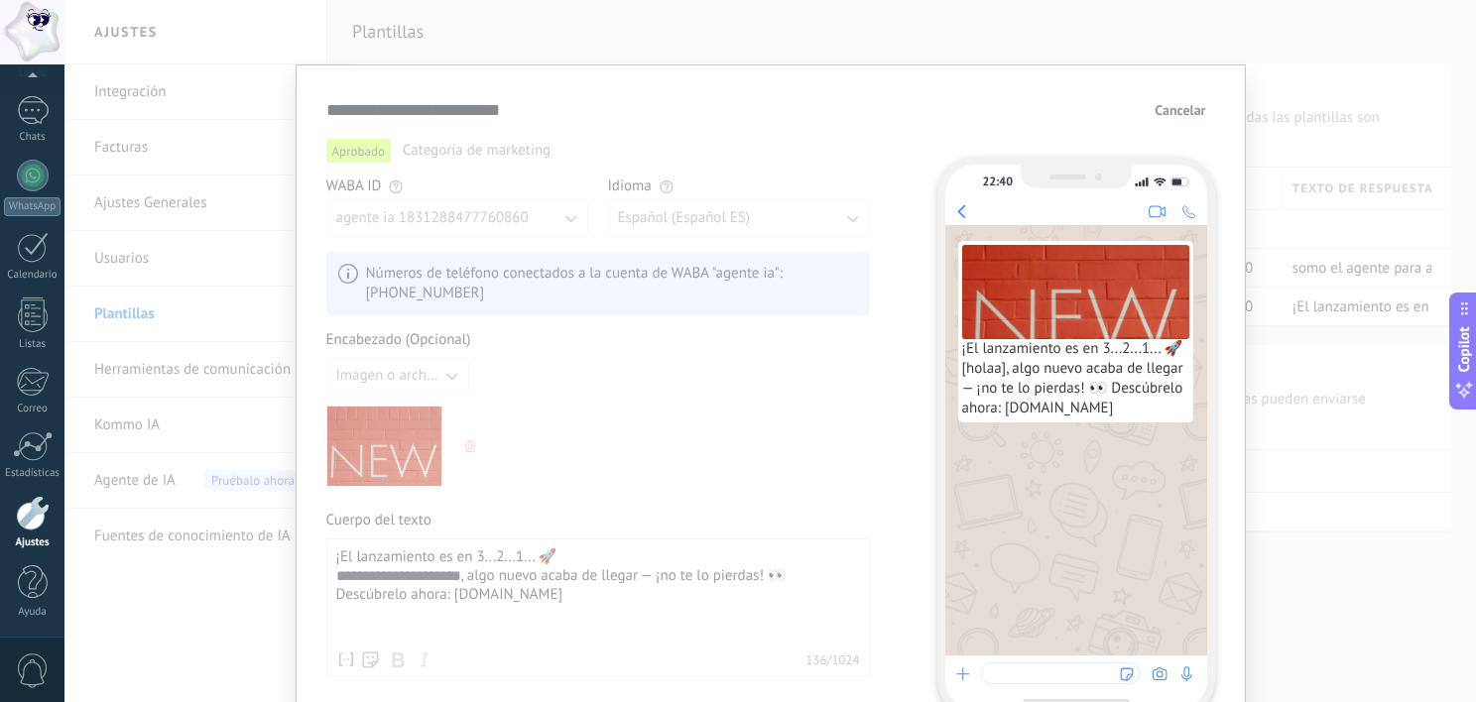
click at [1166, 92] on div "**********" at bounding box center [770, 561] width 950 height 995
click at [1167, 98] on button "Cancelar" at bounding box center [1179, 110] width 68 height 30
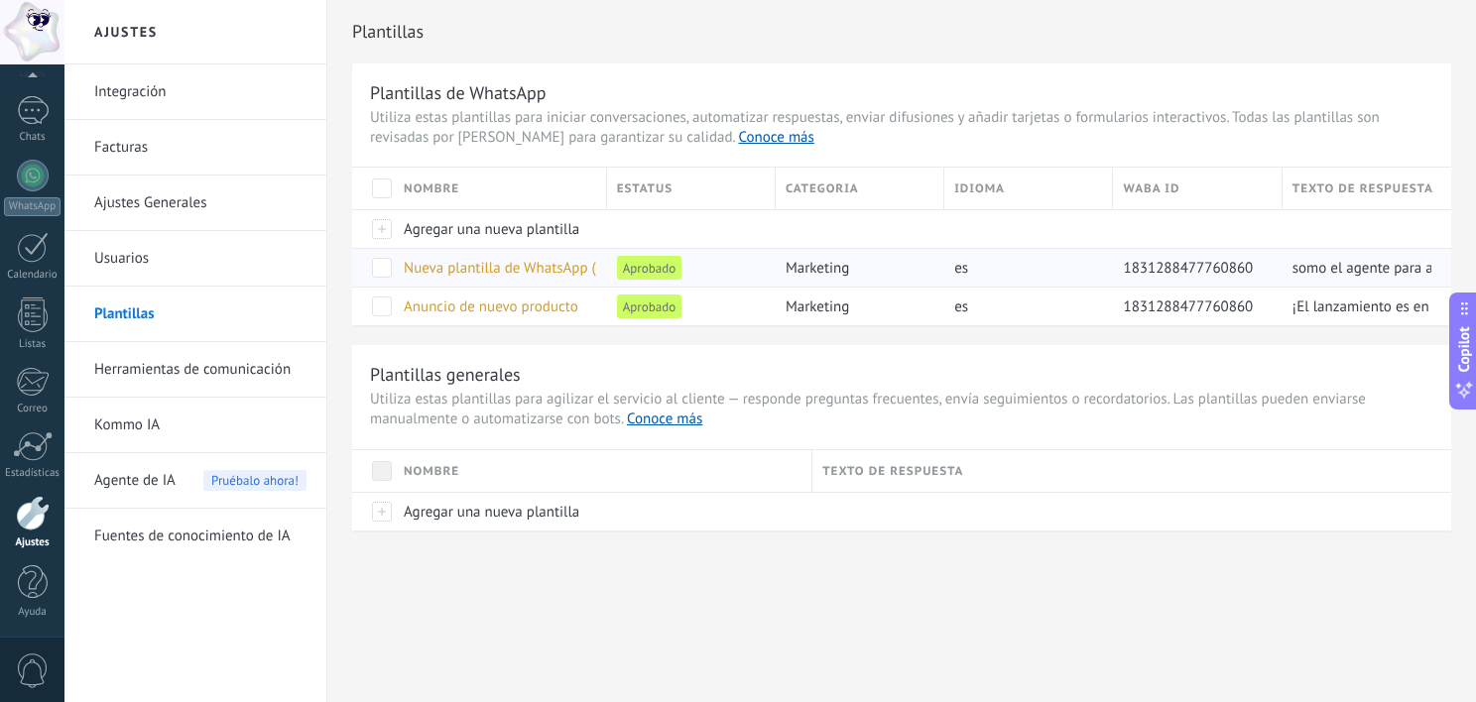
click at [388, 270] on span at bounding box center [382, 268] width 20 height 20
click at [539, 277] on div "Nueva plantilla de WhatsApp ([DATE] 20:43)" at bounding box center [495, 268] width 203 height 38
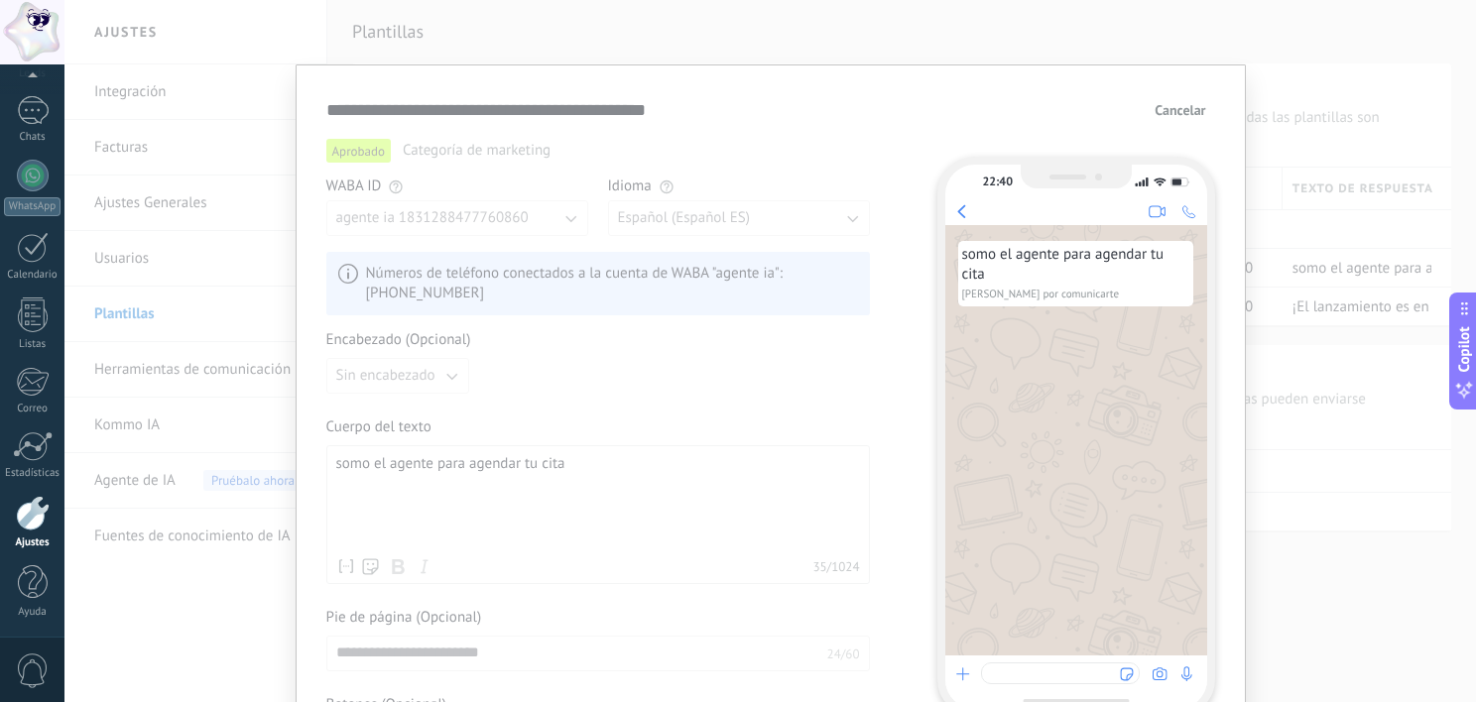
click at [1173, 122] on button "Cancelar" at bounding box center [1179, 110] width 68 height 30
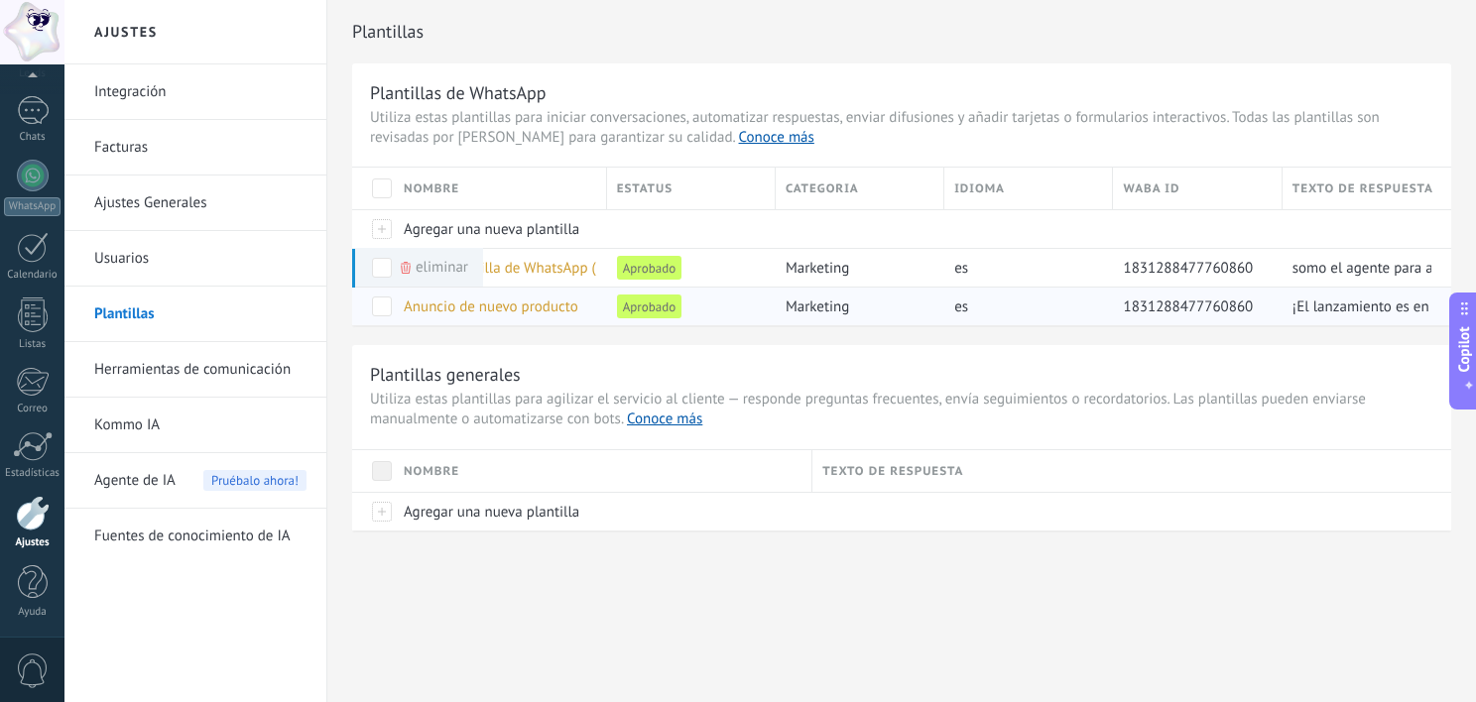
click at [732, 319] on div "Aprobado" at bounding box center [686, 307] width 159 height 38
click at [495, 301] on span "Anuncio de nuevo producto" at bounding box center [491, 306] width 175 height 19
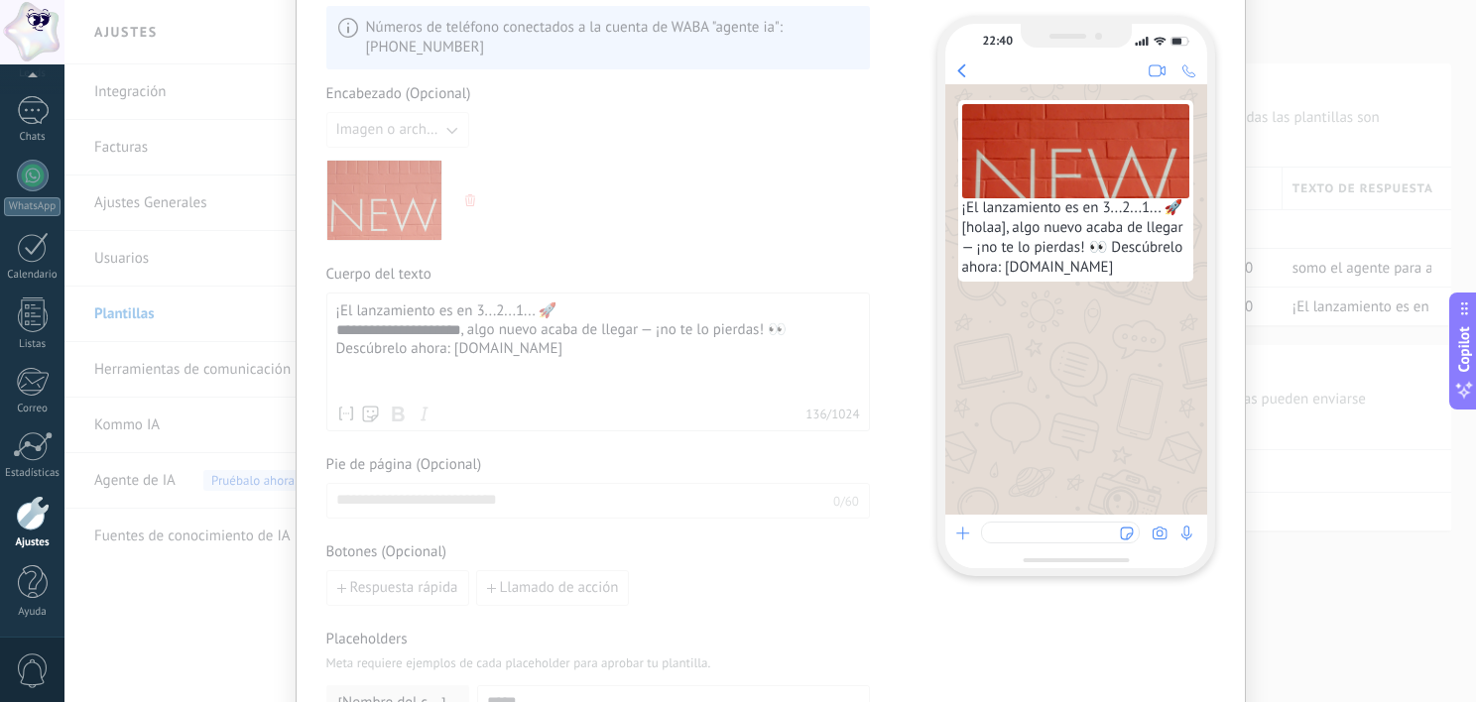
scroll to position [420, 0]
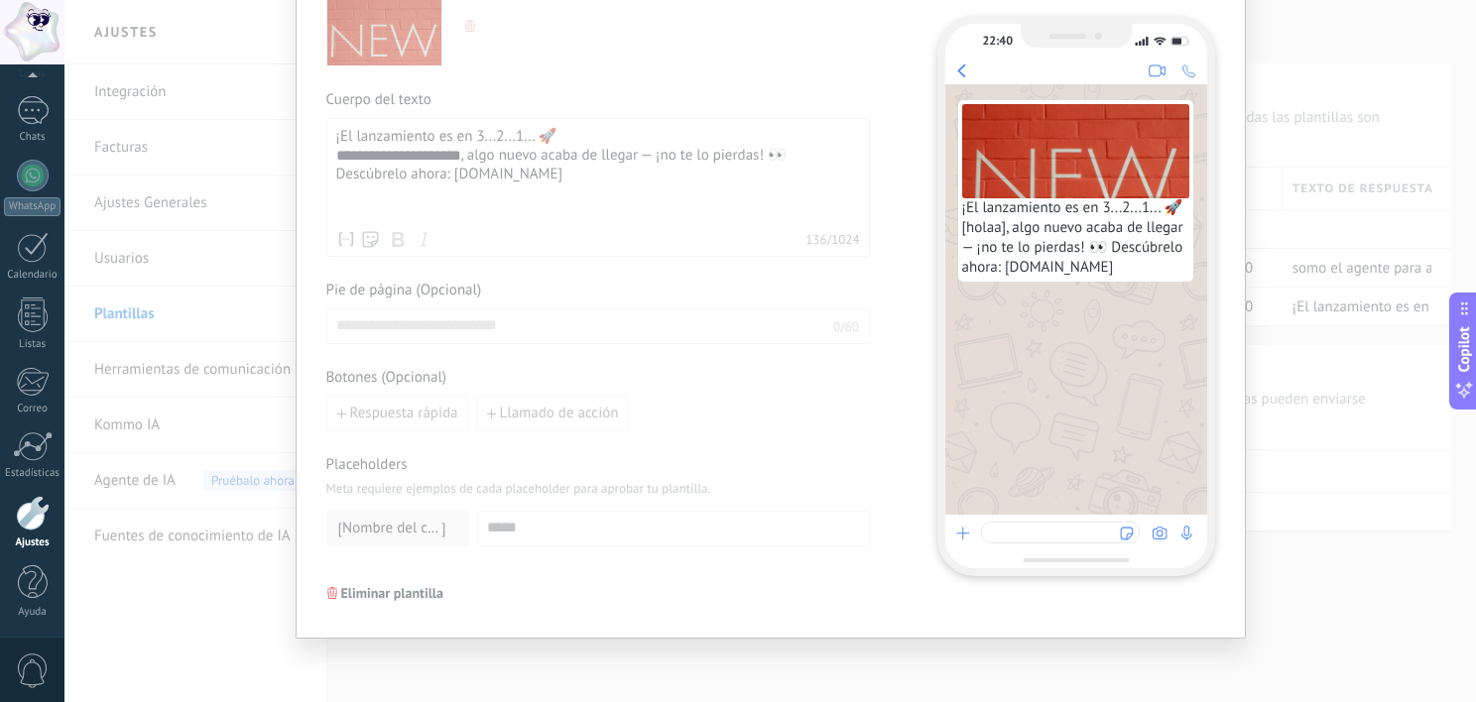
click at [1055, 556] on div at bounding box center [1076, 542] width 262 height 54
click at [1028, 531] on div at bounding box center [1060, 533] width 159 height 22
click at [1249, 189] on div "**********" at bounding box center [769, 351] width 1411 height 702
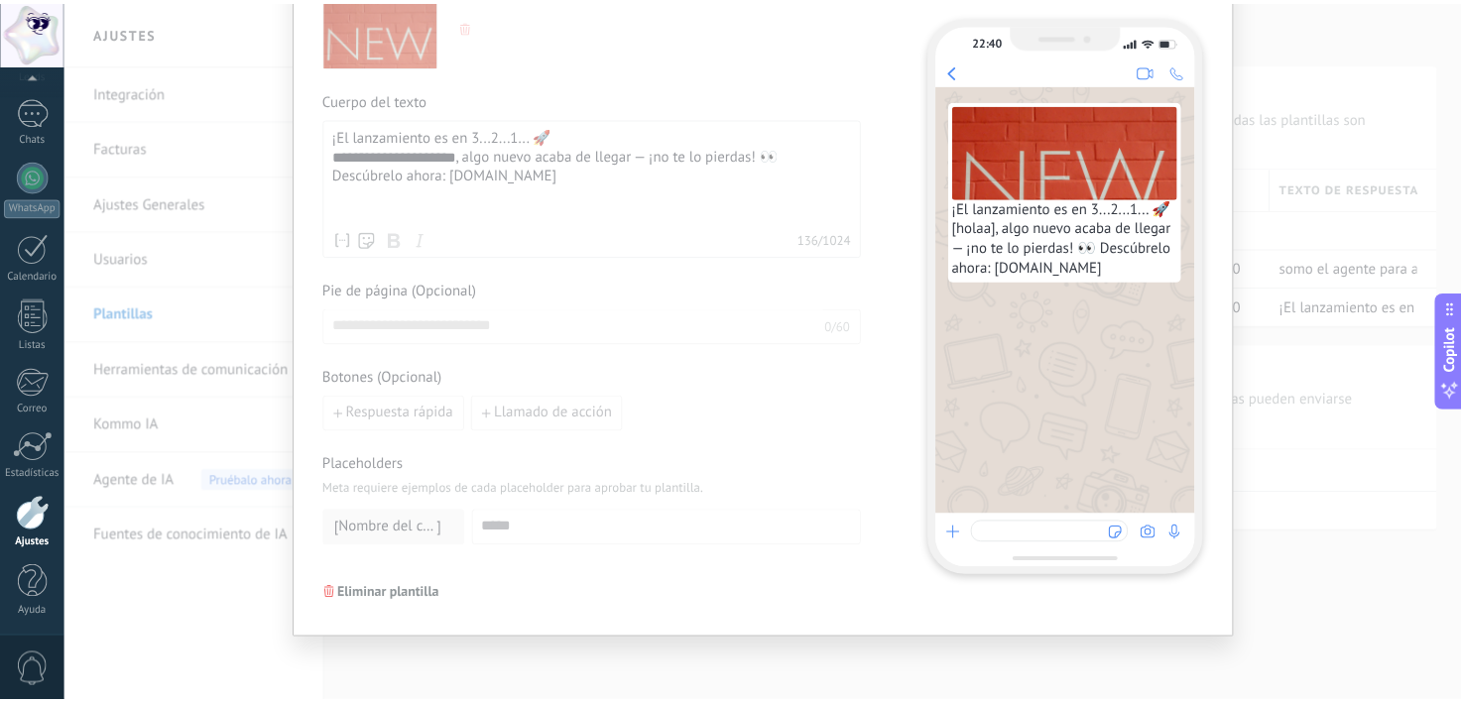
scroll to position [0, 0]
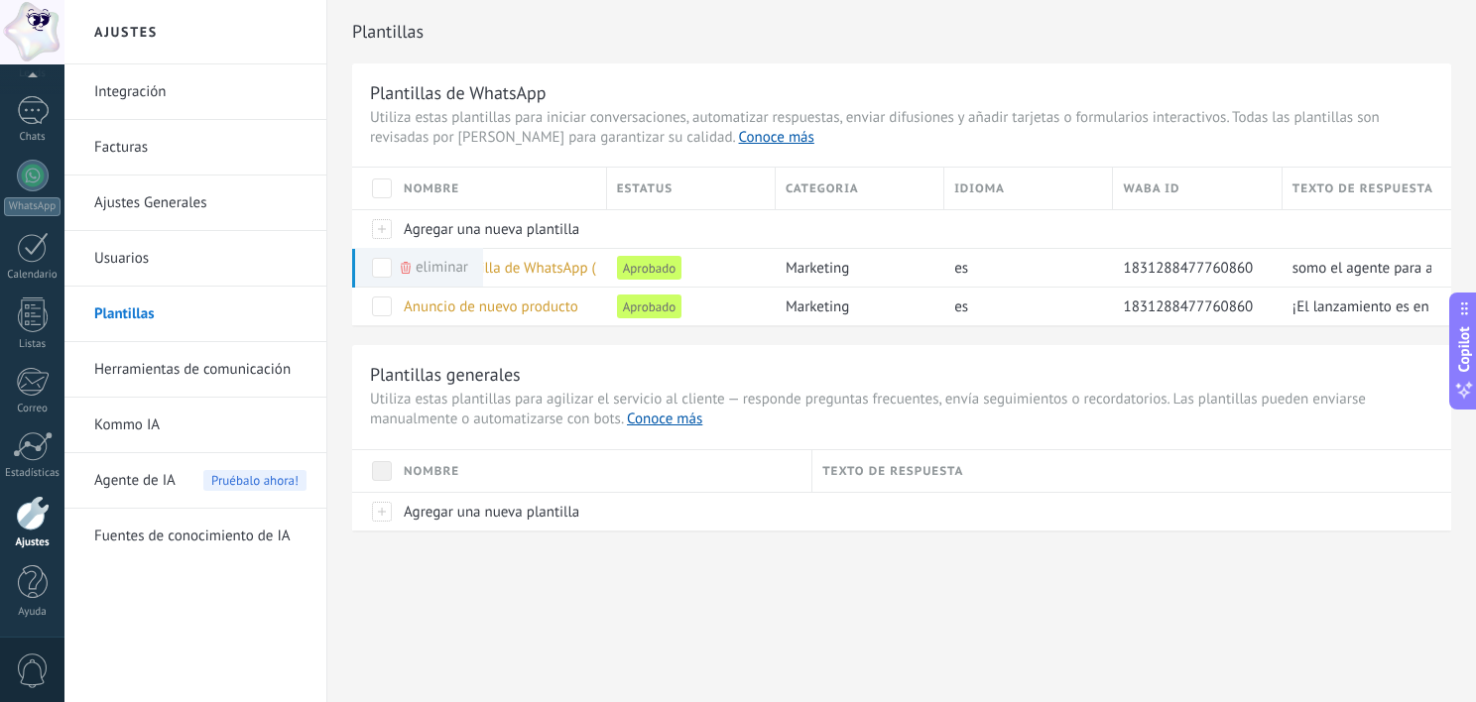
click at [242, 366] on link "Herramientas de comunicación" at bounding box center [200, 370] width 212 height 56
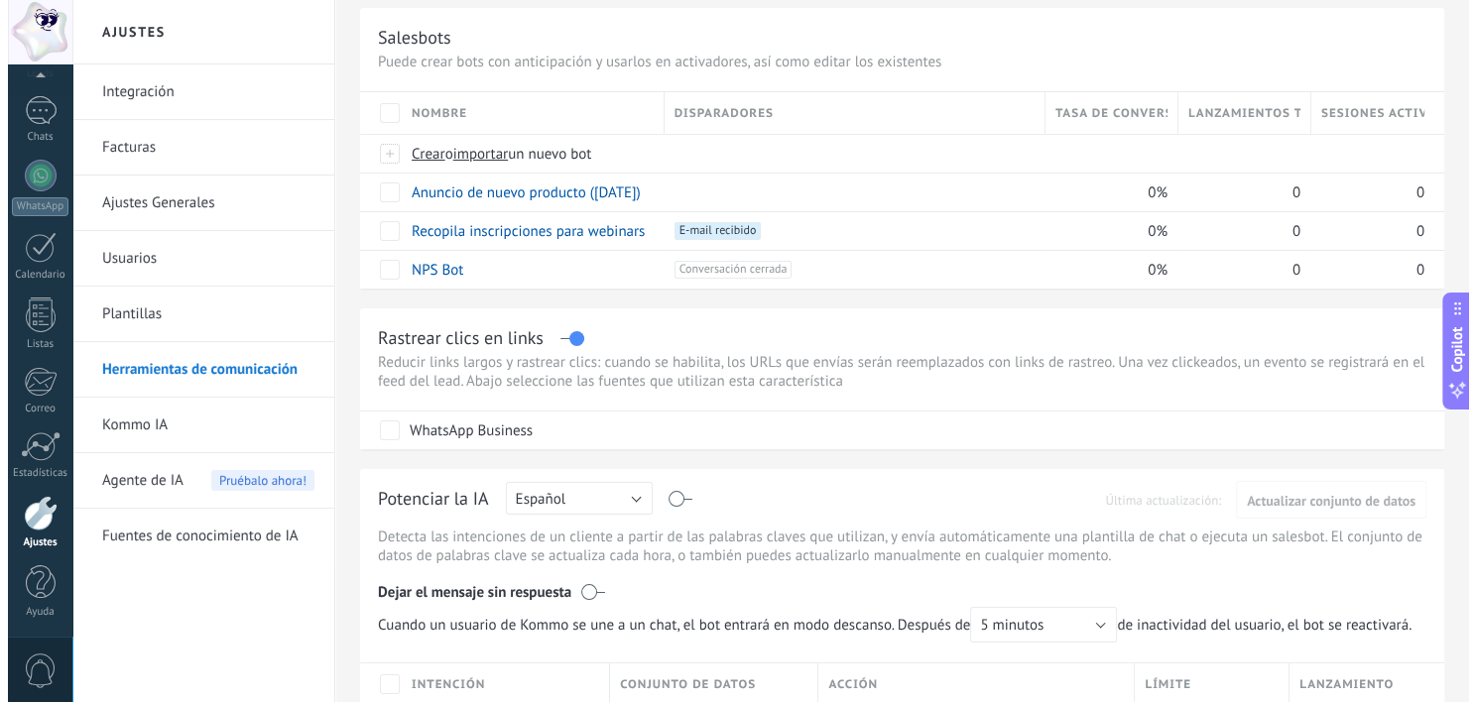
scroll to position [56, 0]
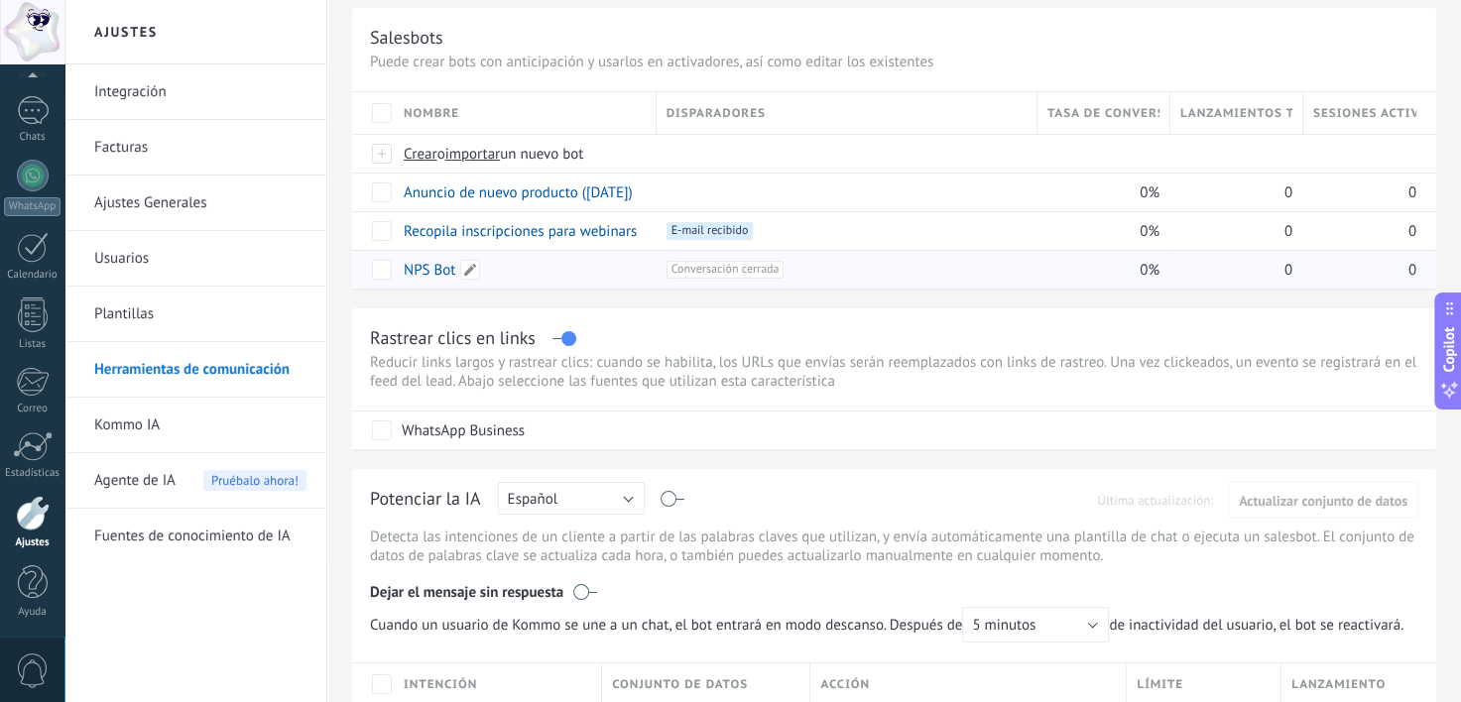
click at [432, 274] on link "NPS Bot" at bounding box center [430, 270] width 52 height 19
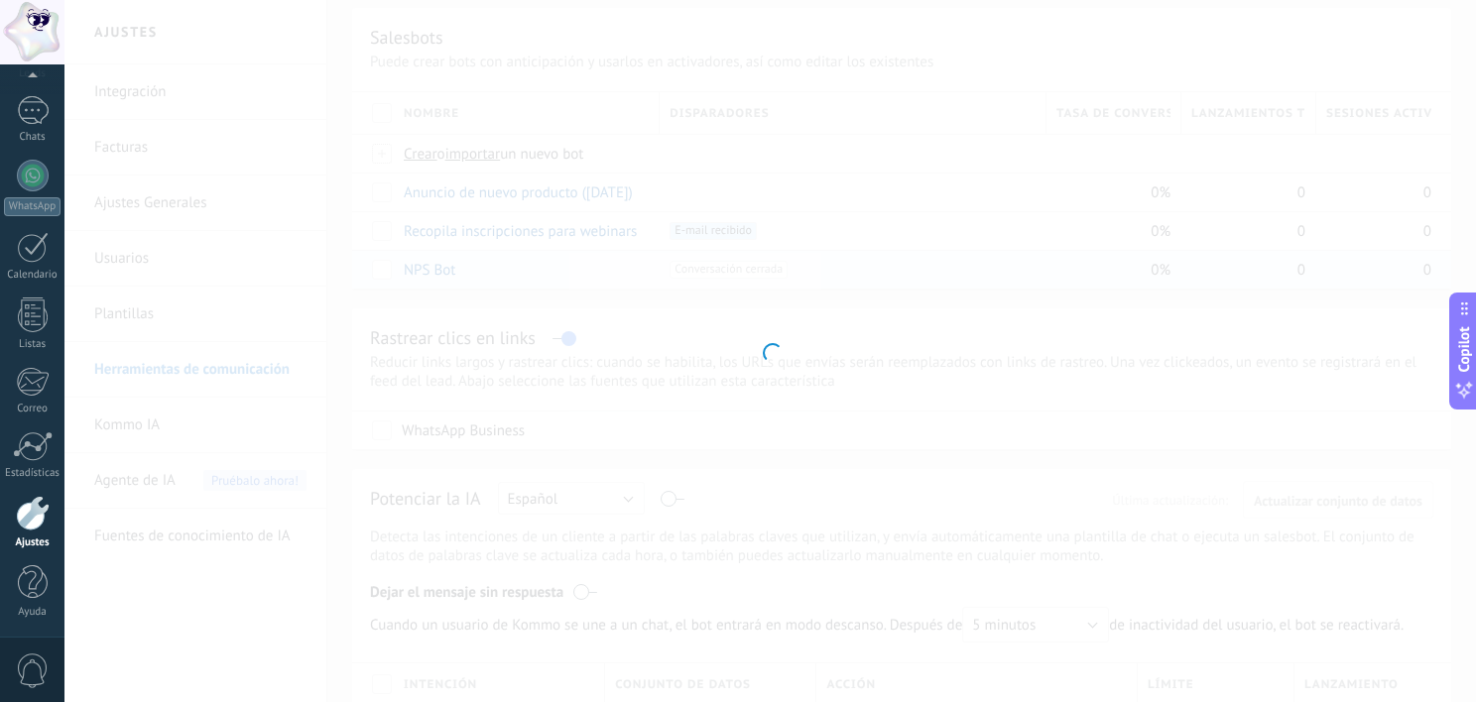
type input "*******"
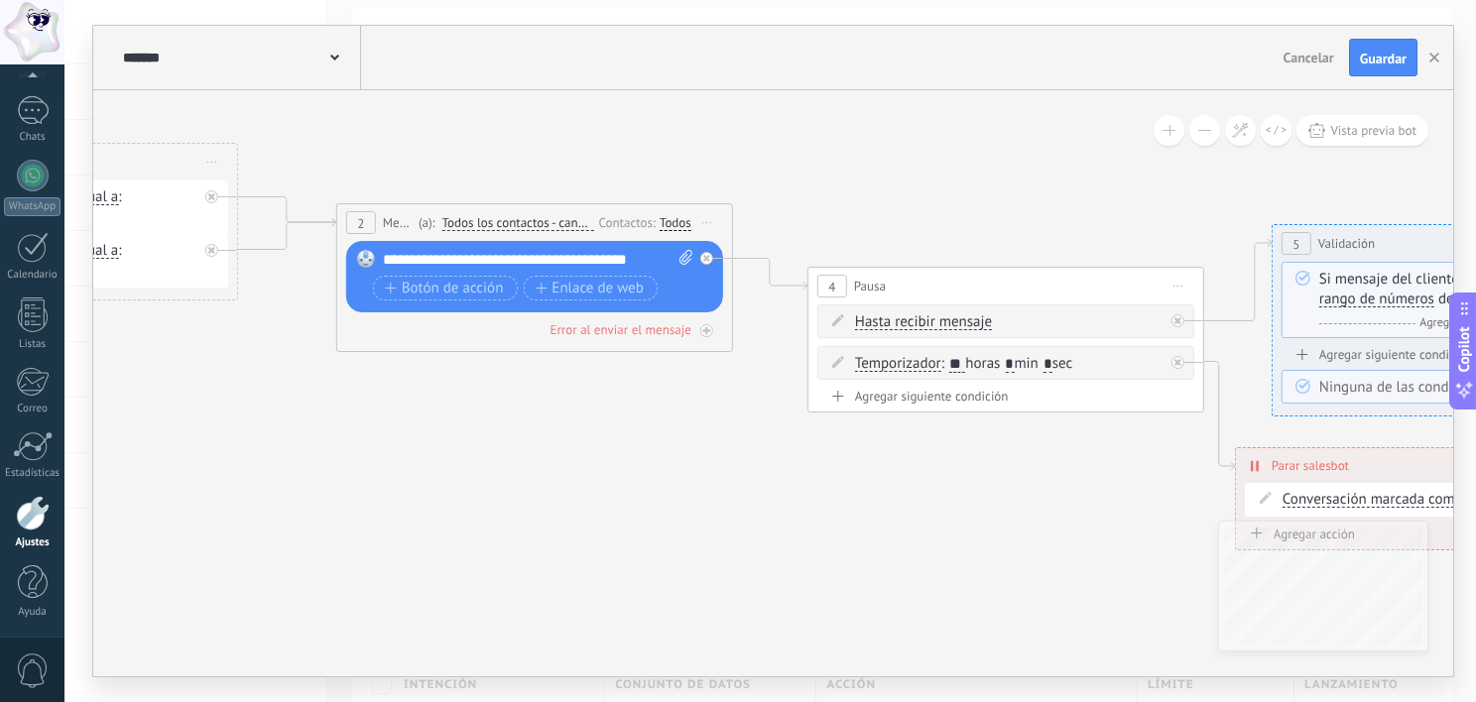
click at [844, 391] on div "Agregar siguiente condición" at bounding box center [1005, 396] width 377 height 17
click at [837, 455] on icon at bounding box center [837, 457] width 11 height 11
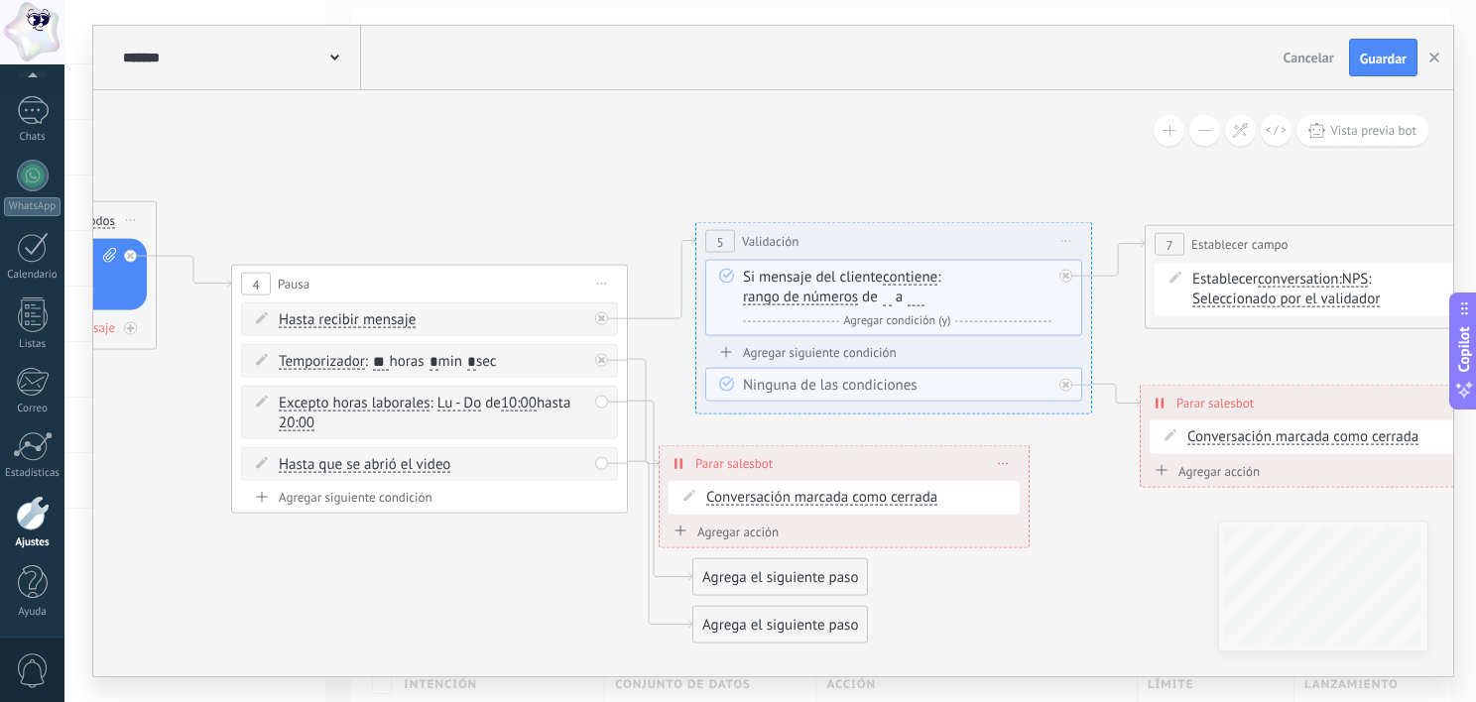
click at [900, 317] on span "Agregar condición (y)" at bounding box center [897, 320] width 117 height 15
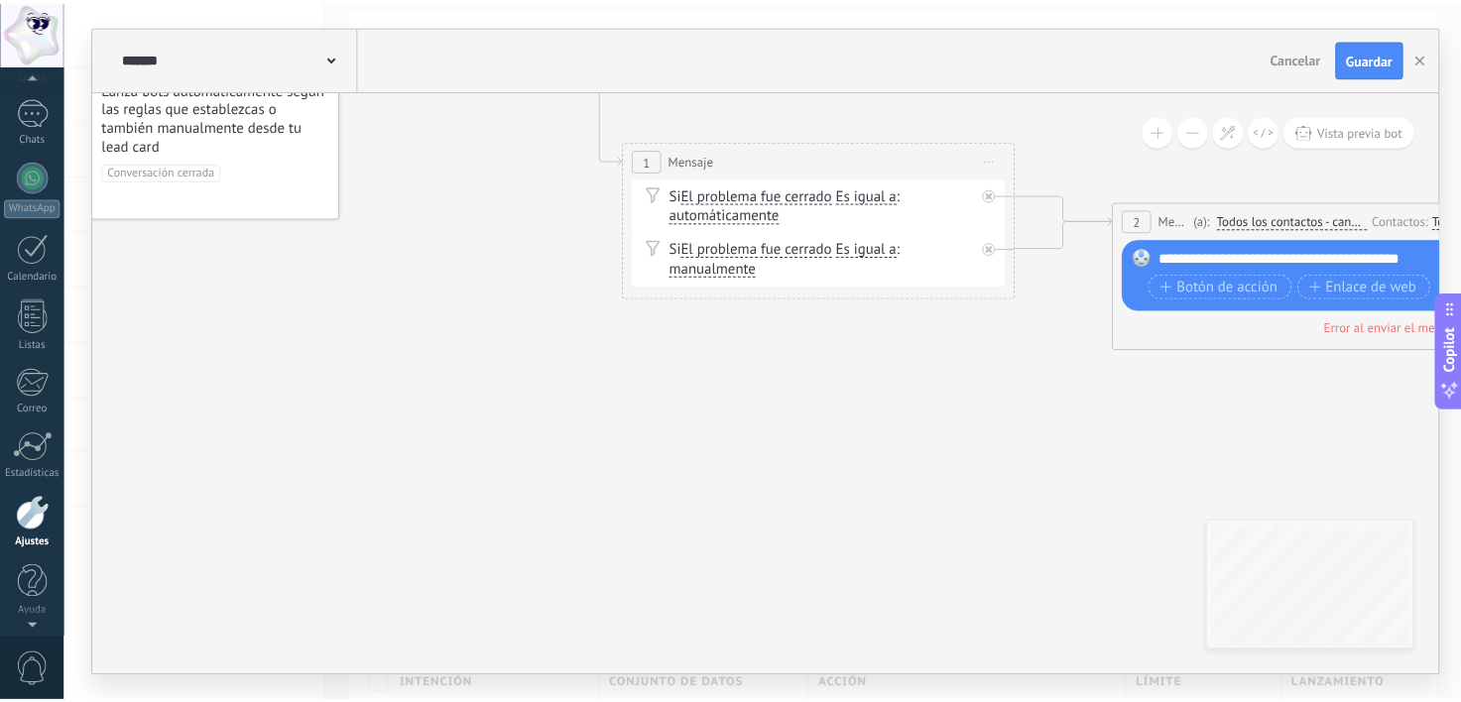
scroll to position [122, 0]
click at [332, 57] on use at bounding box center [334, 58] width 9 height 6
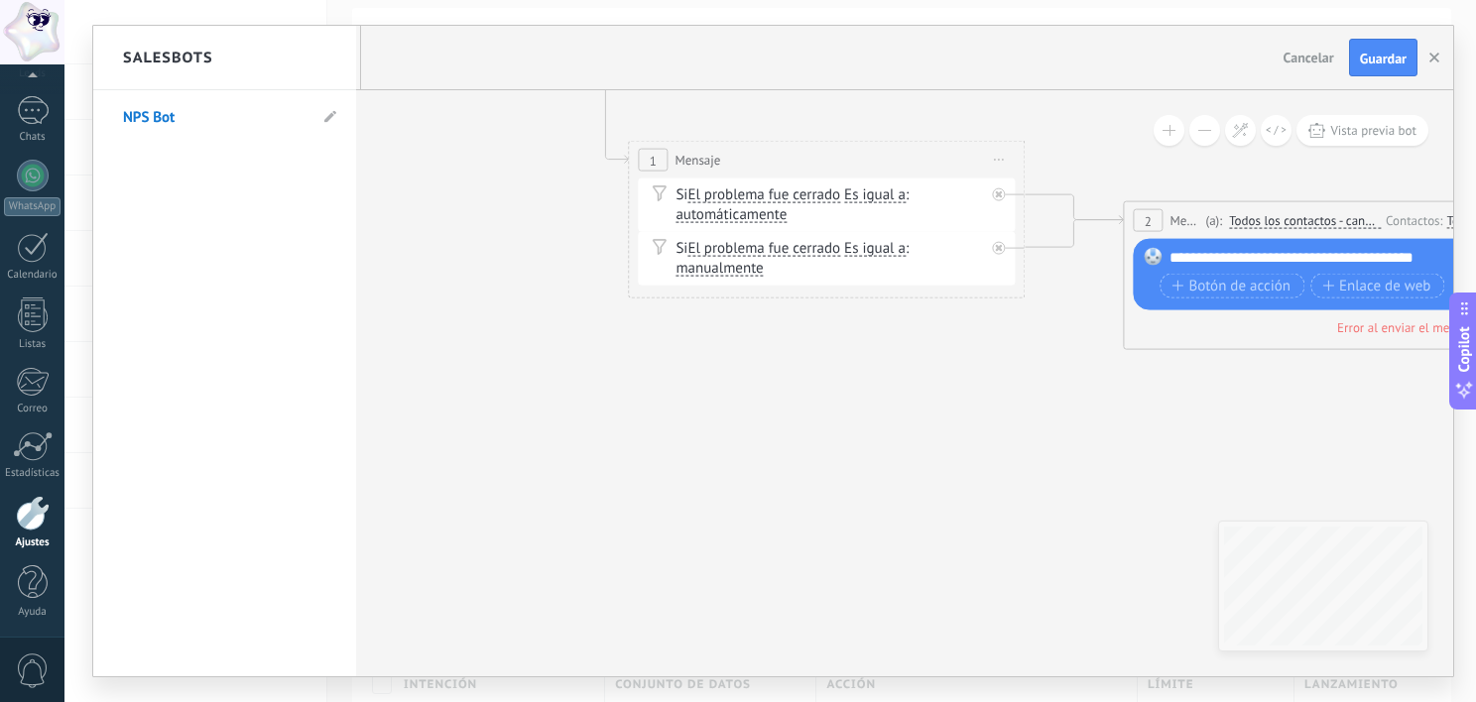
click at [309, 63] on div "Salesbots" at bounding box center [224, 58] width 263 height 64
click at [232, 59] on div "Salesbots" at bounding box center [224, 58] width 263 height 64
click at [458, 202] on div at bounding box center [772, 351] width 1359 height 650
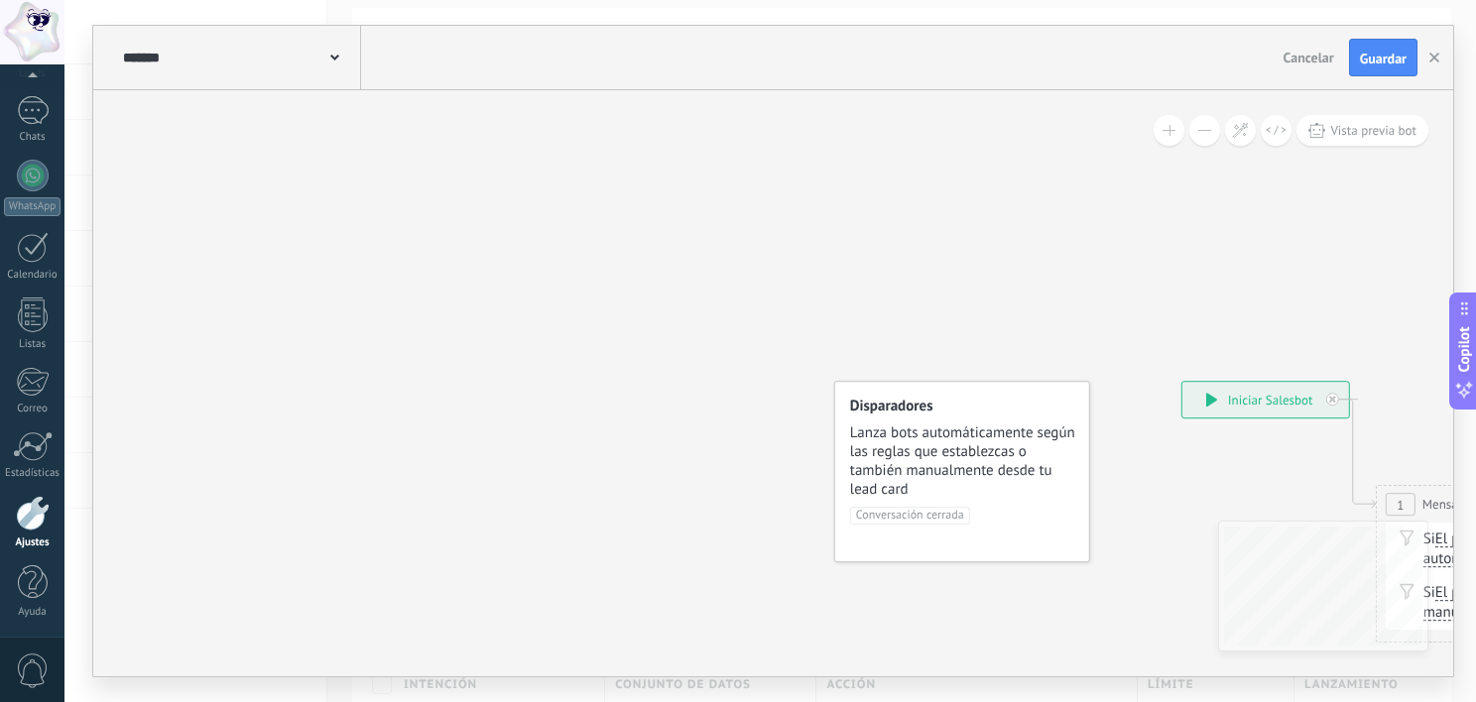
click at [29, 528] on div at bounding box center [33, 513] width 34 height 35
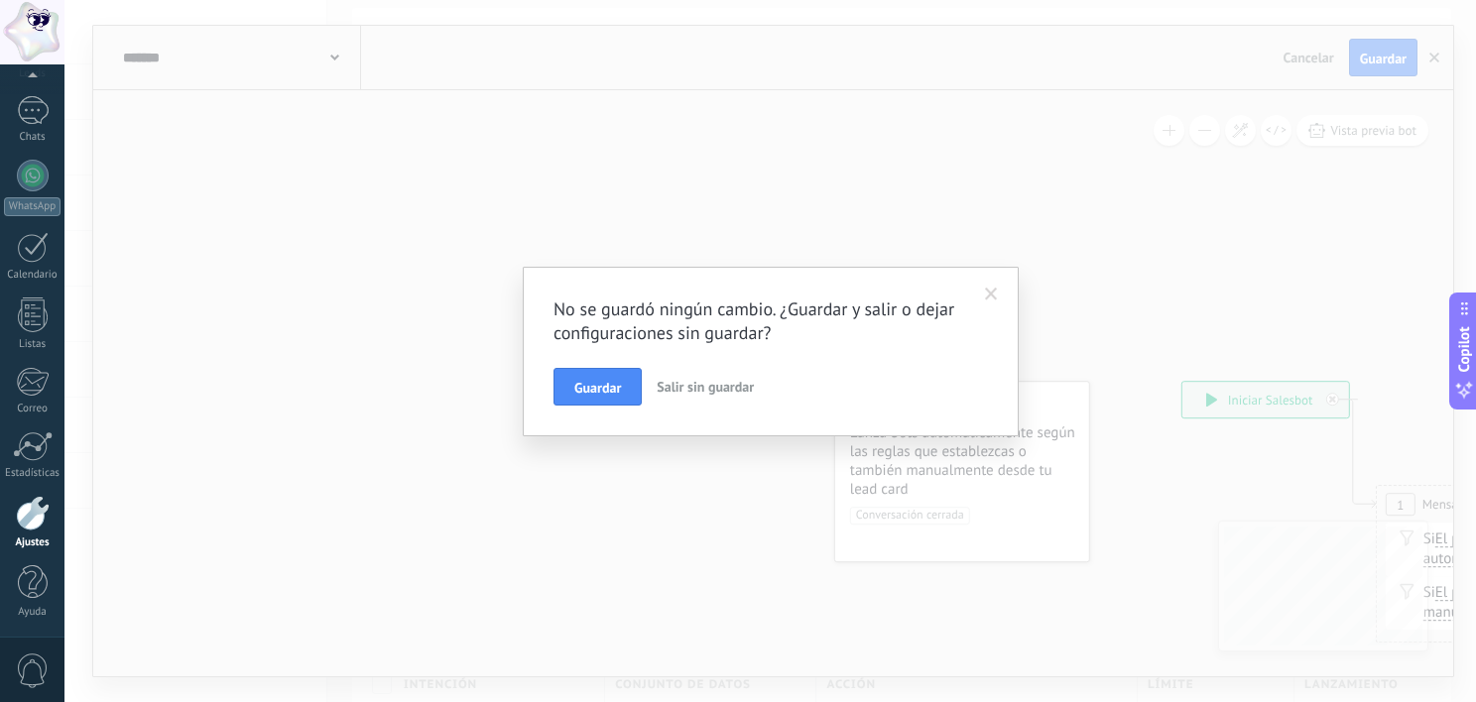
click at [679, 394] on span "Salir sin guardar" at bounding box center [704, 387] width 97 height 18
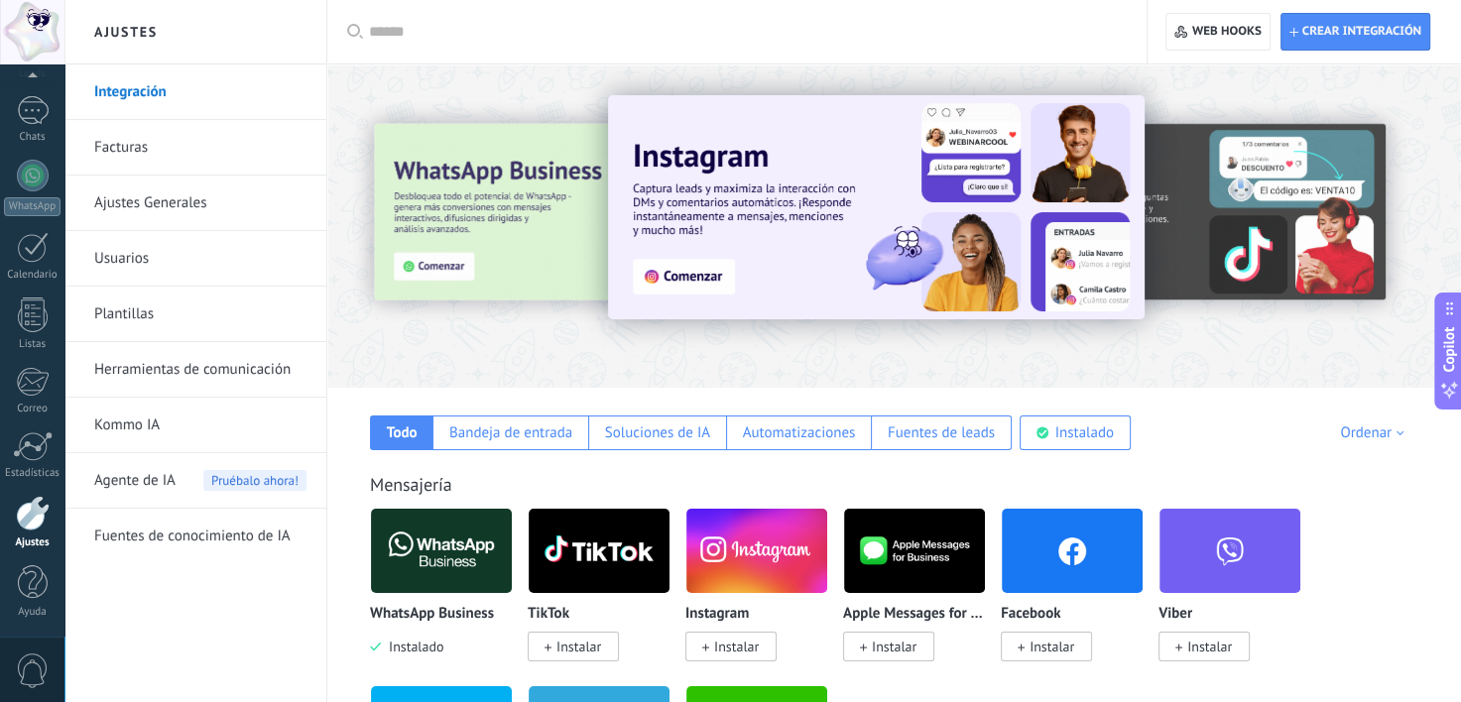
click at [160, 484] on span "Agente de IA" at bounding box center [134, 481] width 81 height 56
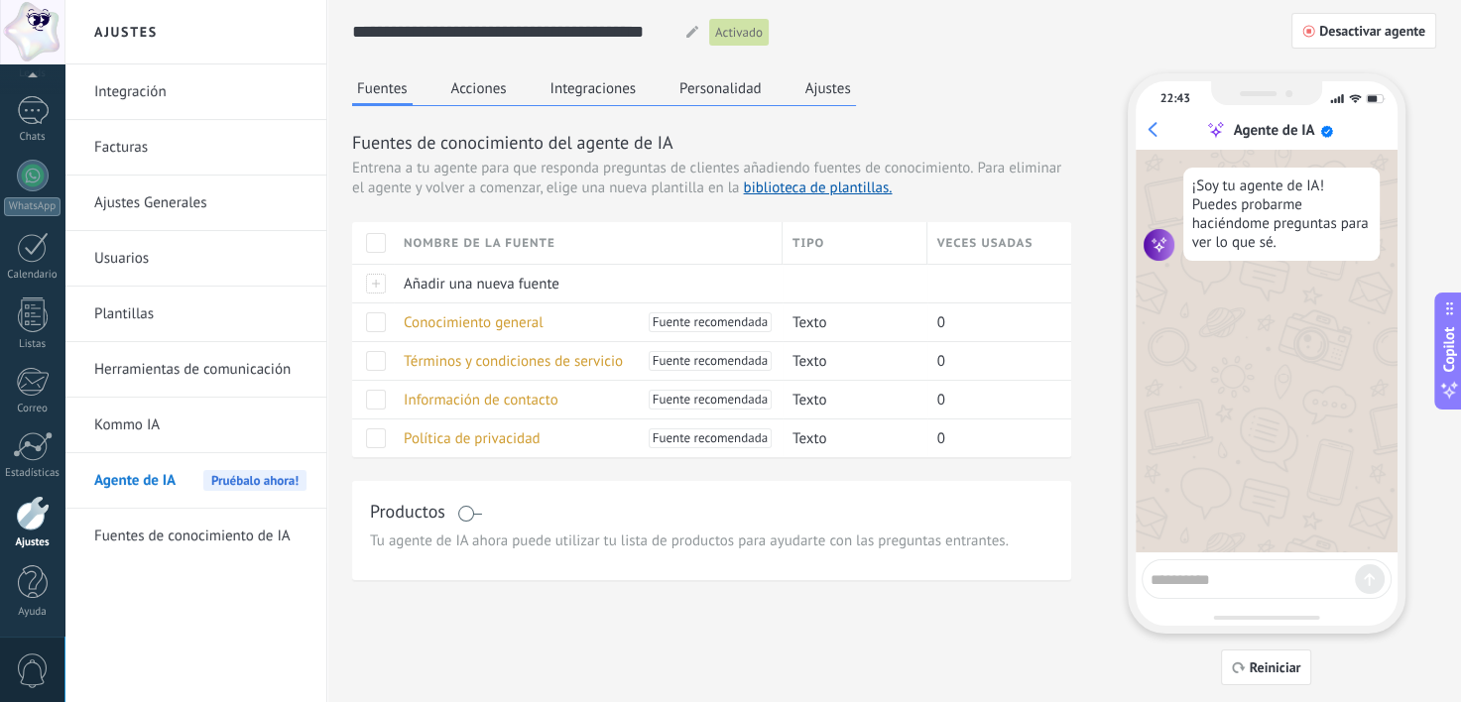
click at [135, 432] on link "Kommo IA" at bounding box center [200, 426] width 212 height 56
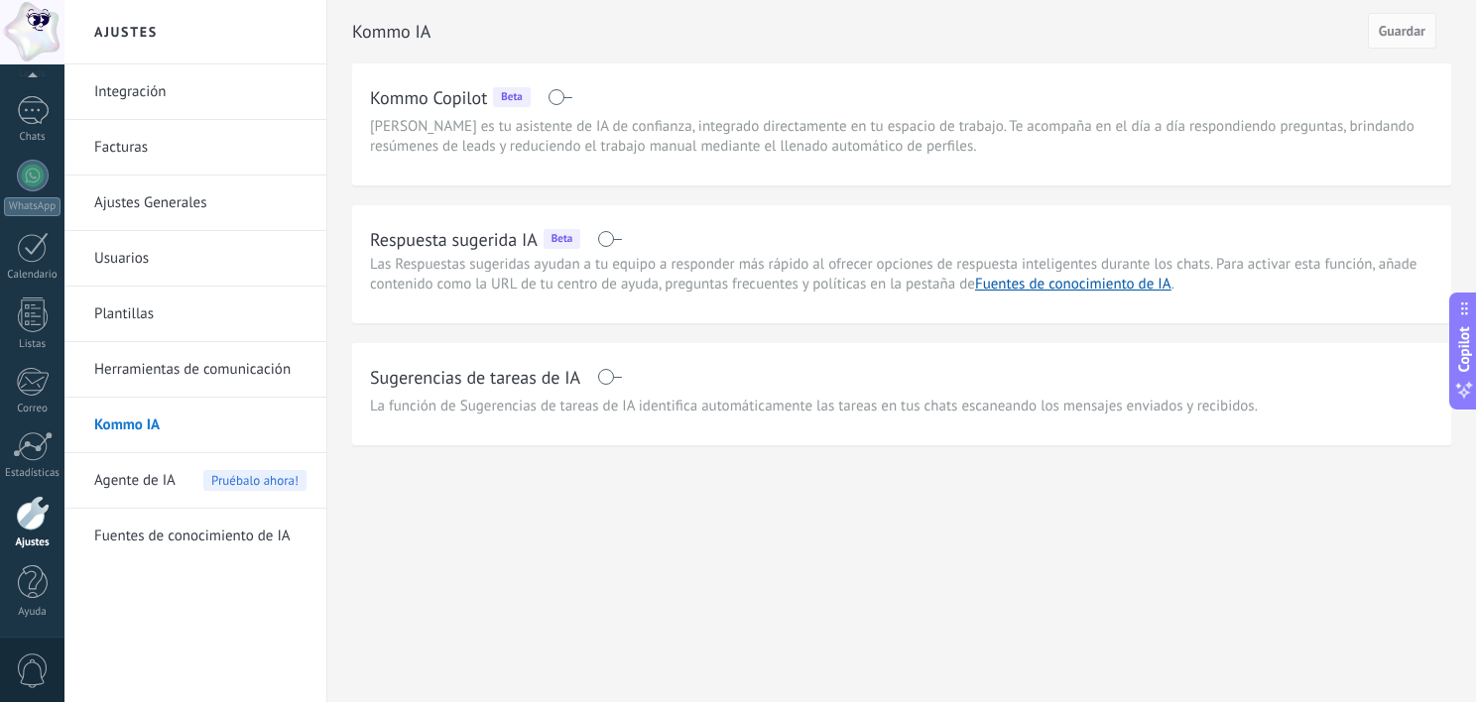
click at [194, 528] on link "Fuentes de conocimiento de IA" at bounding box center [200, 537] width 212 height 56
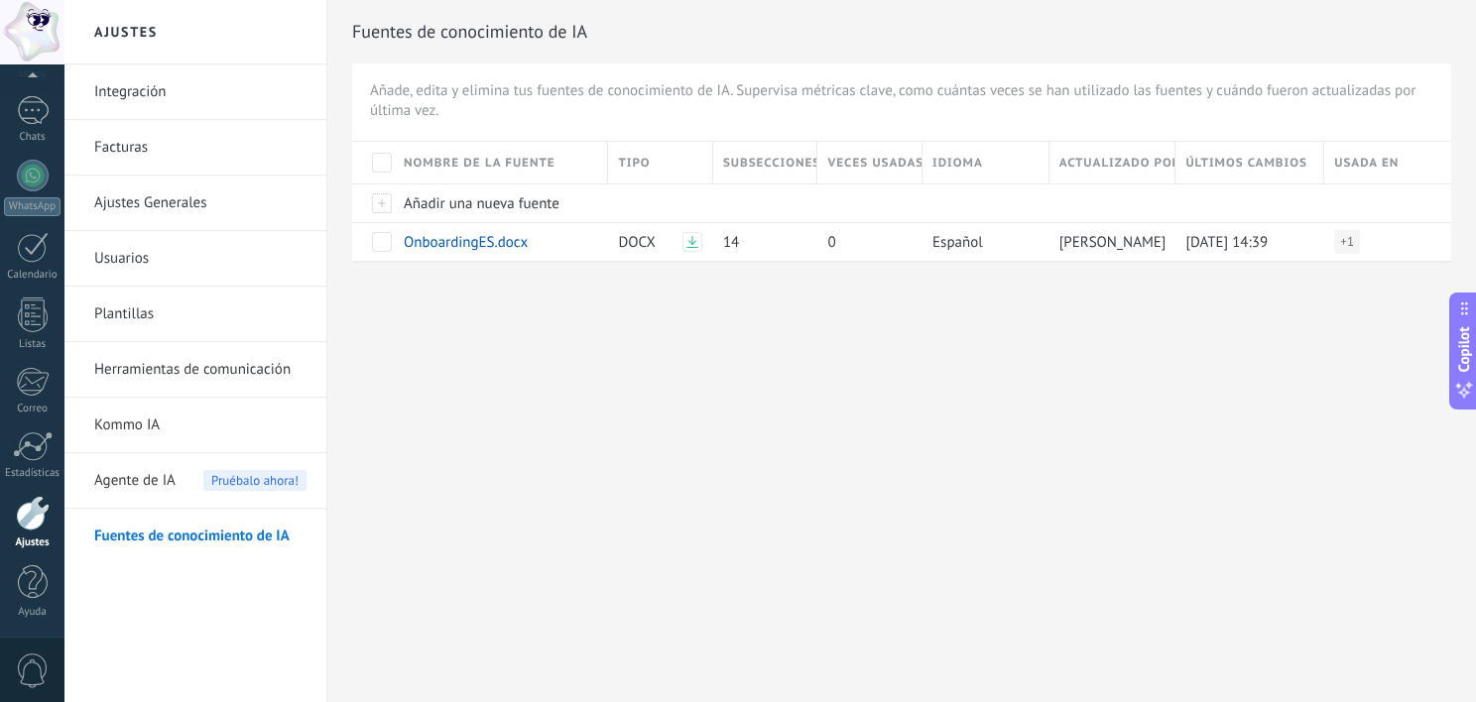
click at [156, 374] on link "Herramientas de comunicación" at bounding box center [200, 370] width 212 height 56
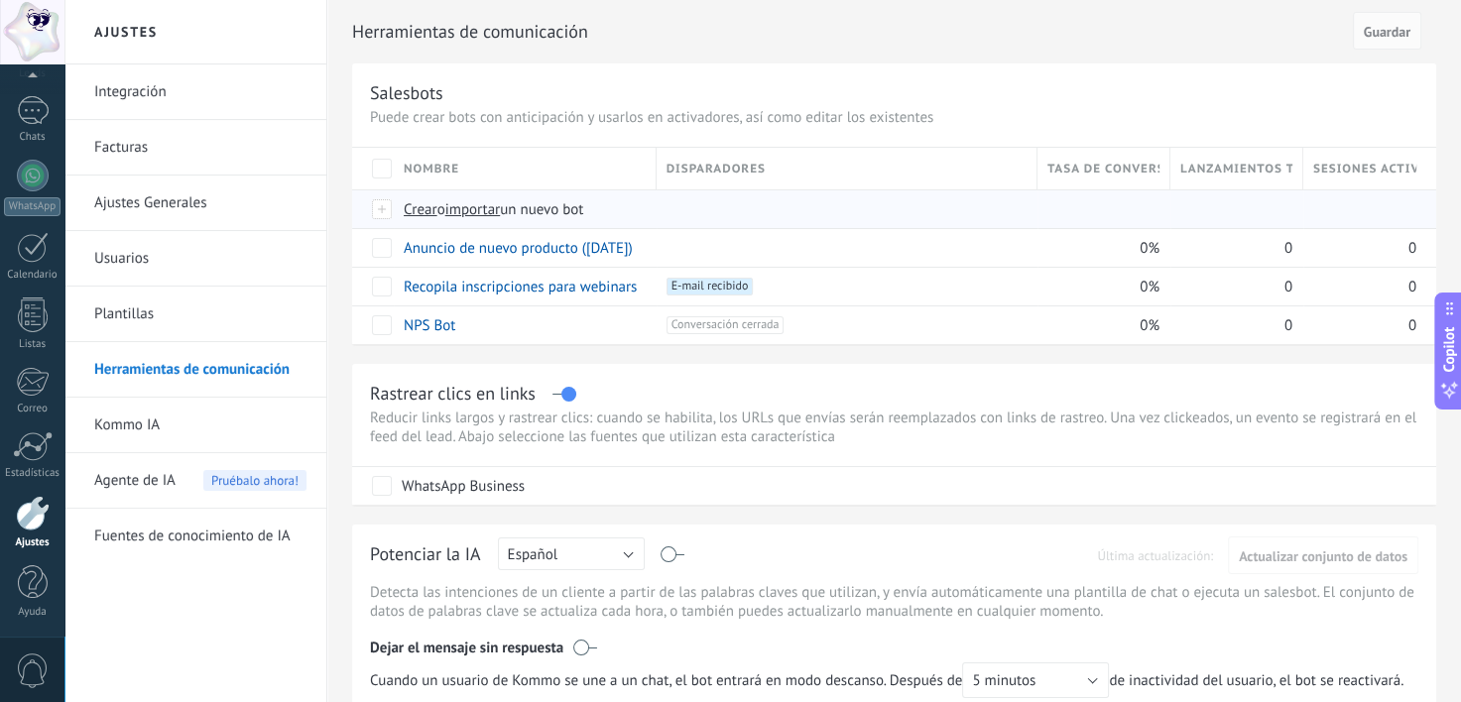
click at [427, 206] on span "Crear" at bounding box center [421, 209] width 34 height 19
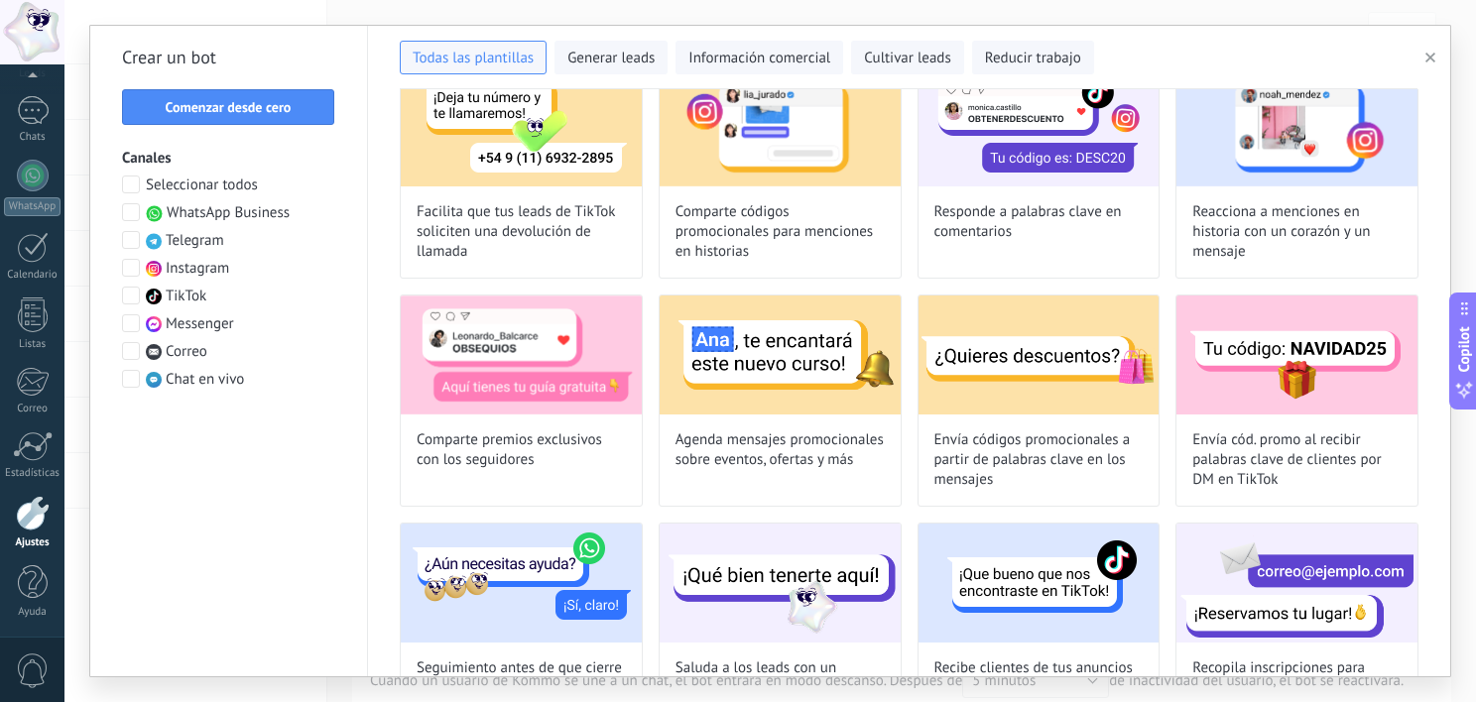
scroll to position [357, 0]
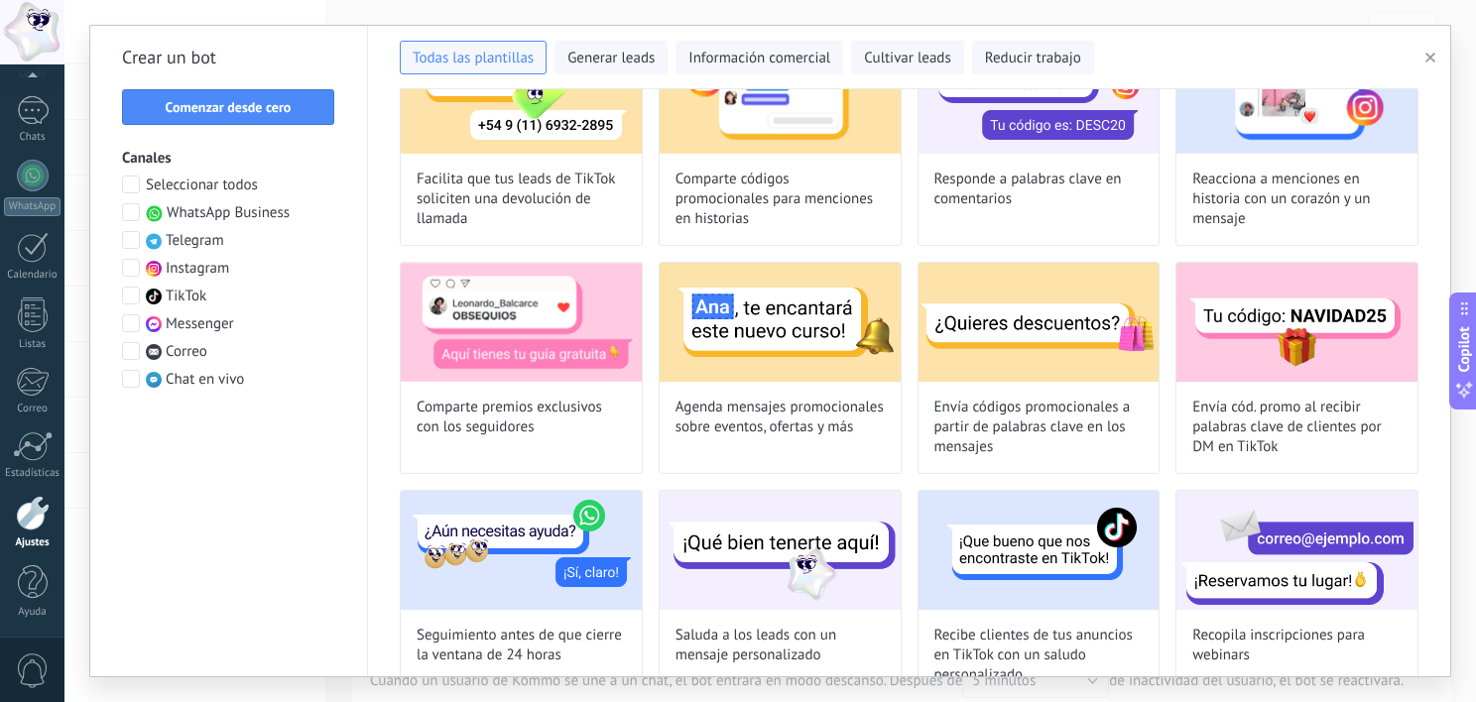
click at [135, 213] on span at bounding box center [131, 212] width 18 height 18
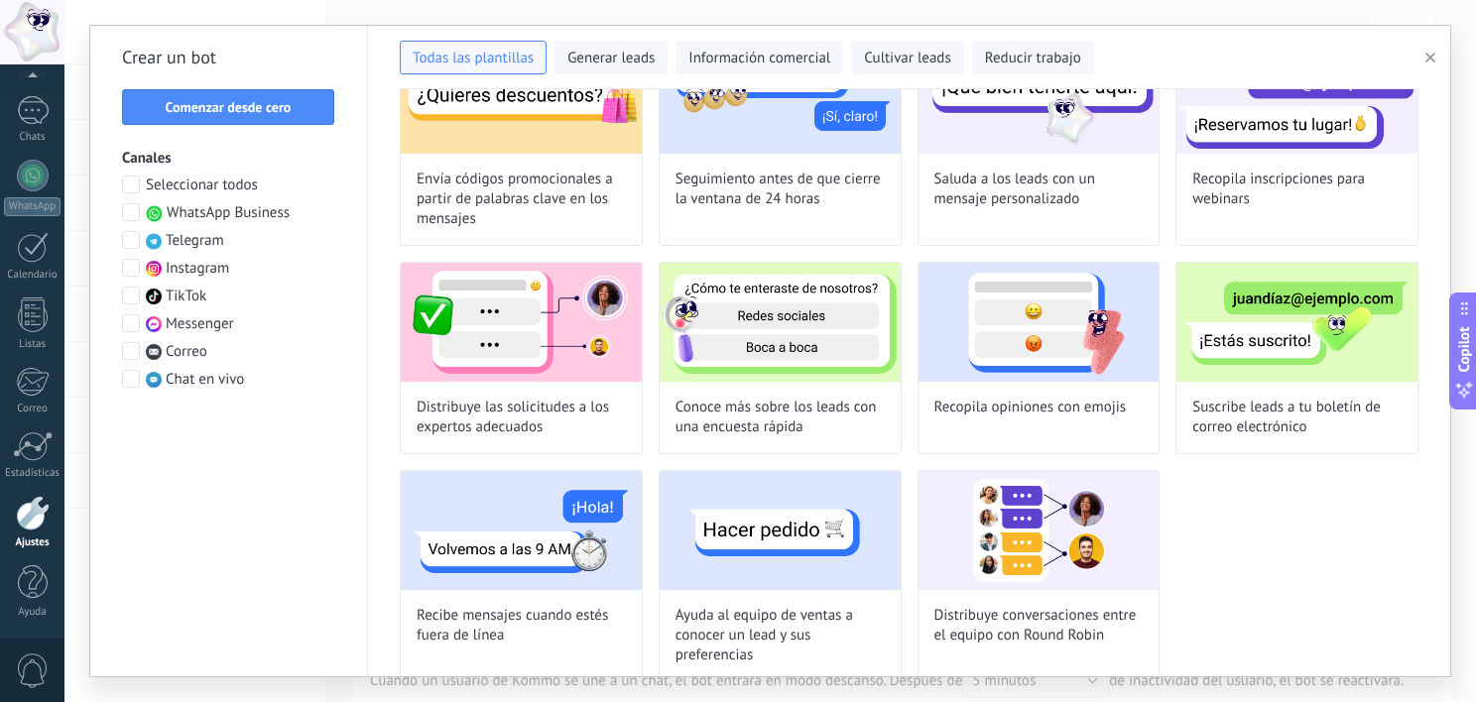
scroll to position [130, 0]
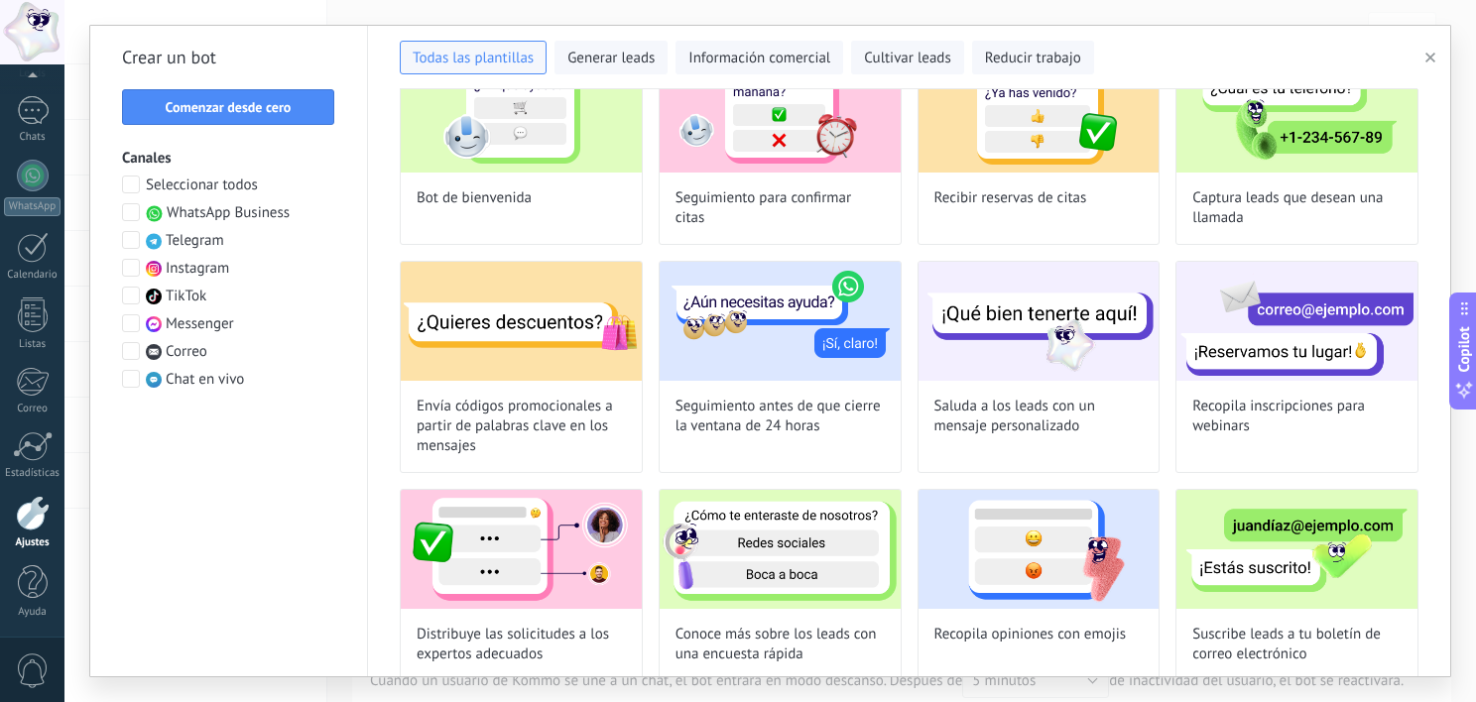
click at [377, 460] on div "Prueba el agente de IA — comunicación automatizada con clientes 24/7 Comienza d…" at bounding box center [909, 382] width 1082 height 587
click at [626, 67] on span "Generar leads" at bounding box center [610, 59] width 87 height 20
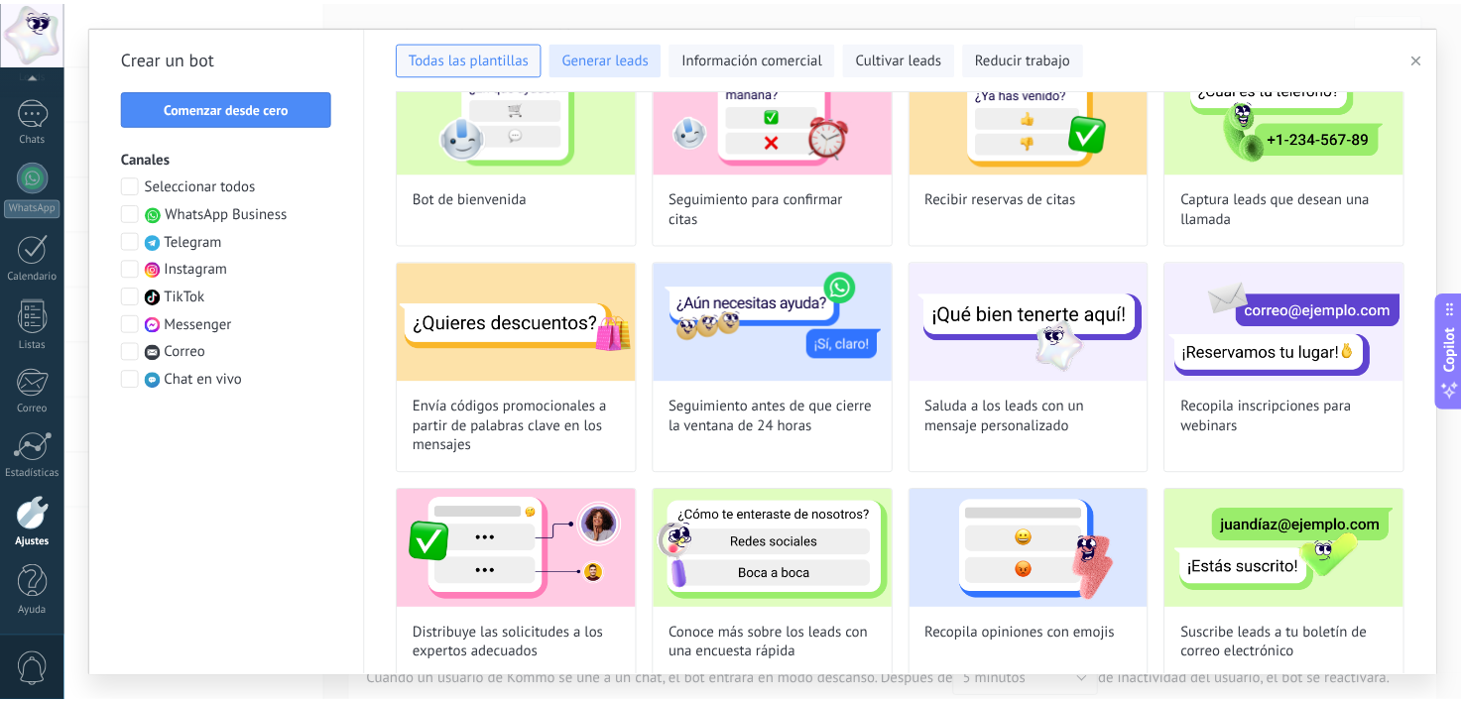
scroll to position [0, 0]
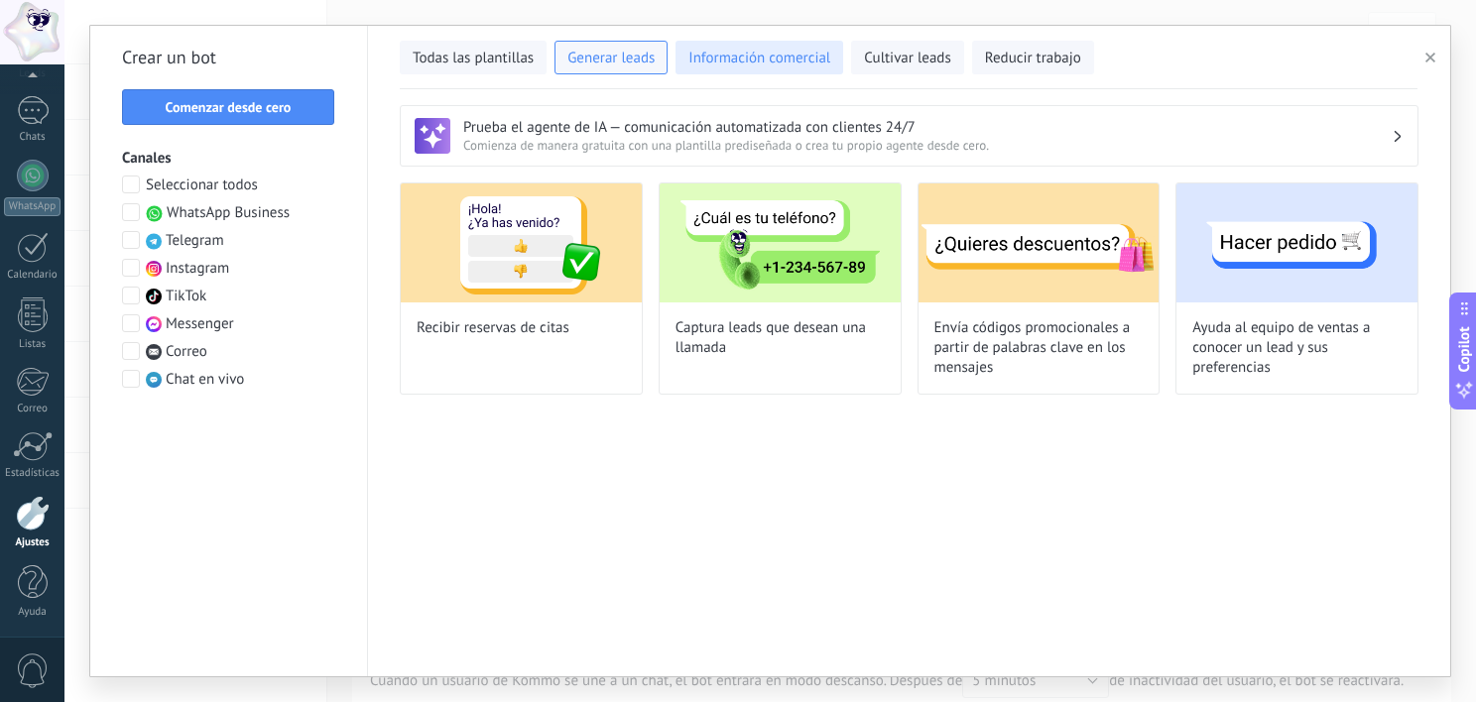
click at [718, 65] on span "Información comercial" at bounding box center [759, 59] width 142 height 20
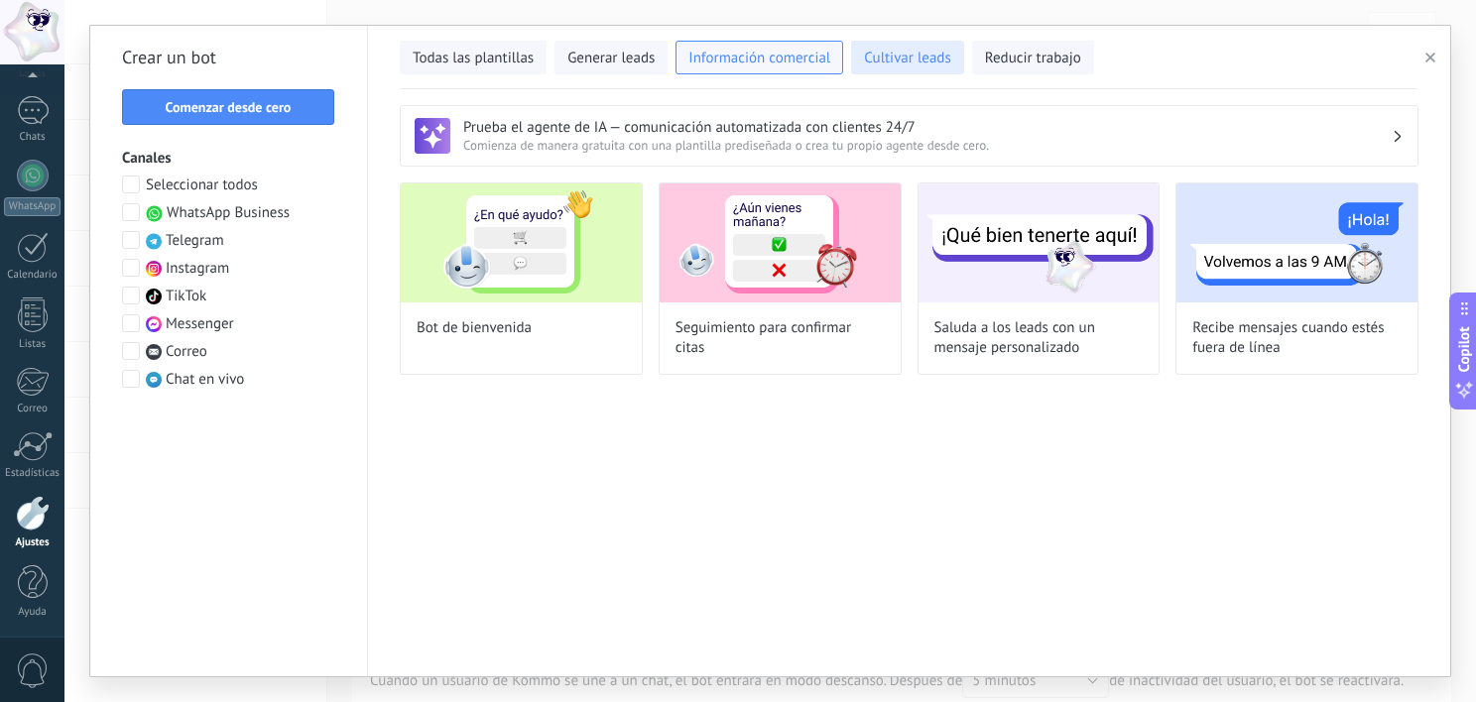
click at [948, 61] on span "Cultivar leads" at bounding box center [907, 59] width 86 height 20
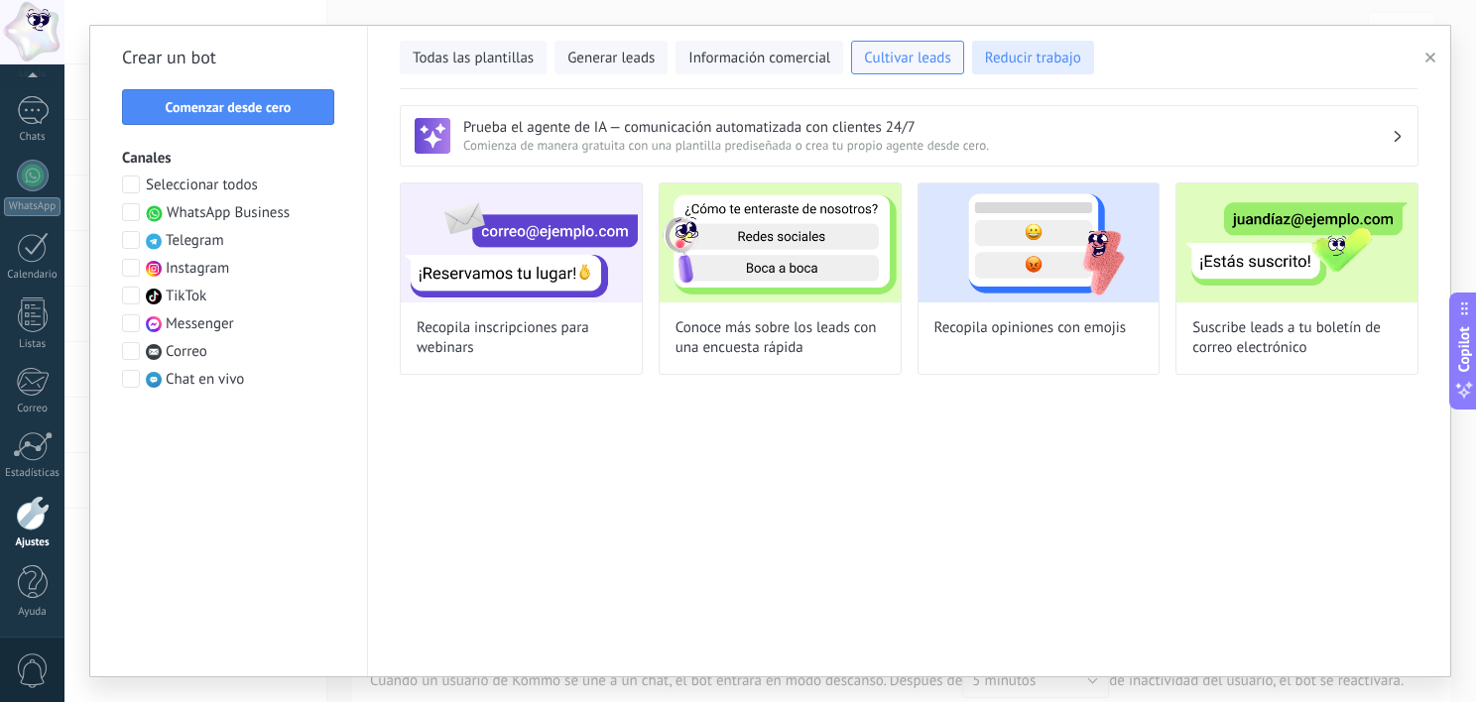
click at [1011, 54] on span "Reducir trabajo" at bounding box center [1033, 59] width 96 height 20
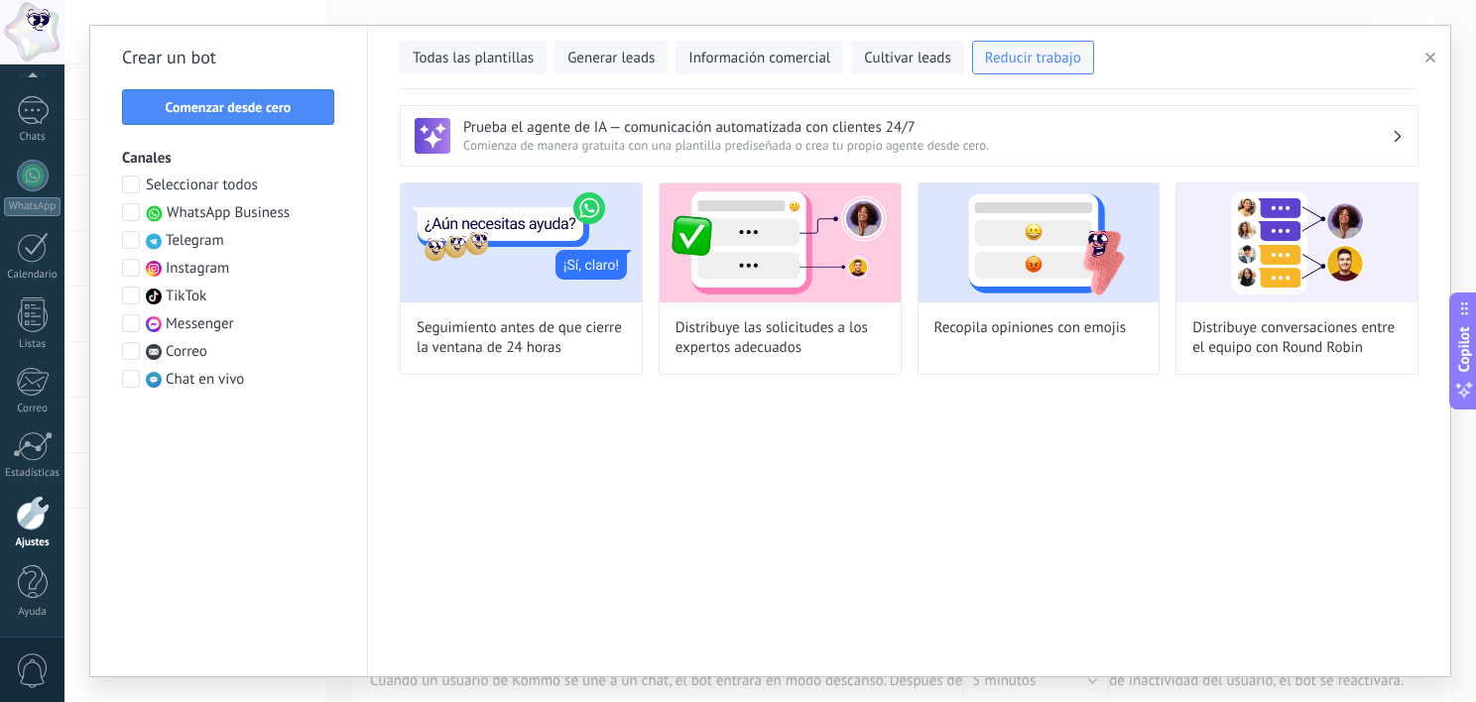
click at [1440, 59] on button "button" at bounding box center [1433, 58] width 33 height 24
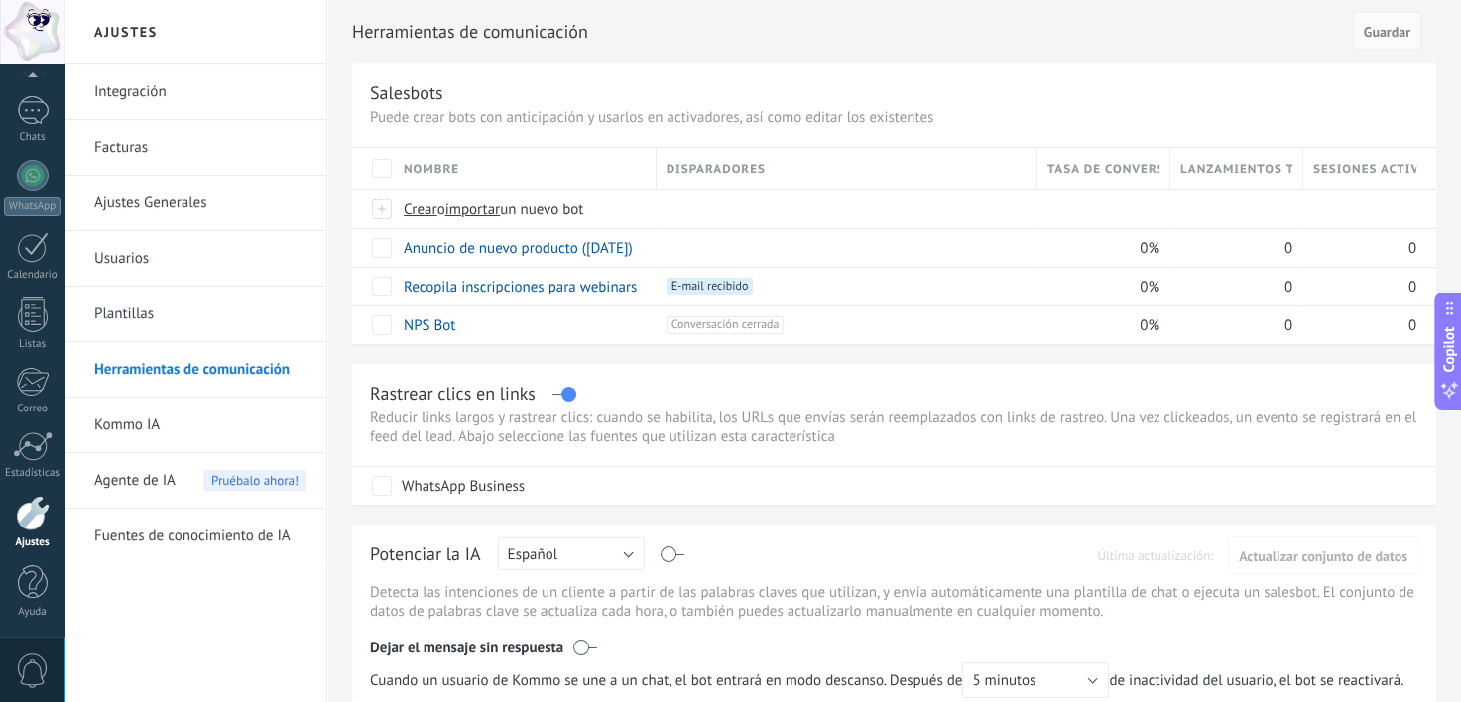
click at [151, 303] on link "Plantillas" at bounding box center [200, 315] width 212 height 56
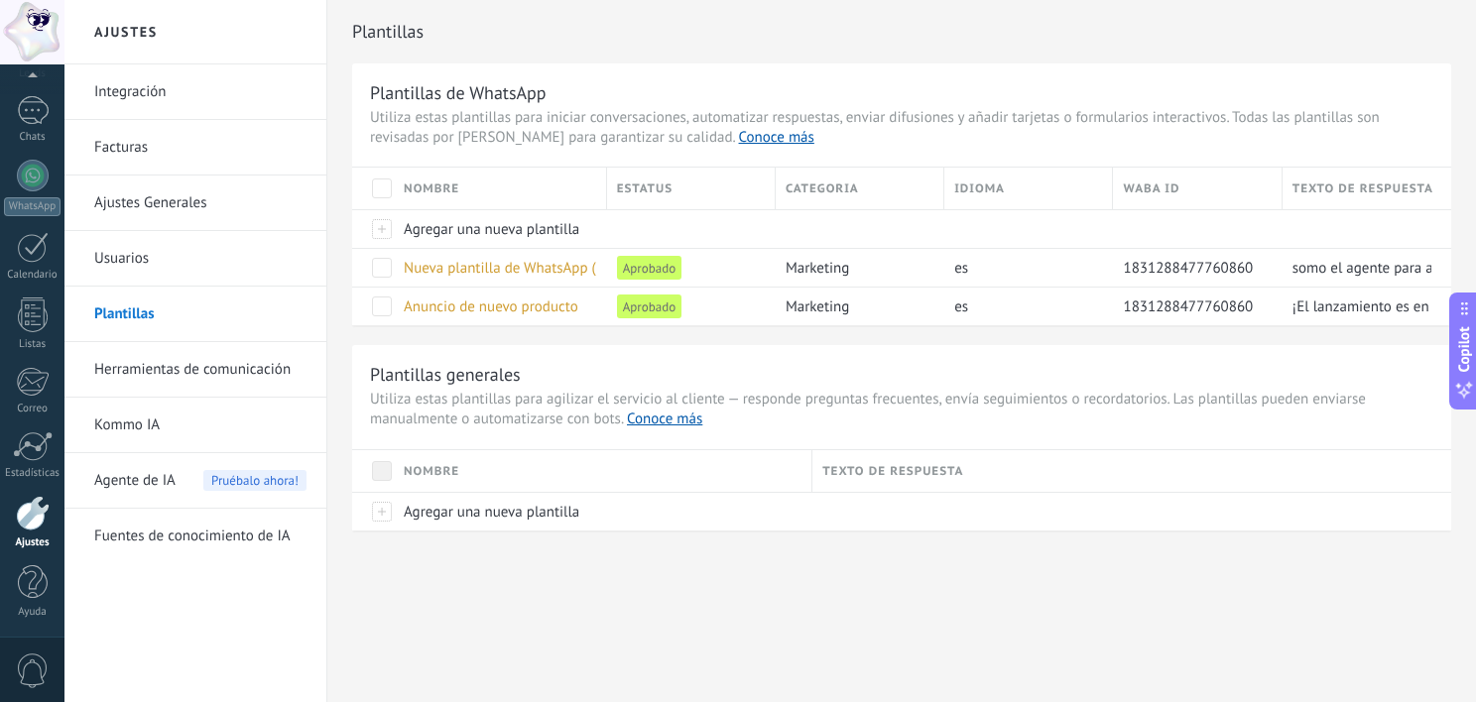
click at [152, 375] on link "Herramientas de comunicación" at bounding box center [200, 370] width 212 height 56
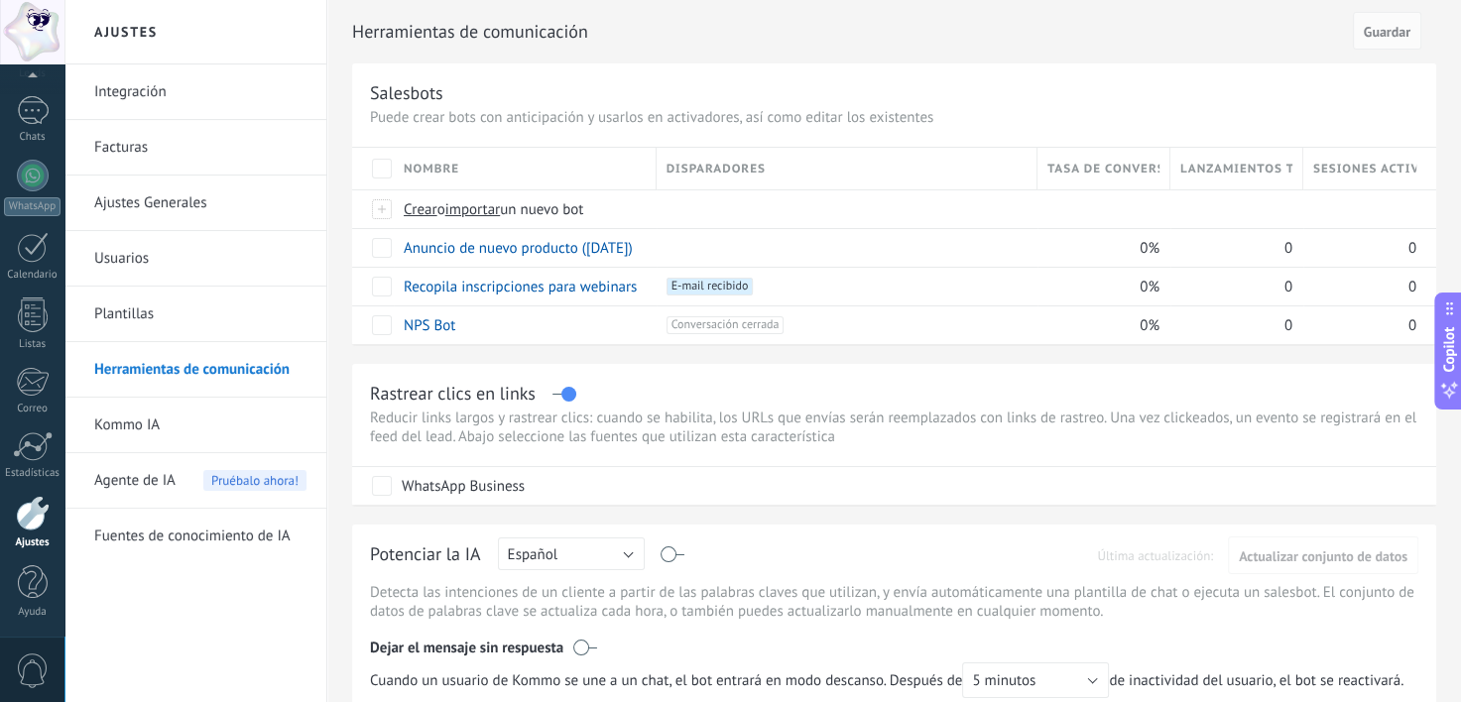
click at [179, 553] on link "Fuentes de conocimiento de IA" at bounding box center [200, 537] width 212 height 56
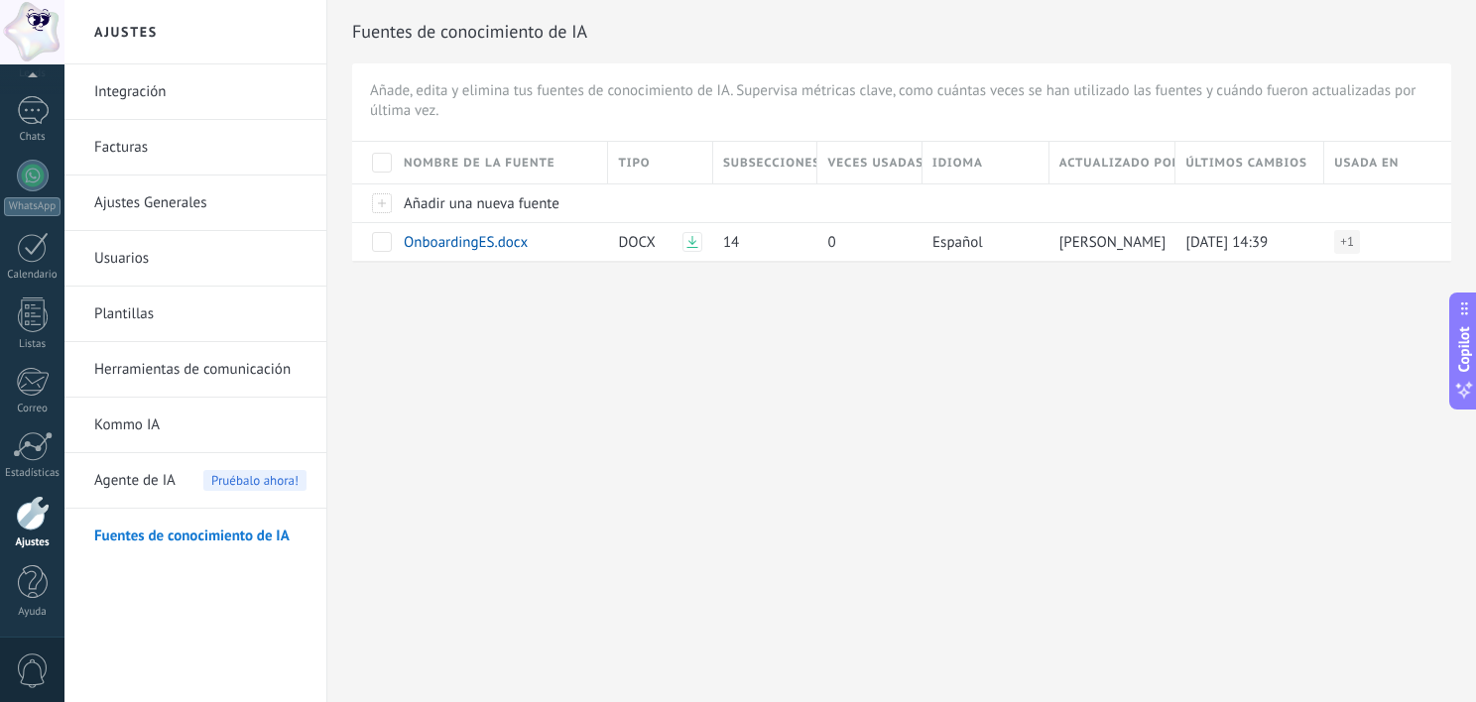
click at [151, 302] on link "Plantillas" at bounding box center [200, 315] width 212 height 56
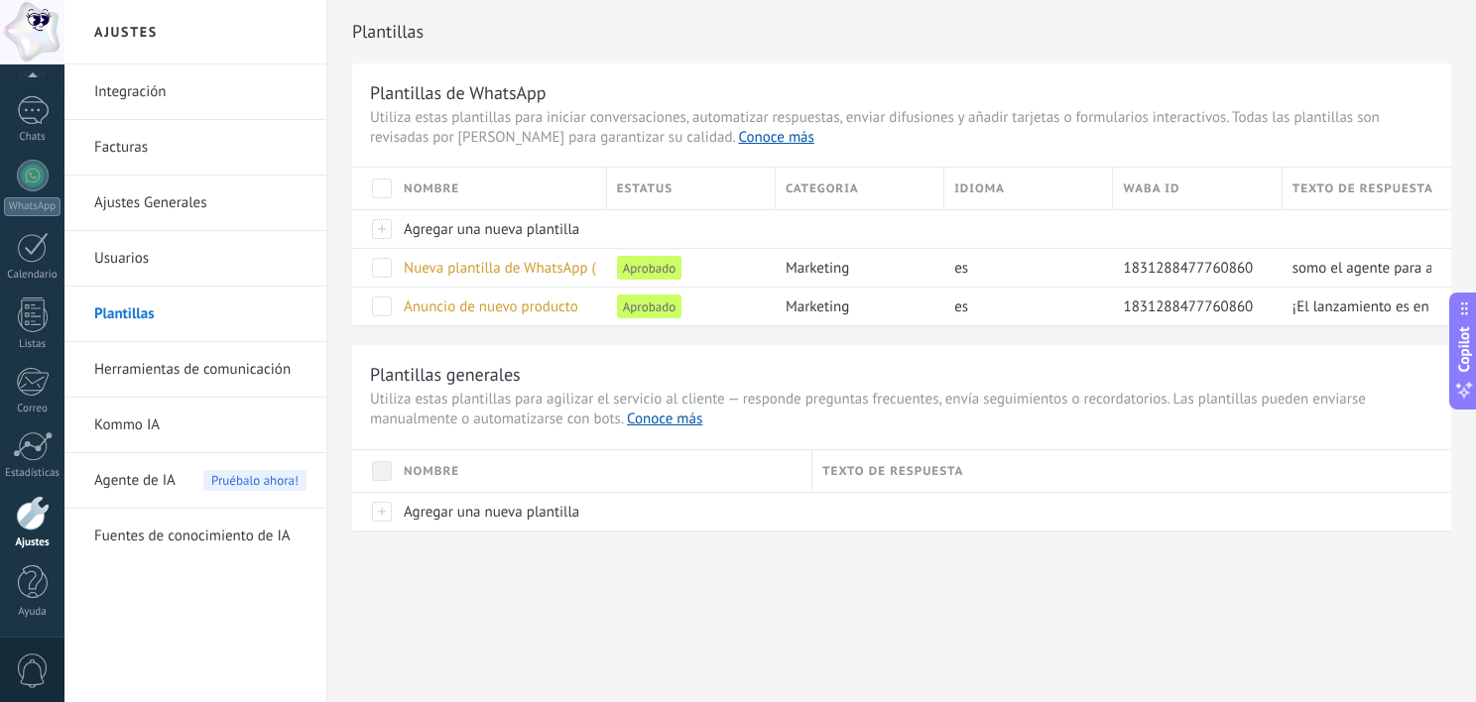
click at [171, 364] on link "Herramientas de comunicación" at bounding box center [200, 370] width 212 height 56
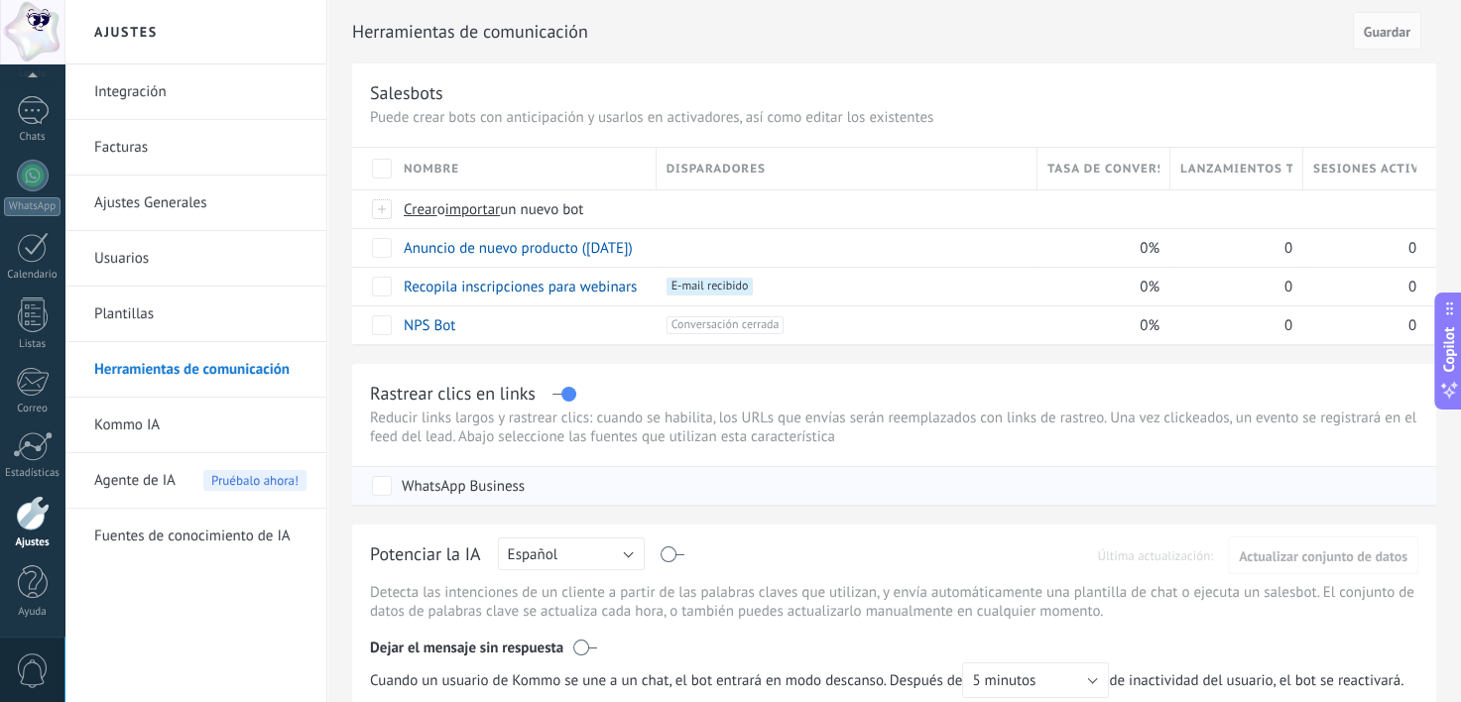
click at [464, 487] on div "WhatsApp Business" at bounding box center [463, 487] width 123 height 20
drag, startPoint x: 464, startPoint y: 487, endPoint x: 420, endPoint y: 485, distance: 43.7
click at [420, 485] on div "WhatsApp Business" at bounding box center [463, 487] width 123 height 20
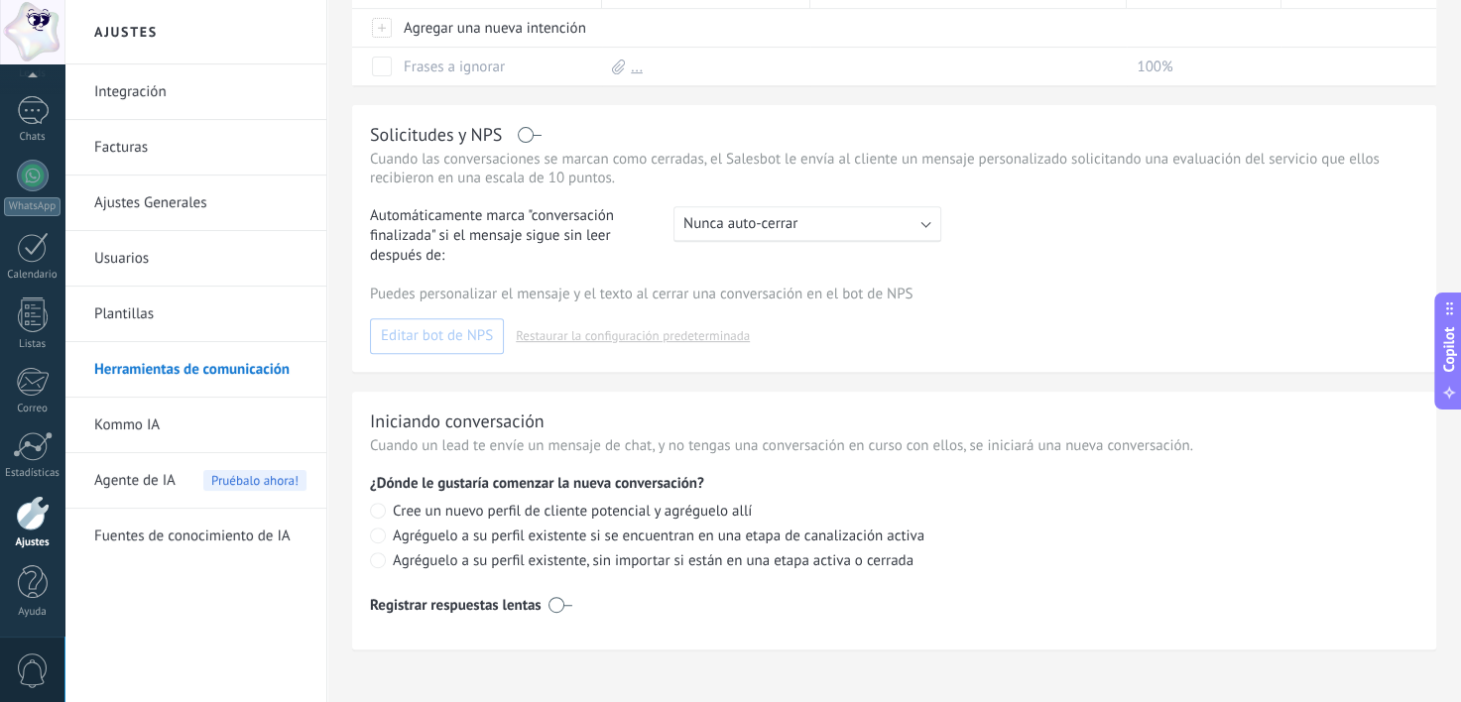
scroll to position [785, 0]
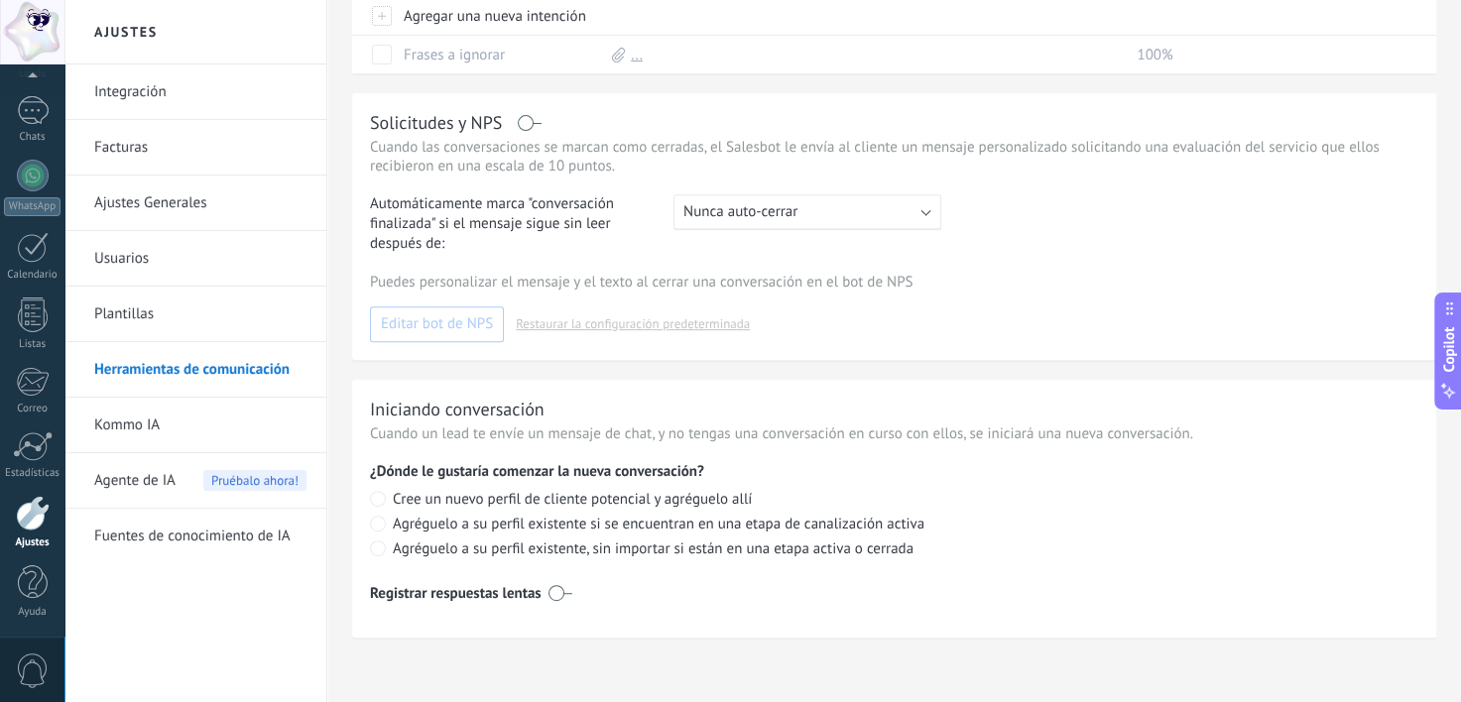
click at [189, 406] on link "Kommo IA" at bounding box center [200, 426] width 212 height 56
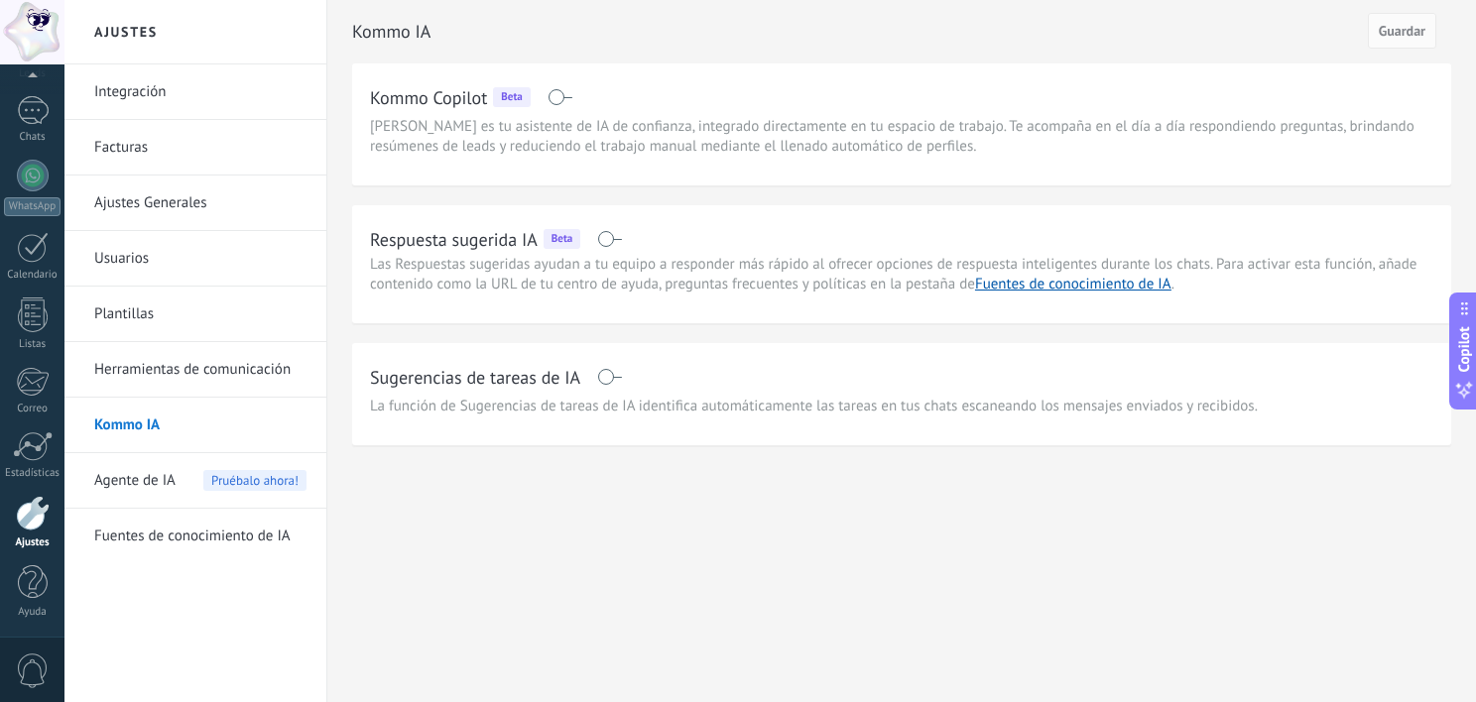
click at [126, 495] on span "Agente de IA" at bounding box center [134, 481] width 81 height 56
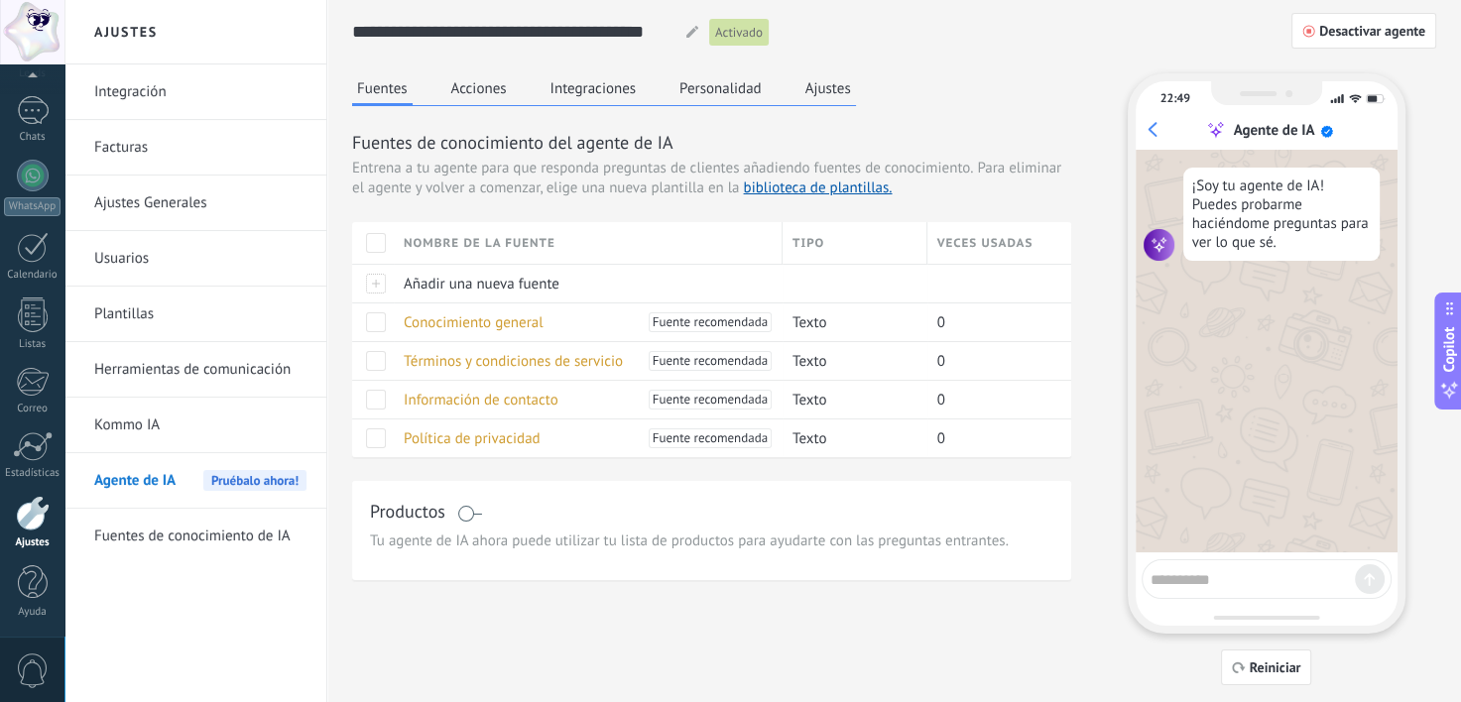
click at [516, 491] on div "Productos Tu agente de IA ahora puede utilizar tu lista de productos para ayuda…" at bounding box center [711, 530] width 719 height 99
click at [826, 92] on button "Ajustes" at bounding box center [828, 88] width 56 height 30
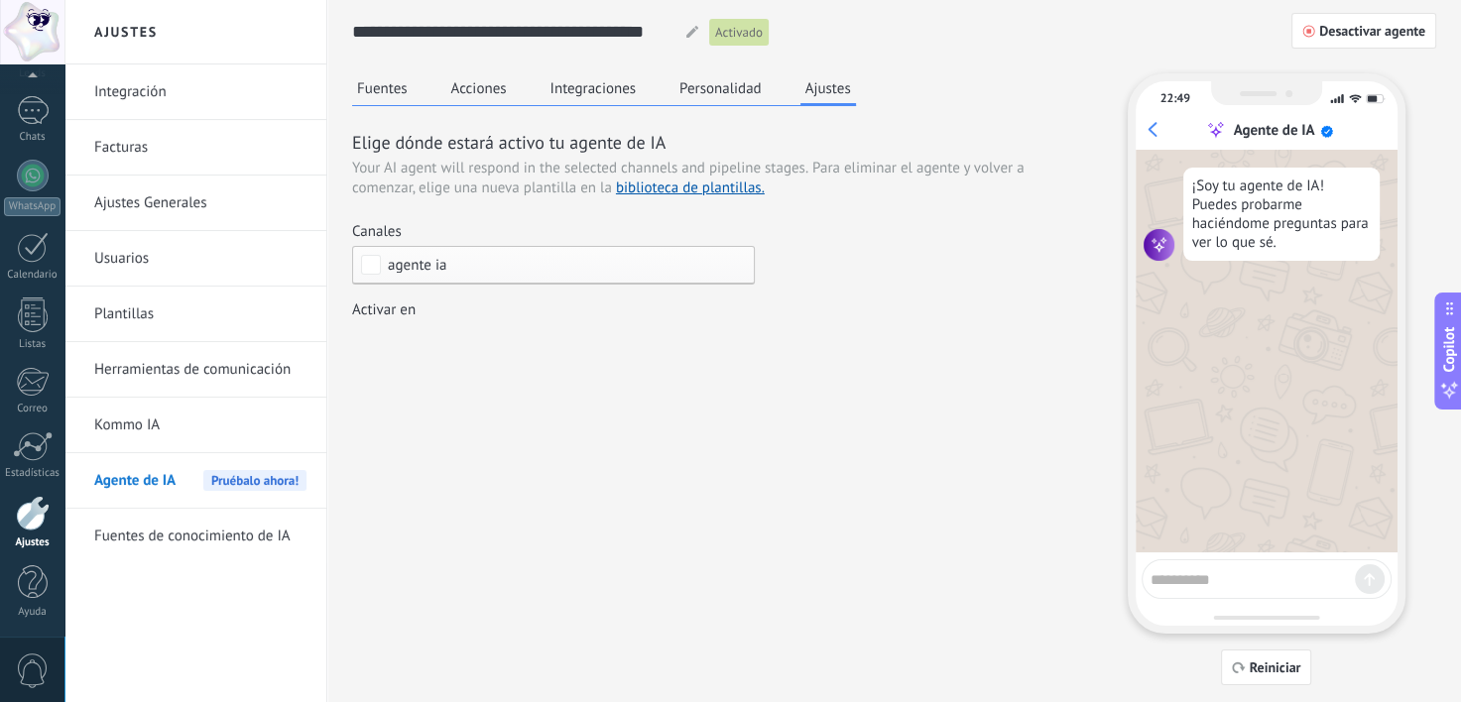
click at [0, 0] on div "Incoming leads Contacto inicial Negociación Debate contractual Discusión de con…" at bounding box center [0, 0] width 0 height 0
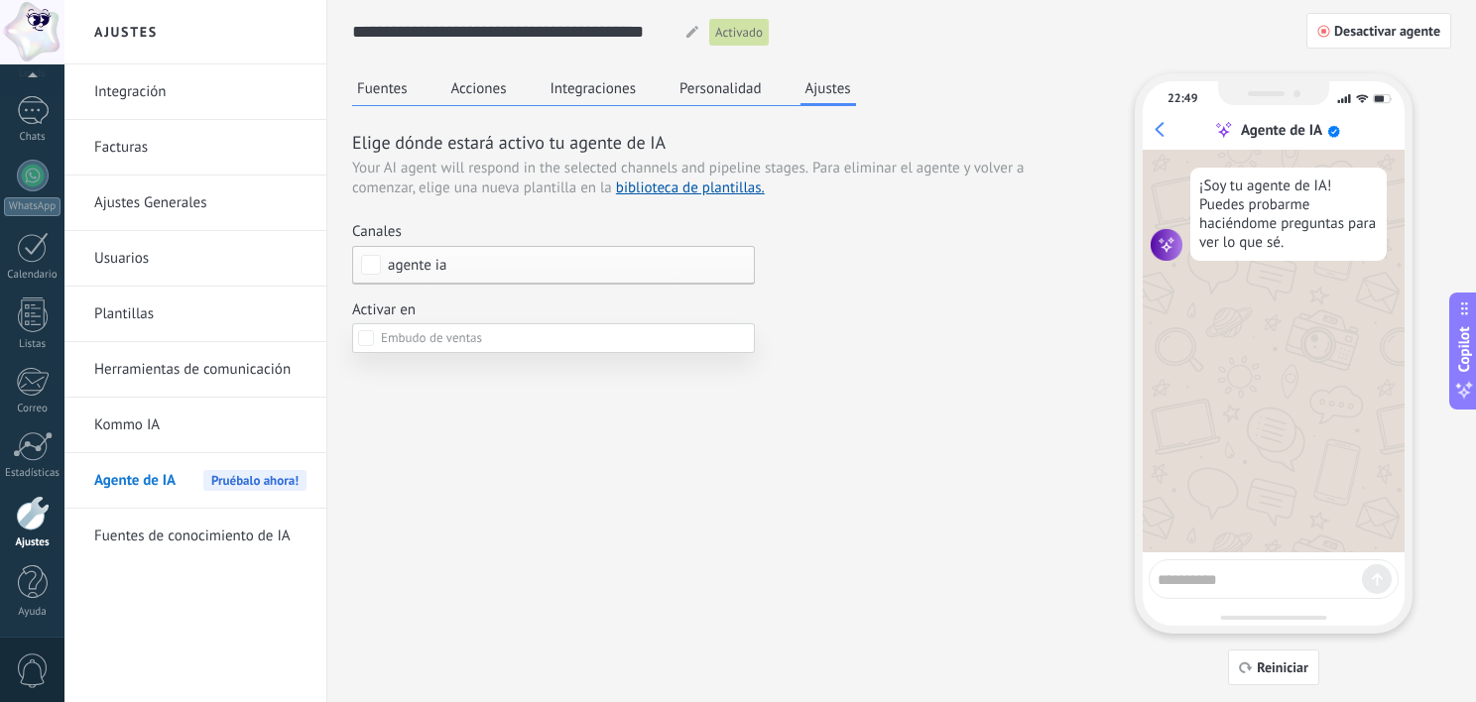
click at [525, 343] on label at bounding box center [553, 338] width 403 height 30
click at [495, 309] on div at bounding box center [769, 351] width 1411 height 702
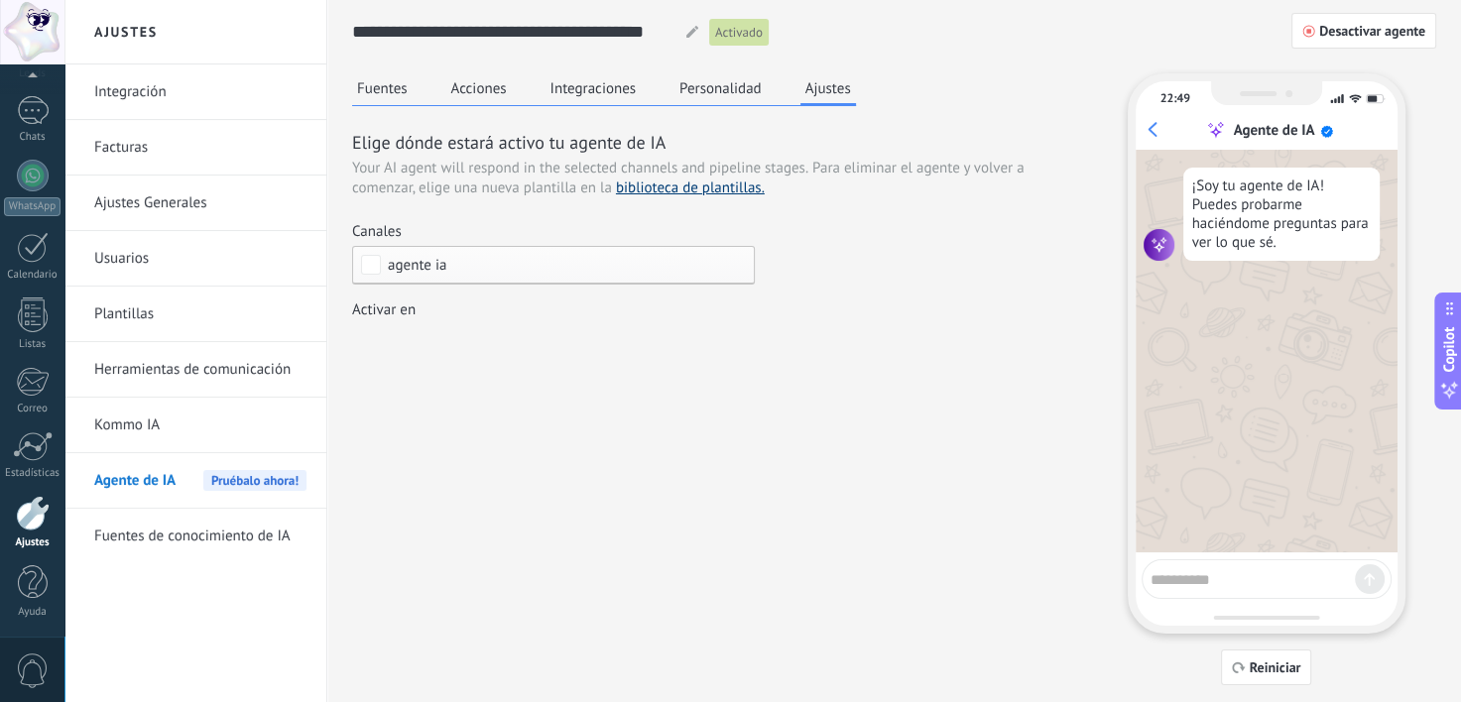
click at [694, 186] on link "biblioteca de plantillas." at bounding box center [690, 187] width 149 height 19
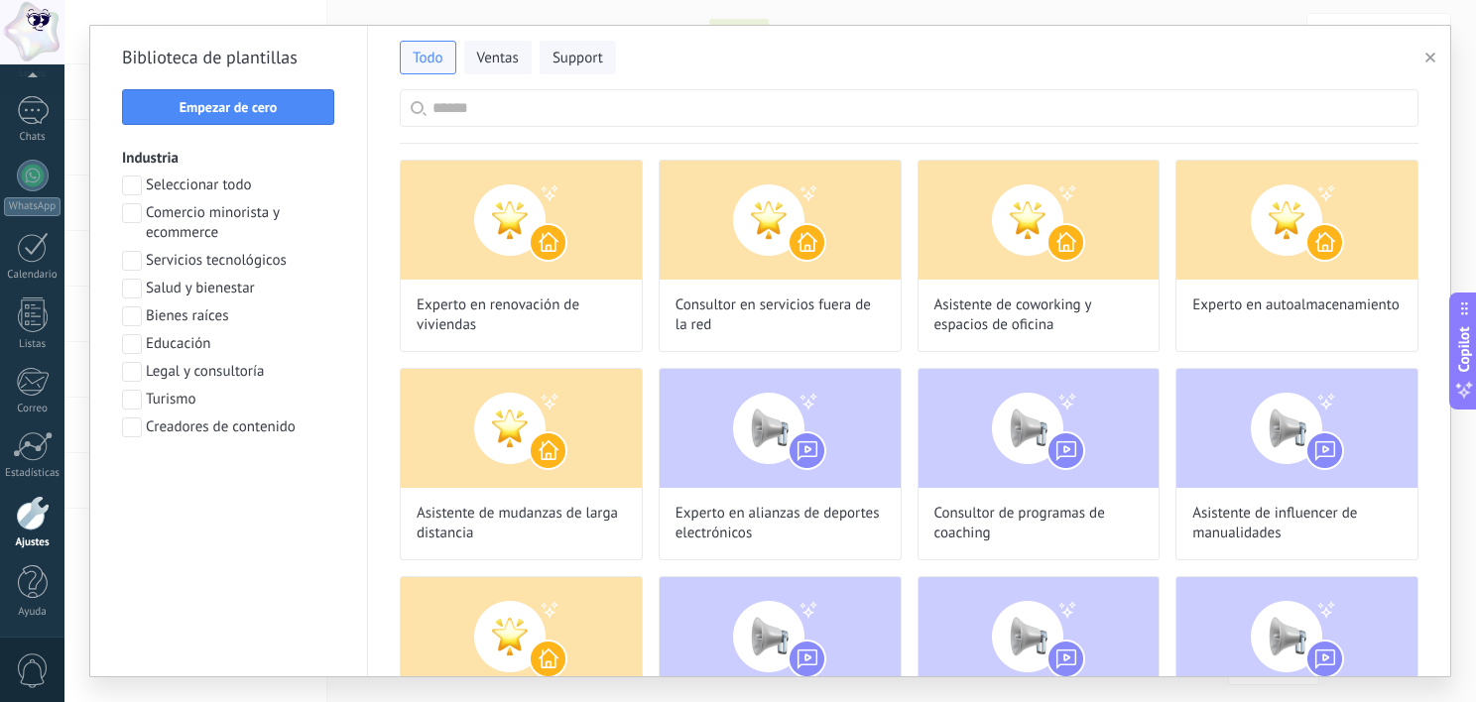
click at [80, 36] on div "Todo Ventas Support Biblioteca de plantillas Empezar de cero Industria Seleccio…" at bounding box center [769, 351] width 1411 height 702
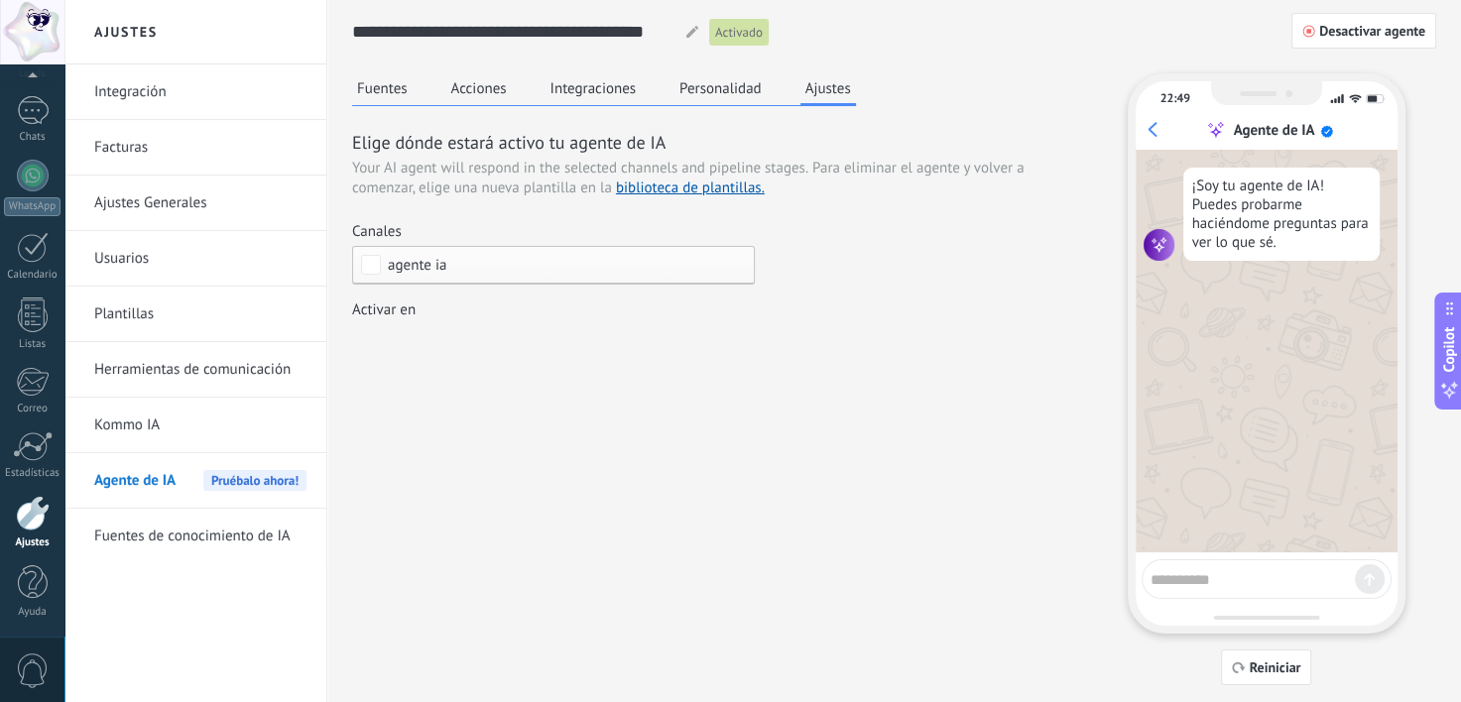
click at [732, 88] on button "Personalidad" at bounding box center [720, 88] width 92 height 30
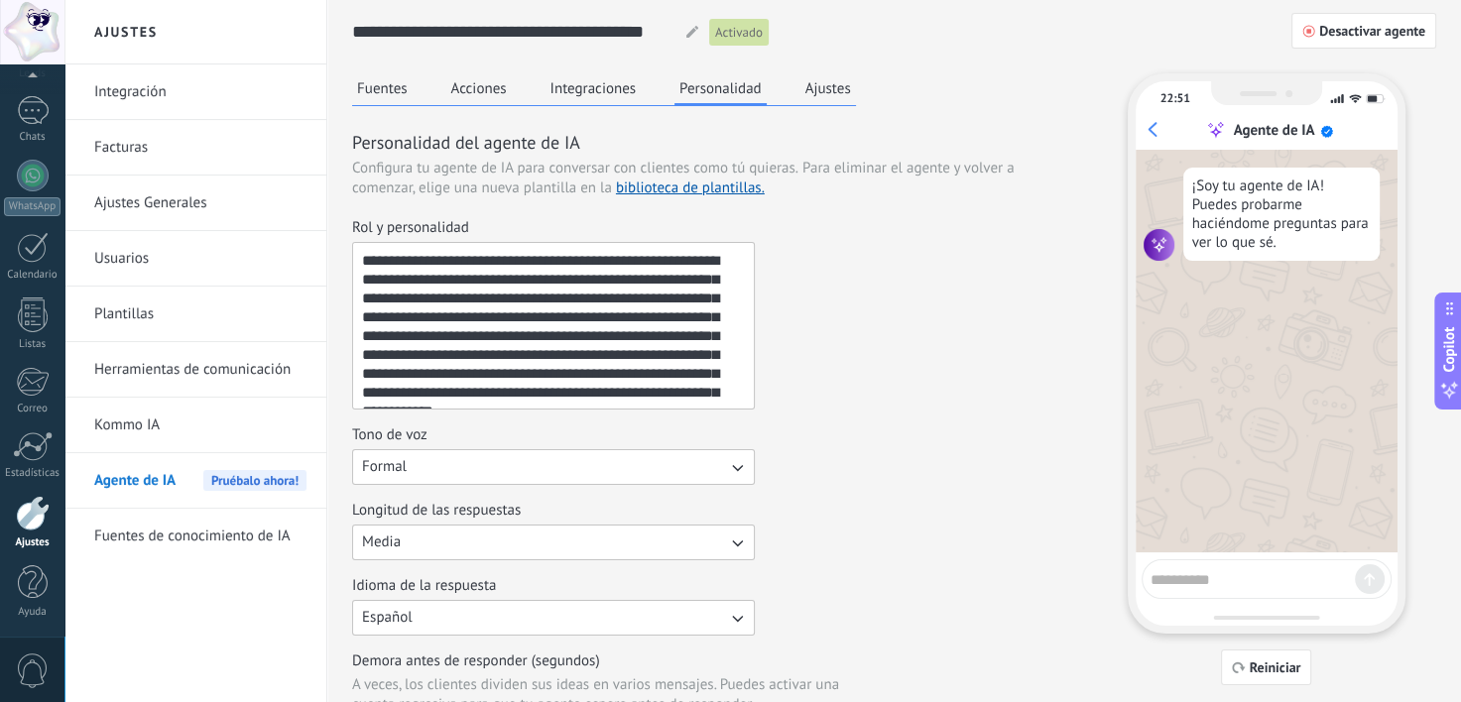
click at [826, 84] on button "Ajustes" at bounding box center [828, 88] width 56 height 30
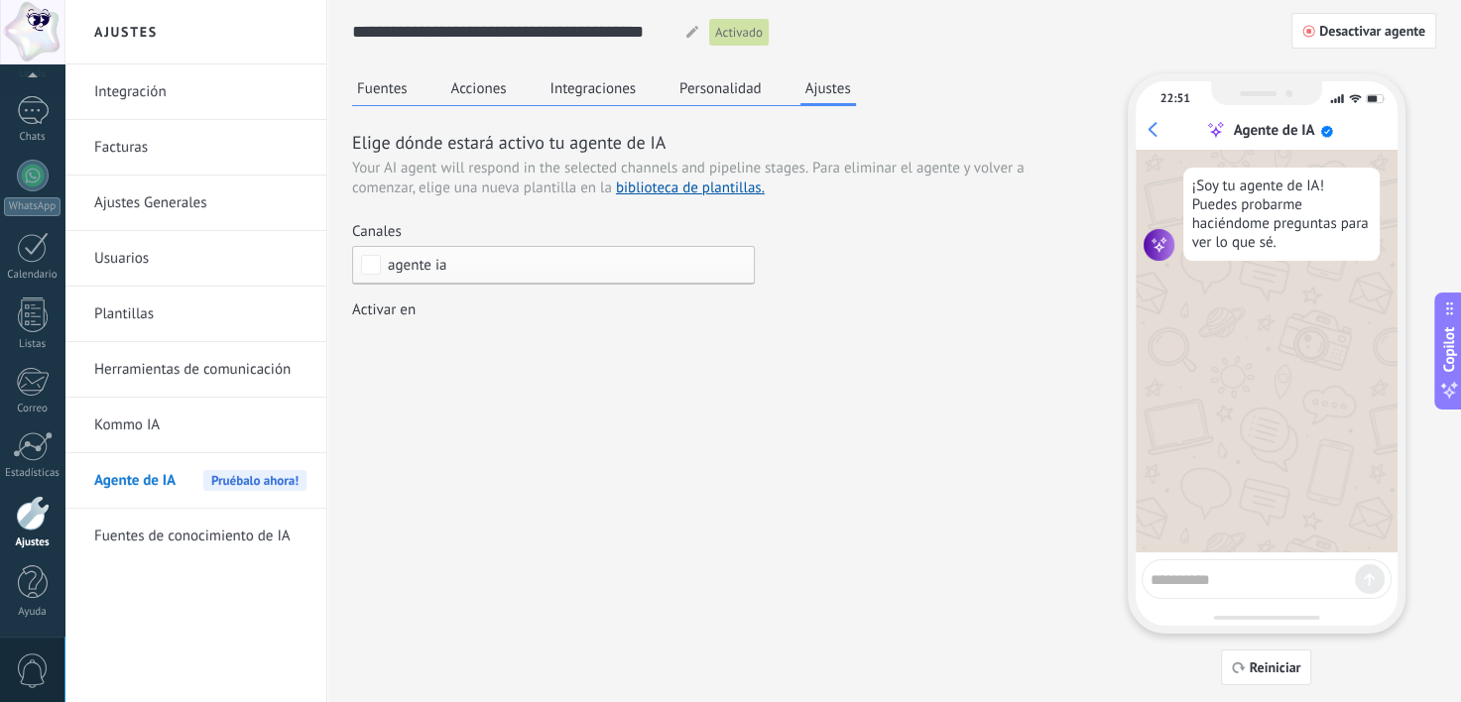
click at [0, 0] on div "Incoming leads Contacto inicial Negociación Debate contractual Discusión de con…" at bounding box center [0, 0] width 0 height 0
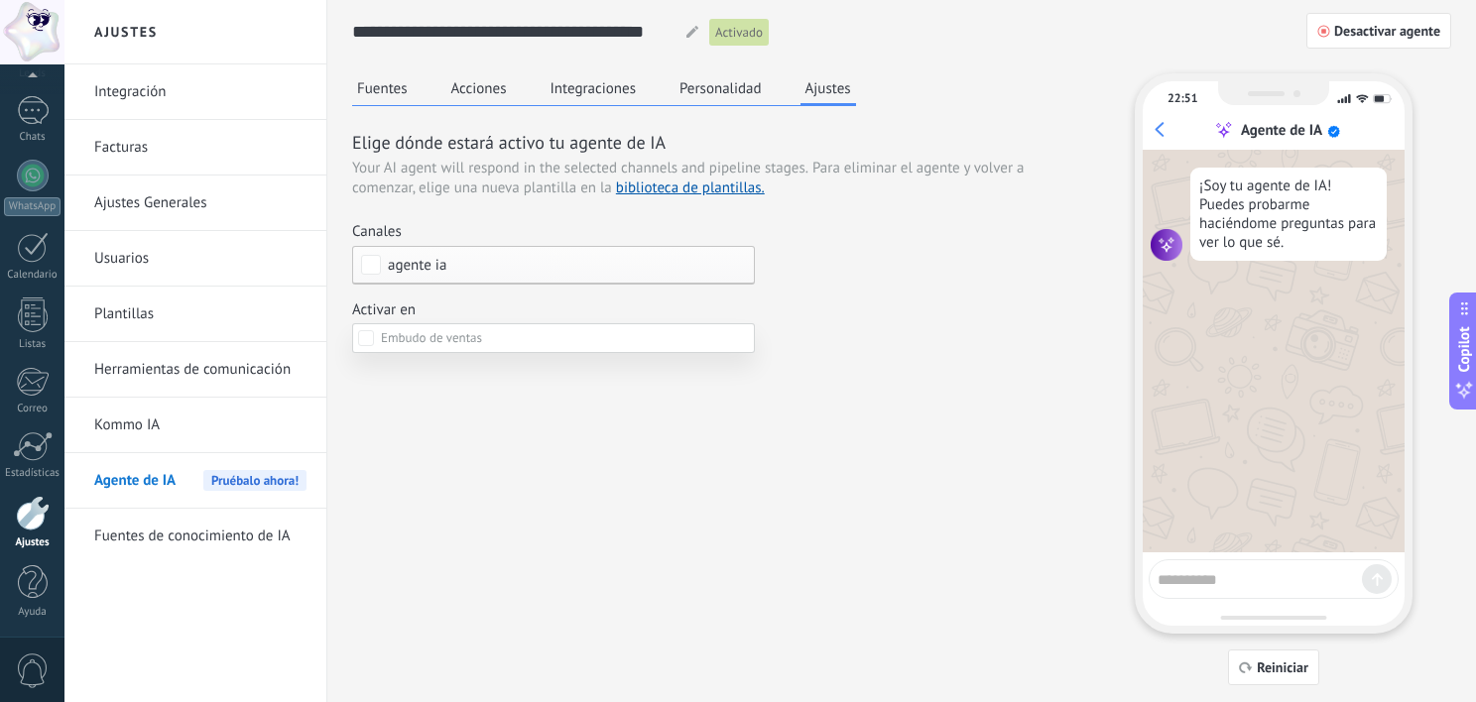
click at [603, 333] on label at bounding box center [553, 338] width 403 height 30
click at [827, 375] on div at bounding box center [769, 351] width 1411 height 702
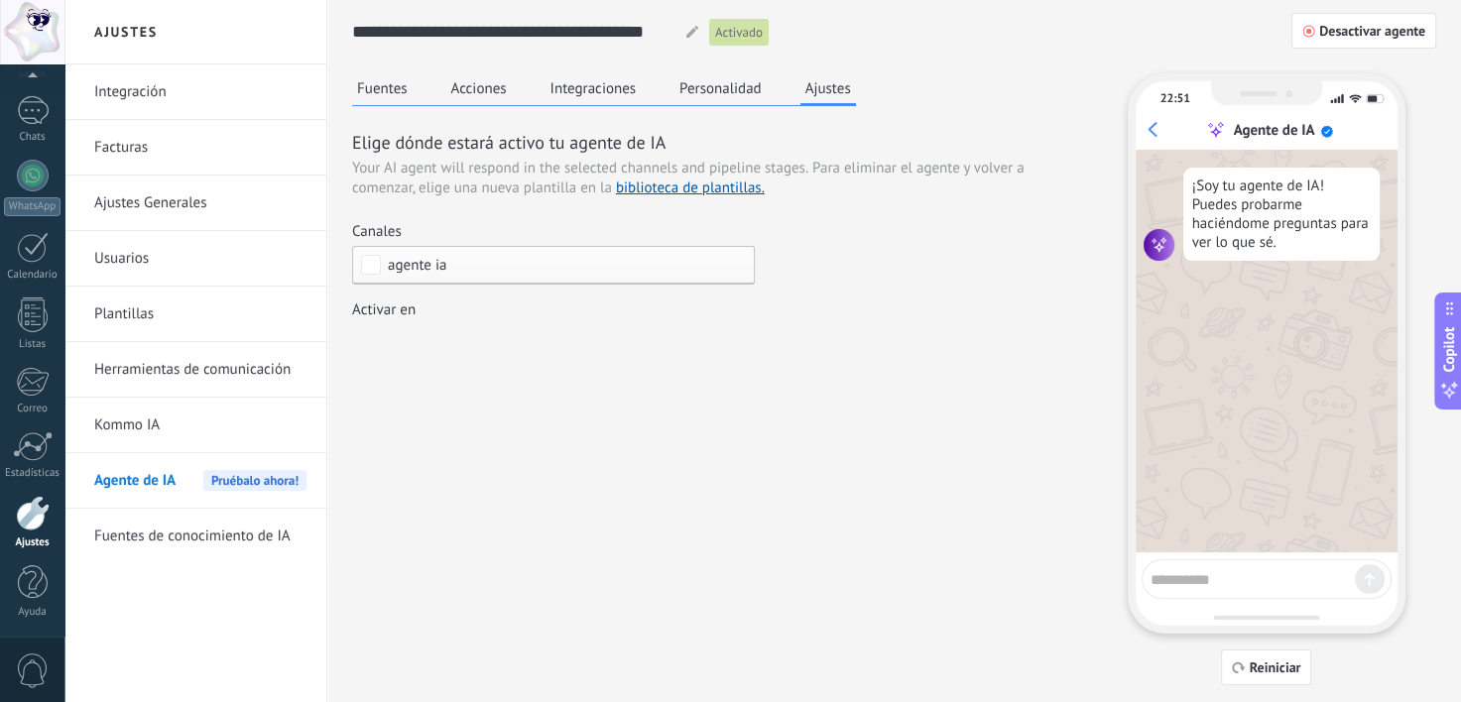
click at [0, 0] on div "Incoming leads Contacto inicial Negociación Debate contractual Discusión de con…" at bounding box center [0, 0] width 0 height 0
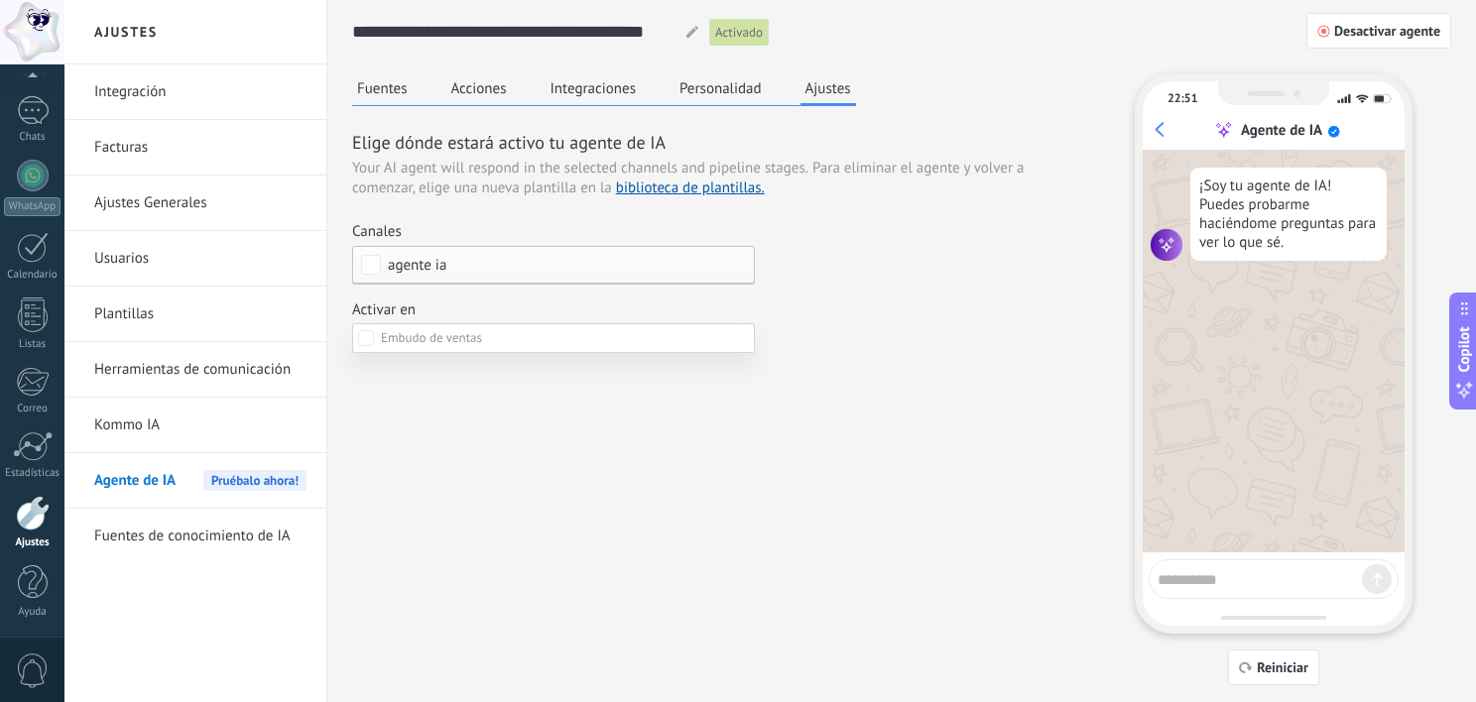
click at [791, 361] on div at bounding box center [769, 351] width 1411 height 702
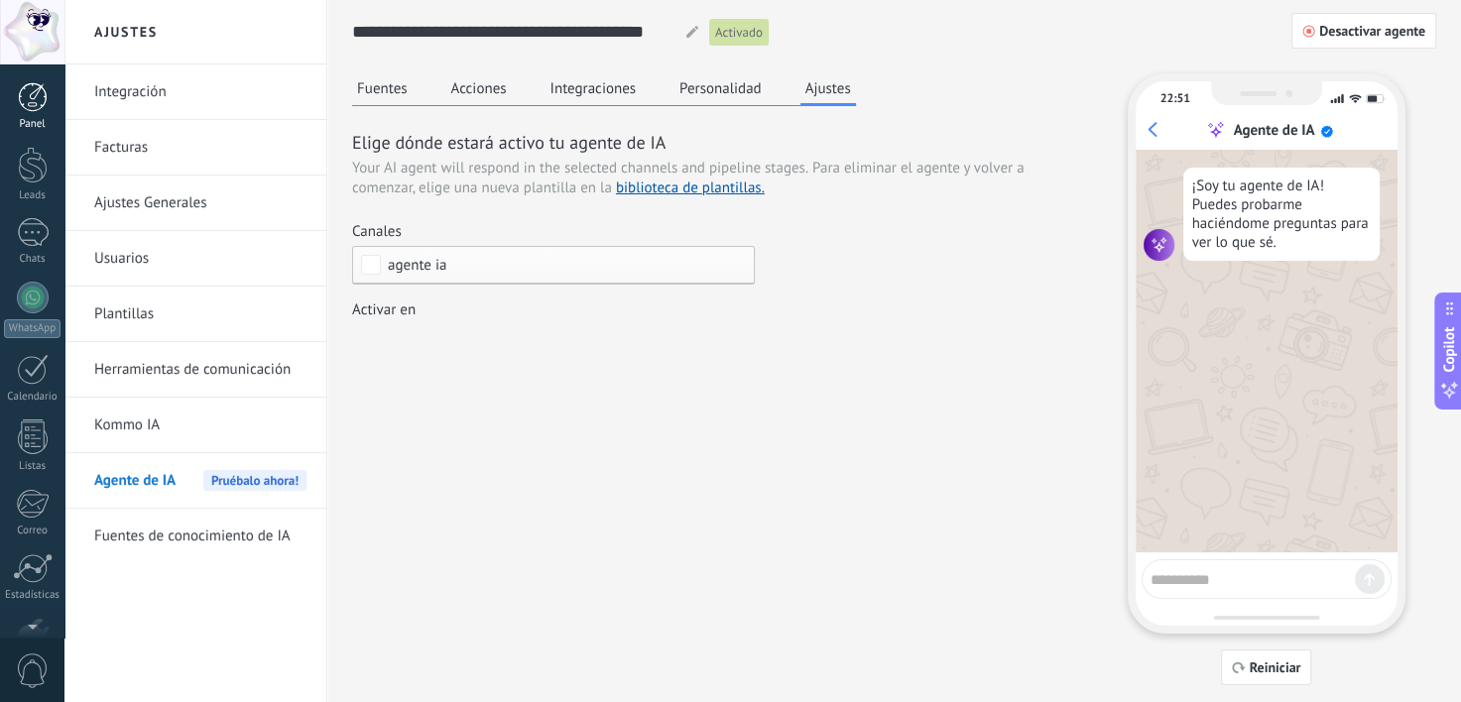
click at [31, 102] on div at bounding box center [33, 97] width 30 height 30
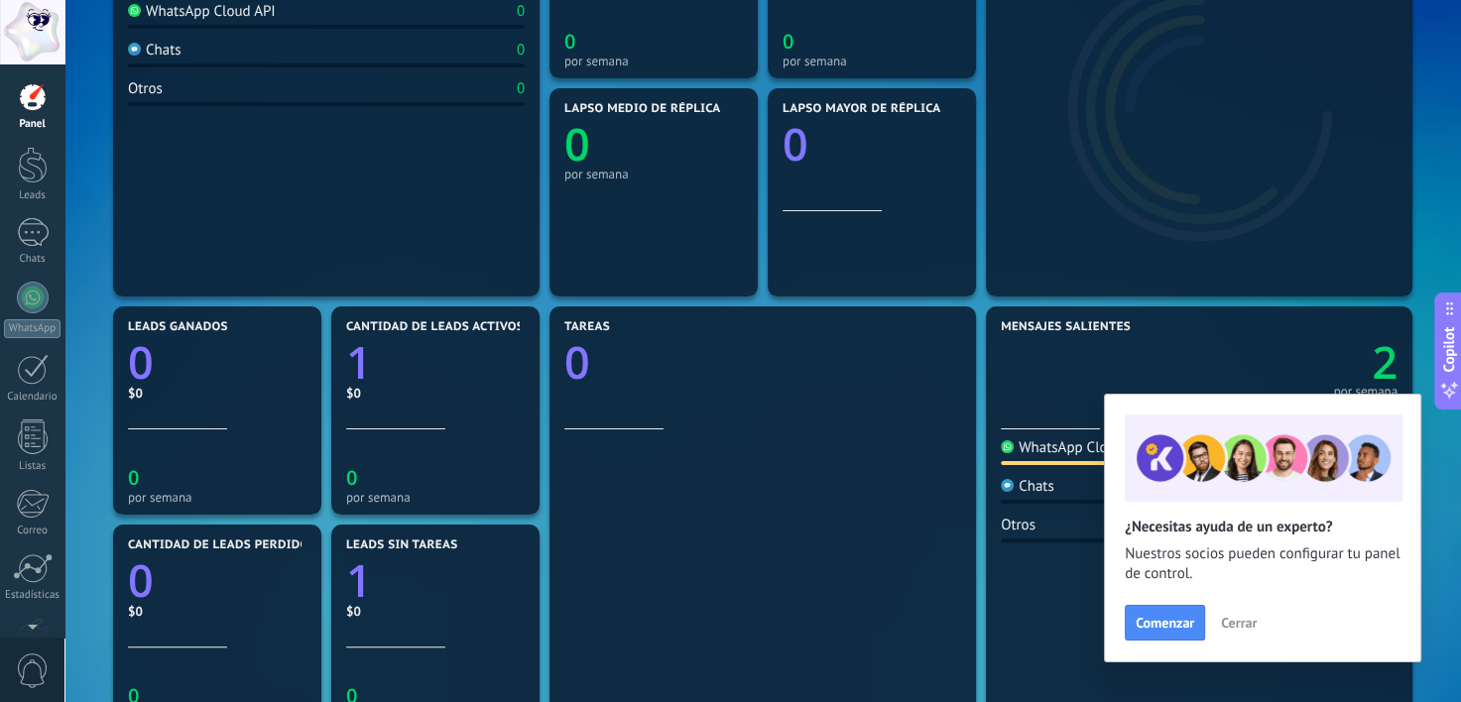
scroll to position [701, 0]
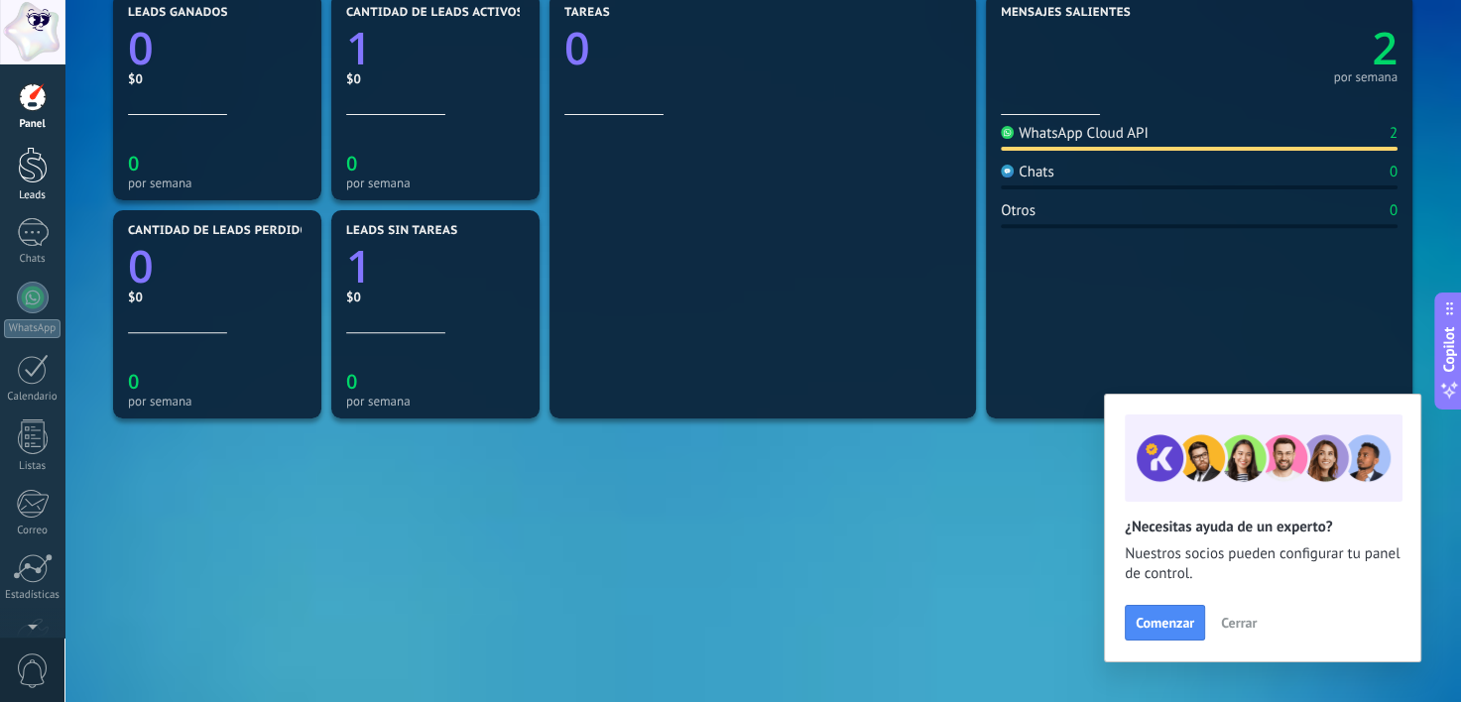
click at [36, 157] on div at bounding box center [33, 165] width 30 height 37
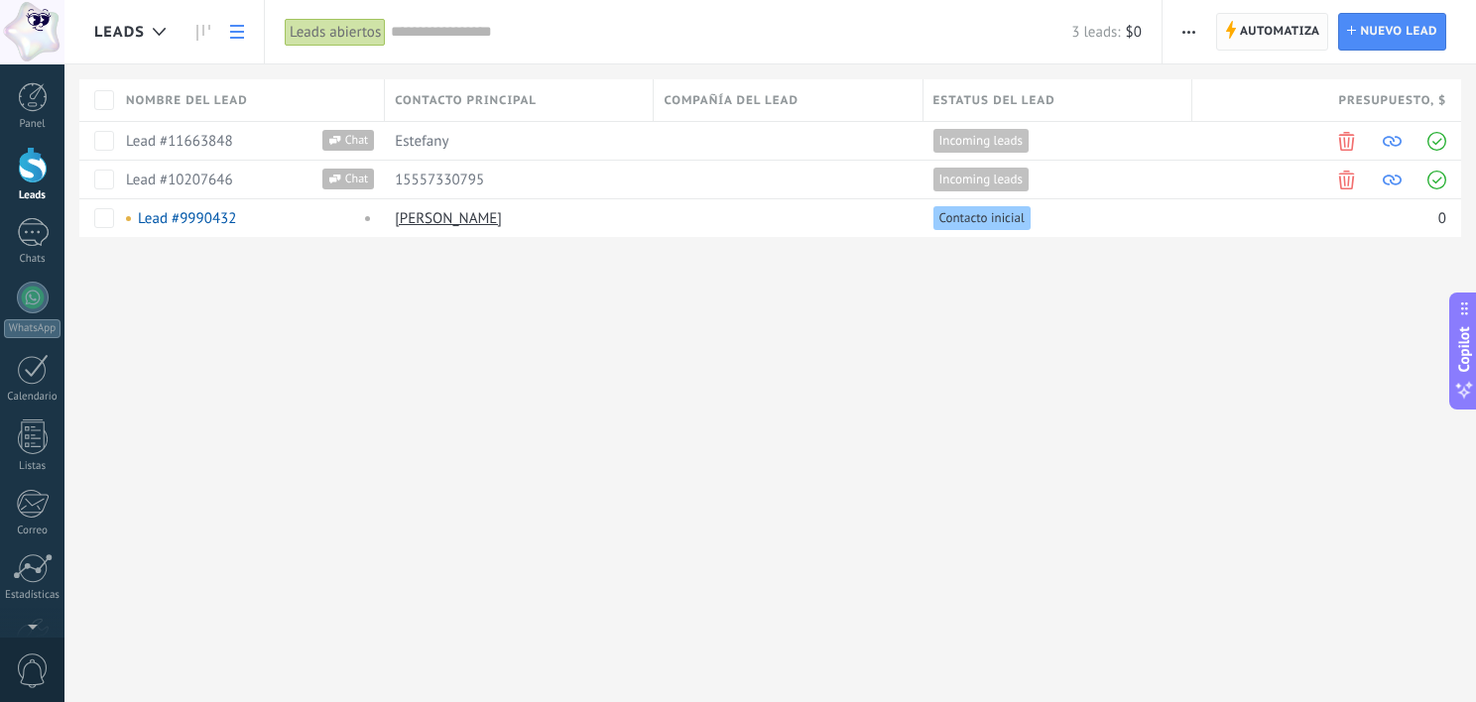
click at [1274, 32] on span "Automatiza" at bounding box center [1280, 32] width 80 height 36
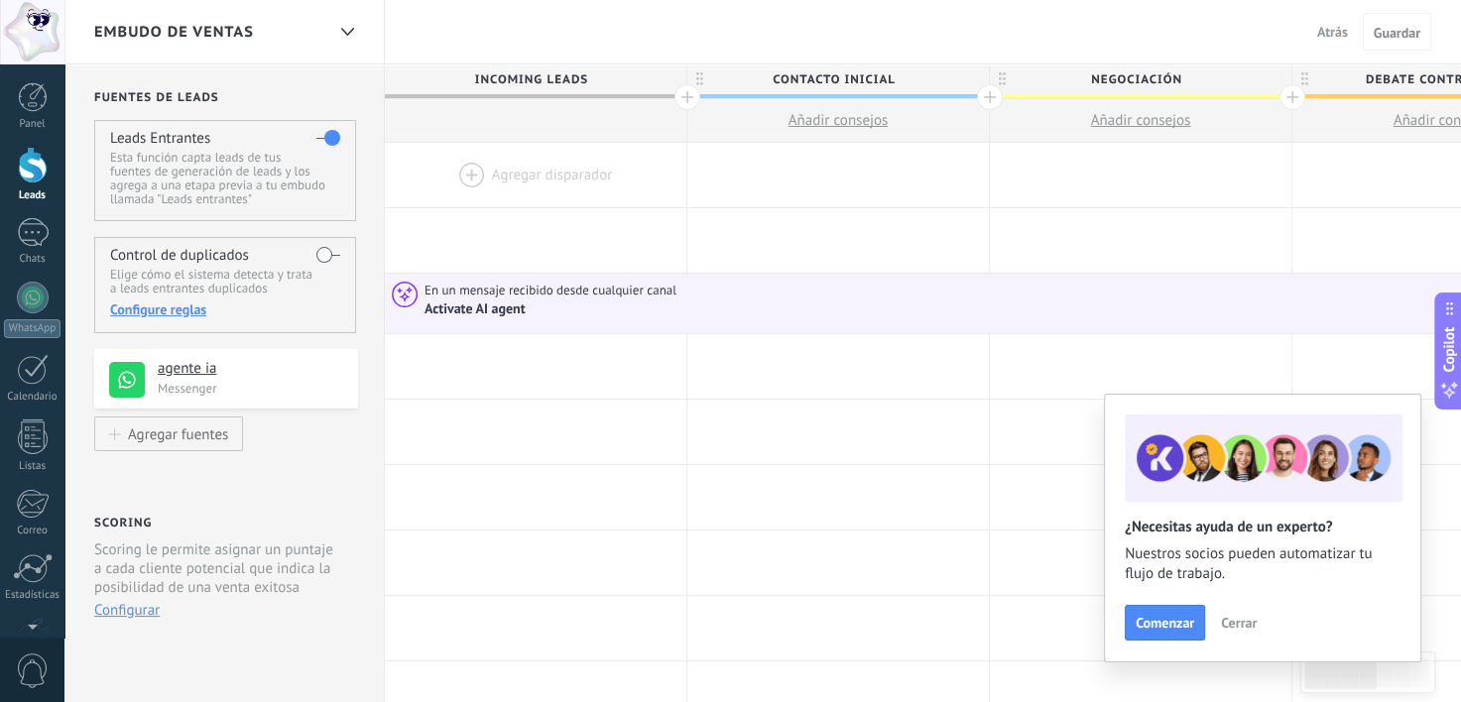
click at [1230, 625] on span "Cerrar" at bounding box center [1239, 623] width 36 height 14
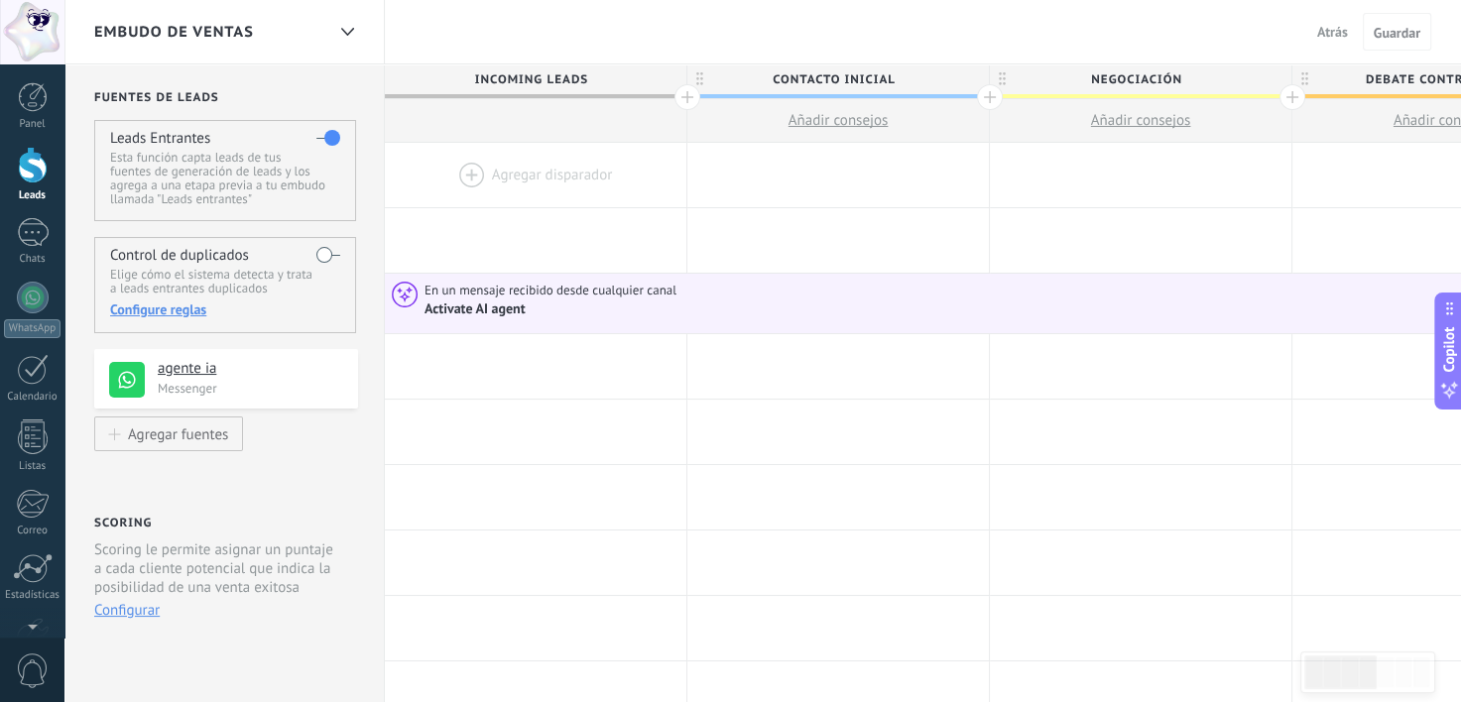
click at [477, 169] on div at bounding box center [535, 175] width 301 height 64
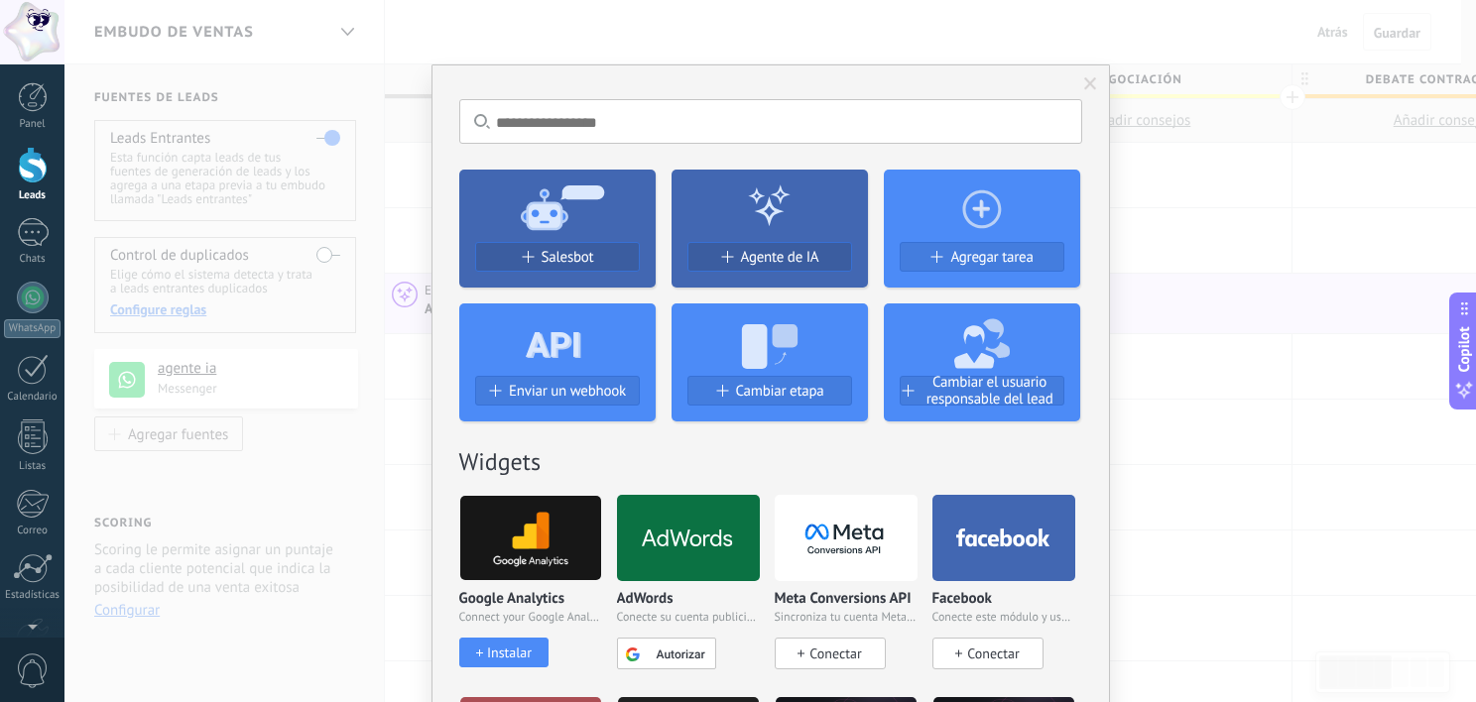
click at [1090, 90] on span at bounding box center [1090, 84] width 13 height 14
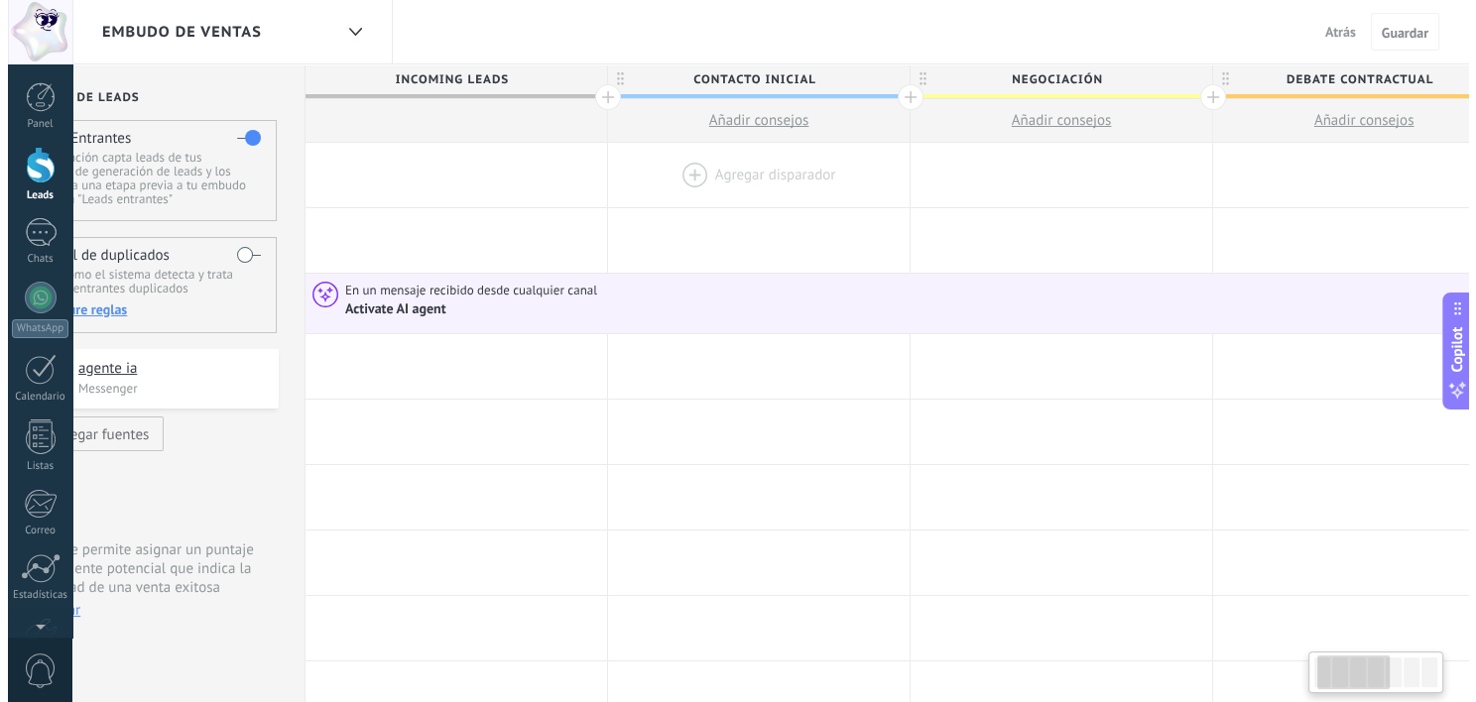
scroll to position [0, 107]
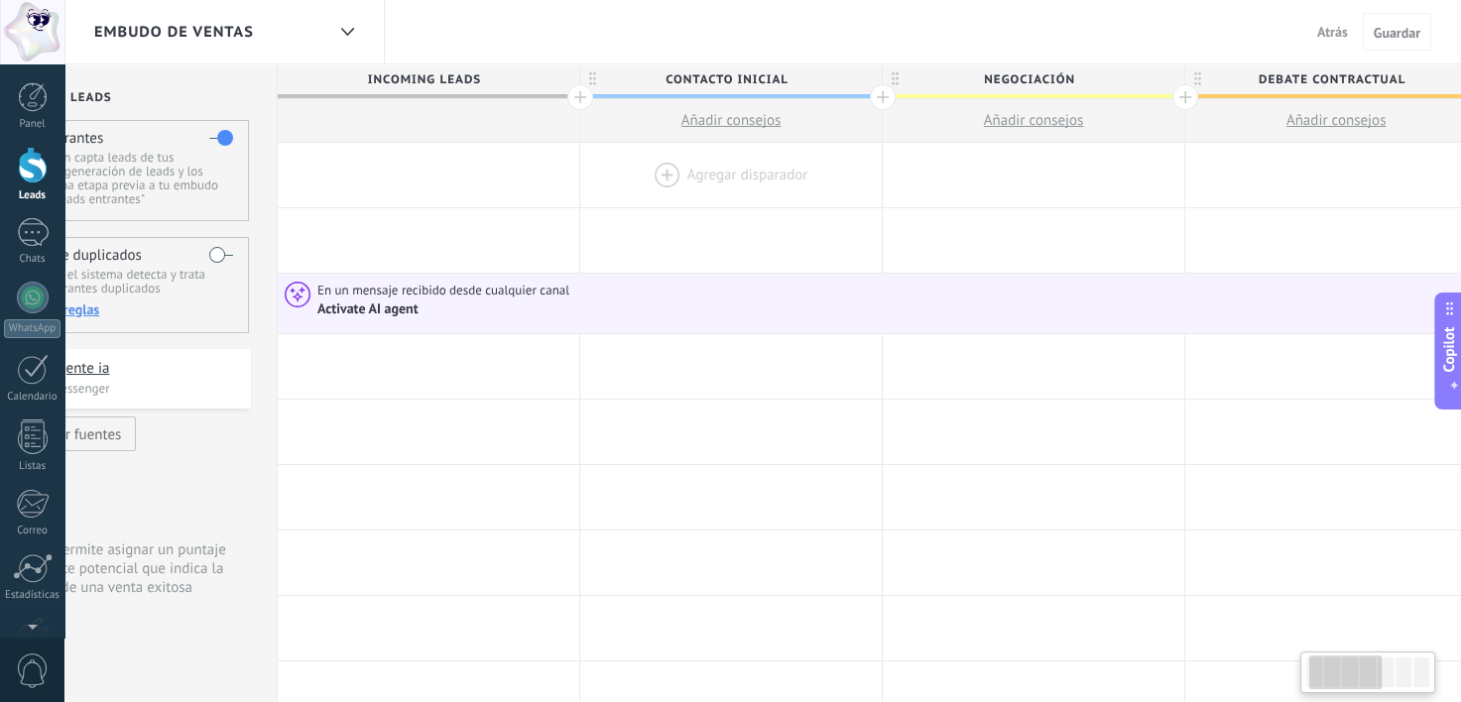
click at [680, 172] on div at bounding box center [730, 175] width 301 height 64
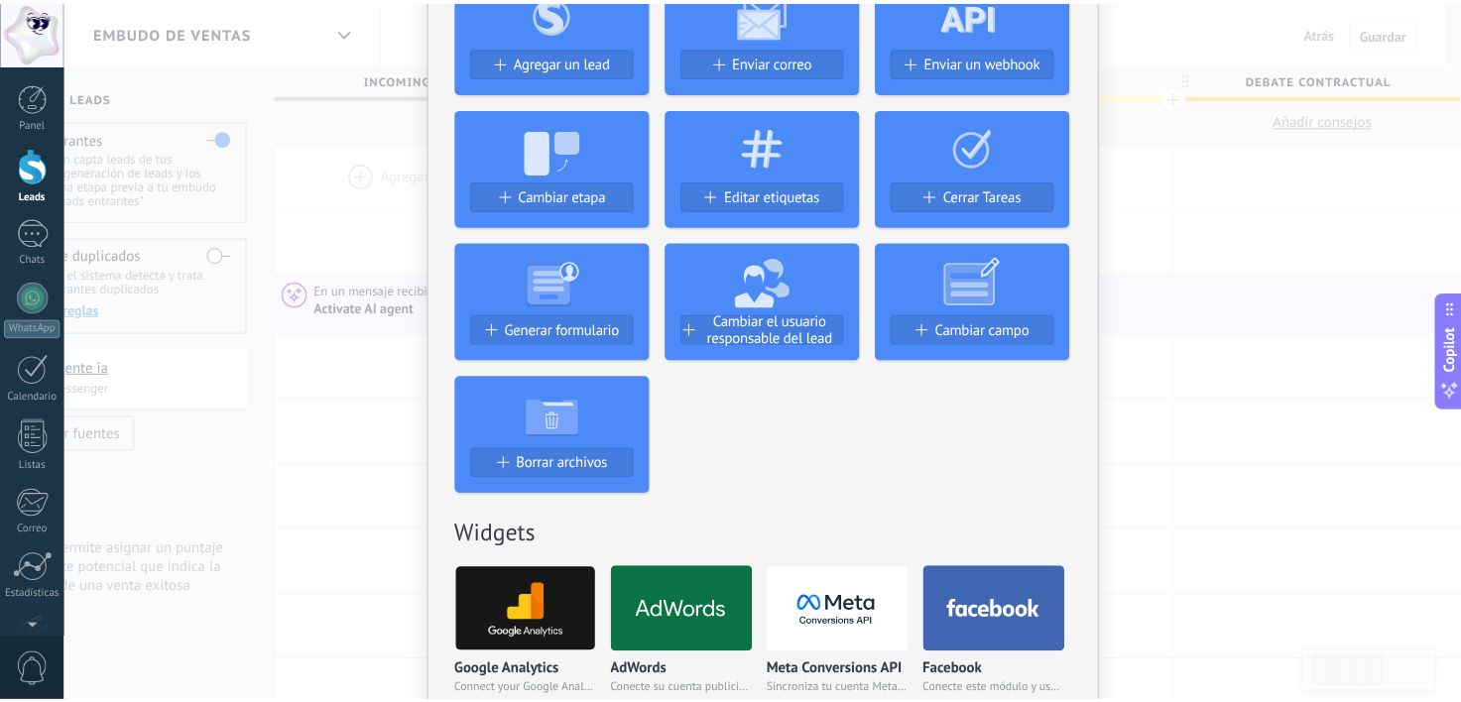
scroll to position [0, 0]
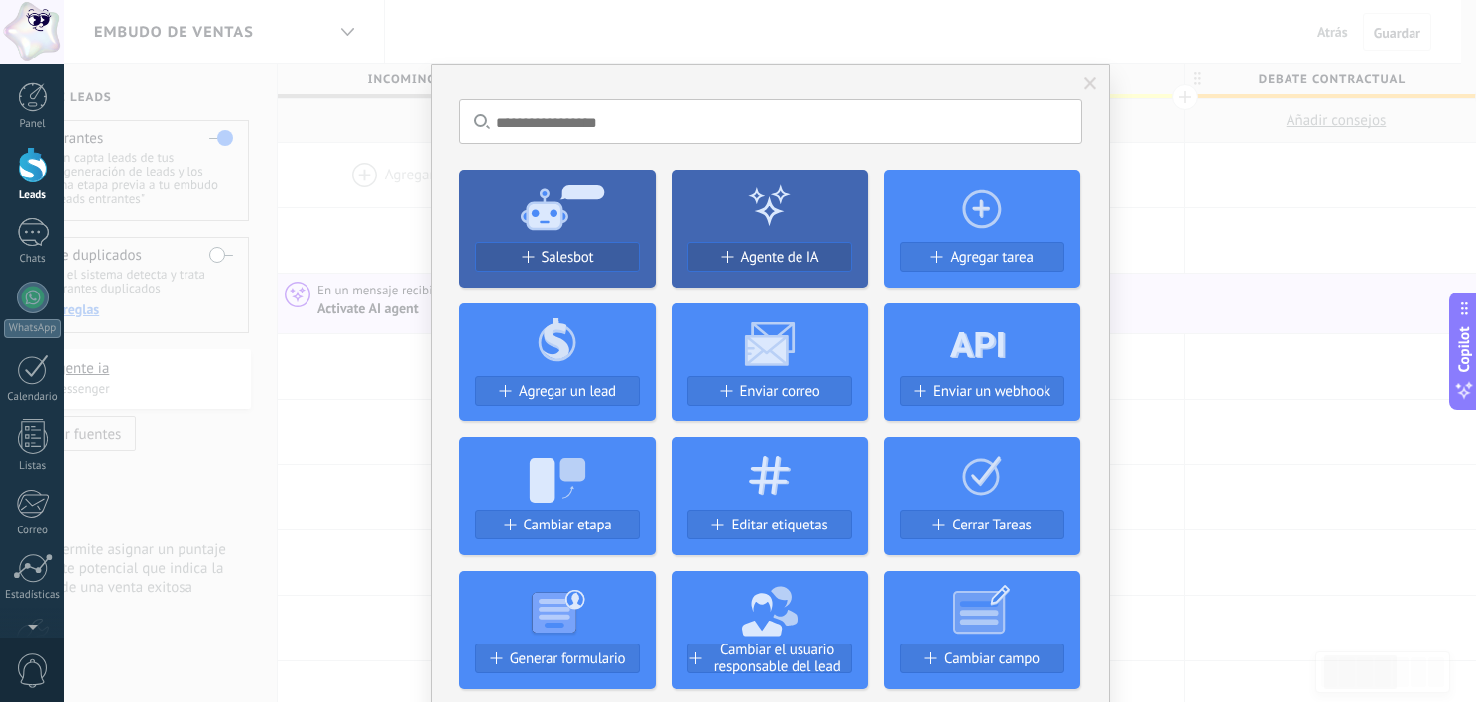
click at [1153, 353] on div "No hay resultados Salesbot Agente de IA Agregar tarea Agregar un lead Enviar co…" at bounding box center [769, 351] width 1411 height 702
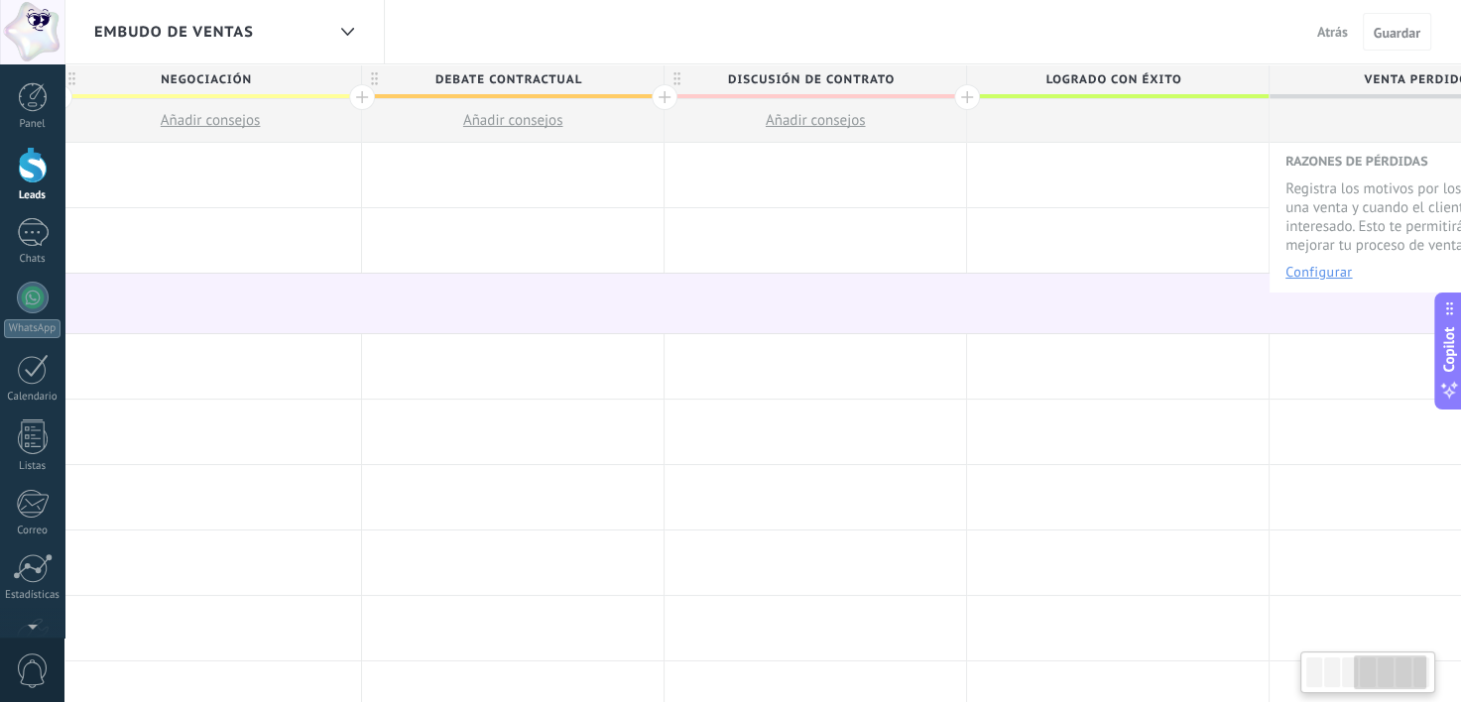
scroll to position [0, 1040]
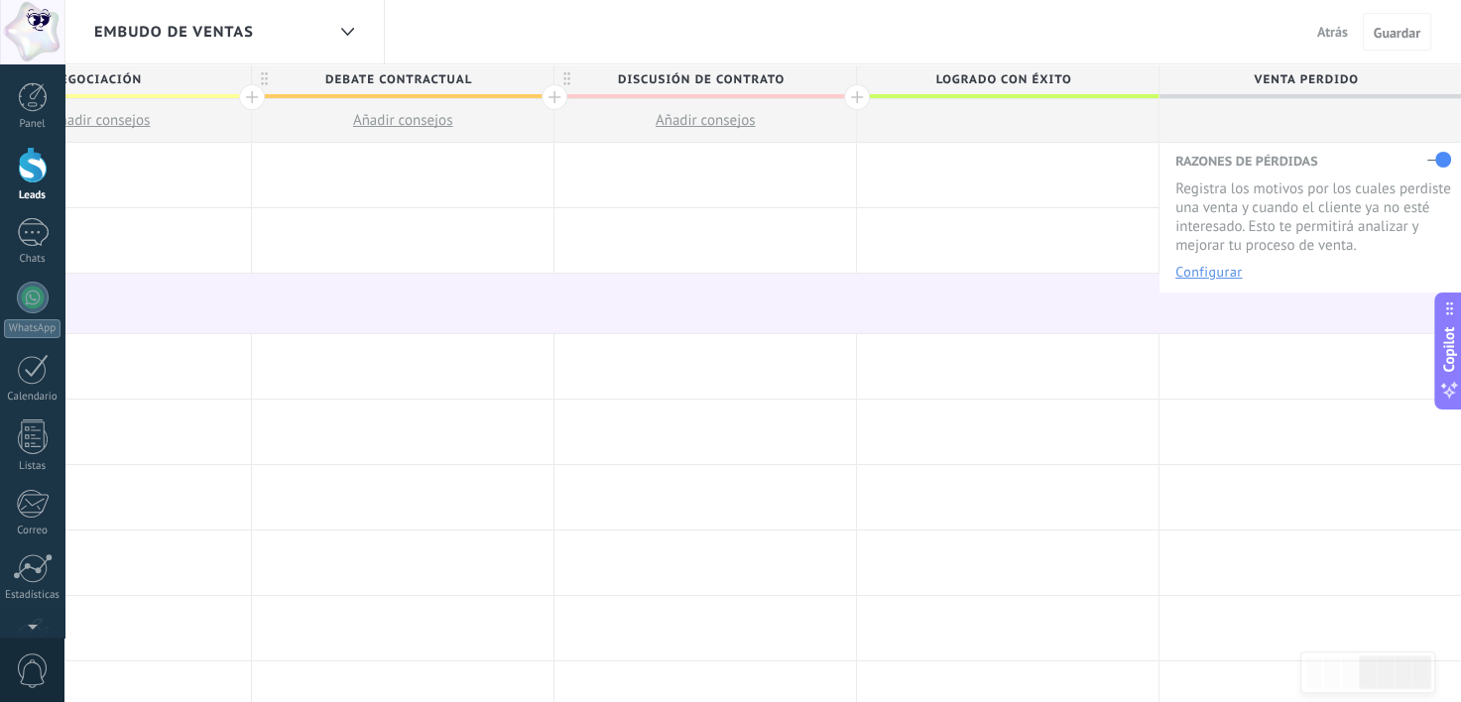
click at [856, 92] on div at bounding box center [857, 97] width 26 height 26
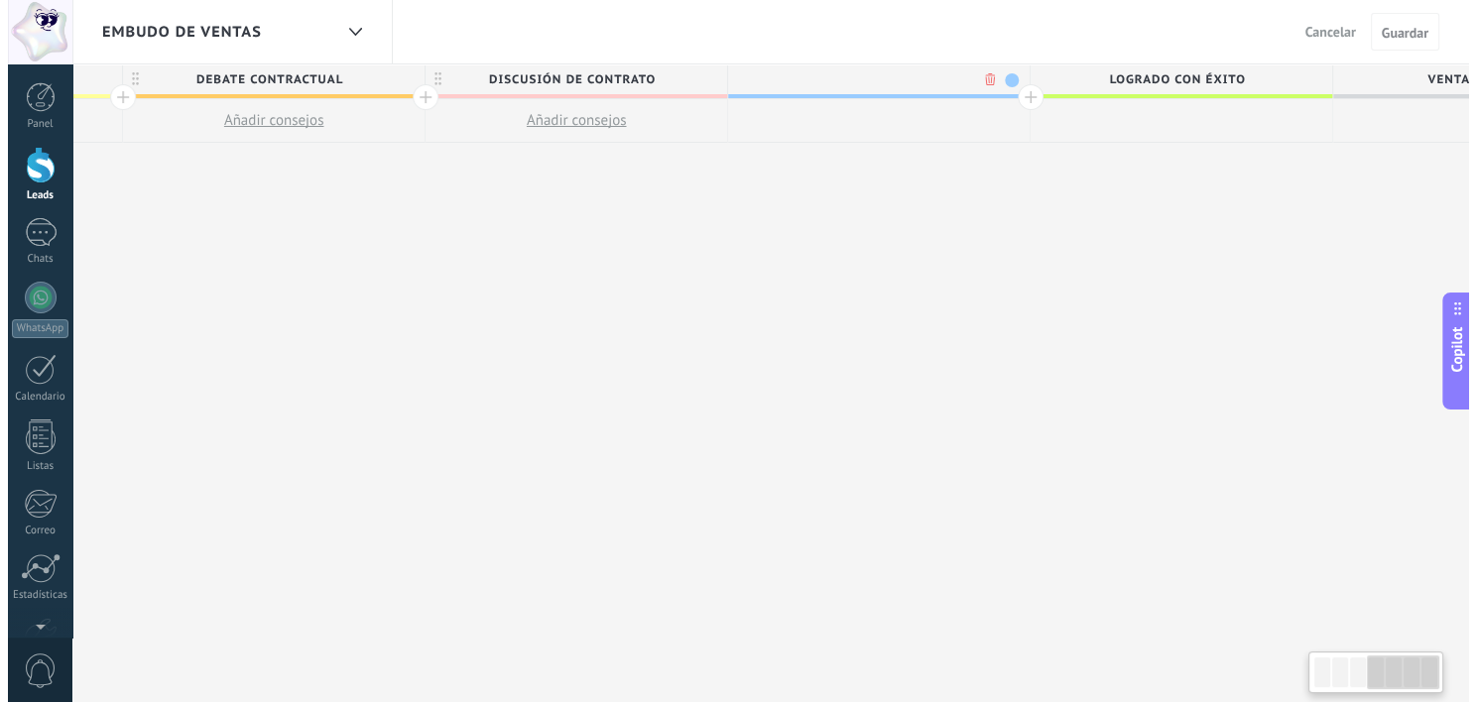
scroll to position [0, 1187]
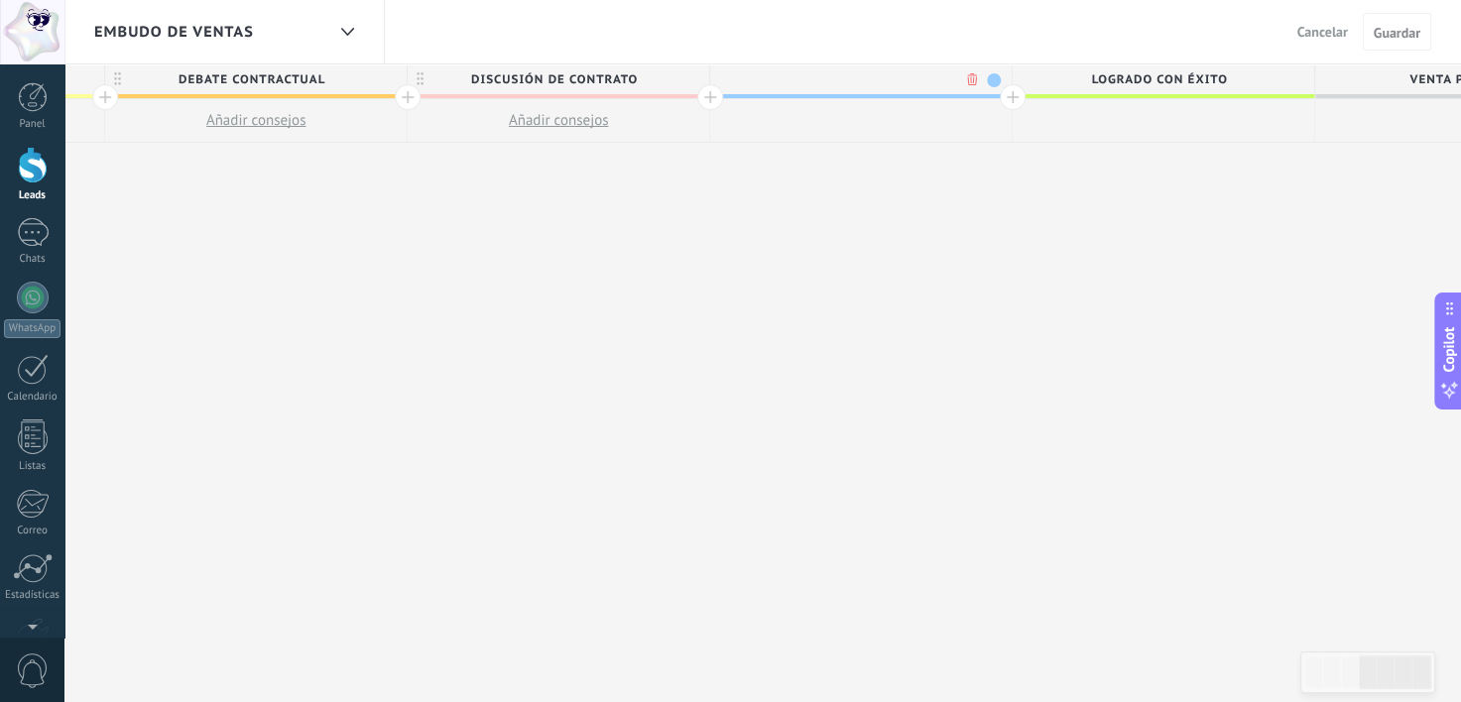
click at [968, 79] on body ".abecls-1,.abecls-2{fill-rule:evenodd}.abecls-2{fill:#fff} .abhcls-1{fill:none}…" at bounding box center [730, 351] width 1461 height 702
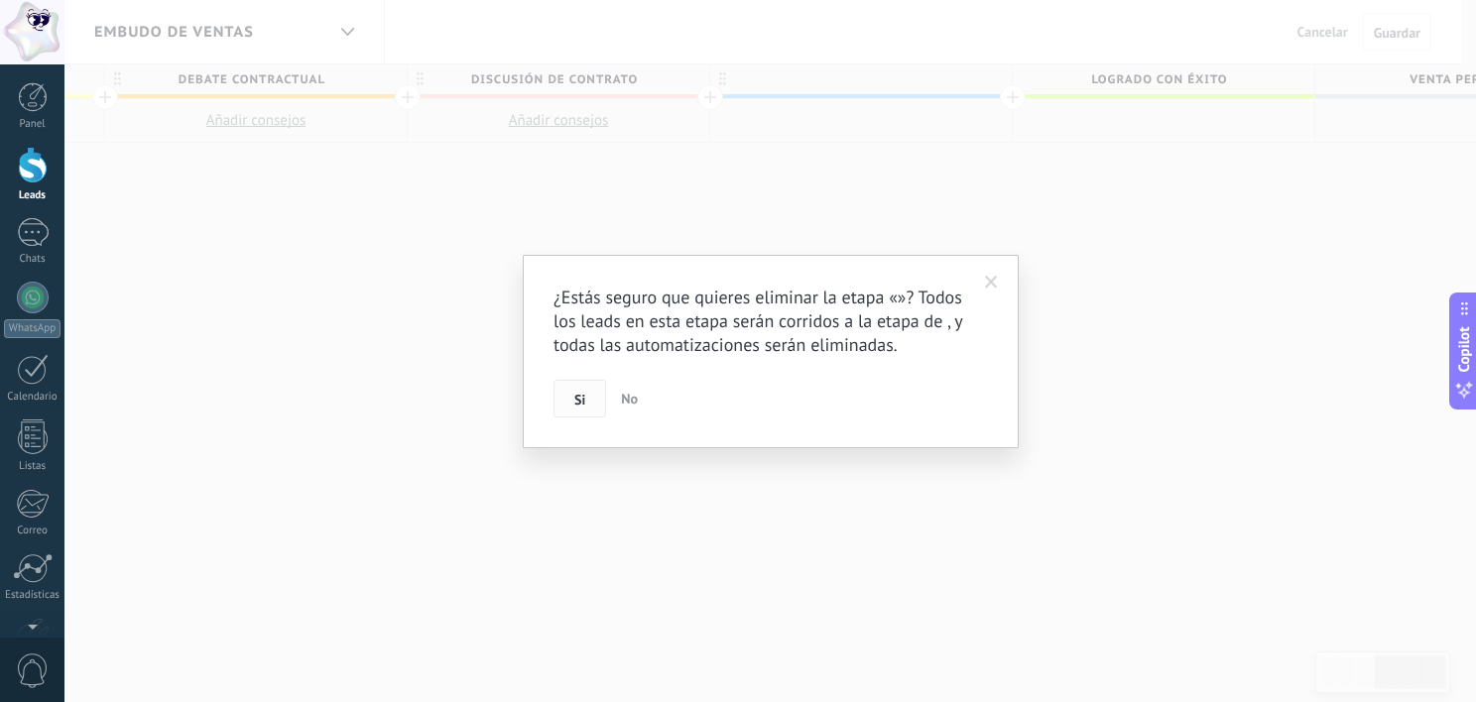
click at [598, 409] on button "Si" at bounding box center [579, 399] width 53 height 38
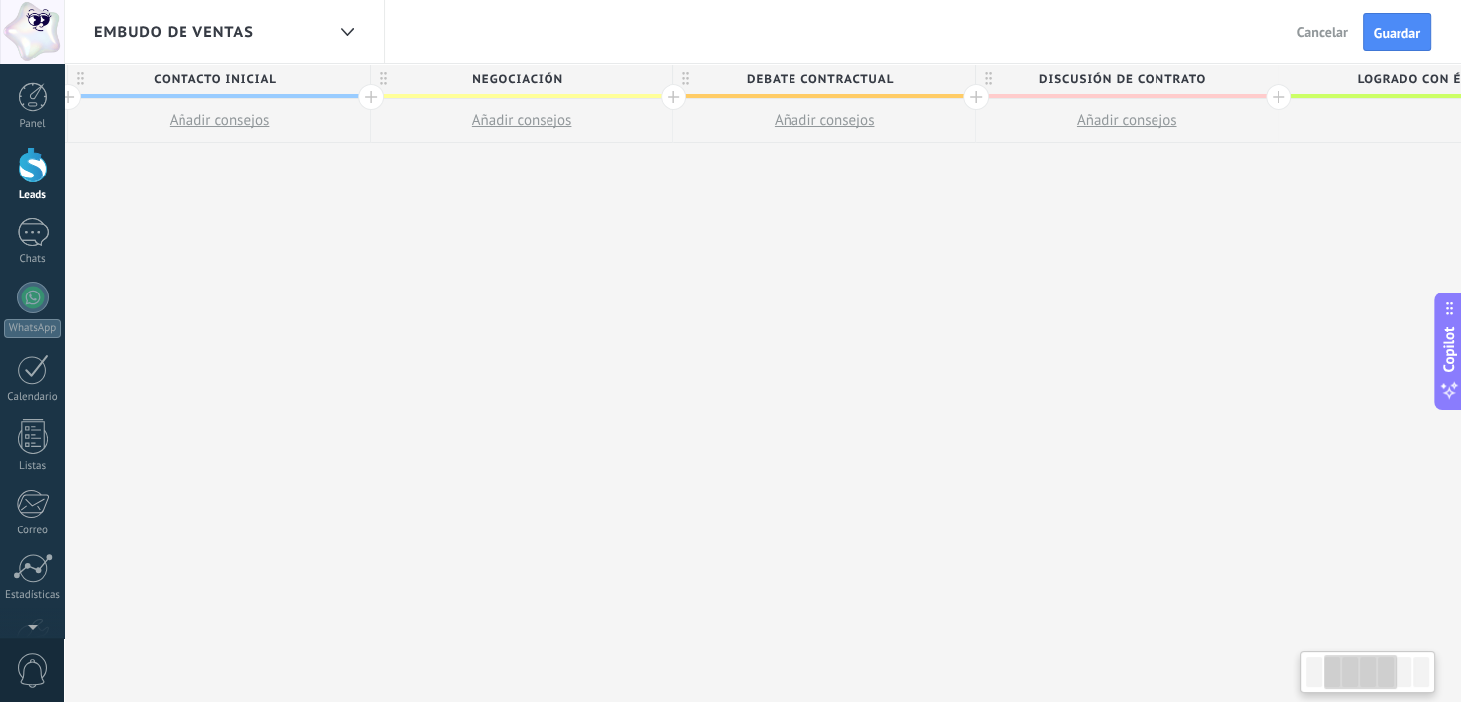
scroll to position [0, 0]
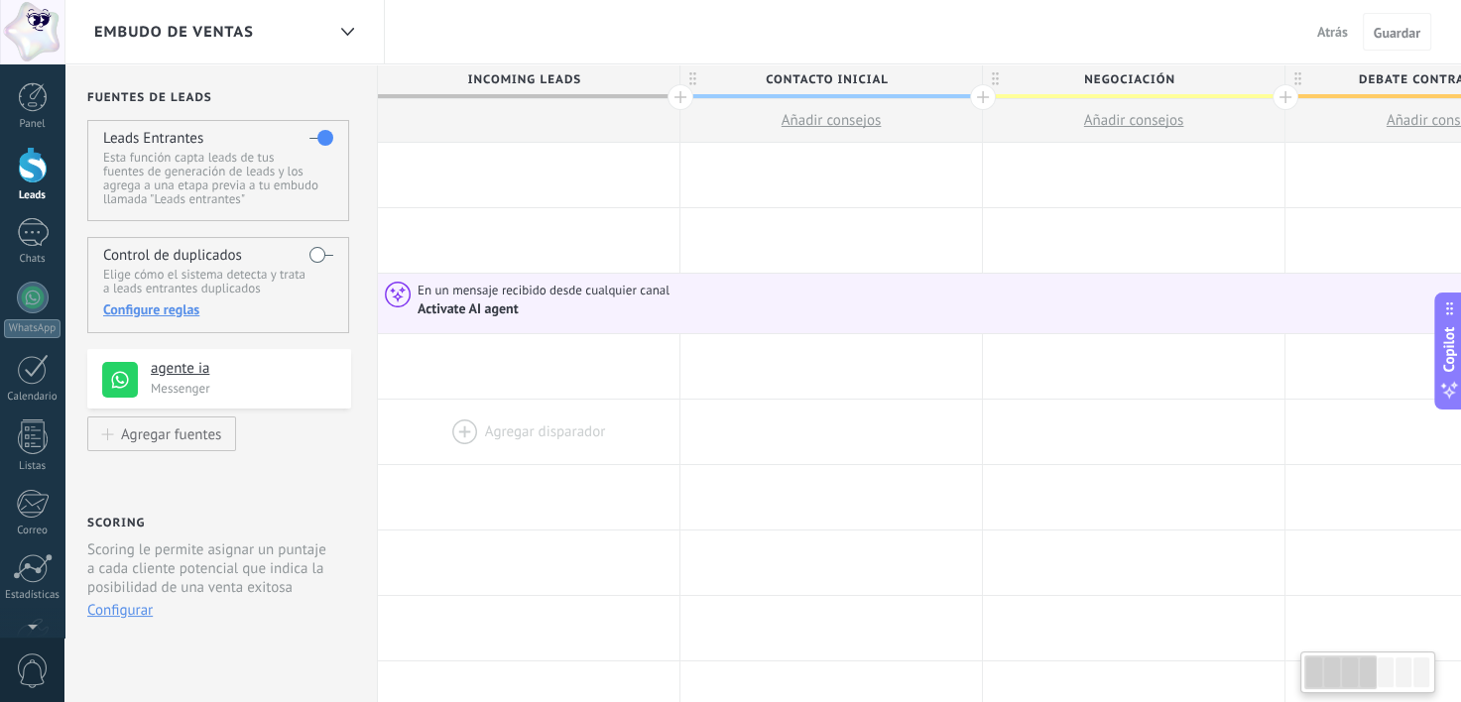
scroll to position [0, 4]
click at [163, 370] on h4 "agente ia" at bounding box center [238, 369] width 168 height 20
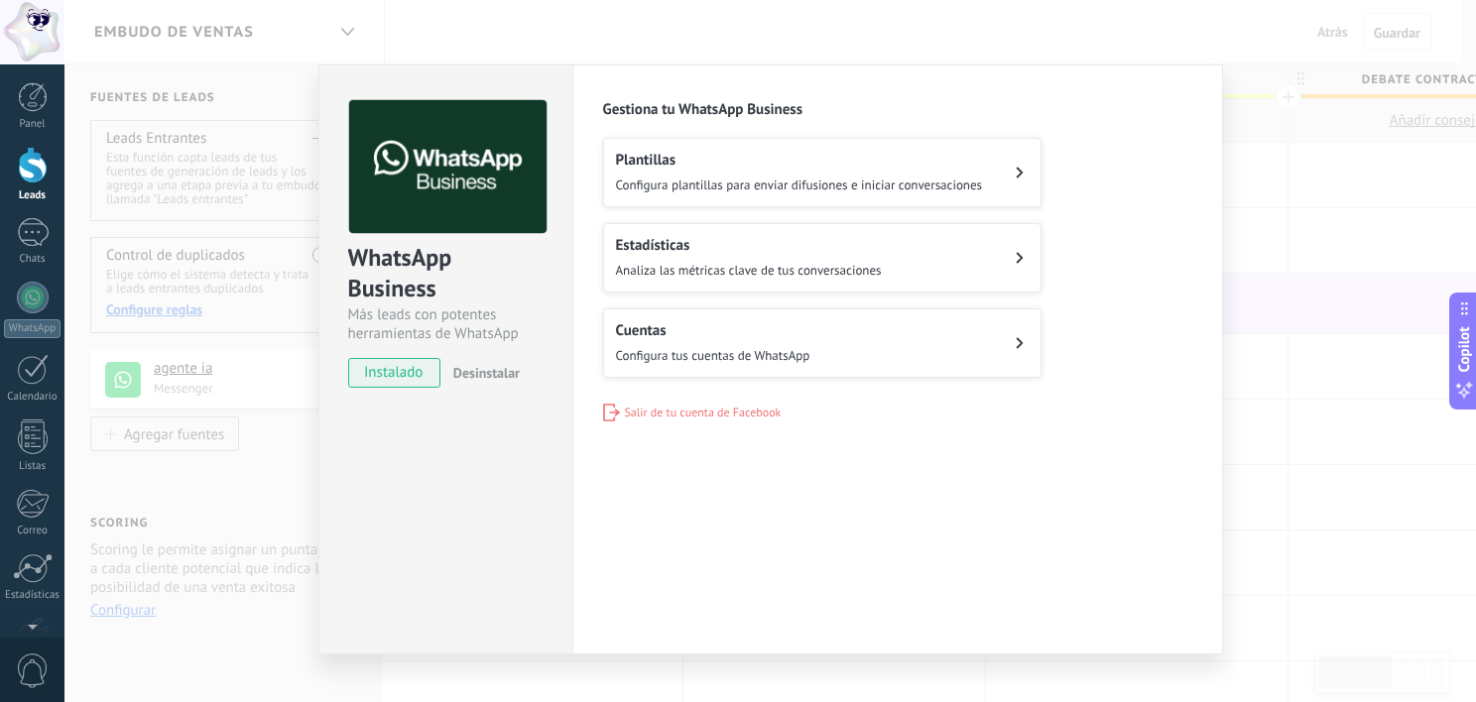
click at [1329, 358] on div "WhatsApp Business Más leads con potentes herramientas de WhatsApp instalado Des…" at bounding box center [769, 351] width 1411 height 702
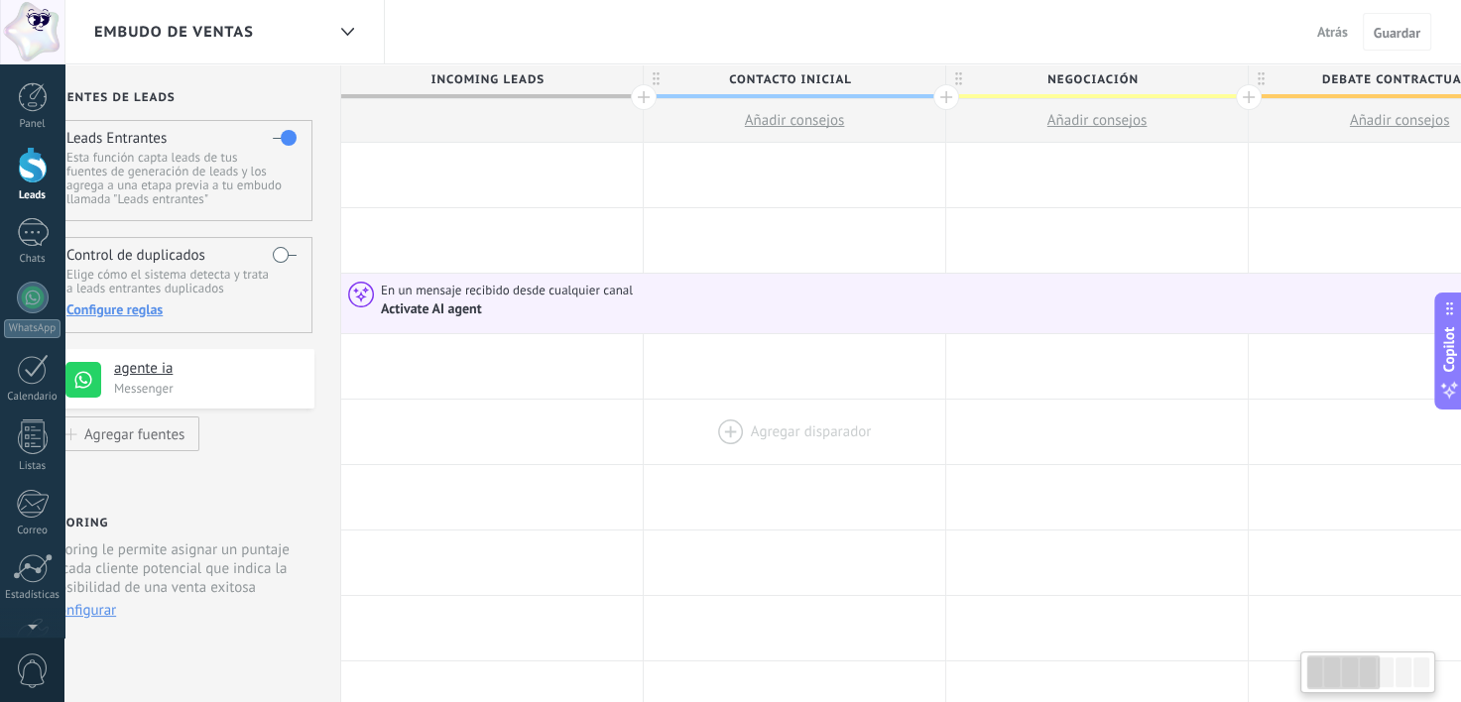
scroll to position [0, 46]
click at [779, 161] on div at bounding box center [792, 175] width 301 height 64
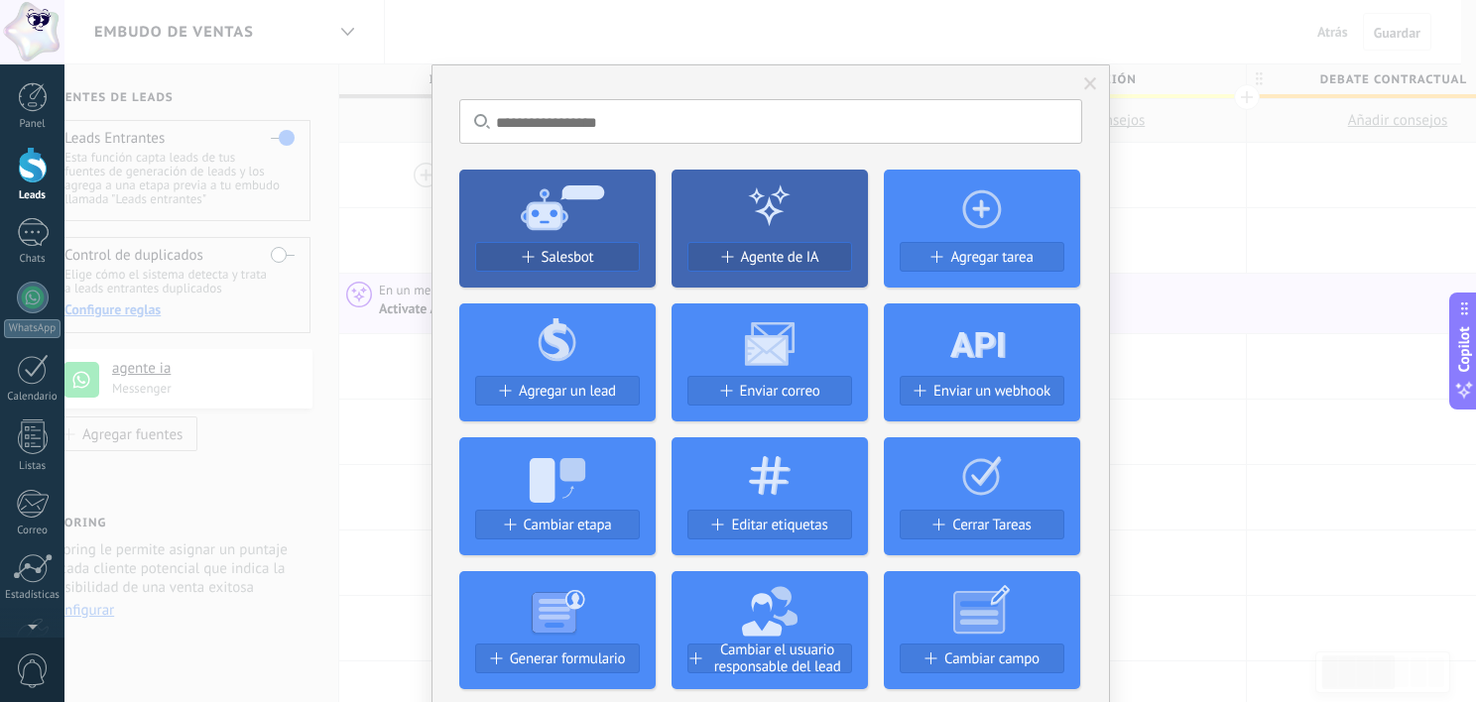
click at [1091, 87] on span at bounding box center [1090, 84] width 13 height 14
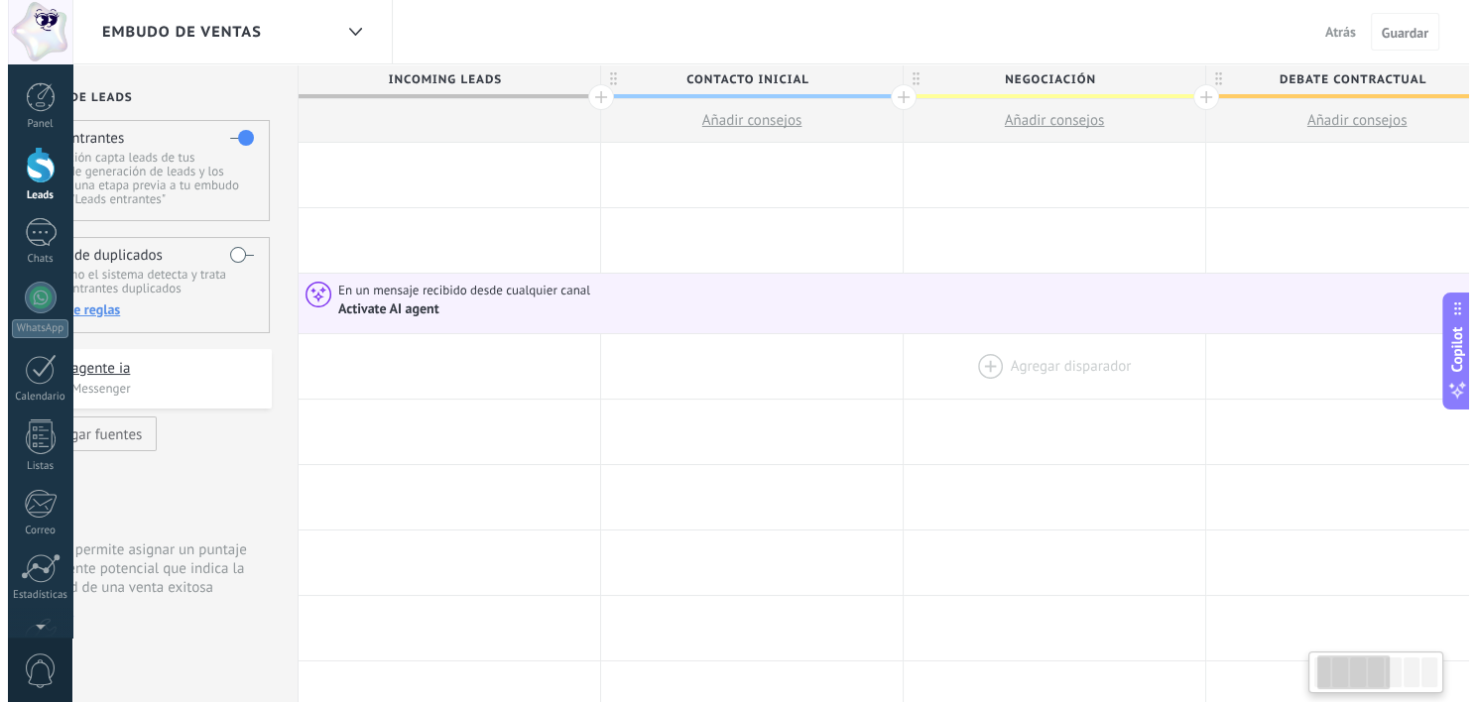
scroll to position [0, 99]
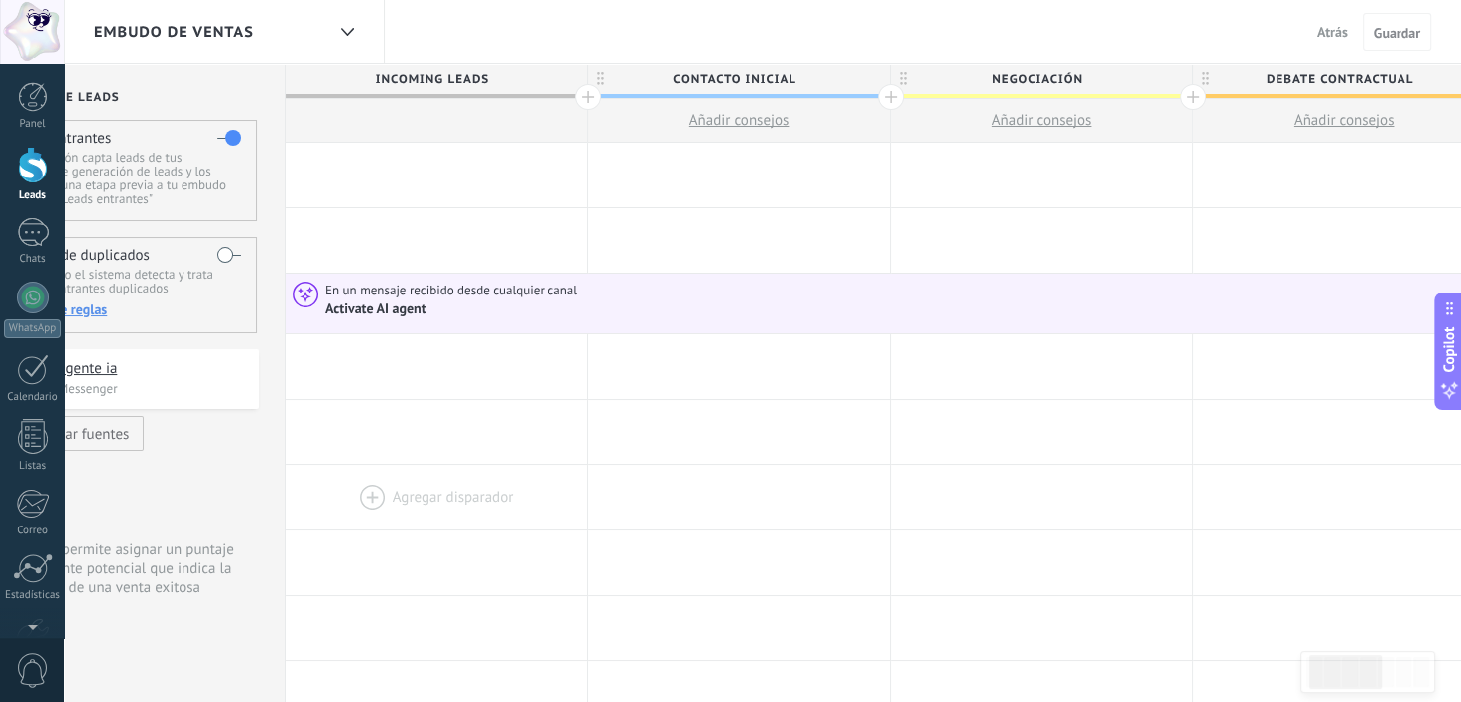
click at [531, 528] on div at bounding box center [436, 497] width 301 height 64
